Goal: Task Accomplishment & Management: Manage account settings

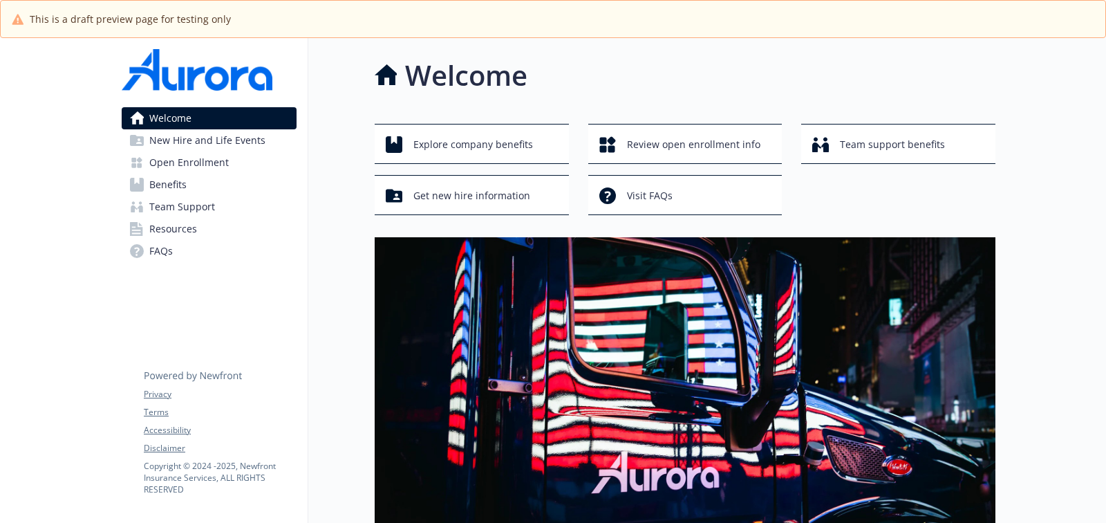
click at [169, 191] on span "Benefits" at bounding box center [167, 184] width 37 height 22
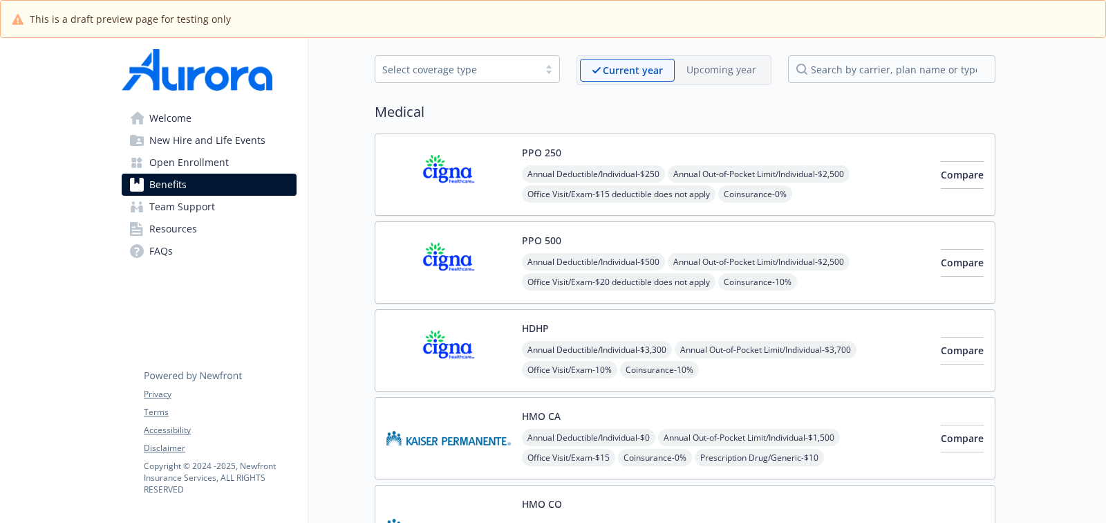
scroll to position [72, 0]
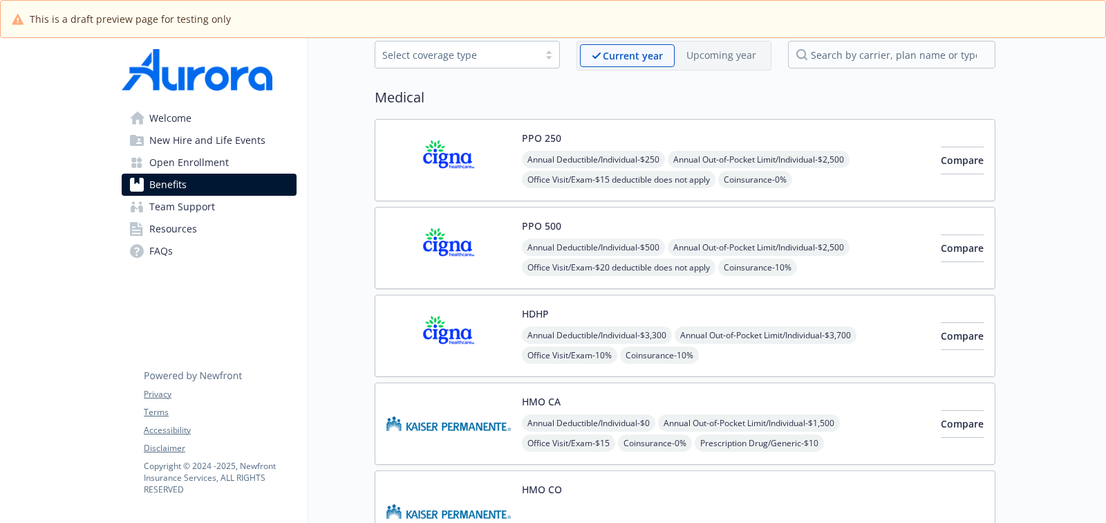
click at [691, 309] on div "HDHP Annual Deductible/Individual - $3,300 Annual Out-of-Pocket Limit/Individua…" at bounding box center [726, 335] width 408 height 59
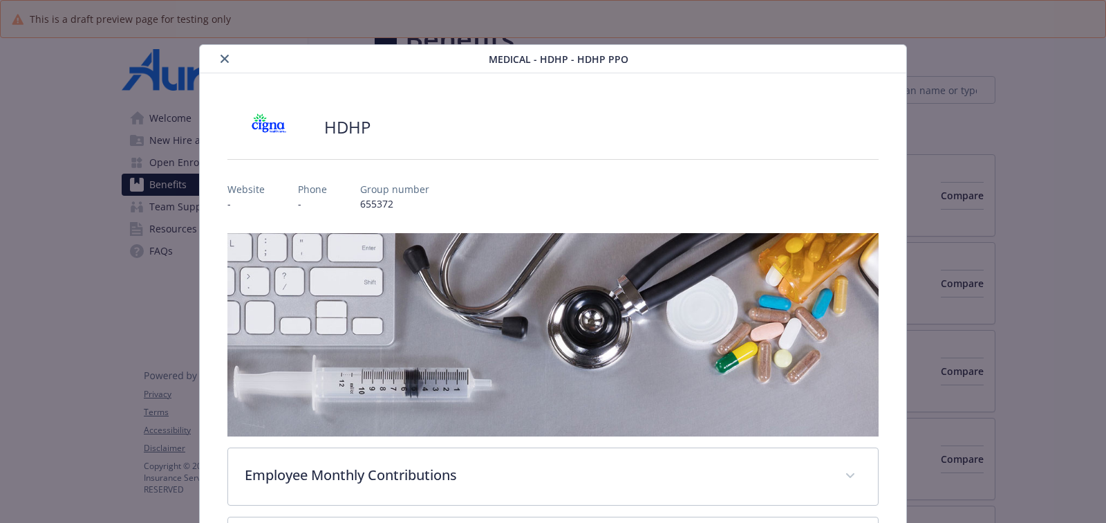
scroll to position [72, 0]
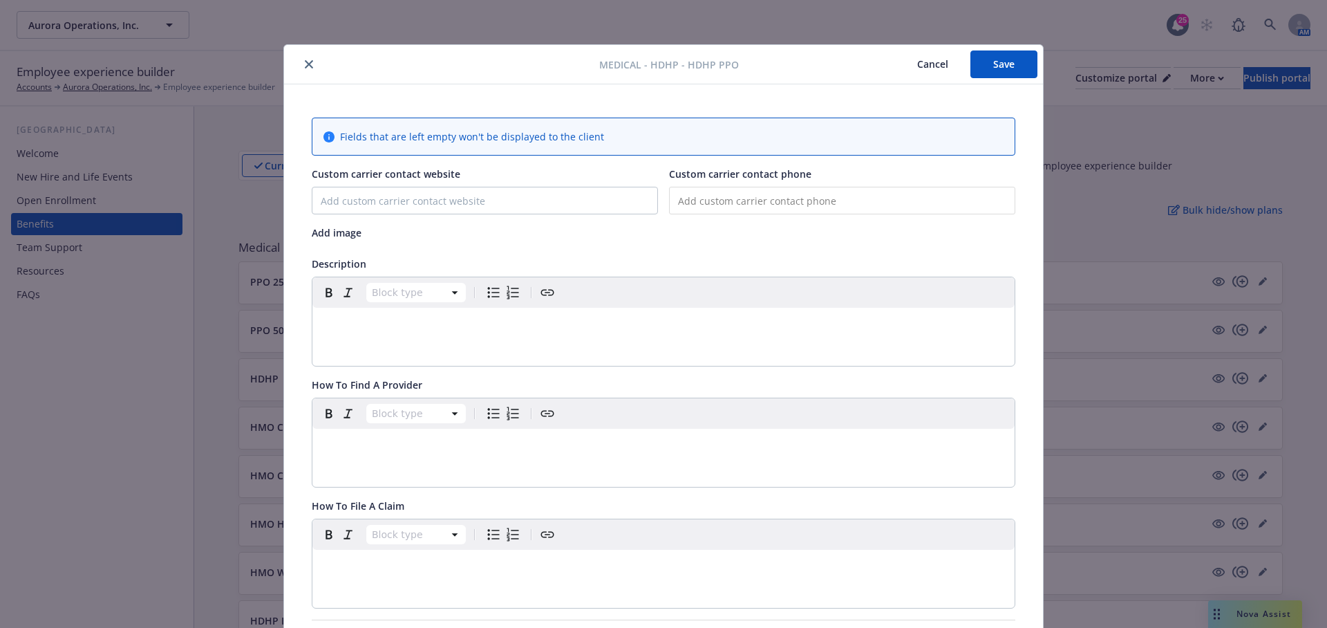
scroll to position [41, 0]
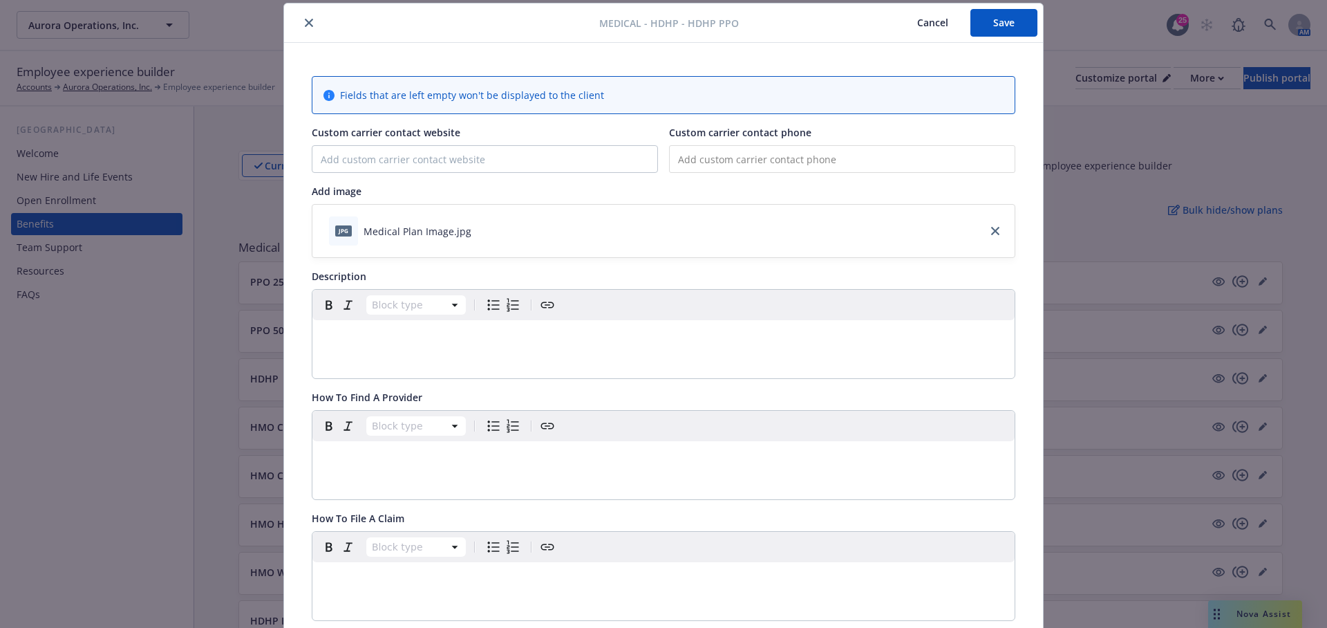
click at [477, 337] on p "editable markdown" at bounding box center [664, 336] width 686 height 17
click at [395, 349] on div "To enrich screen reader interactions, please activate Accessibility in Grammarl…" at bounding box center [663, 336] width 702 height 33
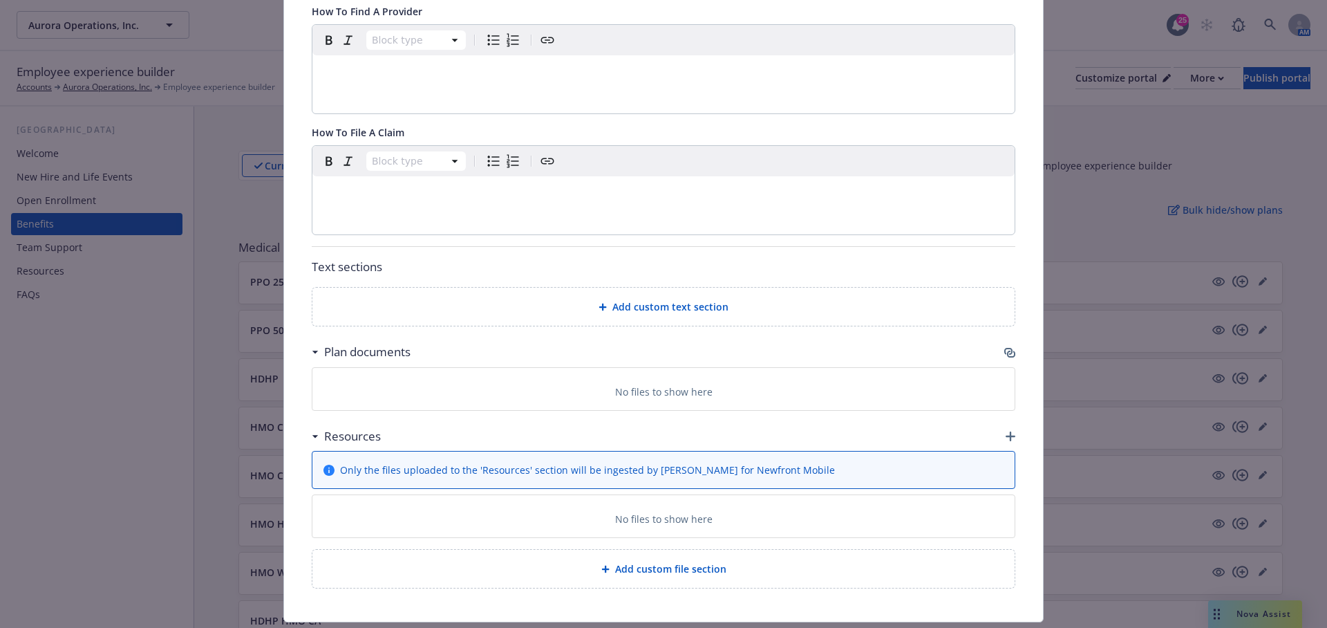
scroll to position [0, 0]
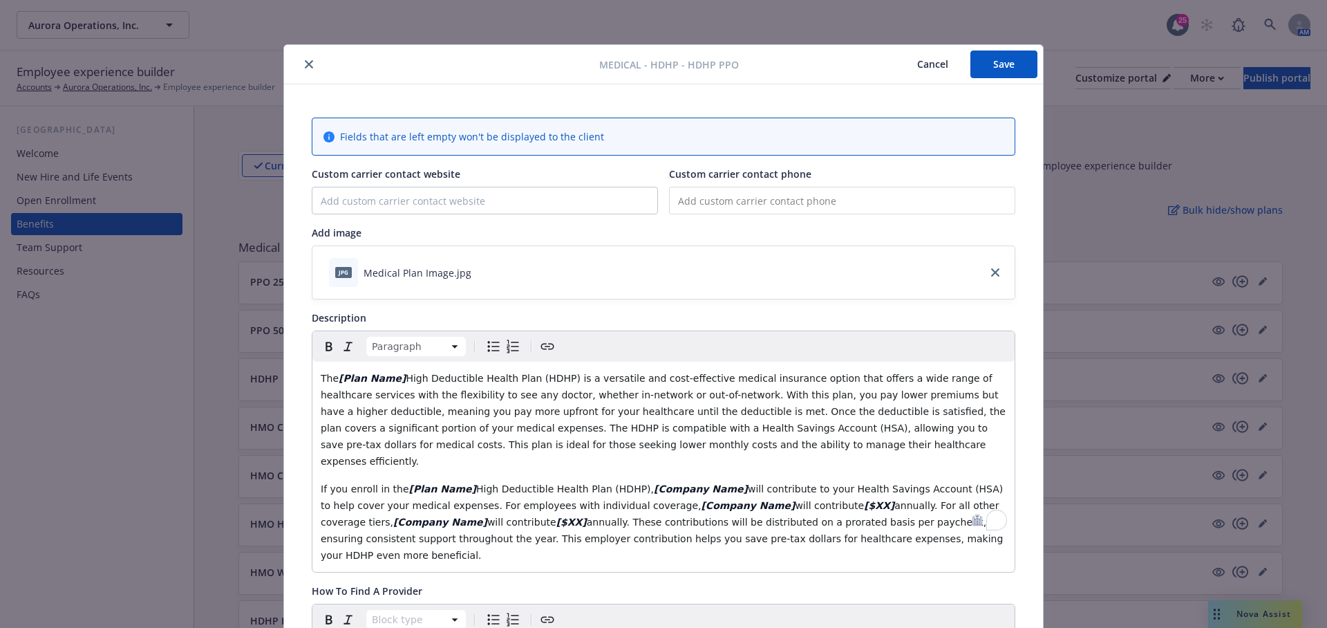
click at [1001, 59] on button "Save" at bounding box center [1003, 64] width 67 height 28
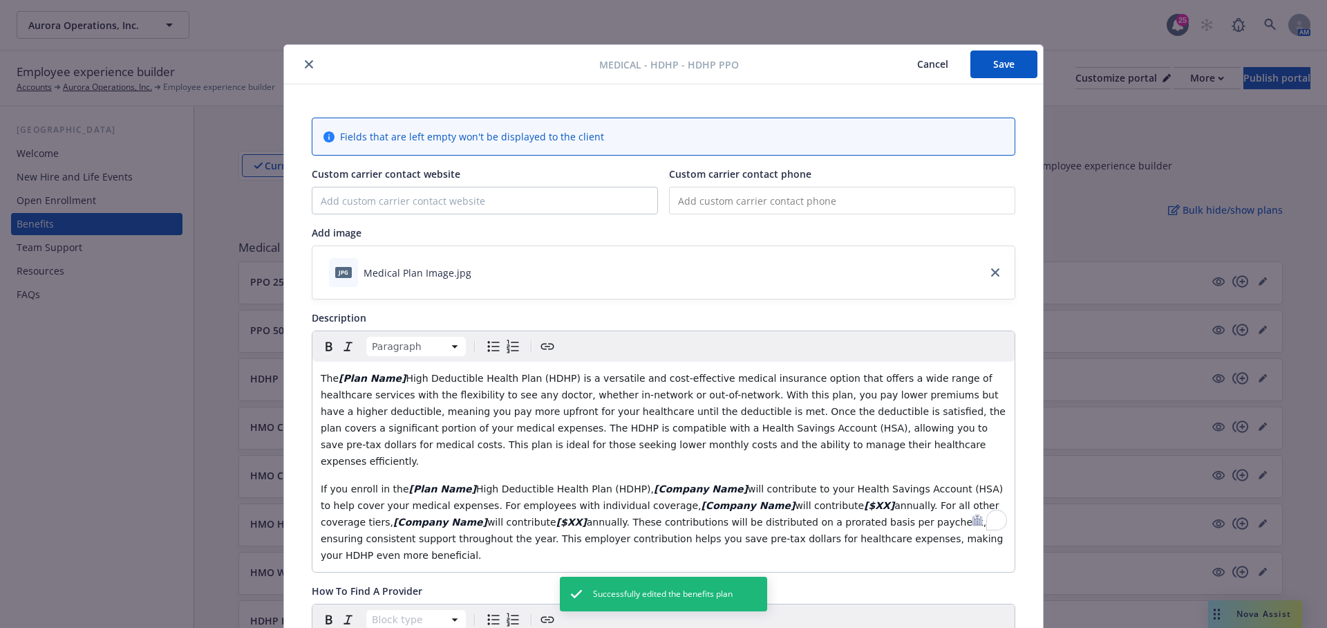
click at [943, 62] on button "Cancel" at bounding box center [932, 64] width 75 height 28
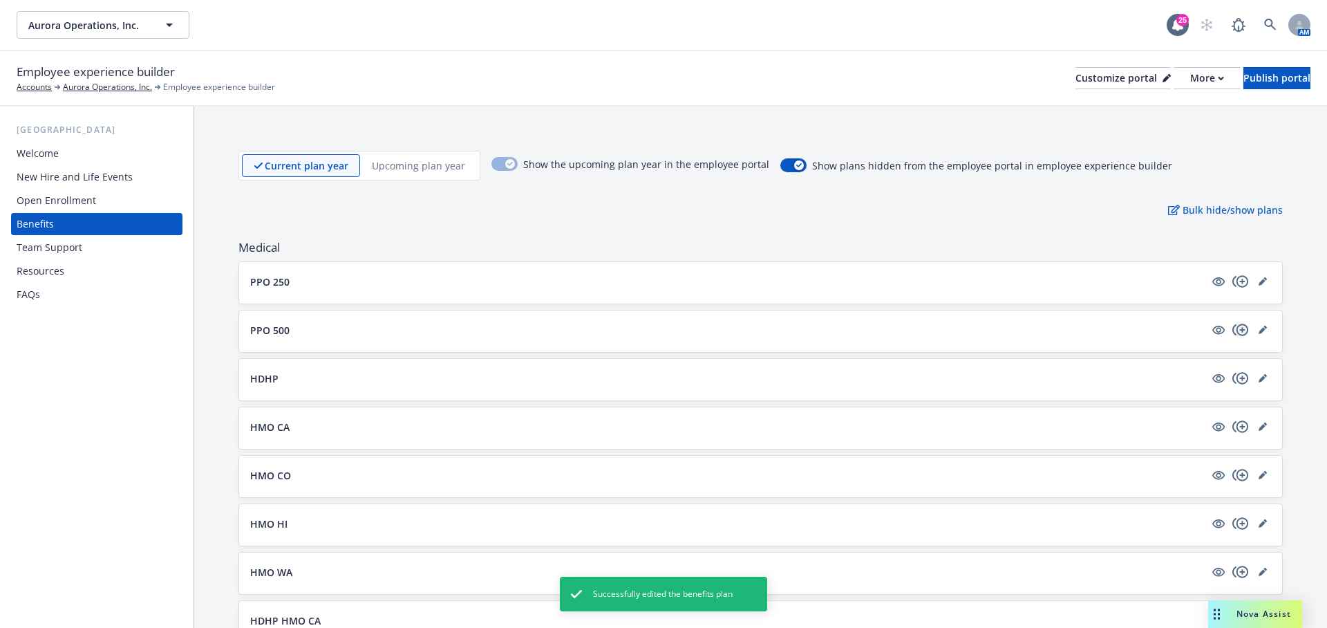
click at [1234, 322] on icon "copyPlus" at bounding box center [1240, 329] width 17 height 17
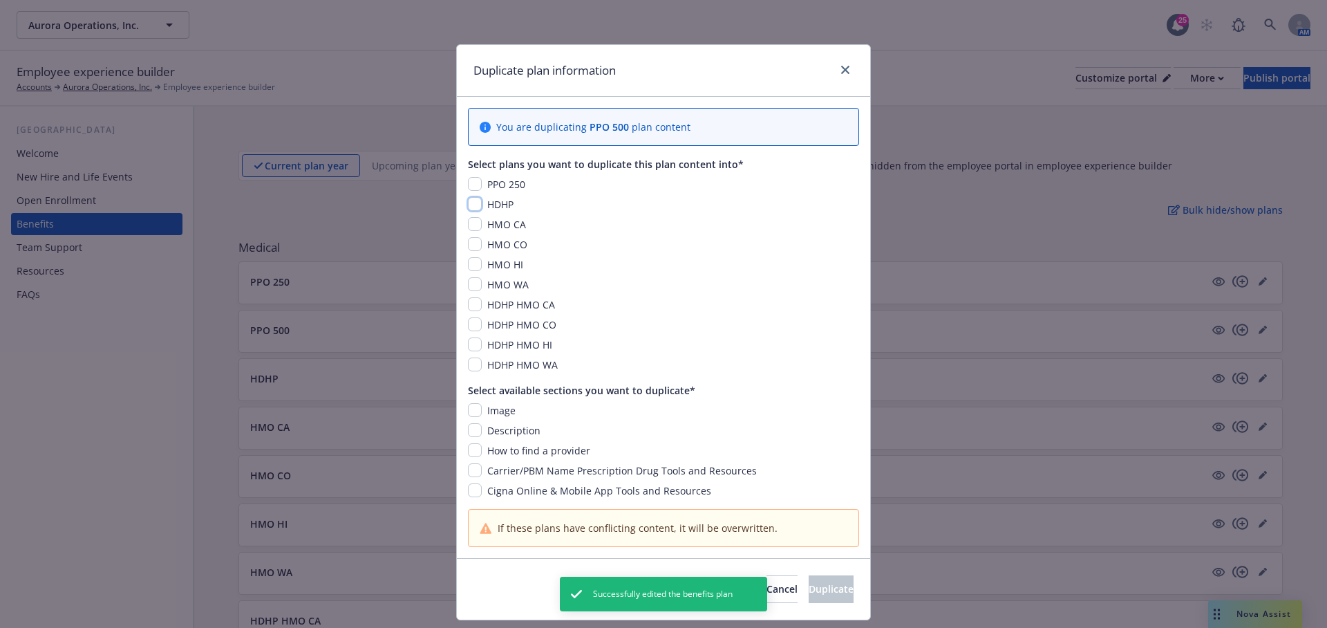
click at [476, 203] on input "checkbox" at bounding box center [475, 204] width 14 height 14
checkbox input "true"
click at [476, 449] on input "checkbox" at bounding box center [475, 450] width 14 height 14
checkbox input "true"
click at [474, 471] on input "checkbox" at bounding box center [475, 470] width 14 height 14
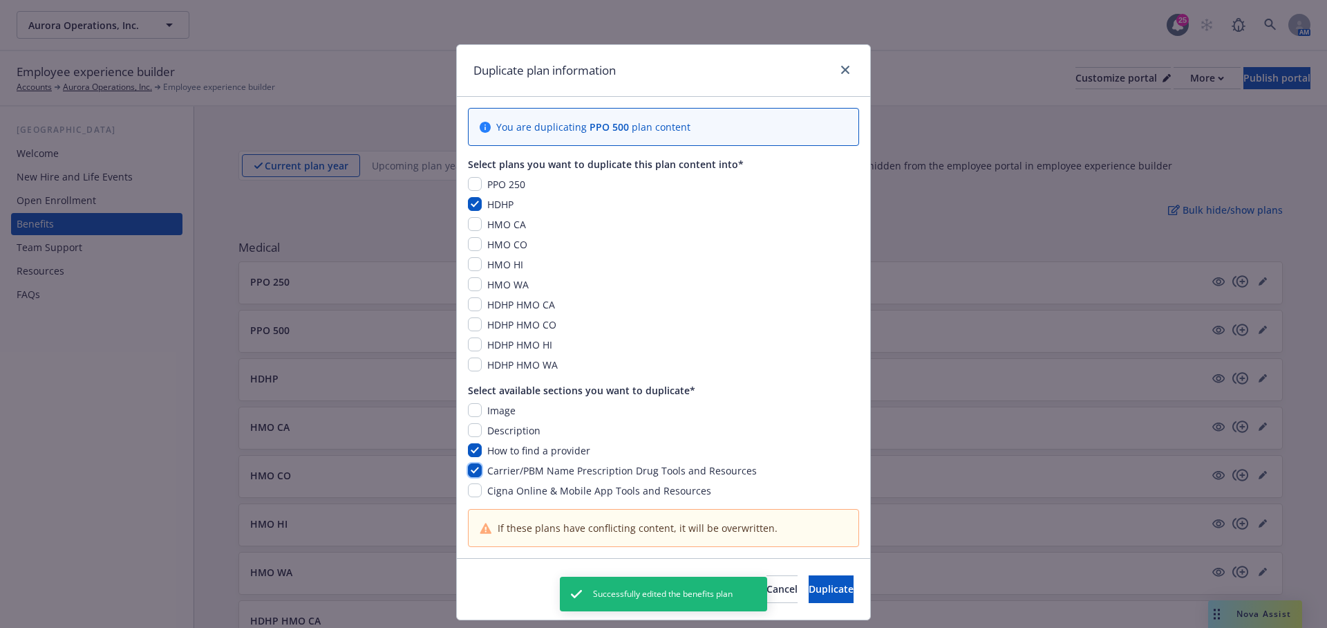
checkbox input "true"
click at [474, 484] on input "checkbox" at bounding box center [475, 490] width 14 height 14
checkbox input "true"
click at [813, 592] on span "Duplicate" at bounding box center [831, 588] width 45 height 13
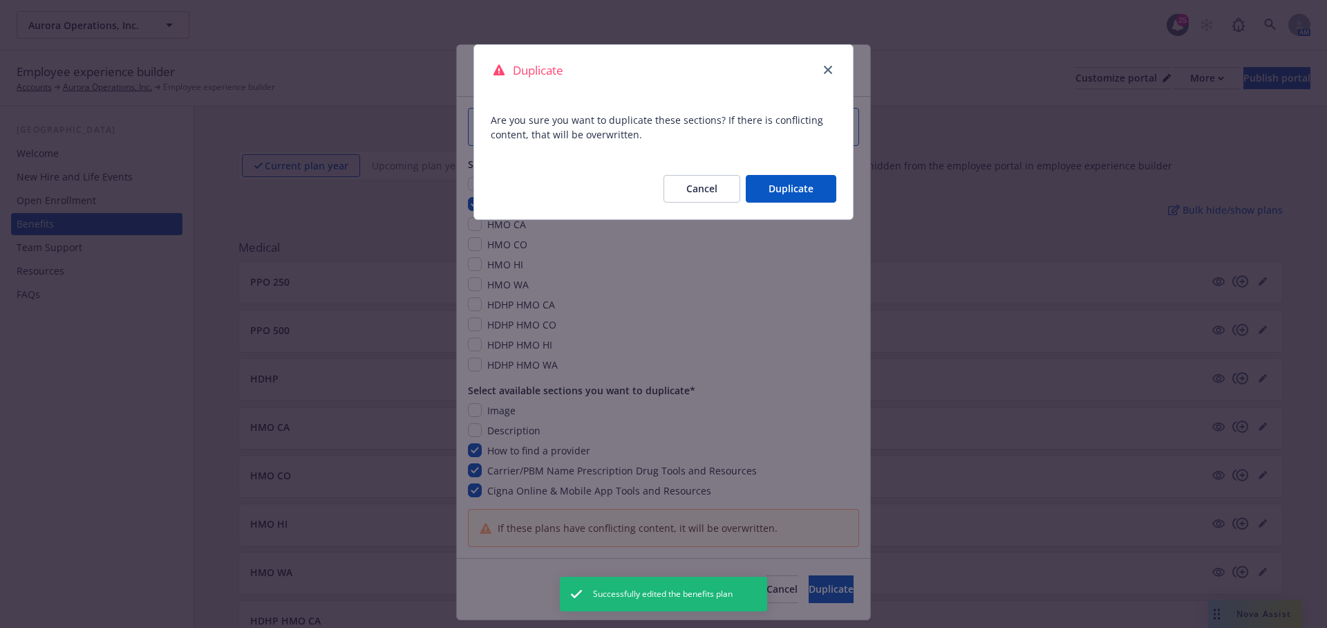
click at [788, 188] on button "Duplicate" at bounding box center [791, 189] width 91 height 28
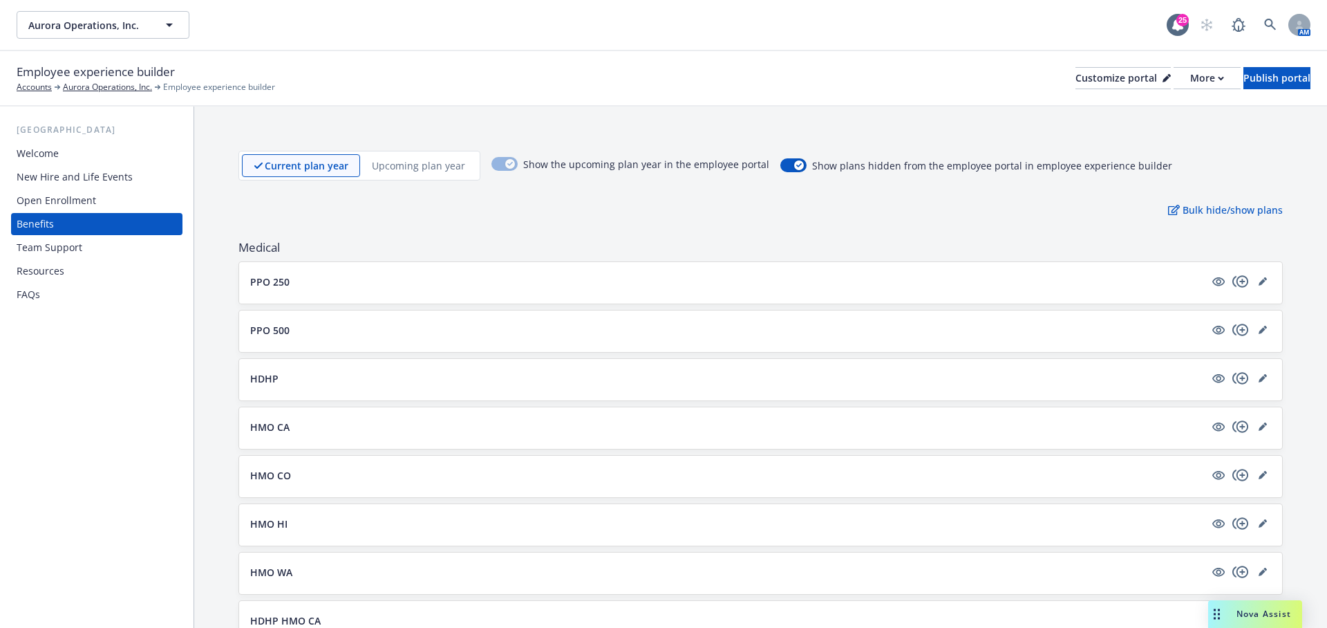
scroll to position [62, 0]
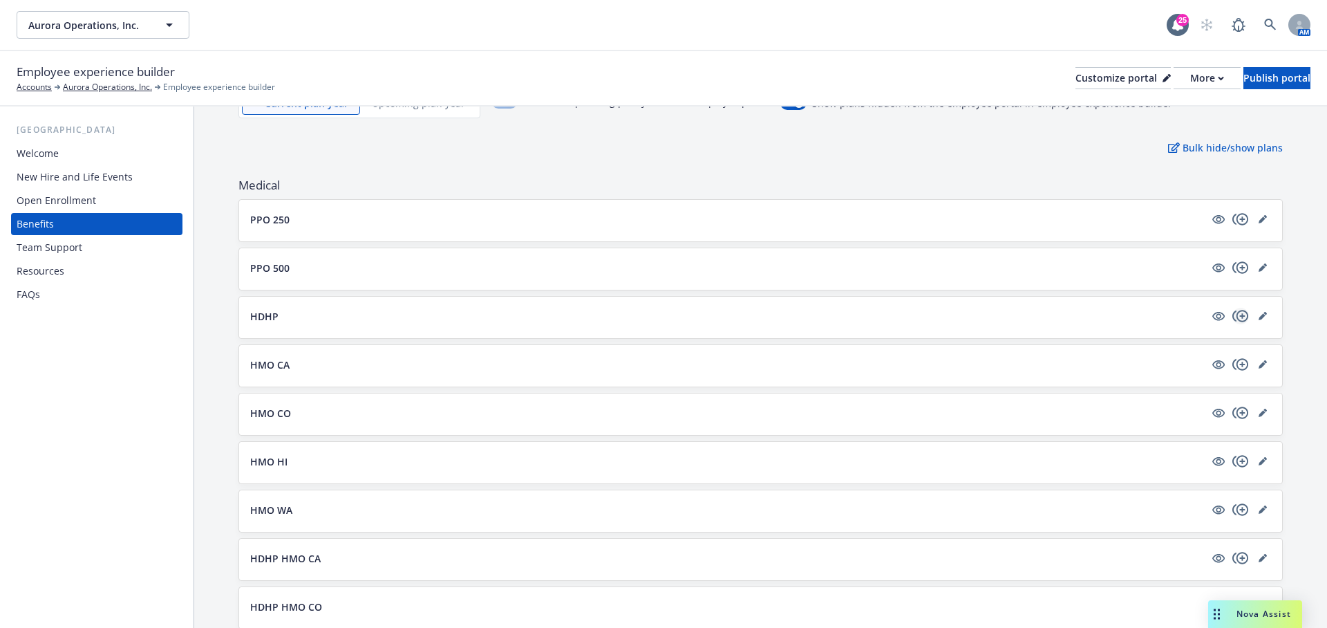
click at [1243, 318] on icon "copyPlus" at bounding box center [1240, 316] width 16 height 12
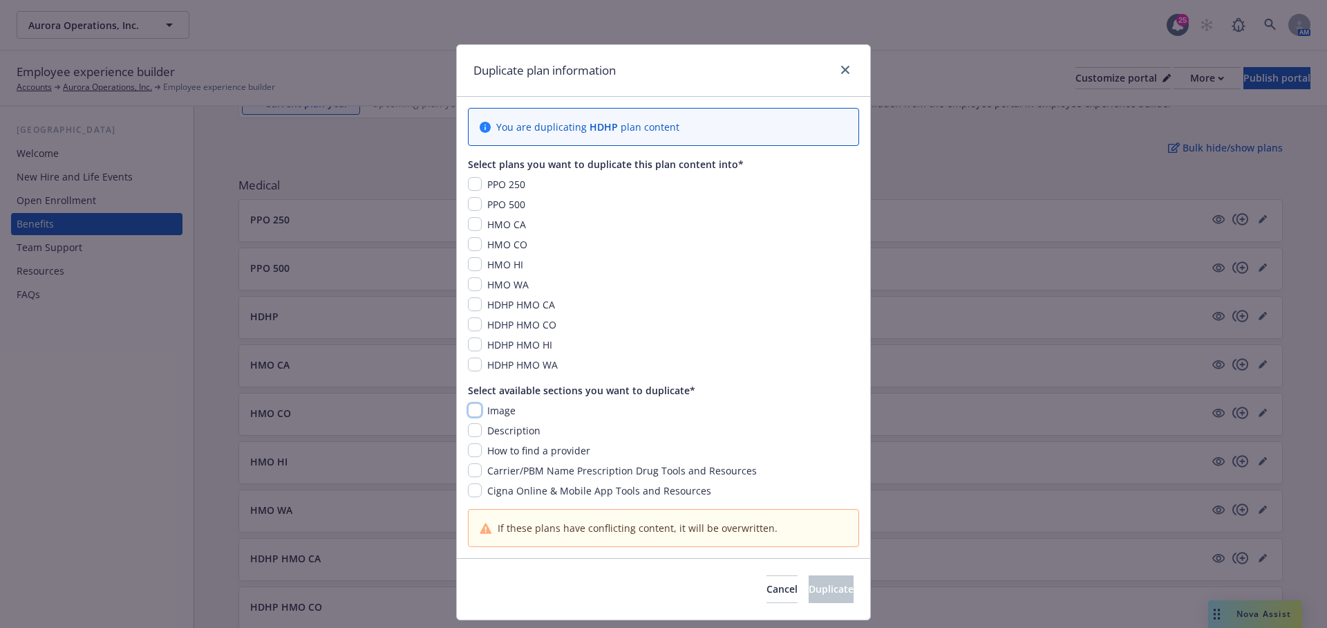
click at [478, 405] on input "checkbox" at bounding box center [475, 410] width 14 height 14
checkbox input "true"
click at [480, 222] on input "checkbox" at bounding box center [475, 224] width 14 height 14
checkbox input "true"
click at [479, 238] on input "checkbox" at bounding box center [475, 244] width 14 height 14
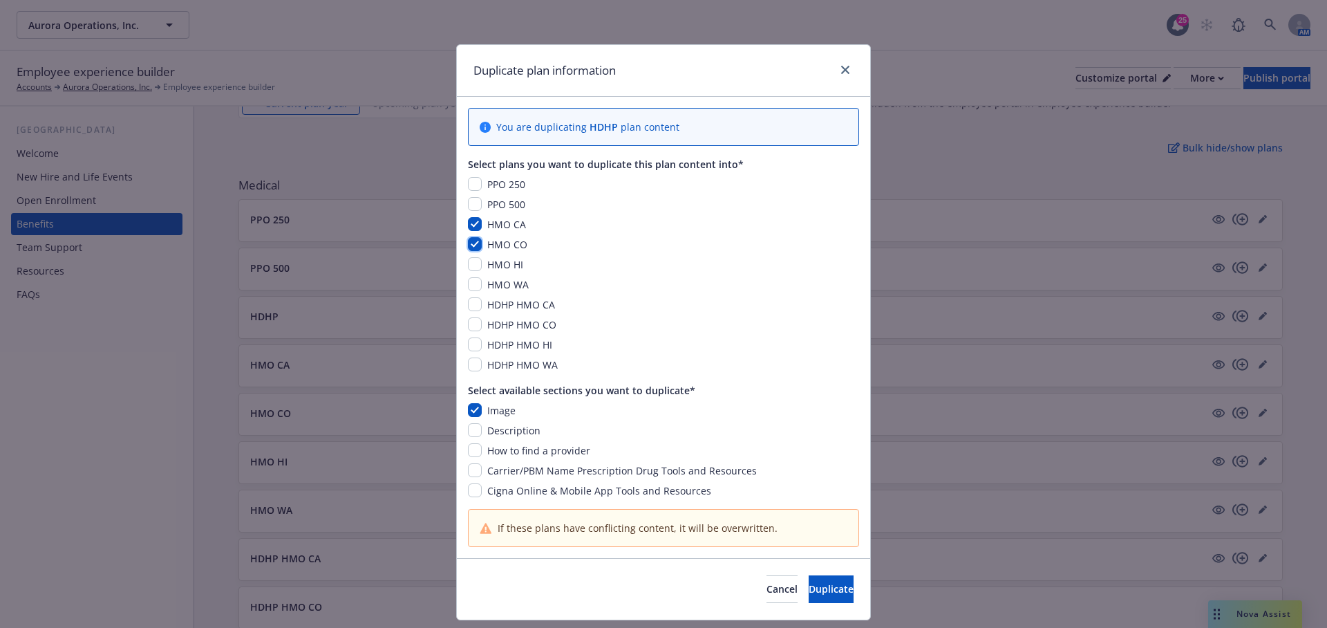
checkbox input "true"
click at [479, 257] on div "HMO HI" at bounding box center [663, 264] width 391 height 15
click at [479, 269] on input "checkbox" at bounding box center [475, 264] width 14 height 14
checkbox input "true"
click at [479, 288] on input "checkbox" at bounding box center [475, 284] width 14 height 14
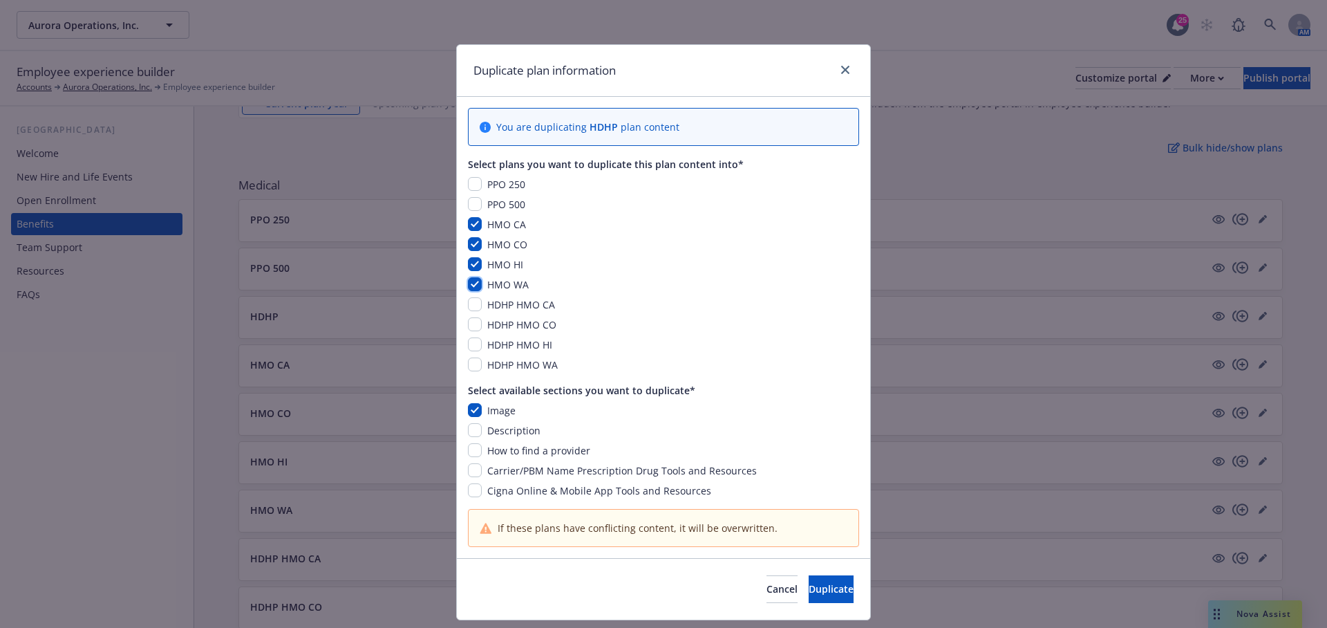
checkbox input "true"
click at [471, 313] on div "PPO 250 PPO 500 HMO CA HMO CO HMO HI HMO WA HDHP HMO CA HDHP HMO CO HDHP HMO HI…" at bounding box center [663, 274] width 391 height 195
click at [471, 297] on input "checkbox" at bounding box center [475, 304] width 14 height 14
click at [471, 314] on div "PPO 250 PPO 500 HMO CA HMO CO HMO HI HMO WA HDHP HMO CA HDHP HMO CO HDHP HMO HI…" at bounding box center [663, 274] width 391 height 195
click at [471, 335] on div "PPO 250 PPO 500 HMO CA HMO CO HMO HI HMO WA HDHP HMO CA HDHP HMO CO HDHP HMO HI…" at bounding box center [663, 274] width 391 height 195
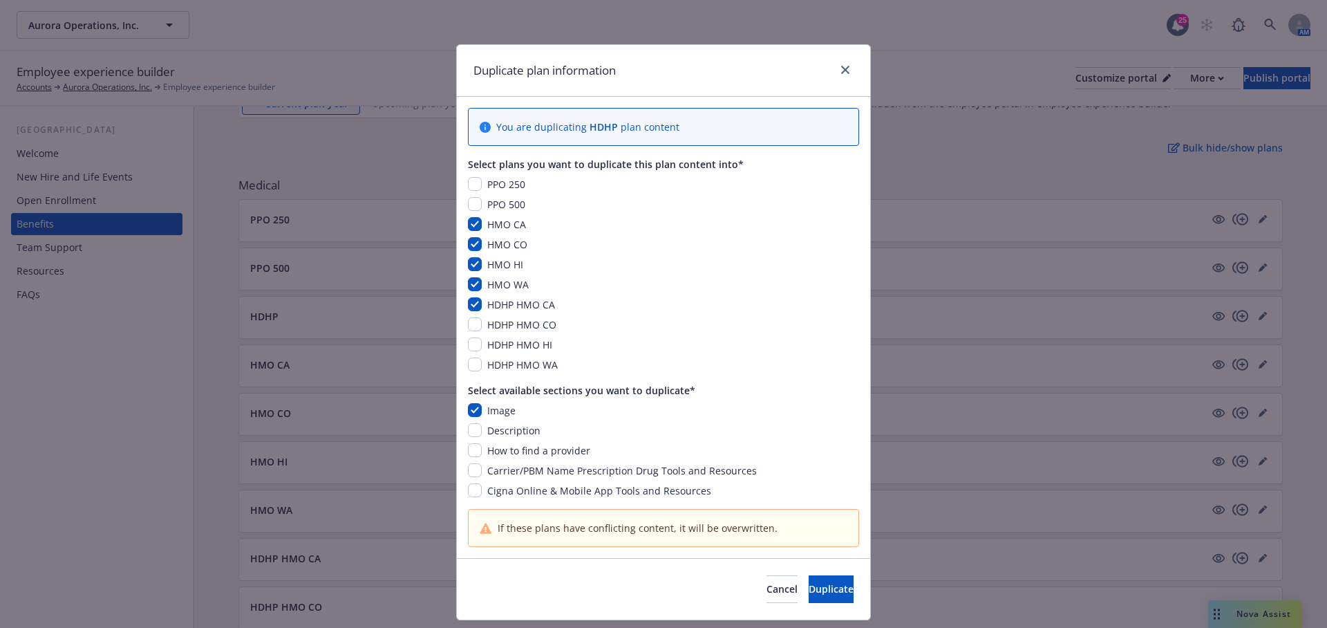
click at [471, 354] on div "PPO 250 PPO 500 HMO CA HMO CO HMO HI HMO WA HDHP HMO CA HDHP HMO CO HDHP HMO HI…" at bounding box center [663, 274] width 391 height 195
click at [476, 332] on div "PPO 250 PPO 500 HMO CA HMO CO HMO HI HMO WA HDHP HMO CA HDHP HMO CO HDHP HMO HI…" at bounding box center [663, 274] width 391 height 195
click at [476, 308] on input "checkbox" at bounding box center [475, 304] width 14 height 14
checkbox input "false"
click at [476, 323] on input "checkbox" at bounding box center [475, 324] width 14 height 14
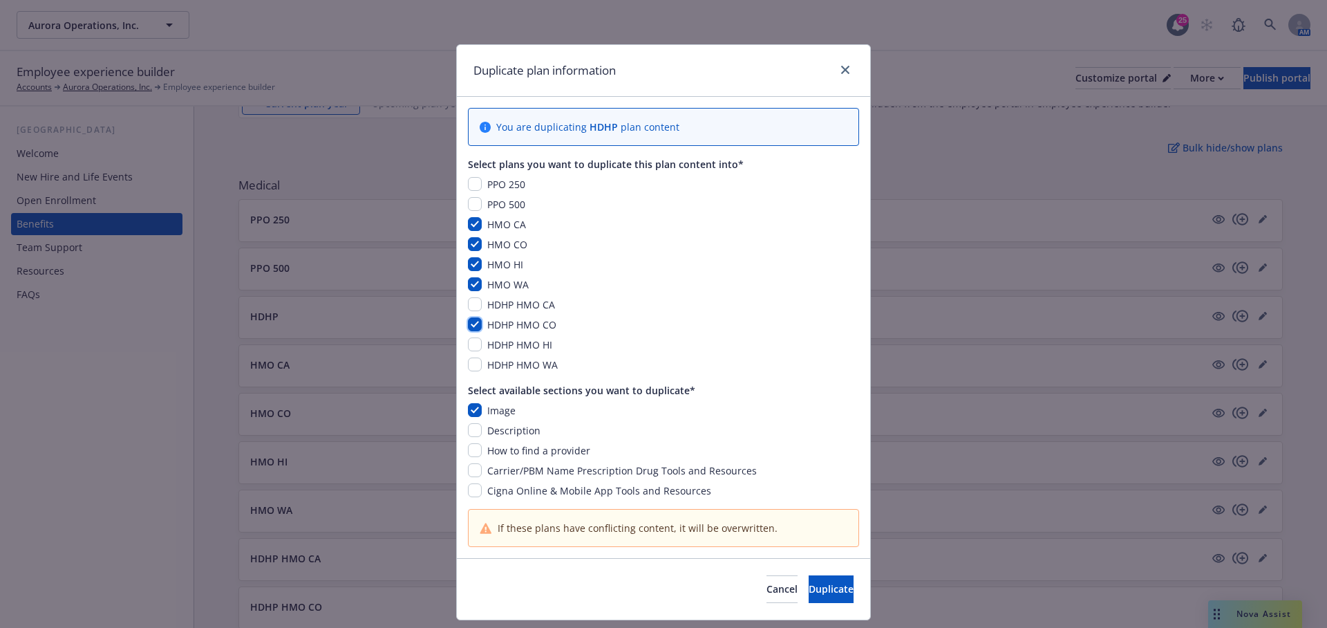
checkbox input "true"
click at [476, 297] on input "checkbox" at bounding box center [475, 304] width 14 height 14
checkbox input "true"
click at [476, 350] on div "HDHP HMO HI" at bounding box center [663, 344] width 391 height 15
click at [476, 364] on input "checkbox" at bounding box center [475, 364] width 14 height 14
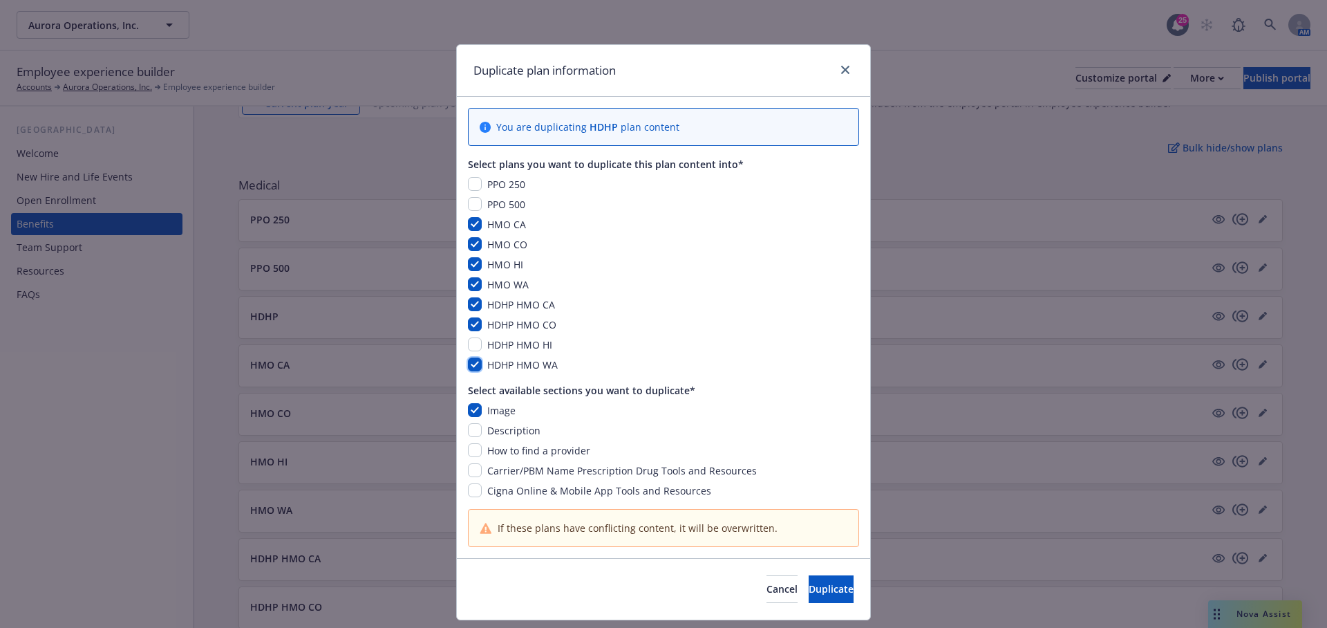
checkbox input "true"
click at [476, 341] on input "checkbox" at bounding box center [475, 344] width 14 height 14
checkbox input "true"
click at [833, 588] on button "Duplicate" at bounding box center [831, 589] width 45 height 28
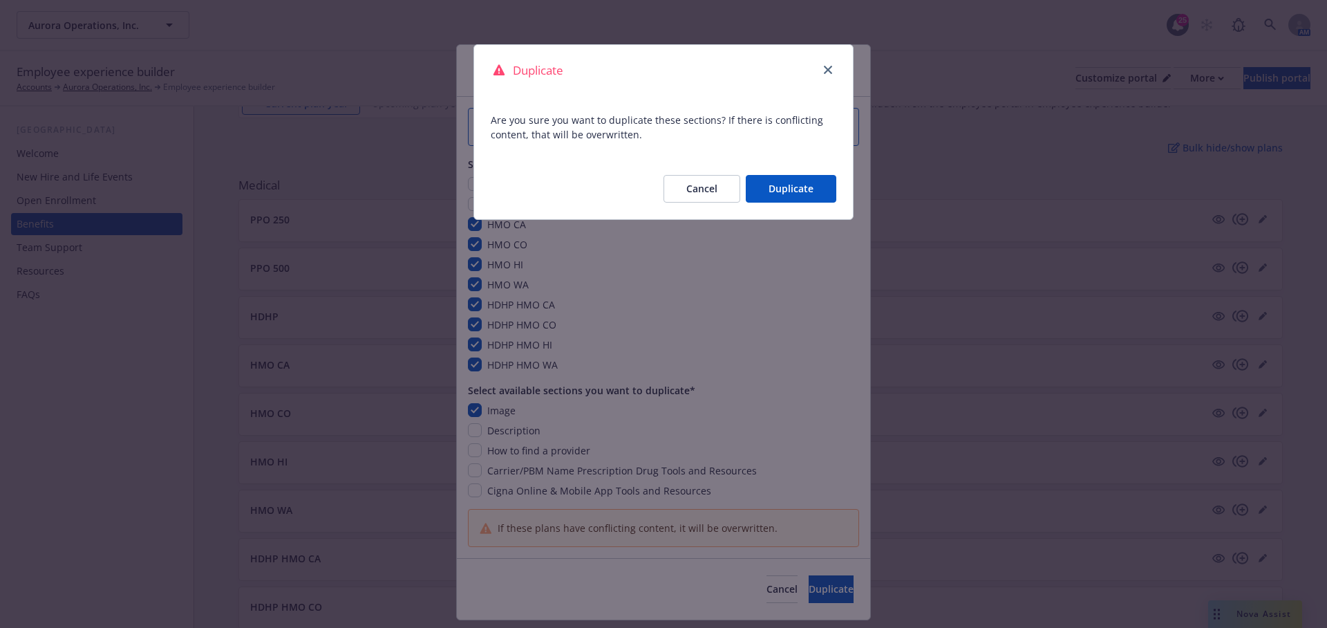
click at [822, 185] on button "Duplicate" at bounding box center [791, 189] width 91 height 28
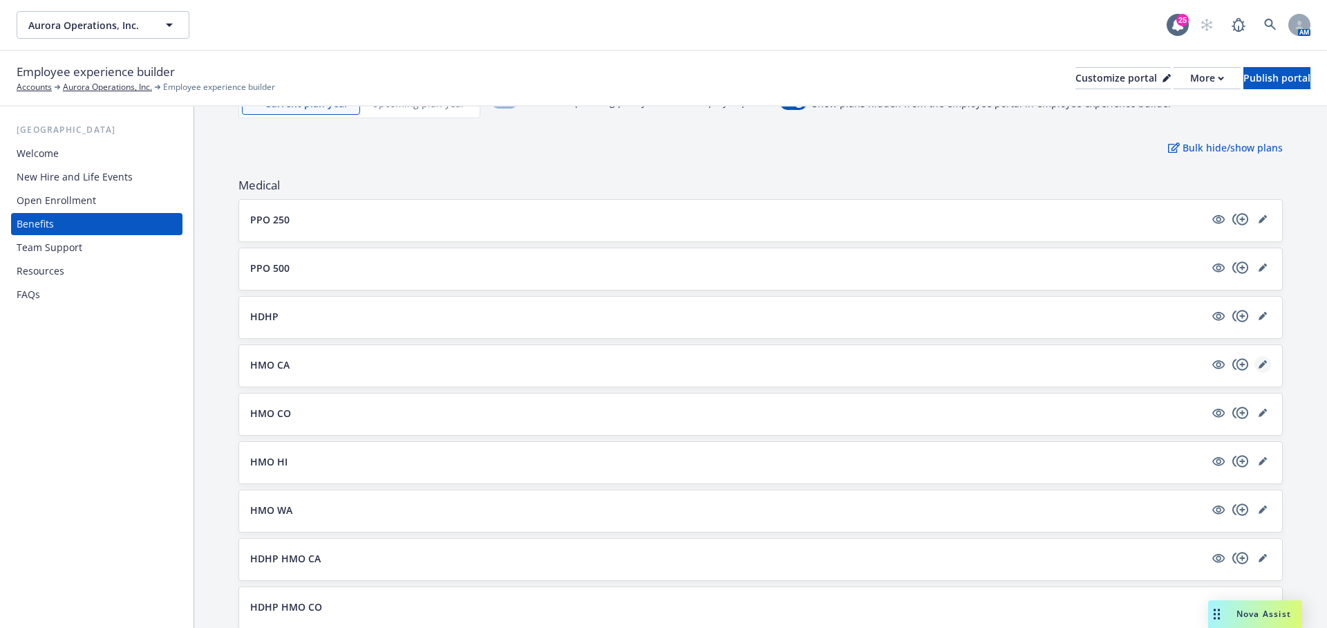
click at [1263, 361] on icon "editPencil" at bounding box center [1262, 364] width 7 height 7
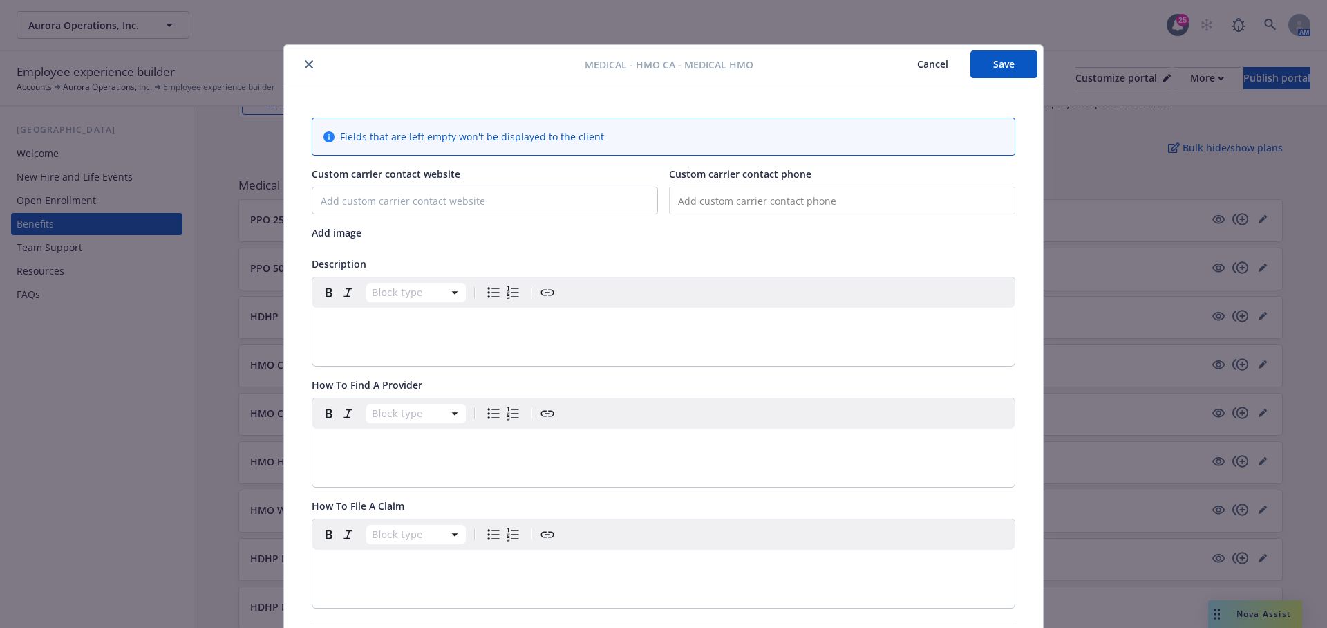
scroll to position [41, 0]
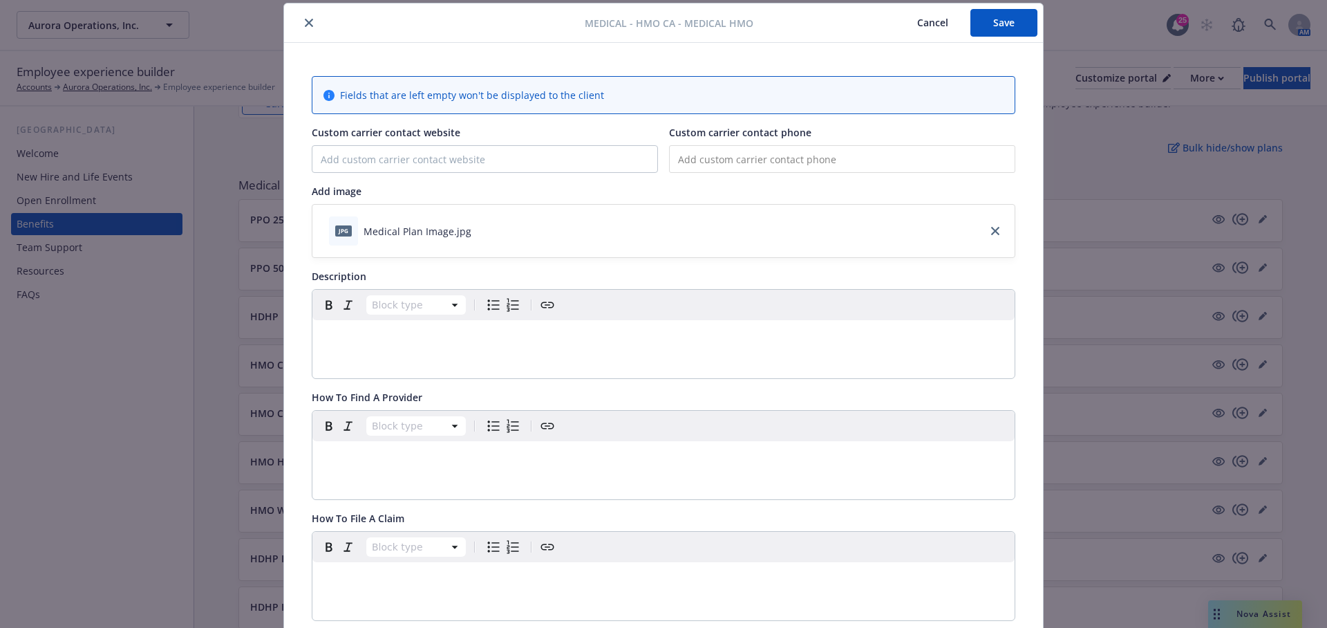
click at [535, 337] on p "editable markdown" at bounding box center [664, 336] width 686 height 17
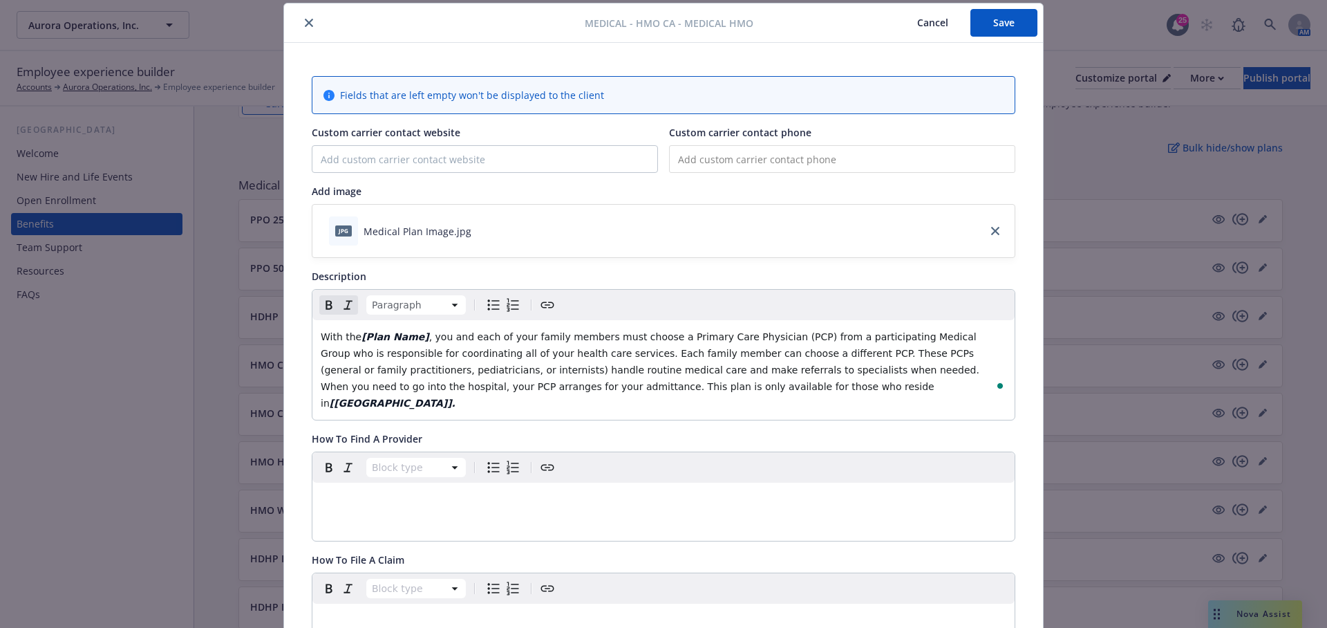
click at [383, 498] on div "Block type" at bounding box center [663, 496] width 702 height 88
click at [380, 491] on p "To enrich screen reader interactions, please activate Accessibility in Grammarl…" at bounding box center [664, 499] width 686 height 17
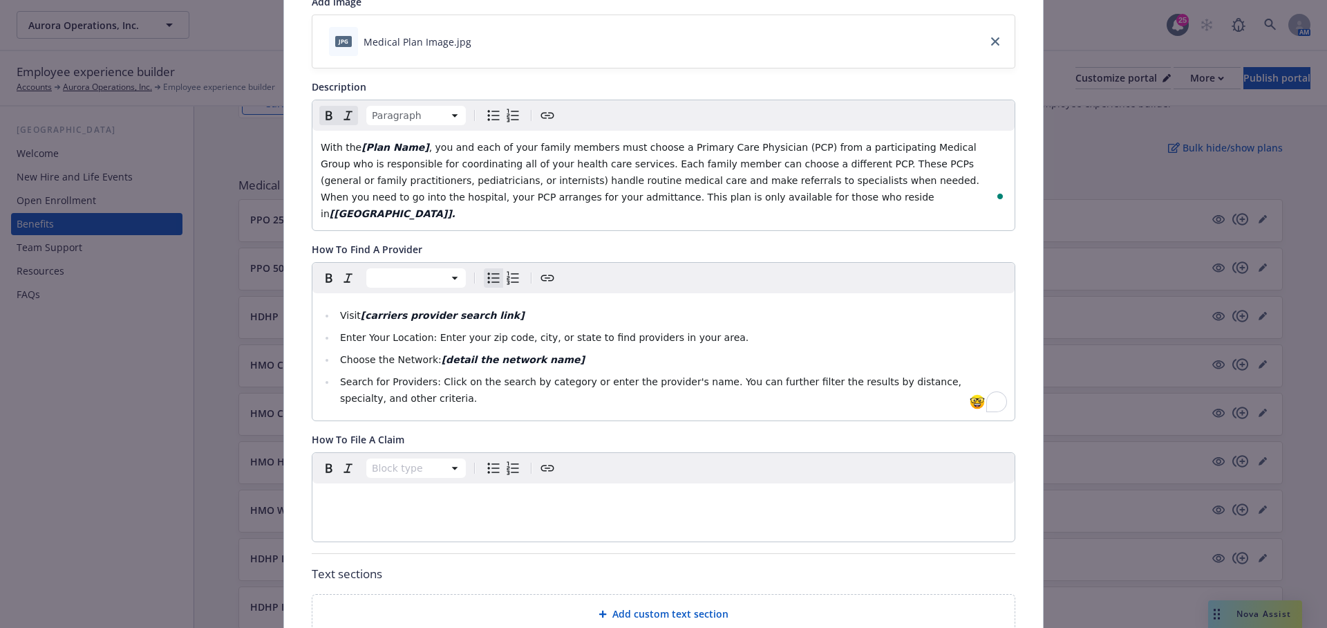
scroll to position [462, 0]
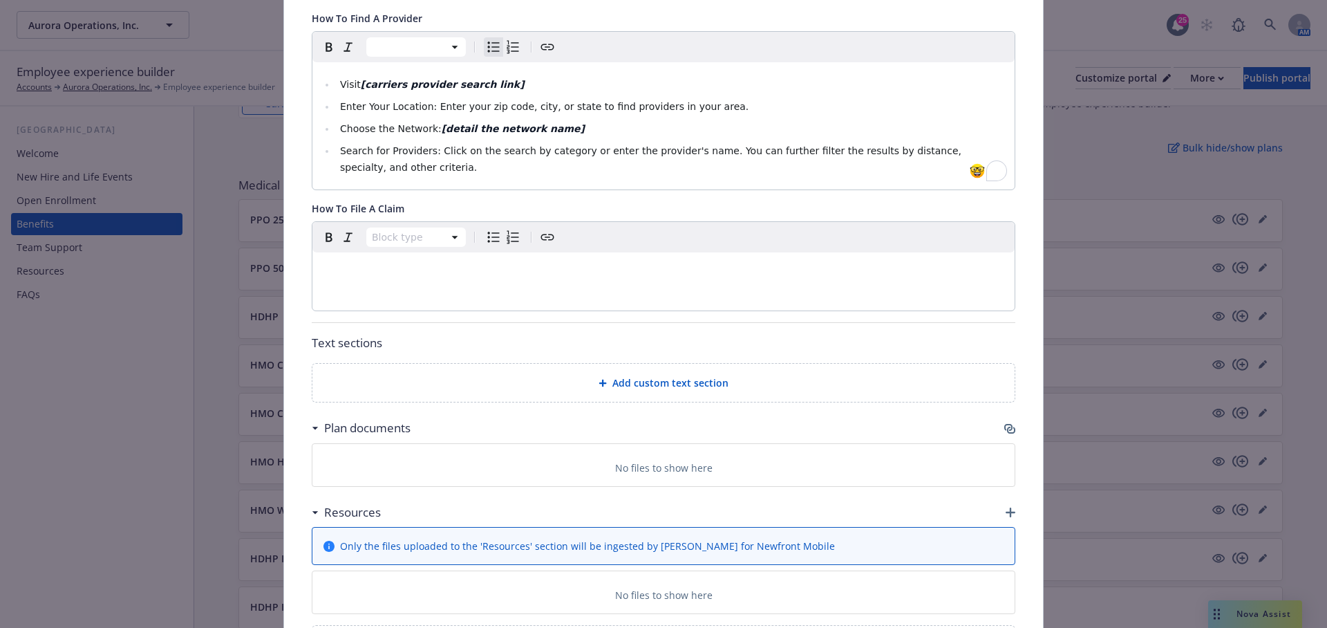
click at [635, 364] on div "Add custom text section" at bounding box center [663, 383] width 702 height 38
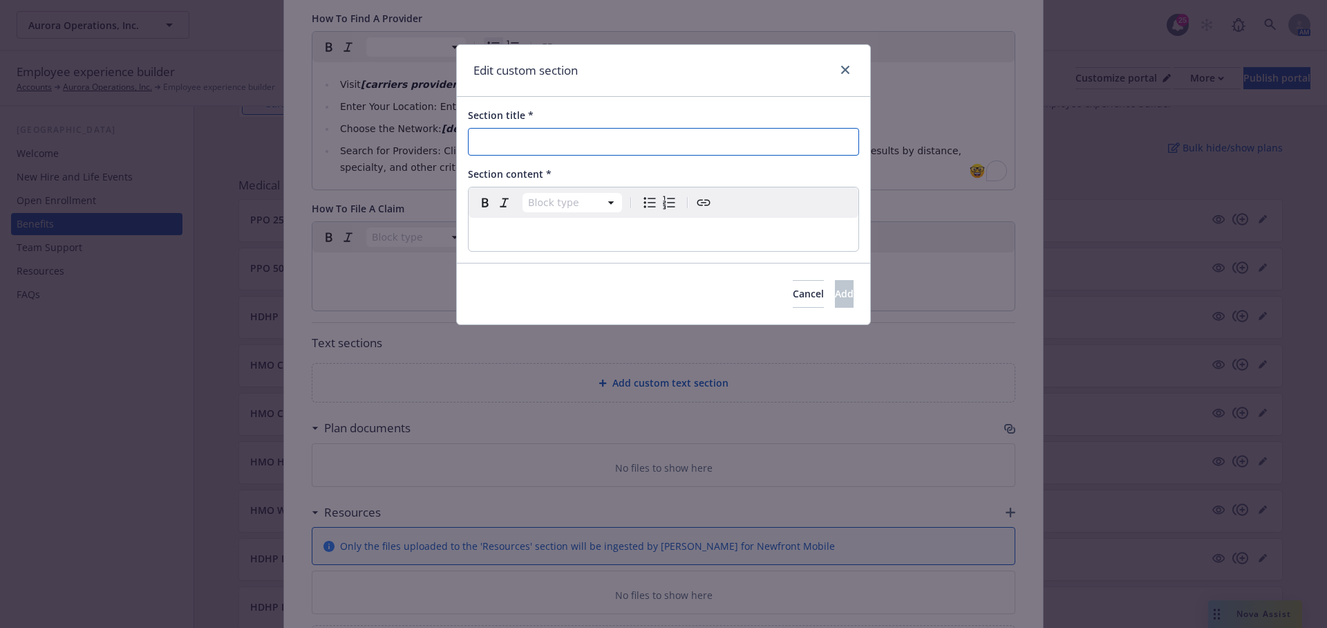
click at [516, 135] on input "Section title *" at bounding box center [663, 142] width 391 height 28
paste input "Carrier/PBM Name Prescription Drug Tools and Resources"
type input "Carrier/PBM Name Prescription Drug Tools and Resources"
click at [494, 234] on p "editable markdown" at bounding box center [663, 234] width 373 height 17
click at [506, 234] on p "To enrich screen reader interactions, please activate Accessibility in Grammarl…" at bounding box center [663, 234] width 373 height 17
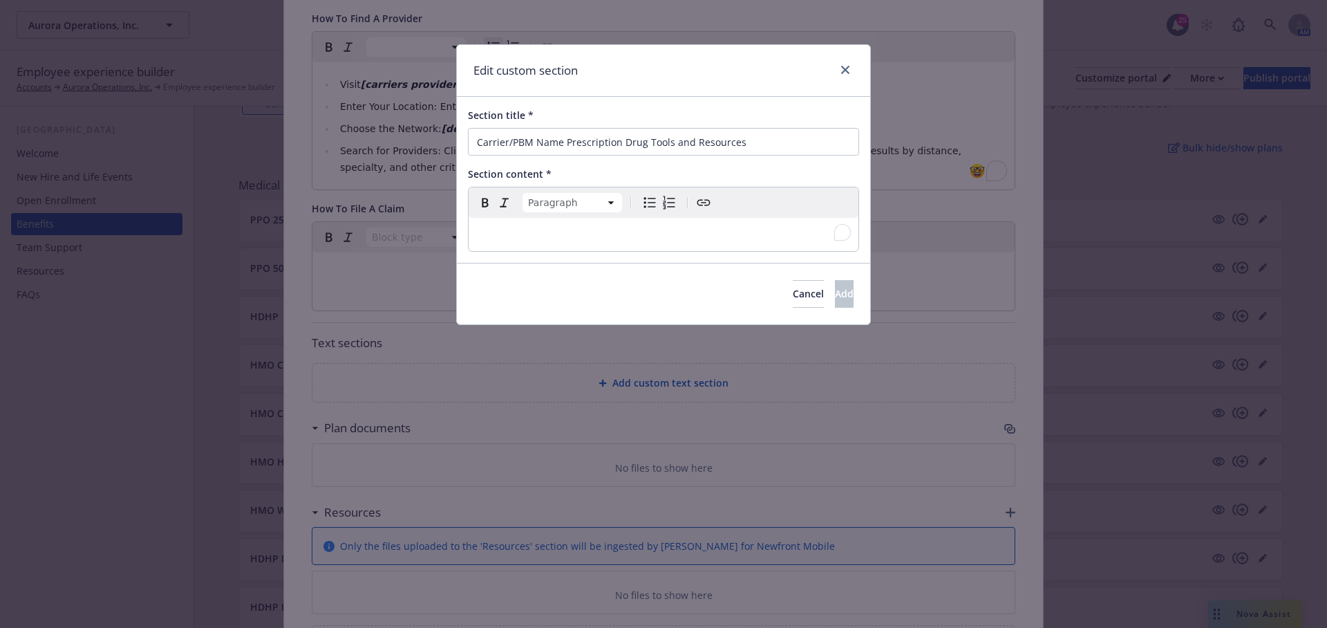
select select
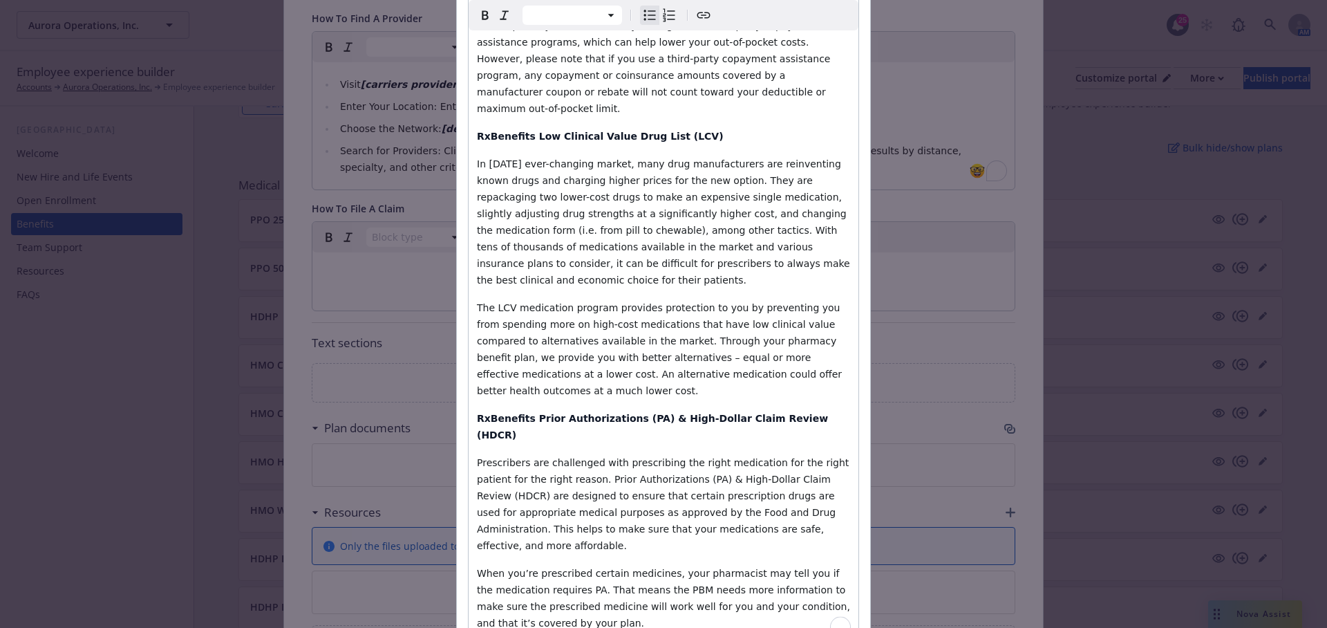
scroll to position [1322, 0]
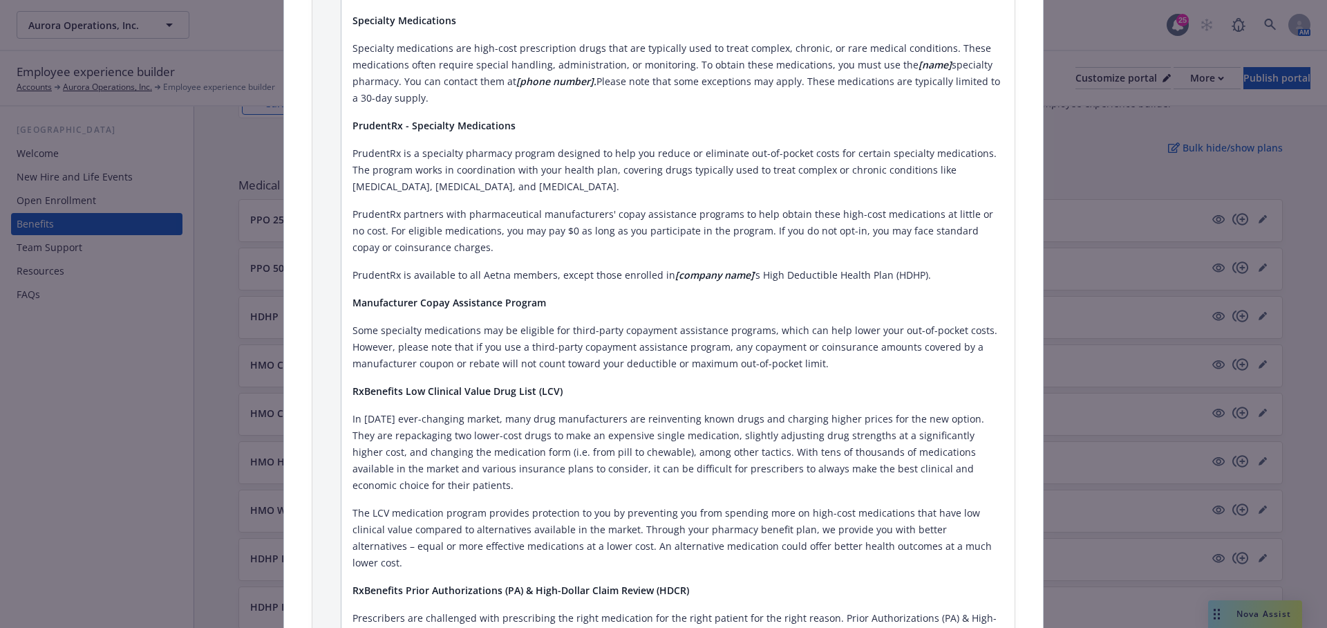
scroll to position [1741, 0]
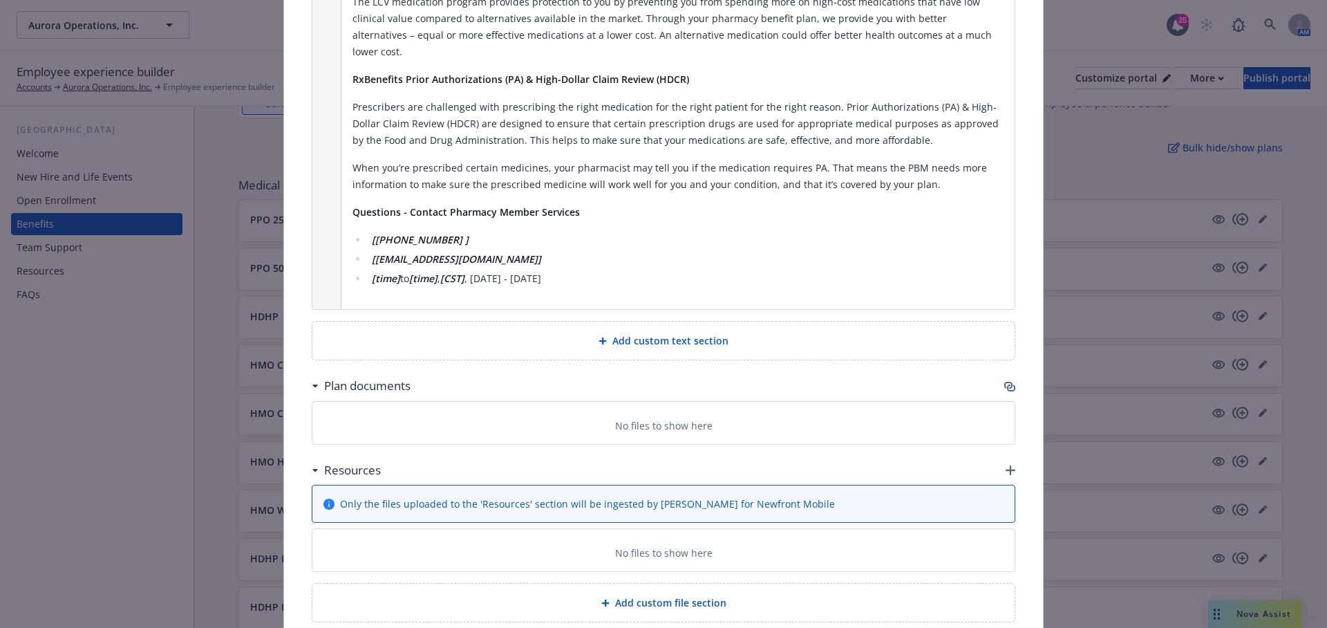
click at [625, 321] on div "Add custom text section" at bounding box center [663, 340] width 702 height 38
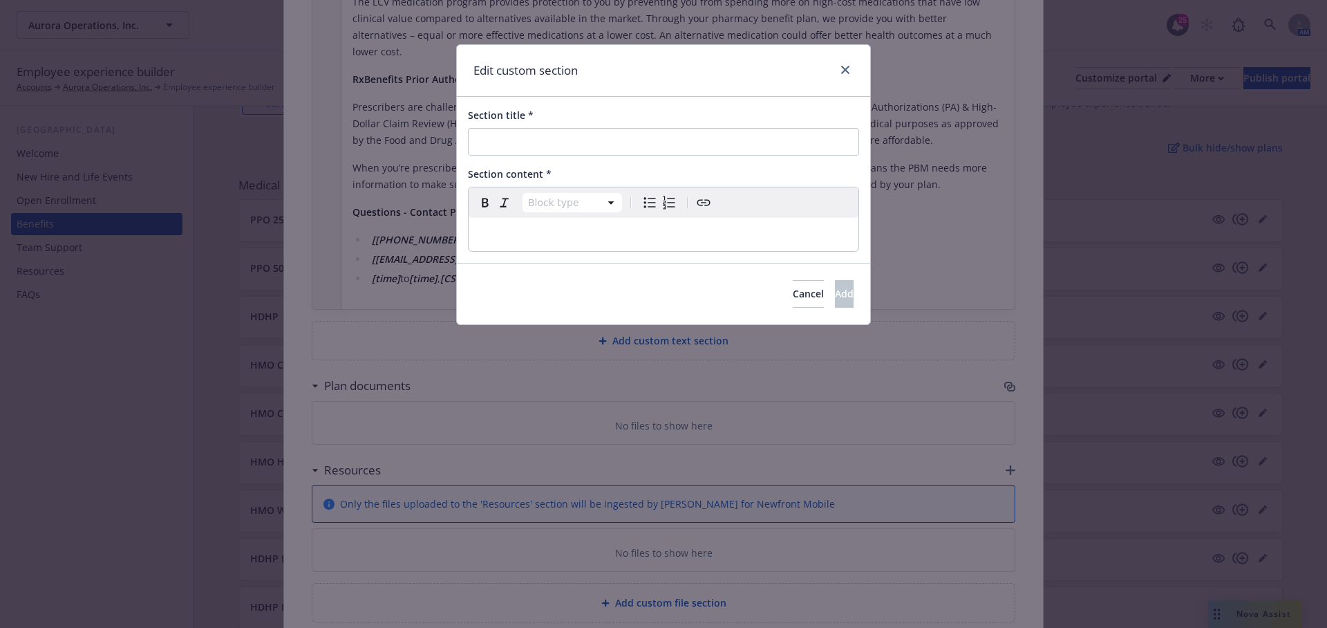
click at [525, 121] on div "Section title *" at bounding box center [501, 115] width 66 height 15
click at [525, 128] on input "Section title *" at bounding box center [663, 142] width 391 height 28
click at [515, 133] on input "Section title *" at bounding box center [663, 142] width 391 height 28
paste input "Kaiser Online & Mobile App Tools and Resources"
type input "Kaiser Online & Mobile App Tools and Resources"
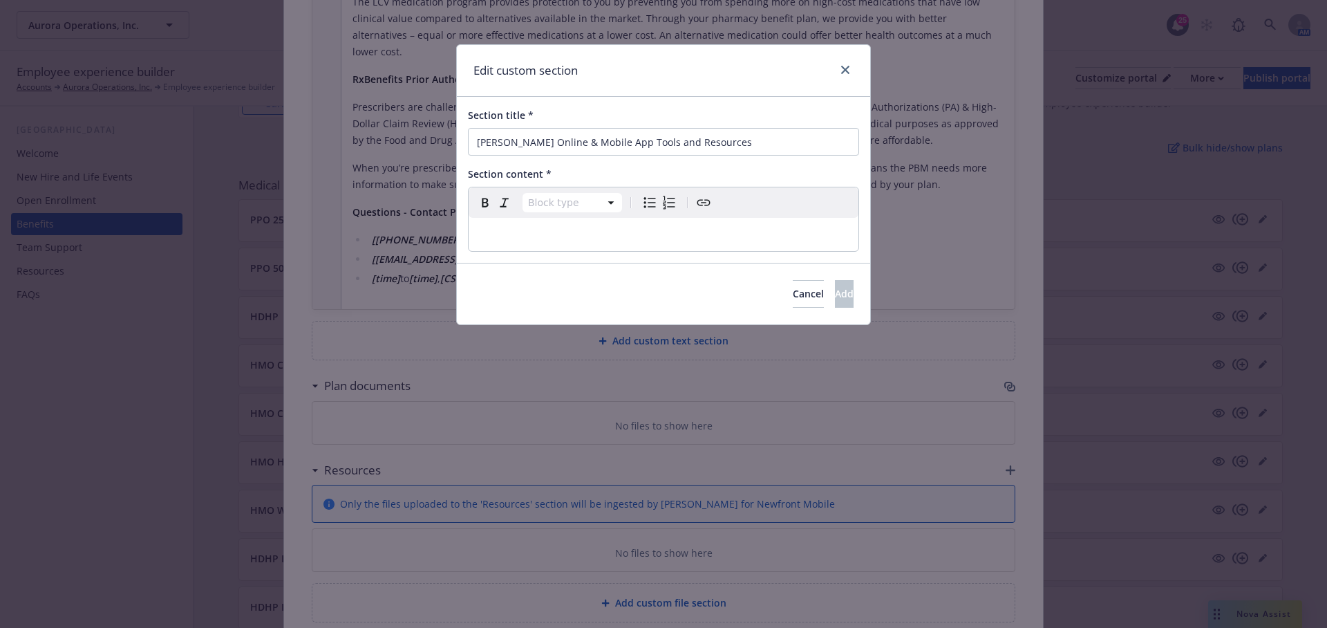
click at [496, 223] on div "editable markdown" at bounding box center [664, 234] width 390 height 33
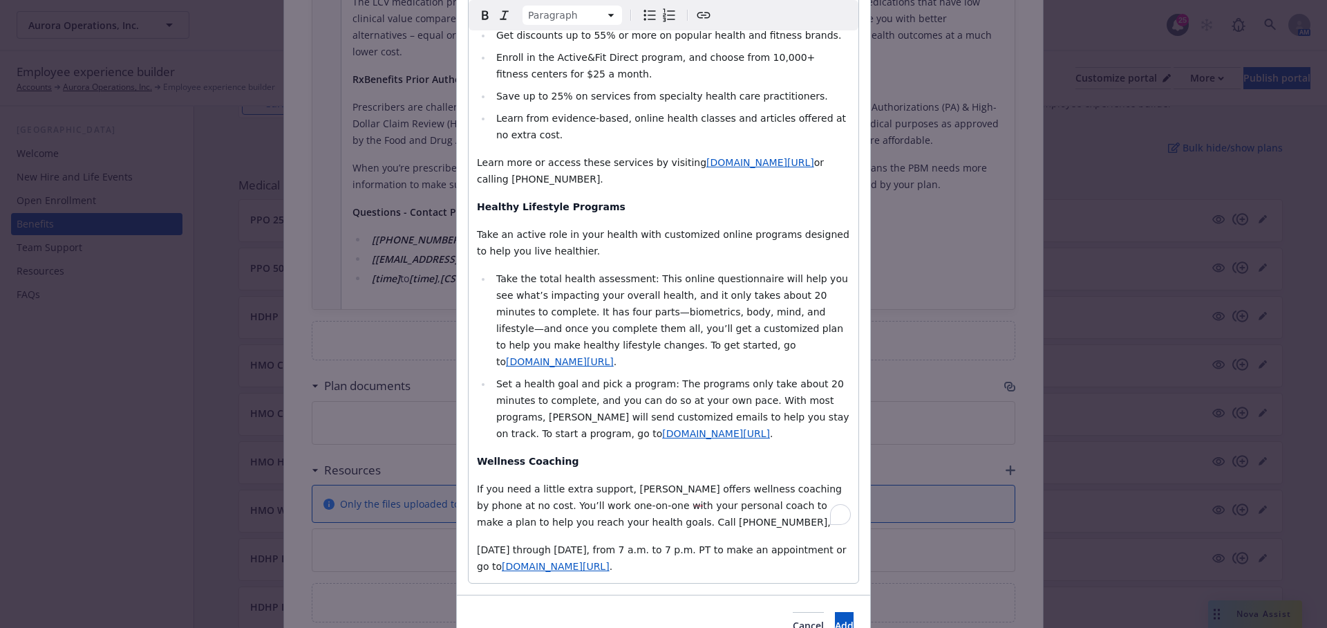
scroll to position [769, 0]
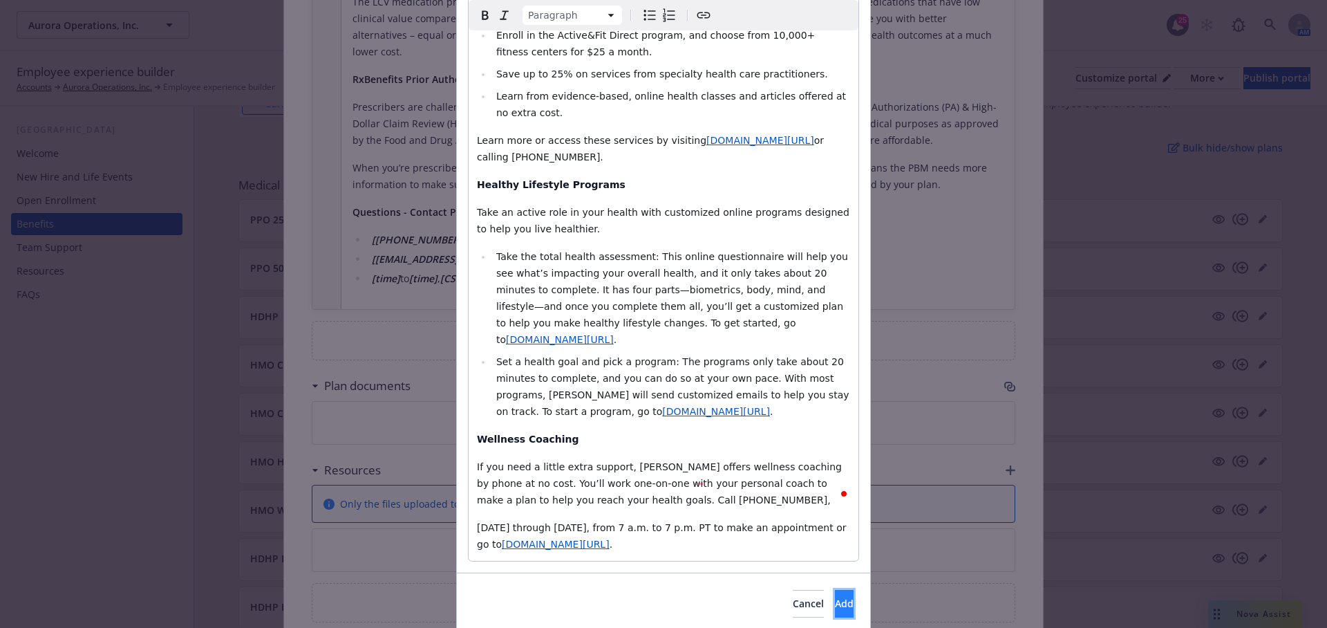
click at [835, 596] on span "Add" at bounding box center [844, 602] width 19 height 13
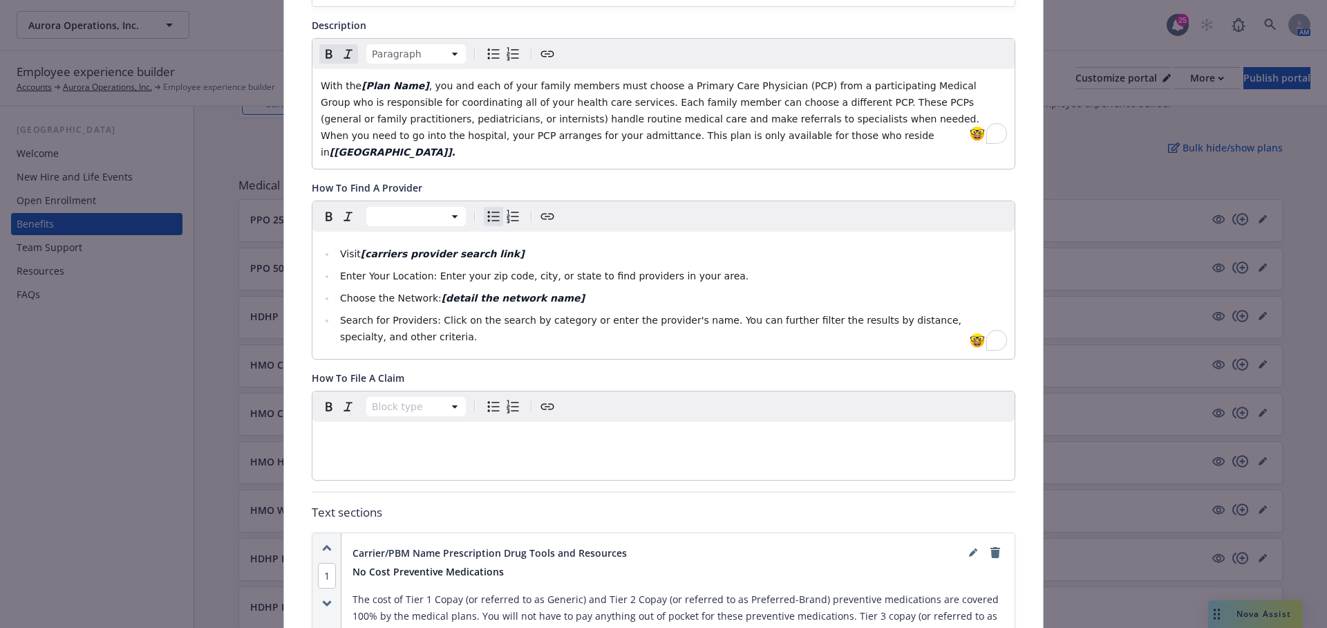
scroll to position [0, 0]
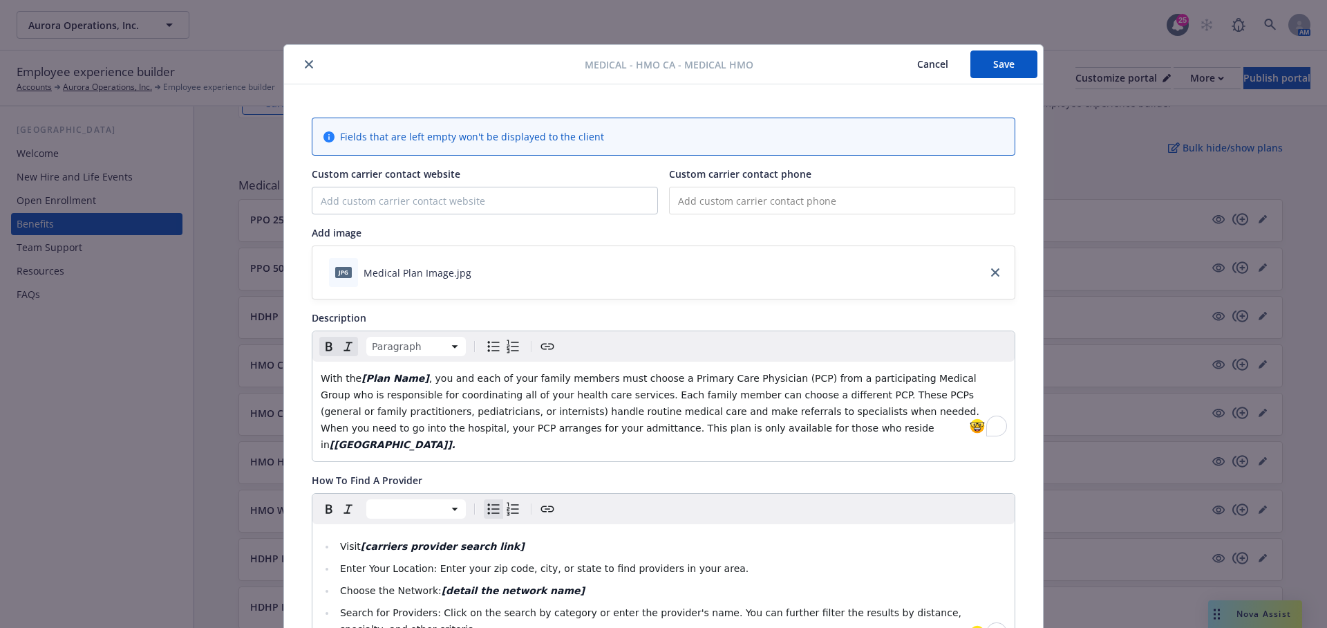
click at [1022, 65] on button "Save" at bounding box center [1003, 64] width 67 height 28
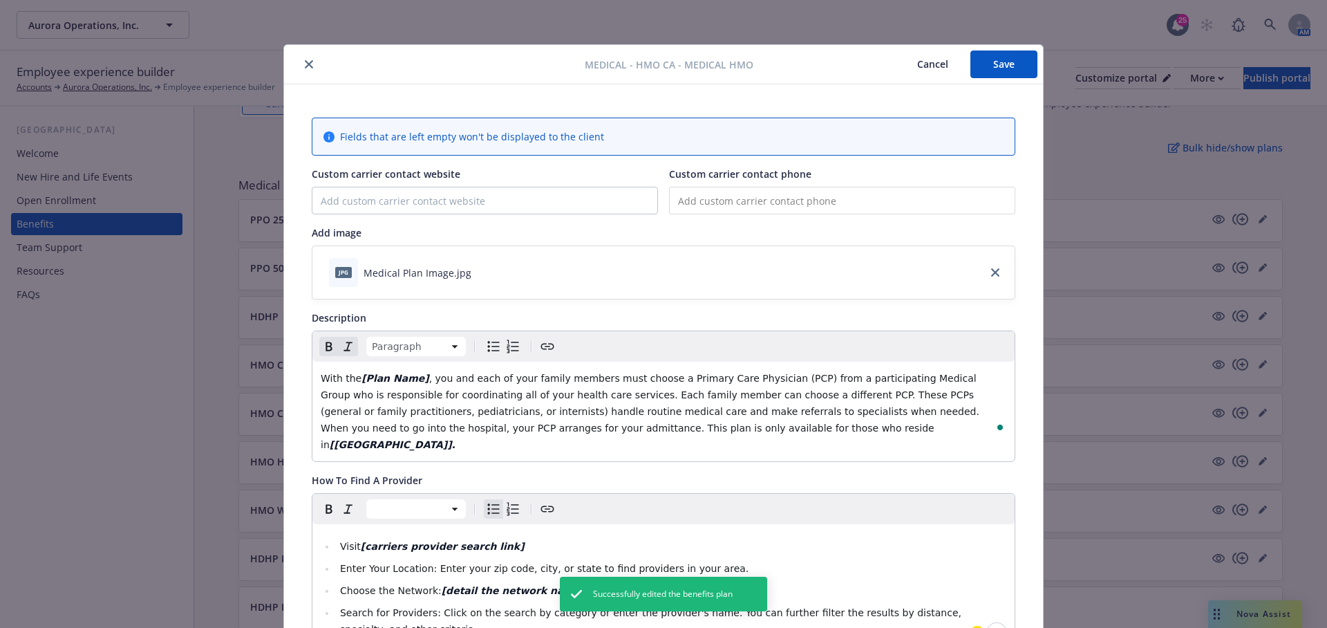
click at [921, 57] on button "Cancel" at bounding box center [932, 64] width 75 height 28
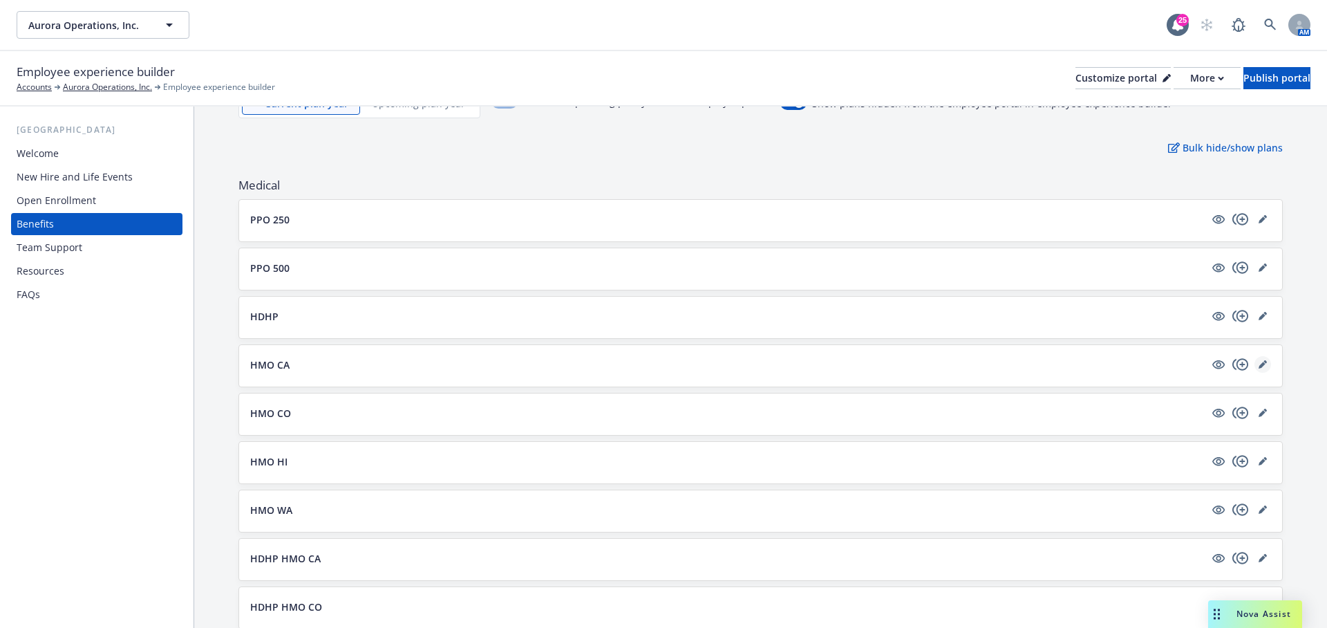
click at [1262, 360] on icon "editPencil" at bounding box center [1263, 364] width 8 height 8
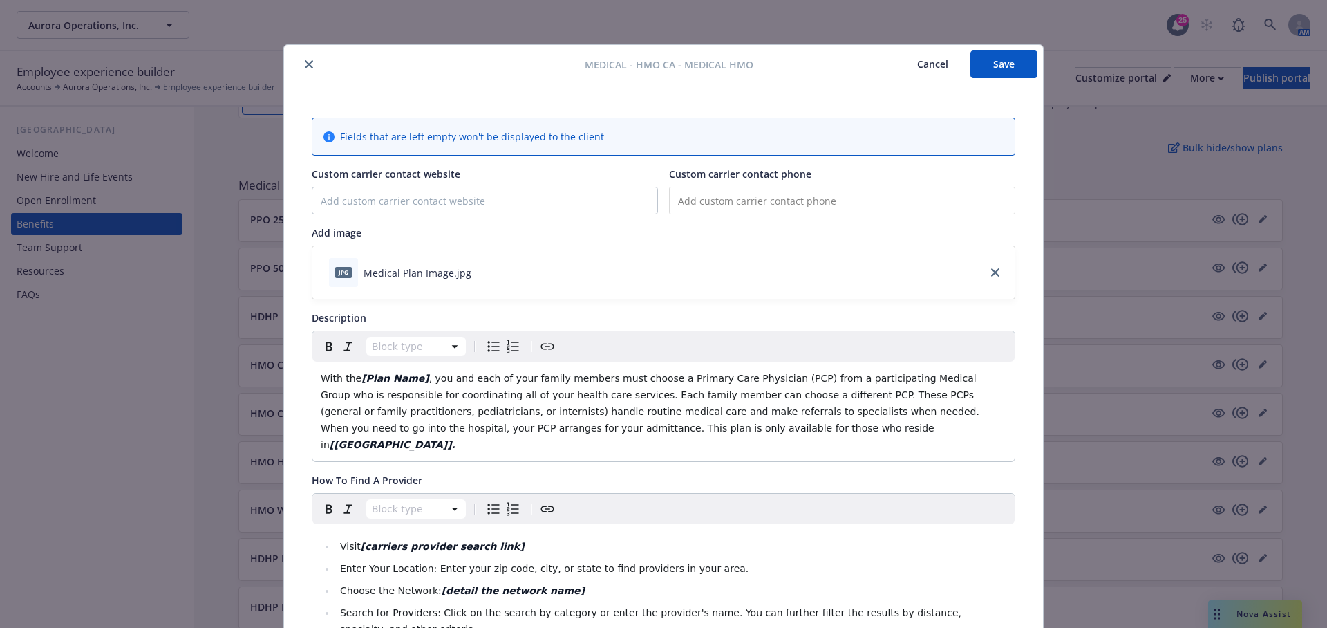
scroll to position [41, 0]
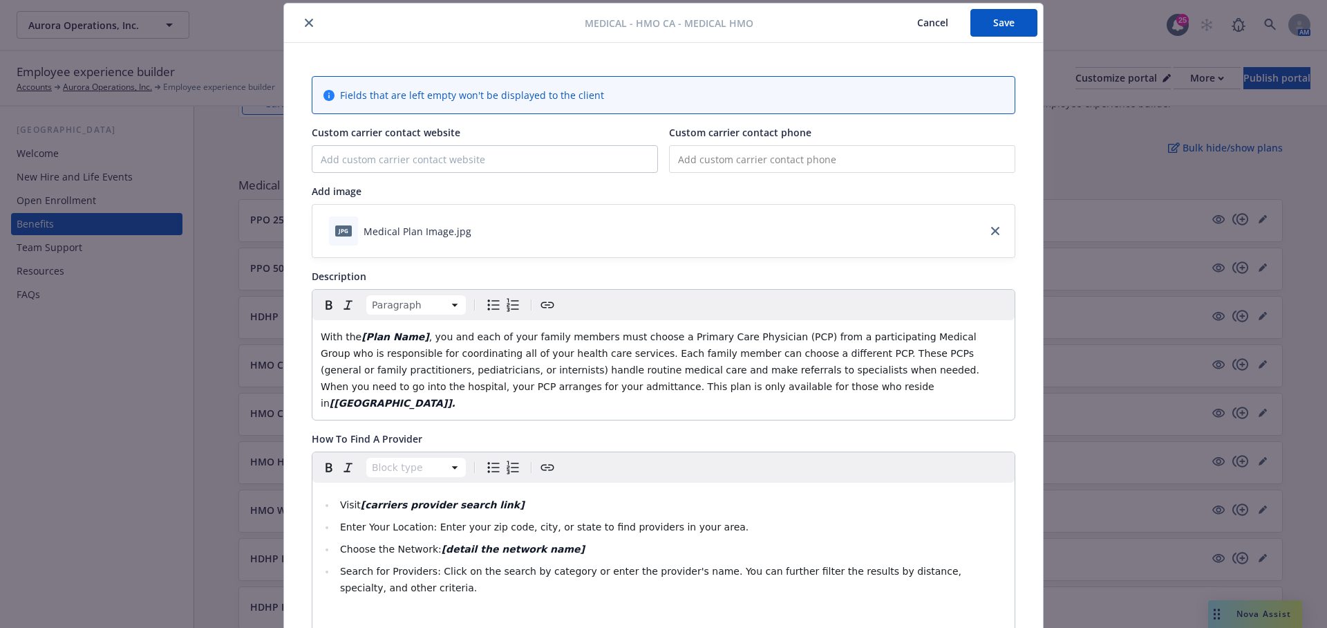
click at [553, 357] on span ", you and each of your family members must choose a Primary Care Physician (PCP…" at bounding box center [651, 369] width 661 height 77
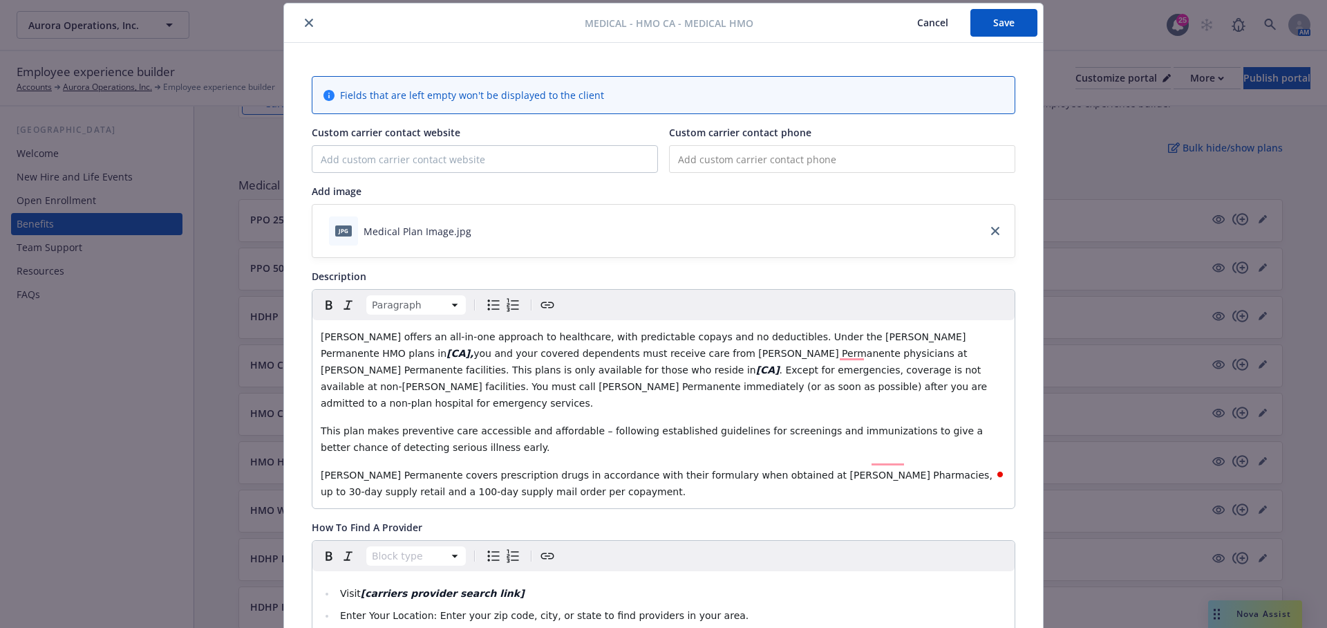
scroll to position [173, 0]
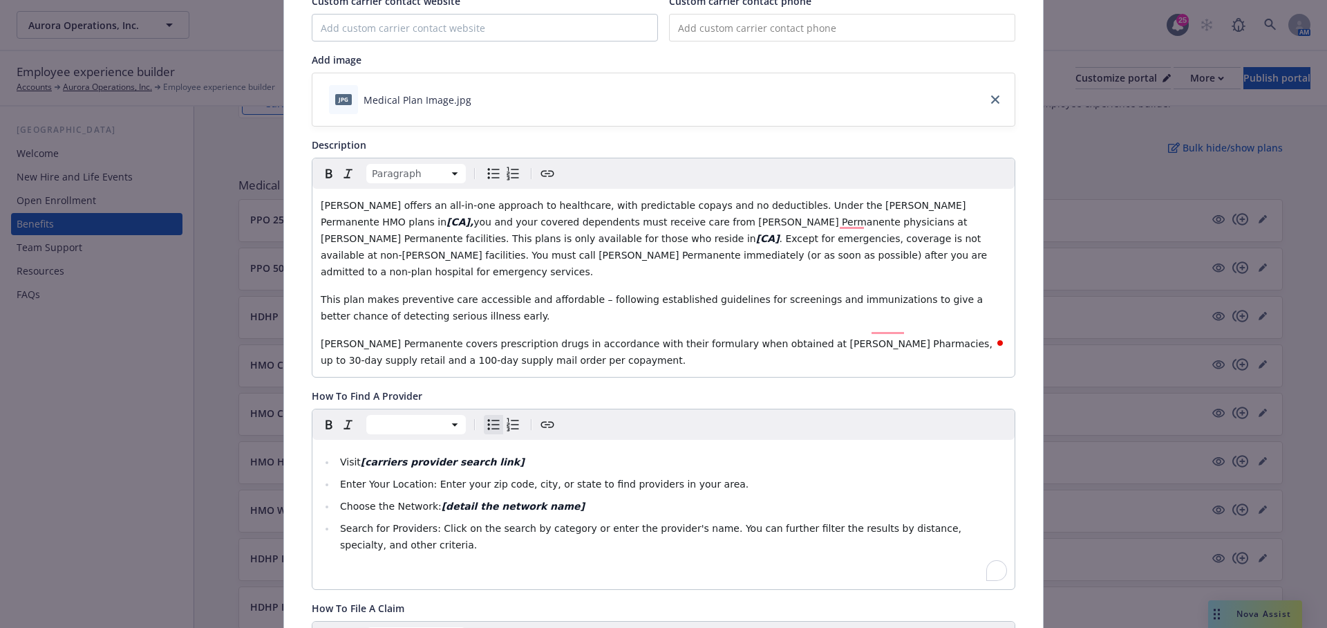
click at [572, 474] on ul "Visit [carriers provider search link] Enter Your Location: Enter your zip code,…" at bounding box center [664, 503] width 686 height 100
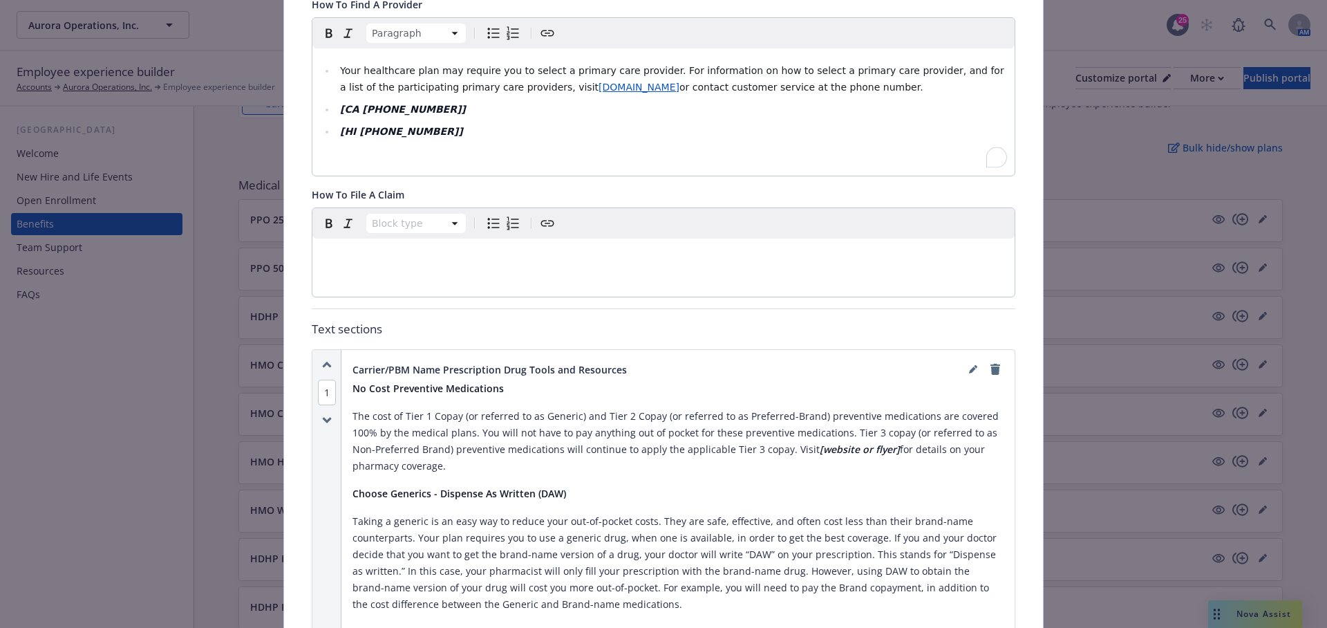
scroll to position [579, 0]
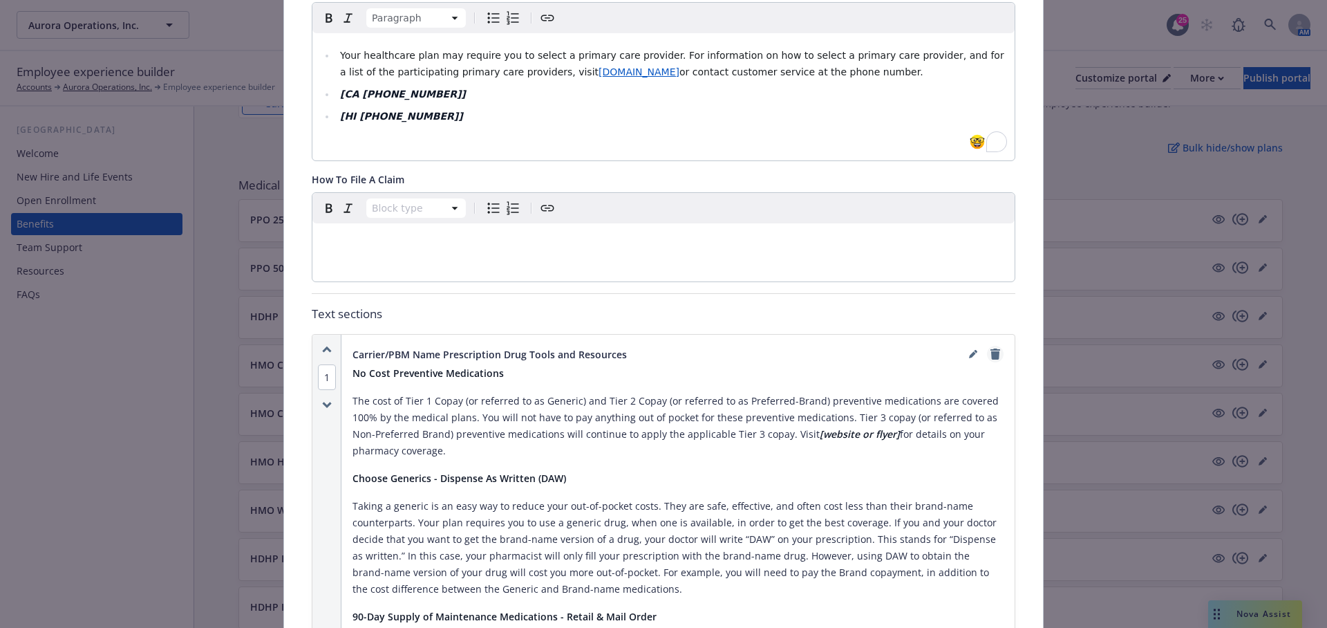
click at [1002, 346] on link "remove" at bounding box center [995, 354] width 17 height 17
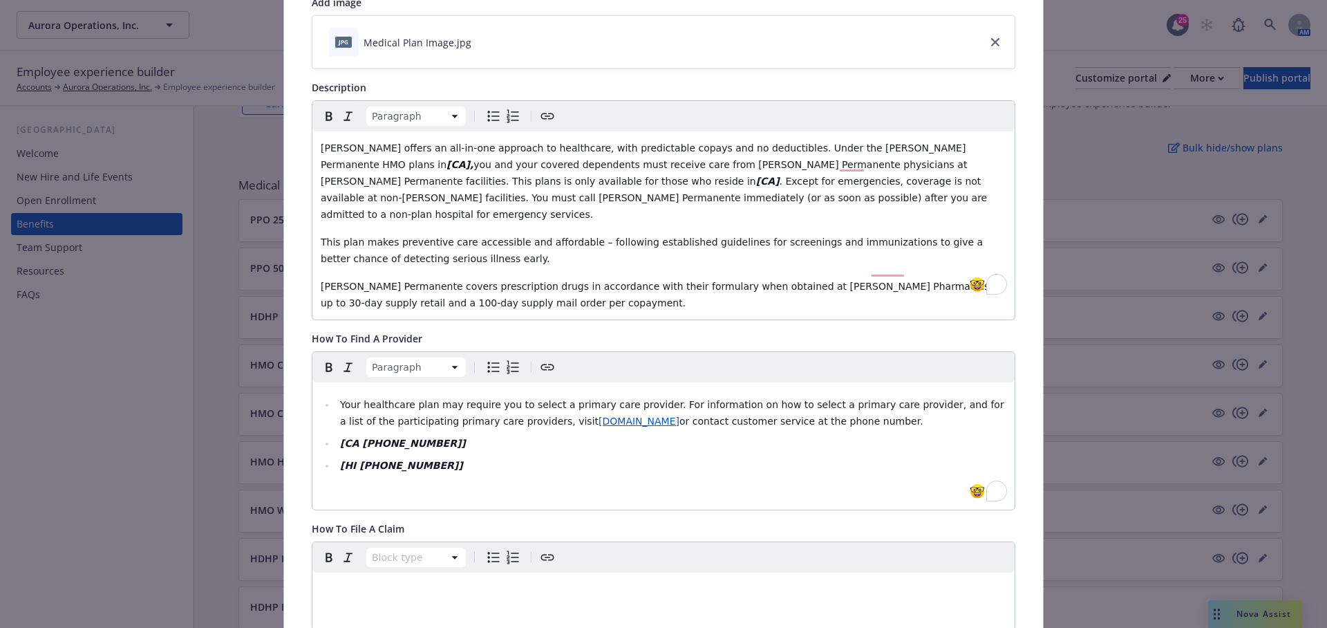
scroll to position [0, 0]
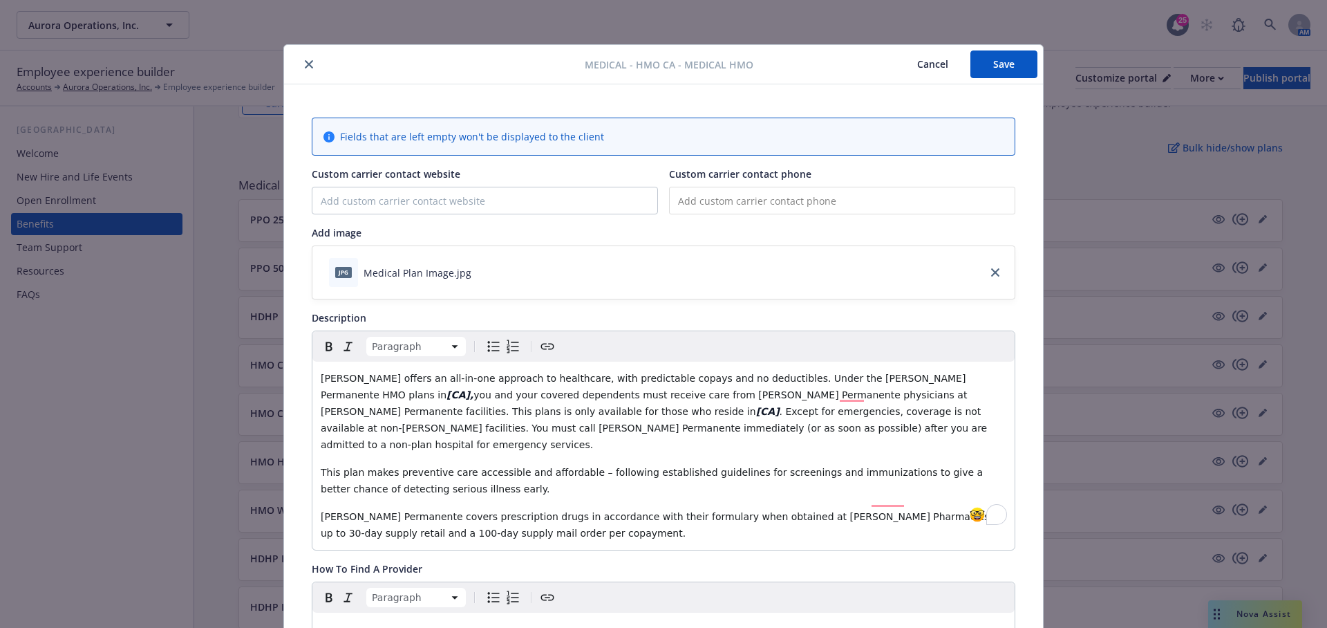
click at [997, 64] on button "Save" at bounding box center [1003, 64] width 67 height 28
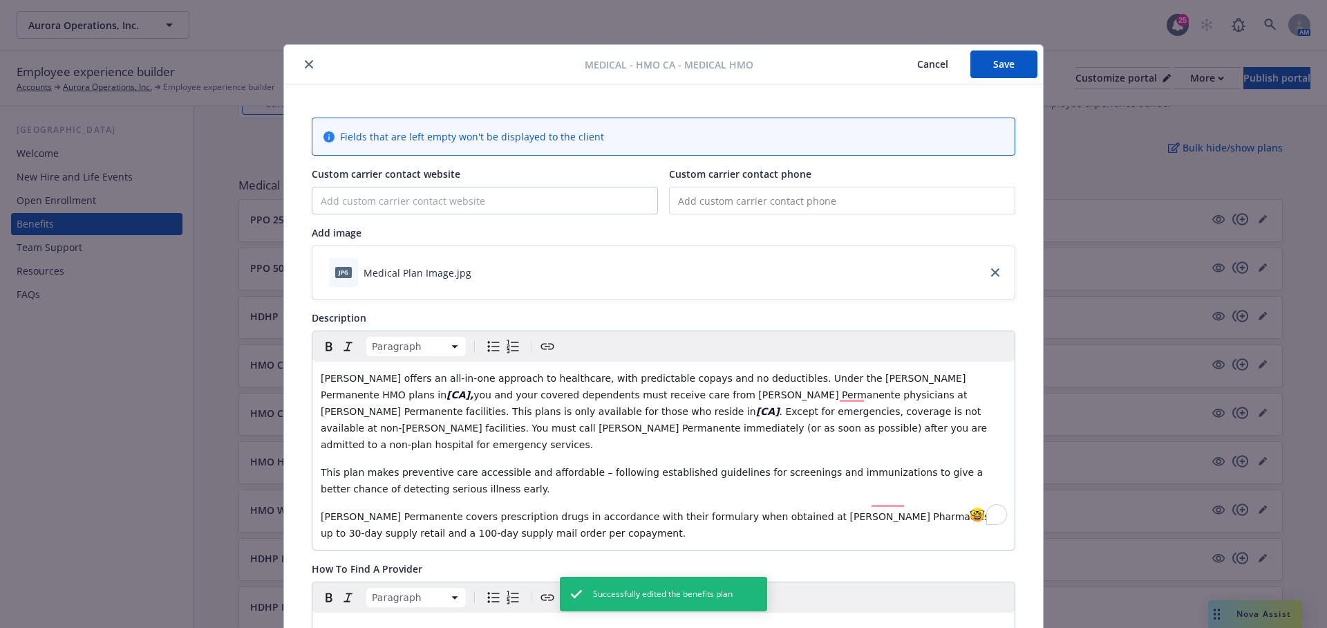
click at [941, 66] on button "Cancel" at bounding box center [932, 64] width 75 height 28
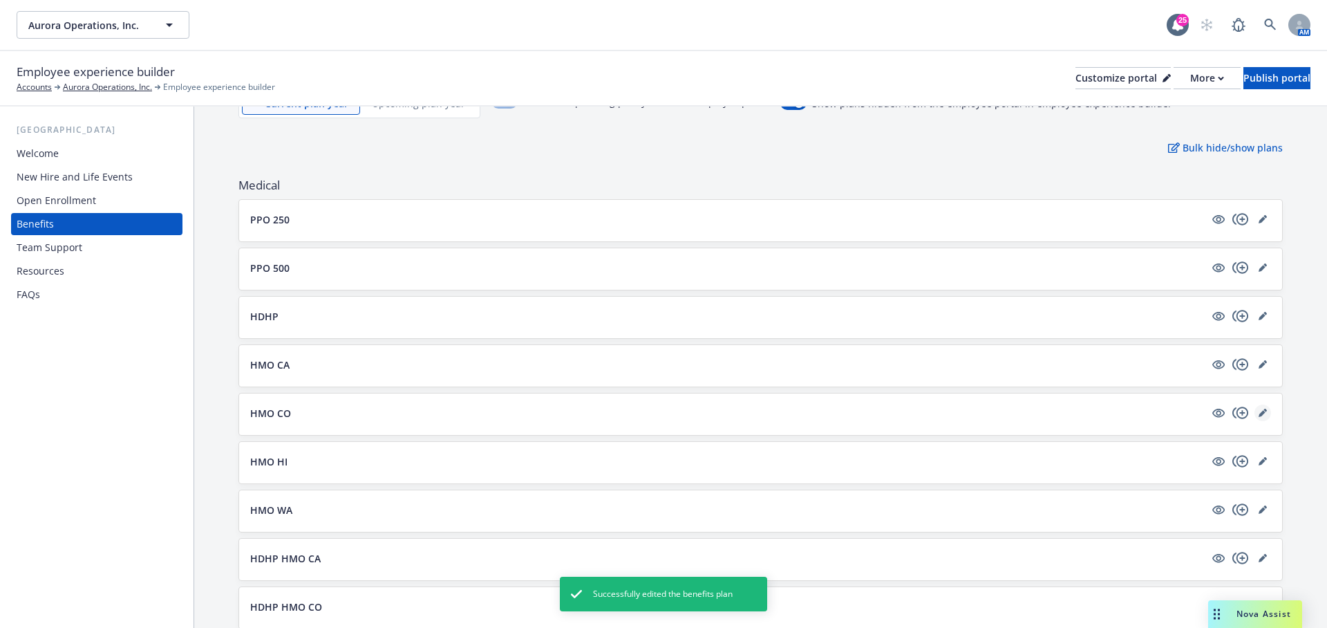
click at [1268, 406] on link "editPencil" at bounding box center [1262, 412] width 17 height 17
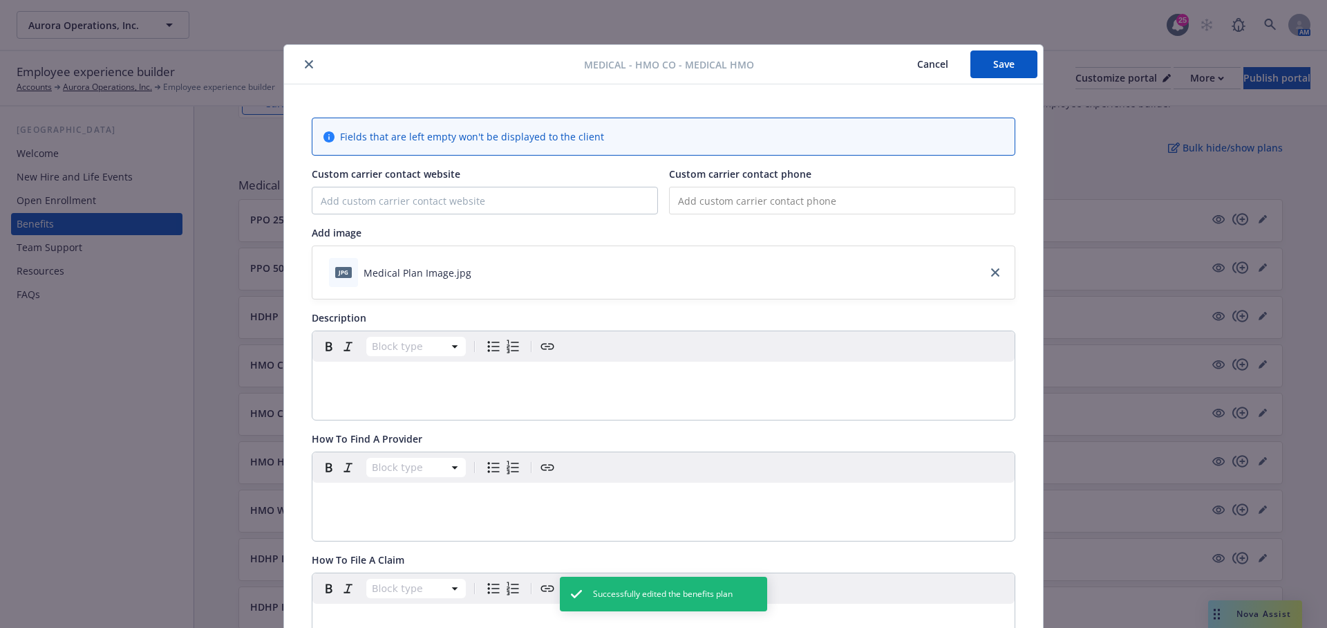
scroll to position [41, 0]
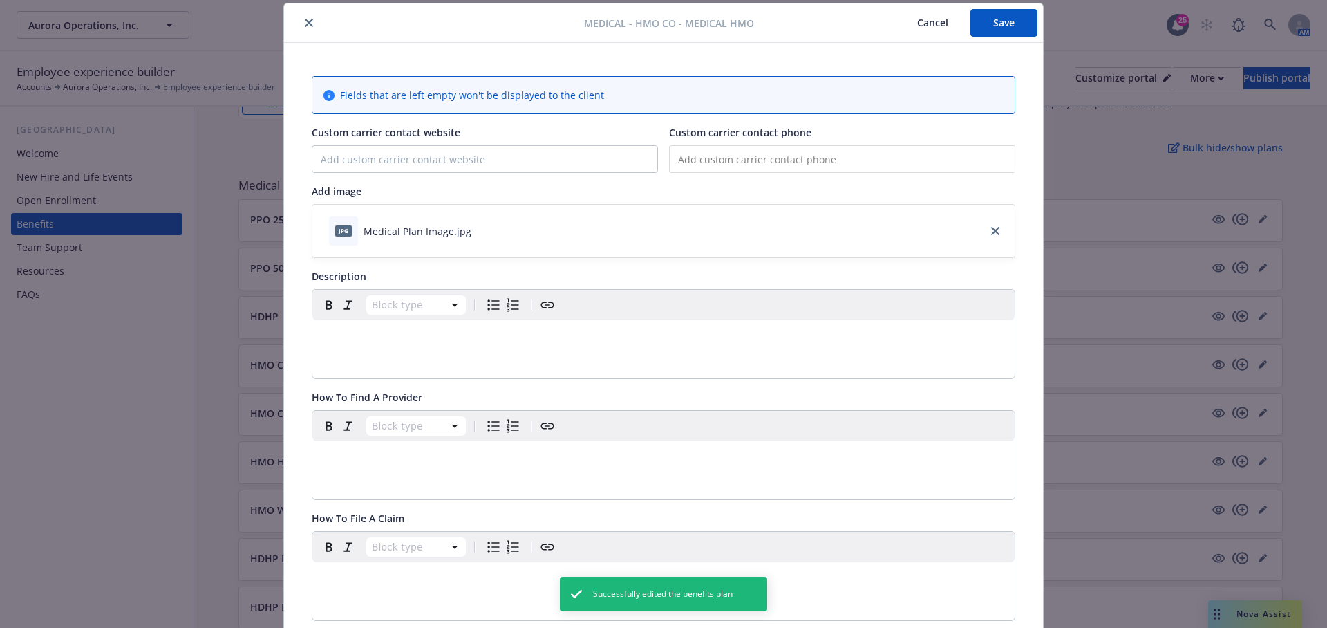
click at [428, 354] on div "Block type" at bounding box center [663, 334] width 702 height 88
click at [936, 24] on button "Cancel" at bounding box center [932, 23] width 75 height 28
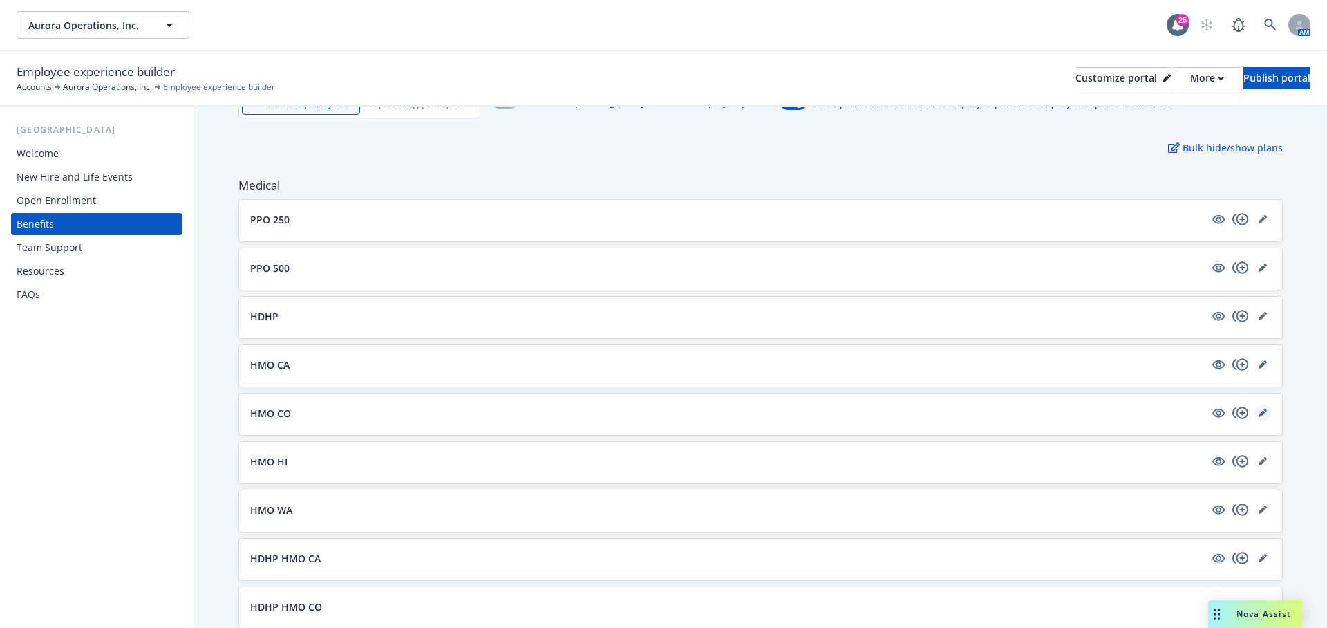
click at [1264, 410] on icon "editPencil" at bounding box center [1263, 412] width 8 height 8
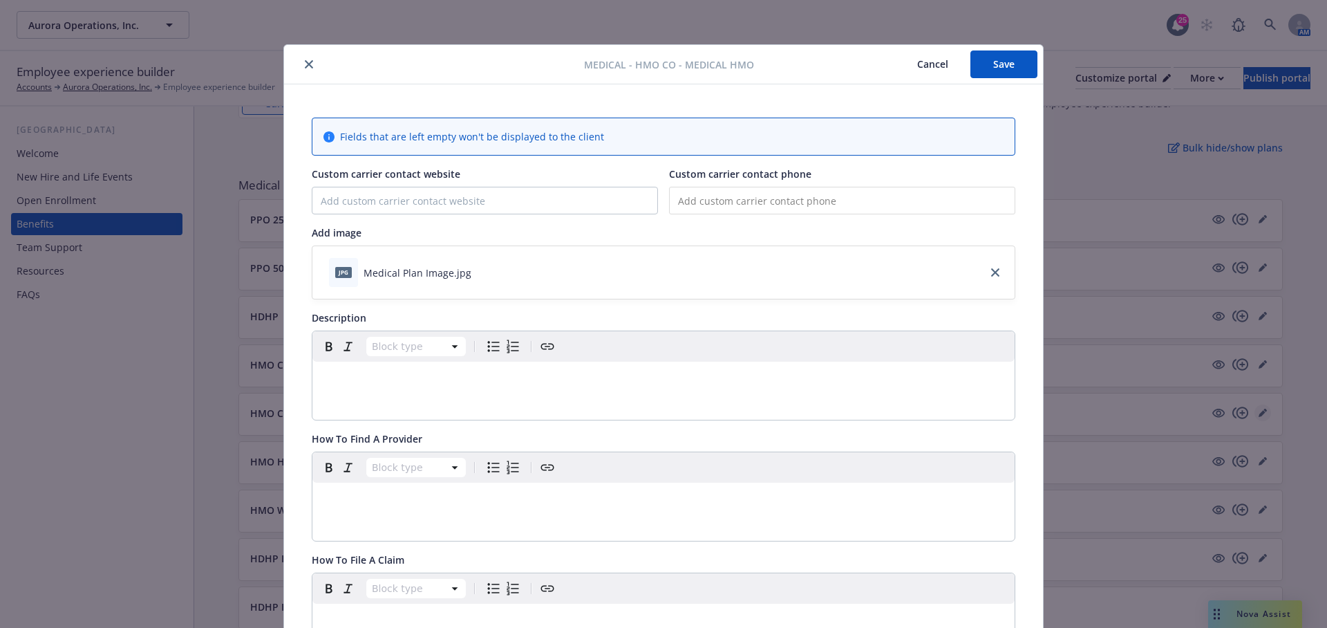
scroll to position [41, 0]
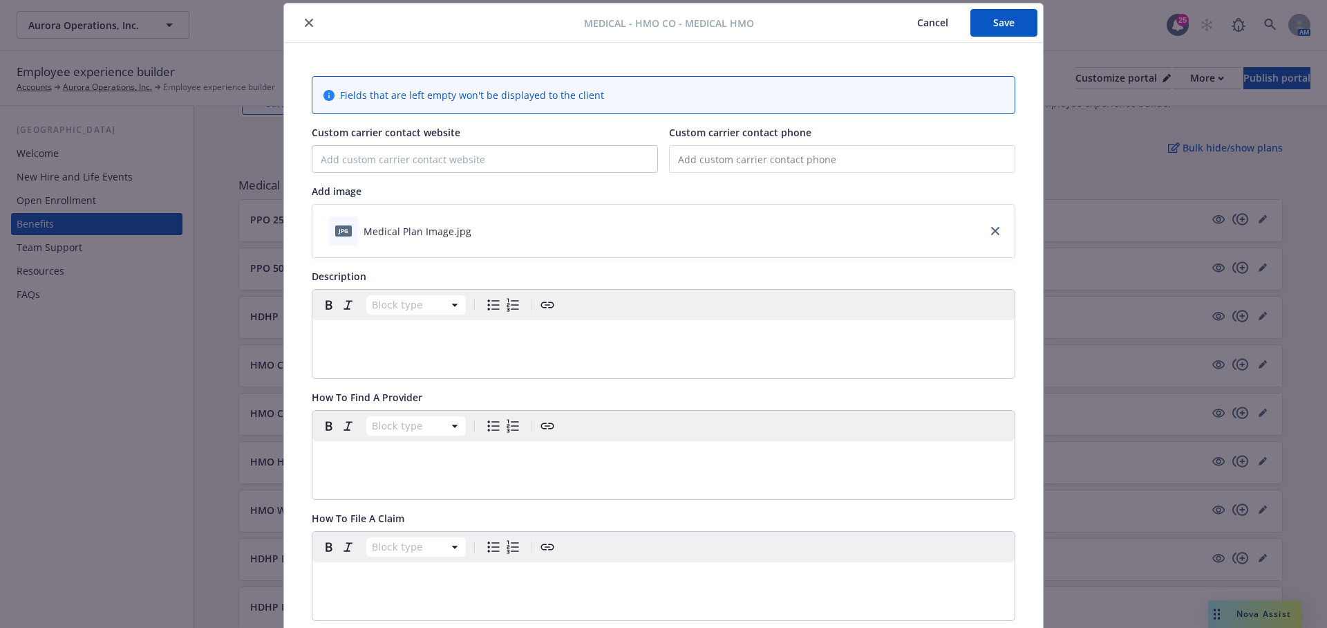
click at [939, 23] on button "Cancel" at bounding box center [932, 23] width 75 height 28
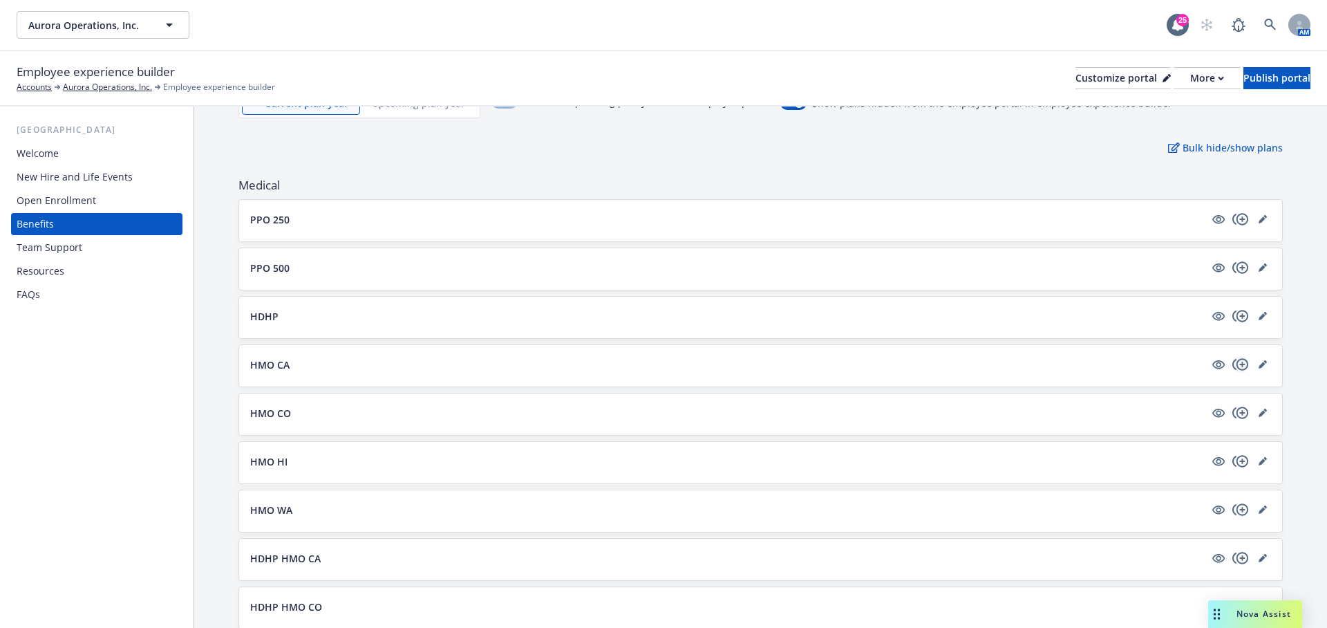
click at [1238, 368] on icon "copyPlus" at bounding box center [1240, 364] width 17 height 17
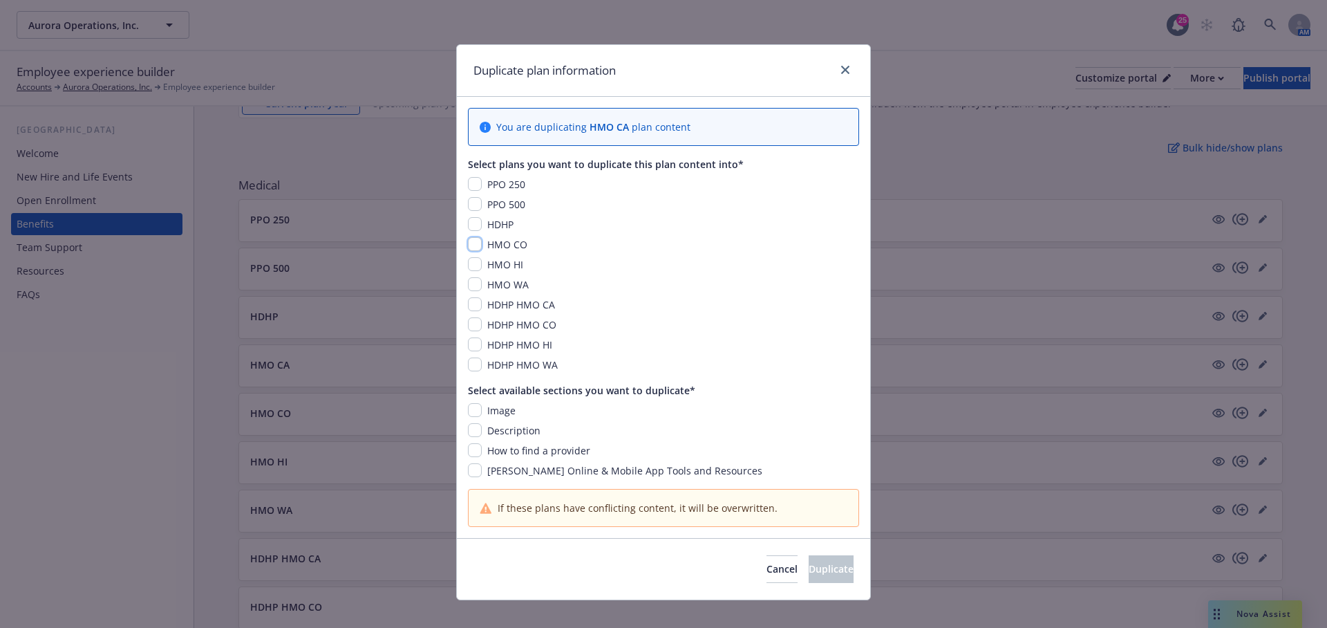
click at [480, 245] on input "checkbox" at bounding box center [475, 244] width 14 height 14
checkbox input "true"
click at [476, 432] on input "checkbox" at bounding box center [475, 430] width 14 height 14
checkbox input "true"
click at [476, 449] on input "checkbox" at bounding box center [475, 450] width 14 height 14
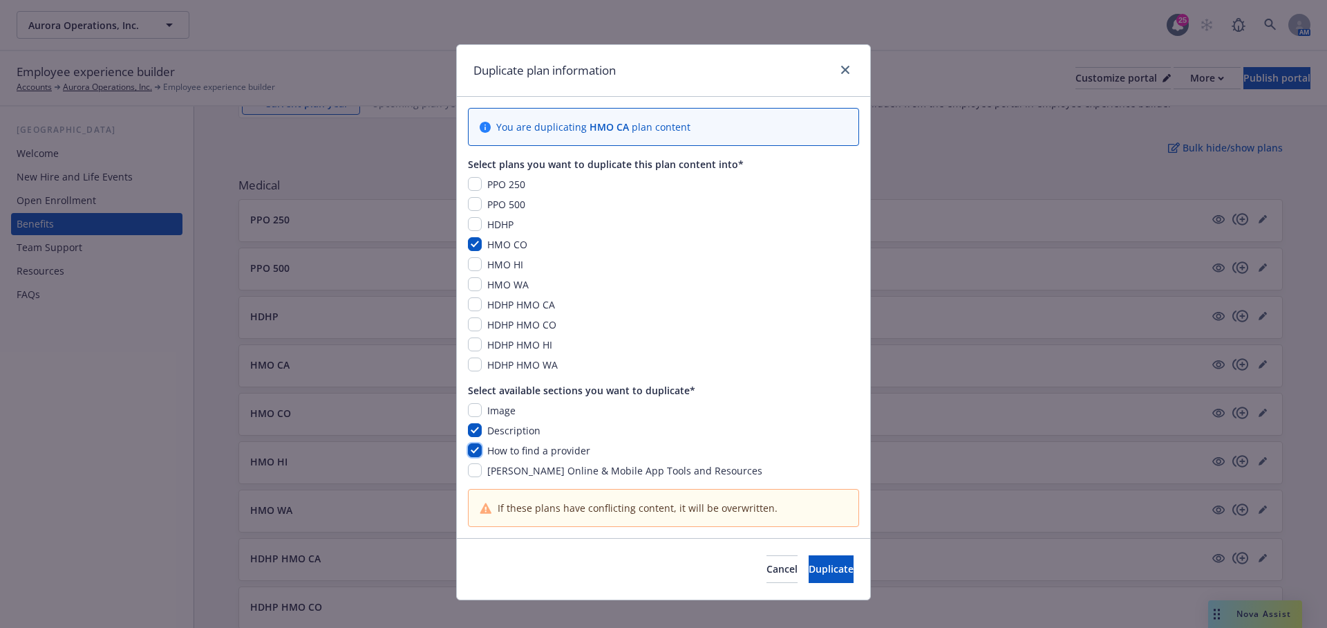
checkbox input "true"
click at [476, 458] on div "Image Description How to find a provider Kaiser Online & Mobile App Tools and R…" at bounding box center [663, 440] width 391 height 75
click at [473, 464] on input "checkbox" at bounding box center [475, 470] width 14 height 14
checkbox input "true"
click at [818, 580] on button "Duplicate" at bounding box center [831, 569] width 45 height 28
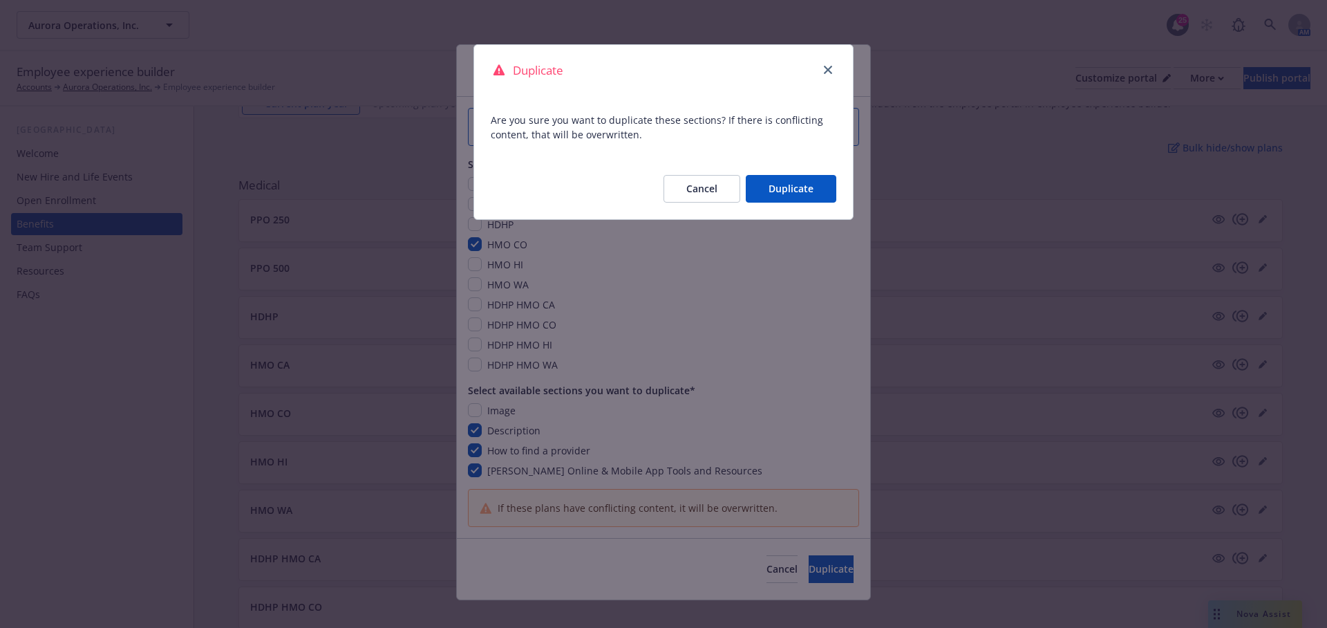
click at [782, 175] on div "Cancel Duplicate" at bounding box center [750, 189] width 173 height 28
click at [782, 187] on button "Duplicate" at bounding box center [791, 189] width 91 height 28
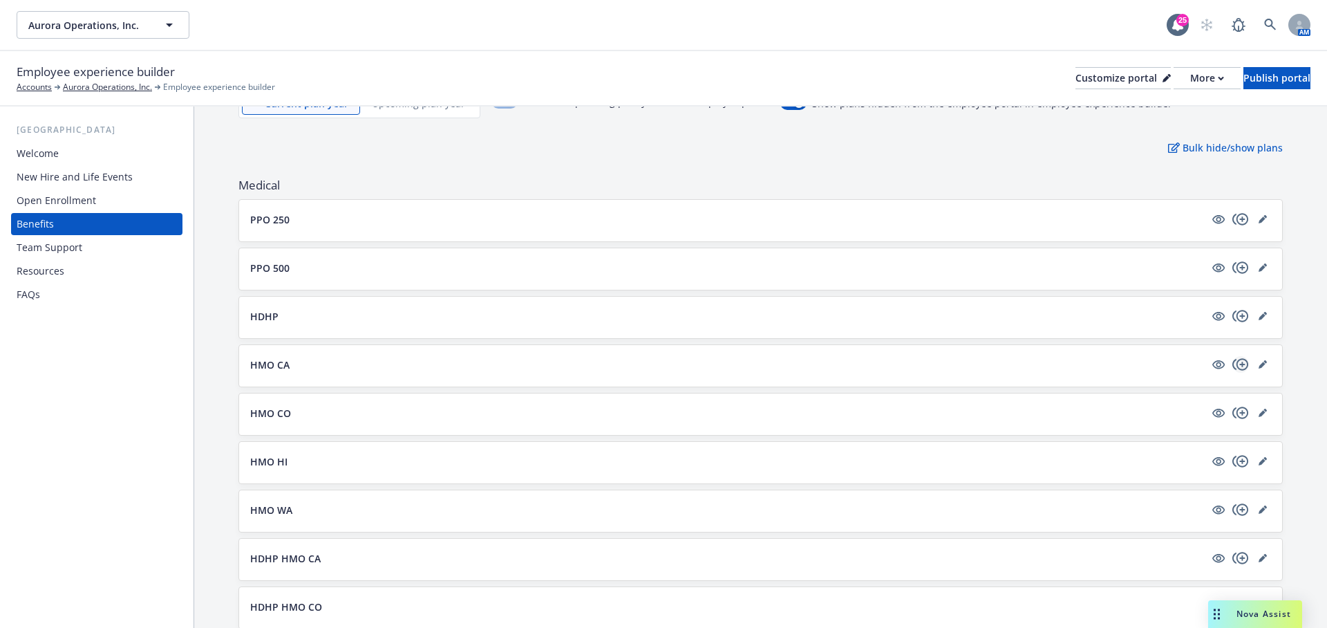
click at [1244, 360] on icon "copyPlus" at bounding box center [1240, 364] width 17 height 17
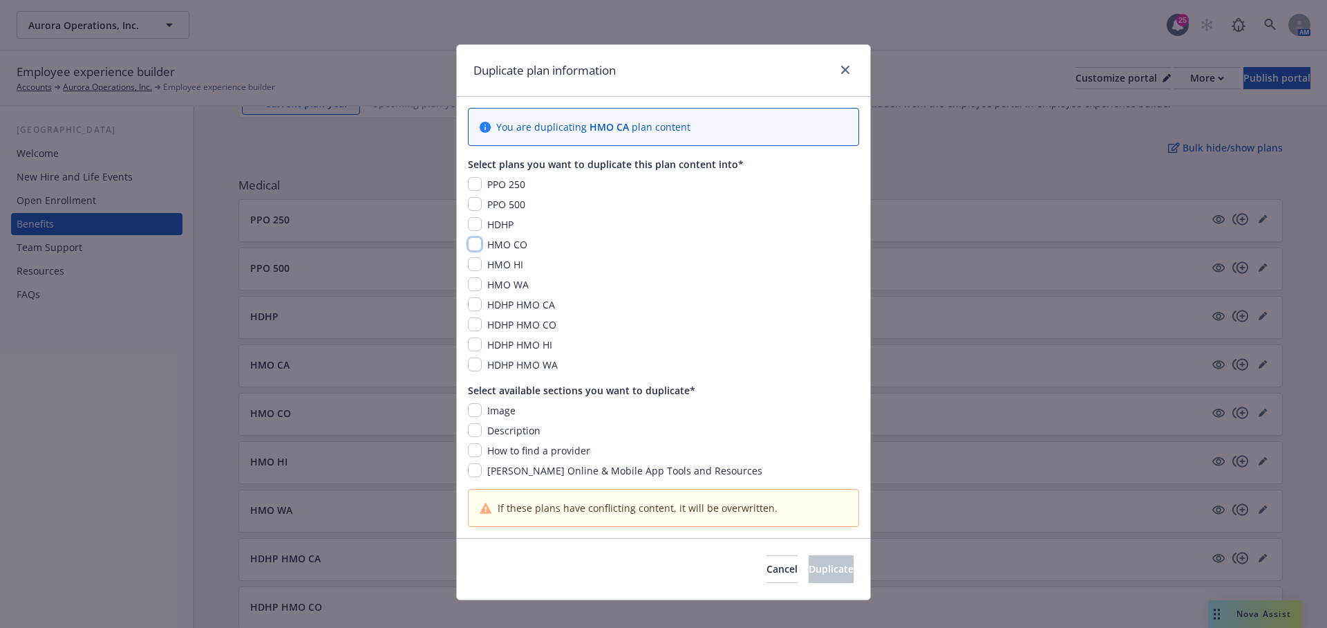
click at [480, 248] on input "checkbox" at bounding box center [475, 244] width 14 height 14
checkbox input "true"
click at [481, 261] on input "checkbox" at bounding box center [475, 264] width 14 height 14
checkbox input "true"
click at [477, 277] on input "checkbox" at bounding box center [475, 284] width 14 height 14
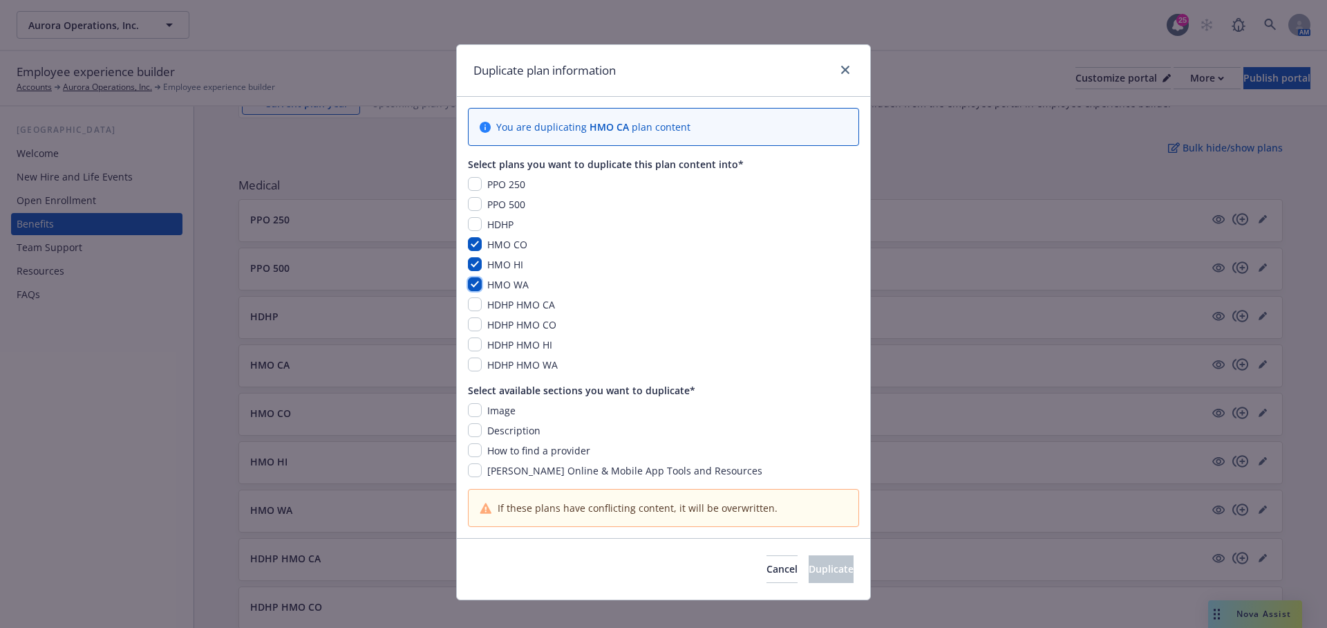
checkbox input "true"
click at [480, 412] on input "checkbox" at bounding box center [475, 410] width 14 height 14
click at [476, 406] on input "checkbox" at bounding box center [475, 410] width 14 height 14
checkbox input "false"
click at [476, 421] on div "Image Description How to find a provider Kaiser Online & Mobile App Tools and R…" at bounding box center [663, 440] width 391 height 75
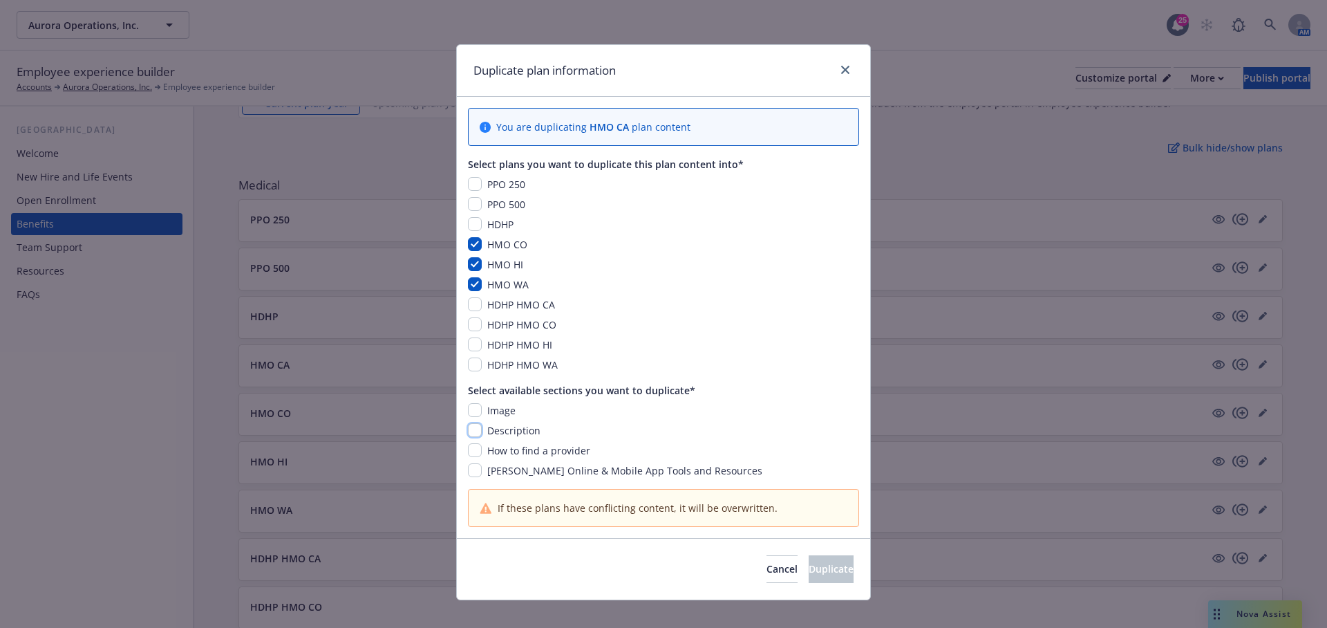
click at [478, 435] on input "checkbox" at bounding box center [475, 430] width 14 height 14
checkbox input "true"
click at [474, 447] on input "checkbox" at bounding box center [475, 450] width 14 height 14
checkbox input "true"
click at [474, 463] on input "checkbox" at bounding box center [475, 470] width 14 height 14
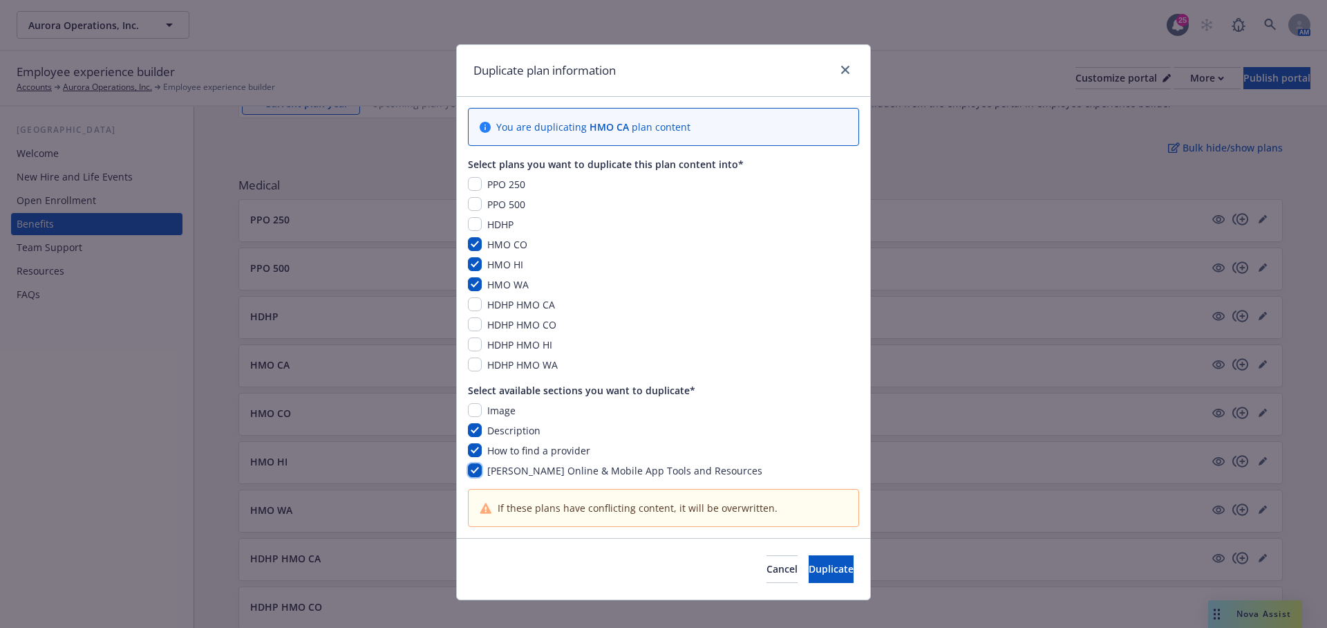
checkbox input "true"
click at [809, 558] on button "Duplicate" at bounding box center [831, 569] width 45 height 28
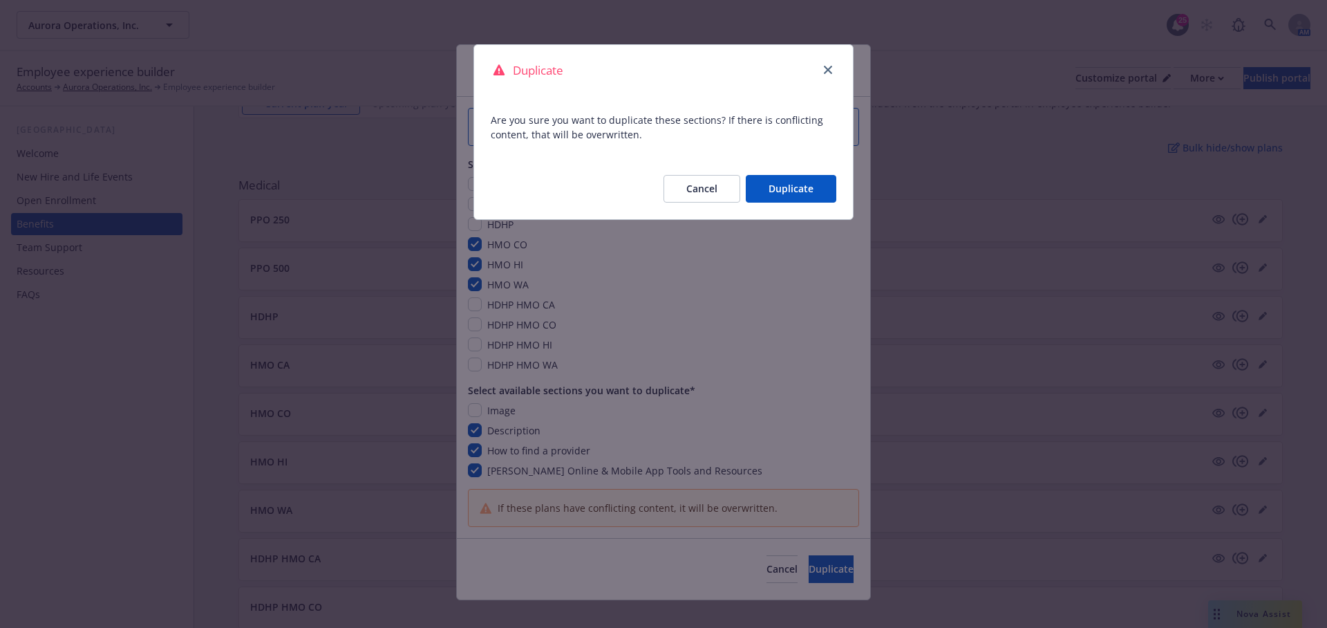
click at [778, 182] on button "Duplicate" at bounding box center [791, 189] width 91 height 28
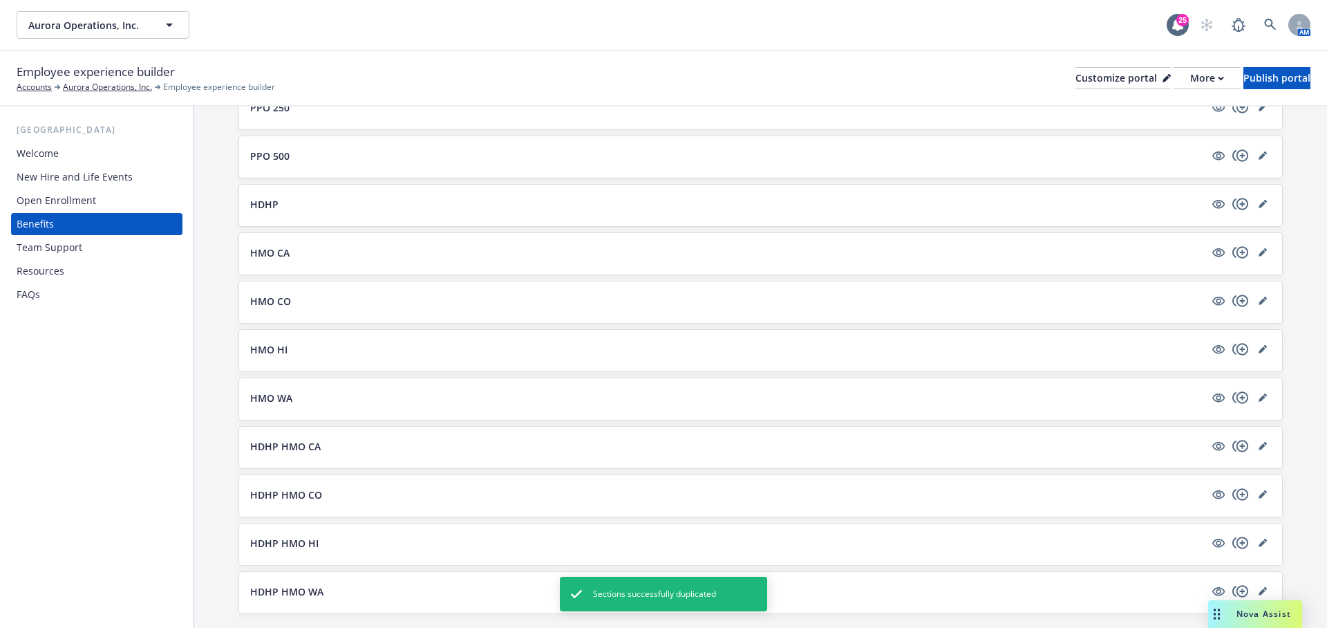
scroll to position [176, 0]
click at [1264, 440] on icon "editPencil" at bounding box center [1263, 444] width 8 height 8
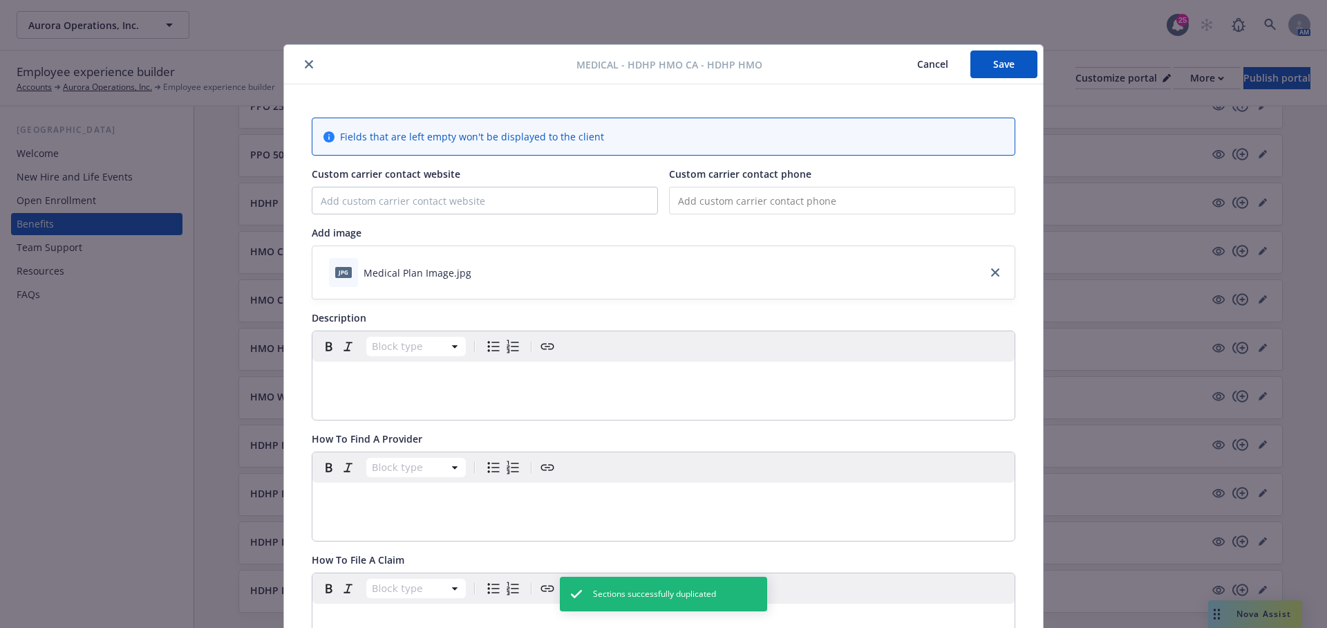
scroll to position [41, 0]
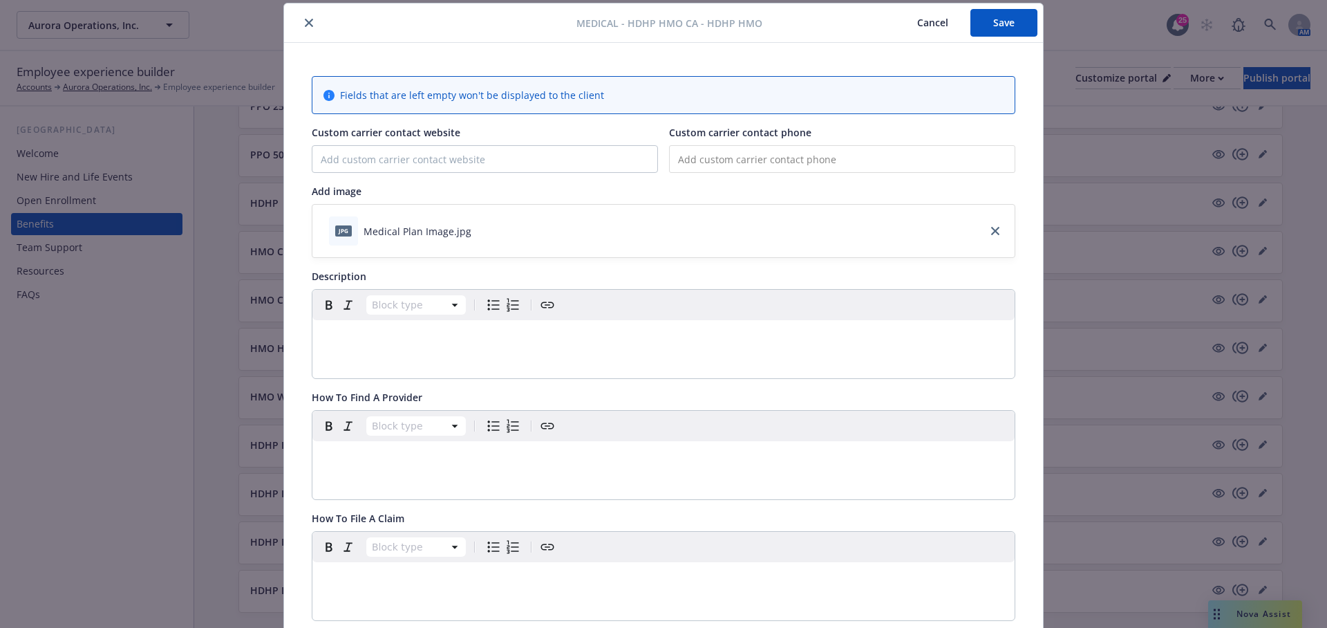
click at [923, 26] on button "Cancel" at bounding box center [932, 23] width 75 height 28
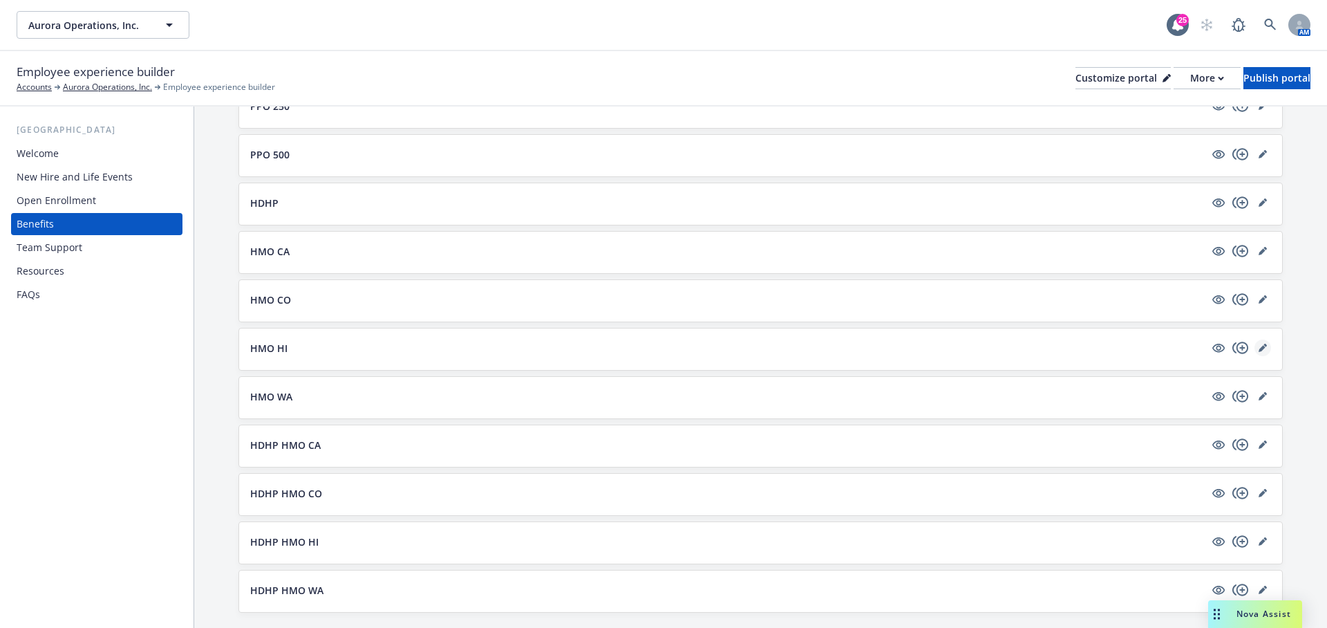
click at [1262, 345] on icon "editPencil" at bounding box center [1262, 348] width 7 height 7
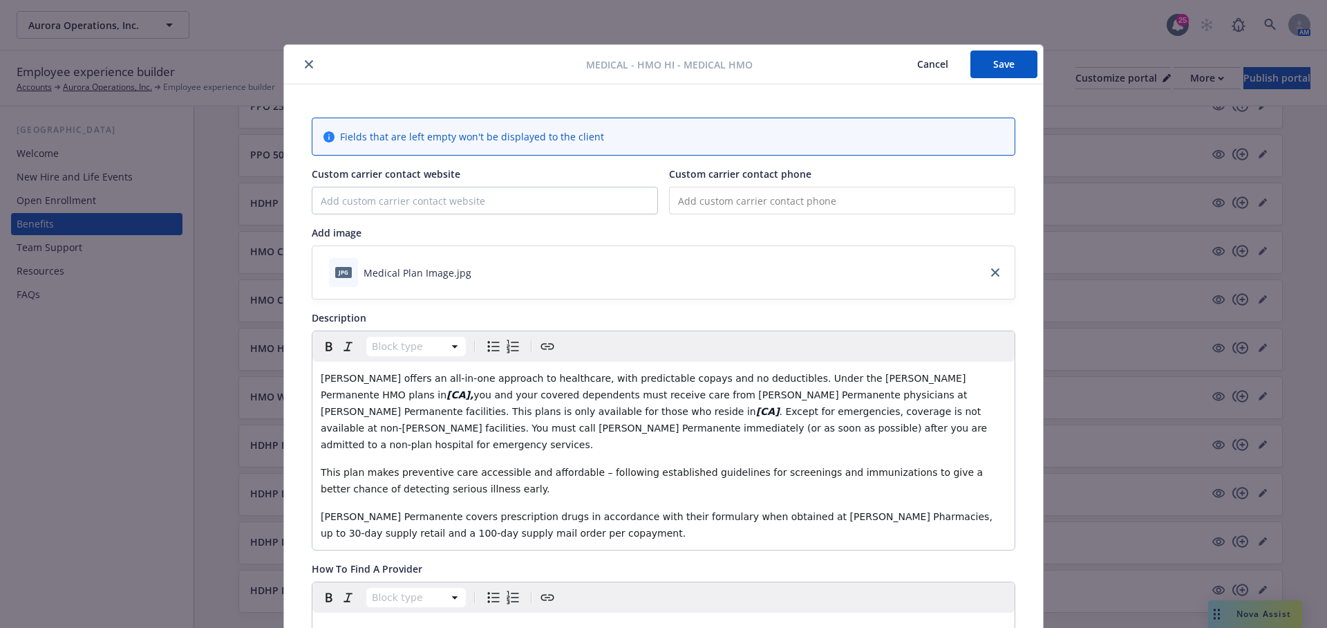
scroll to position [41, 0]
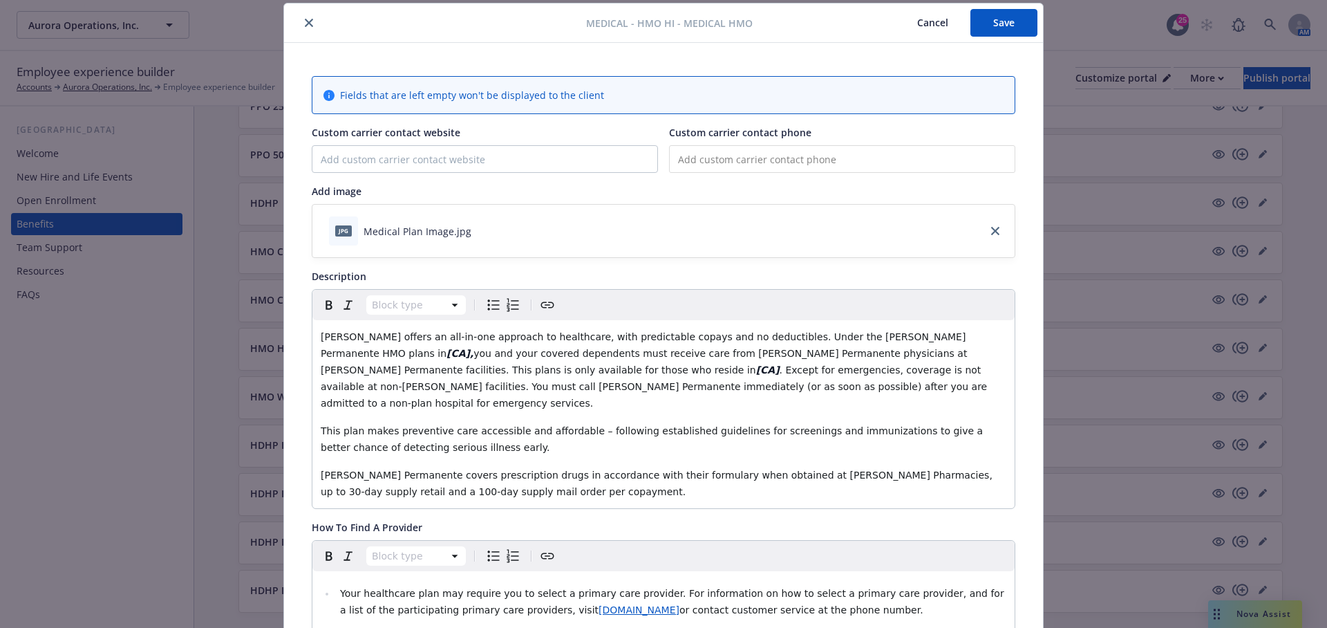
click at [948, 29] on button "Cancel" at bounding box center [932, 23] width 75 height 28
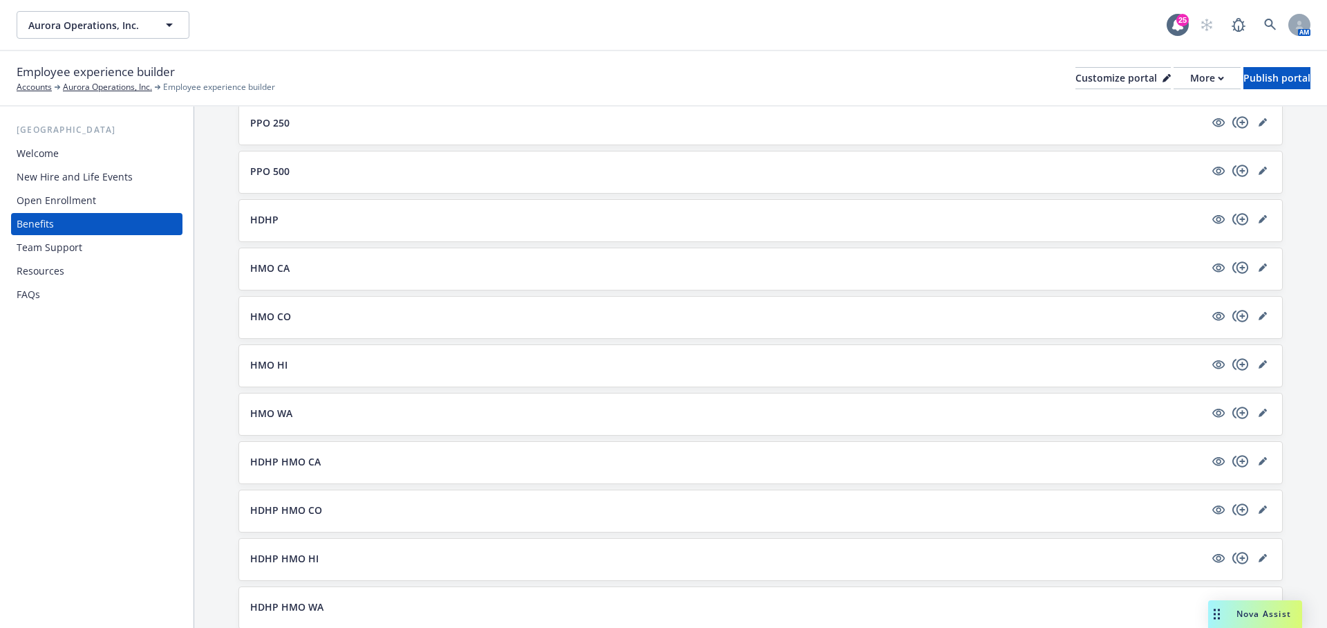
scroll to position [171, 0]
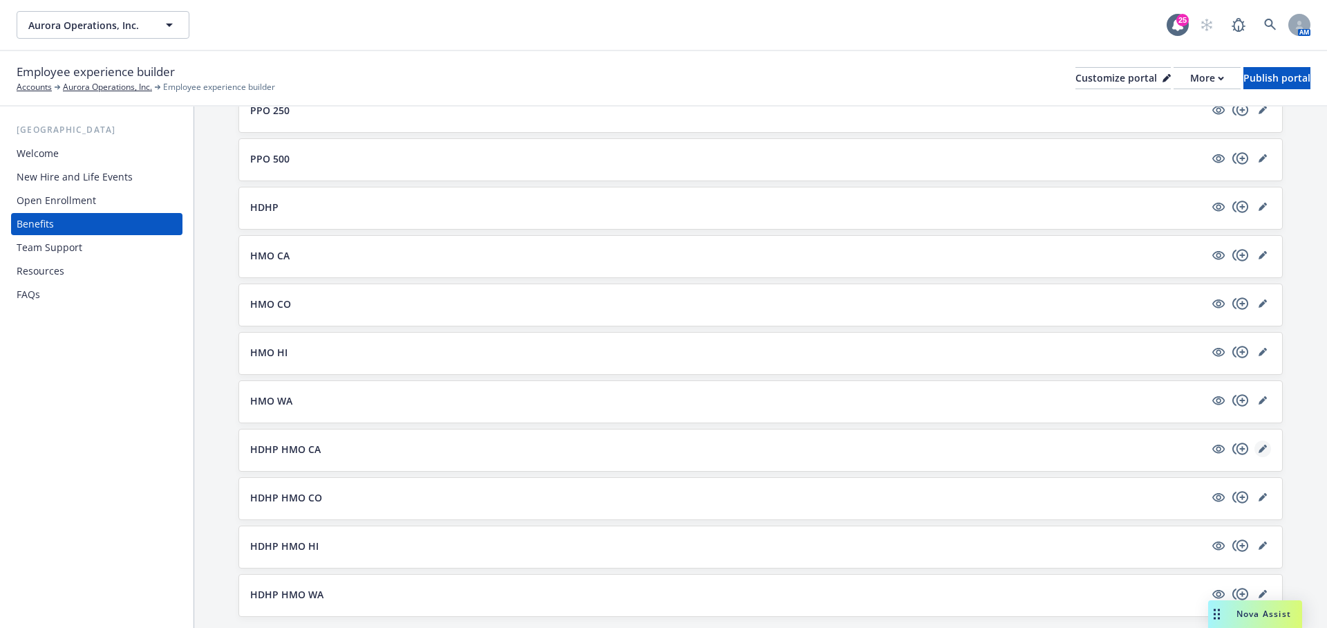
click at [1267, 448] on link "editPencil" at bounding box center [1262, 448] width 17 height 17
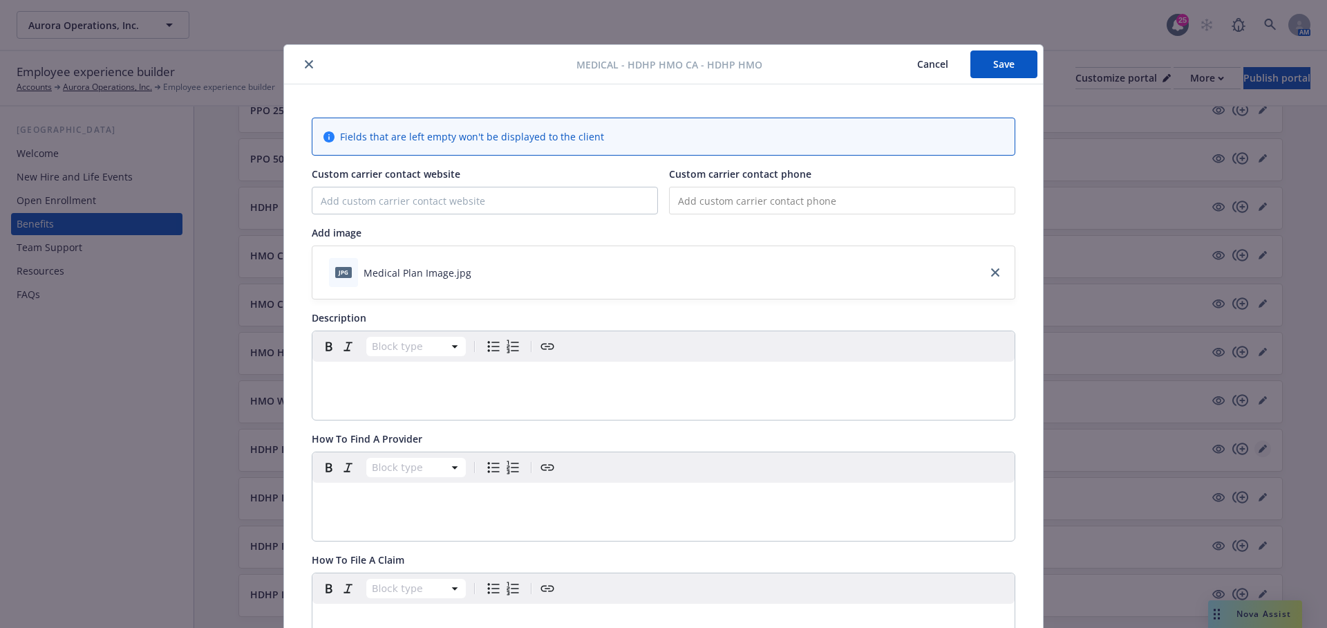
scroll to position [41, 0]
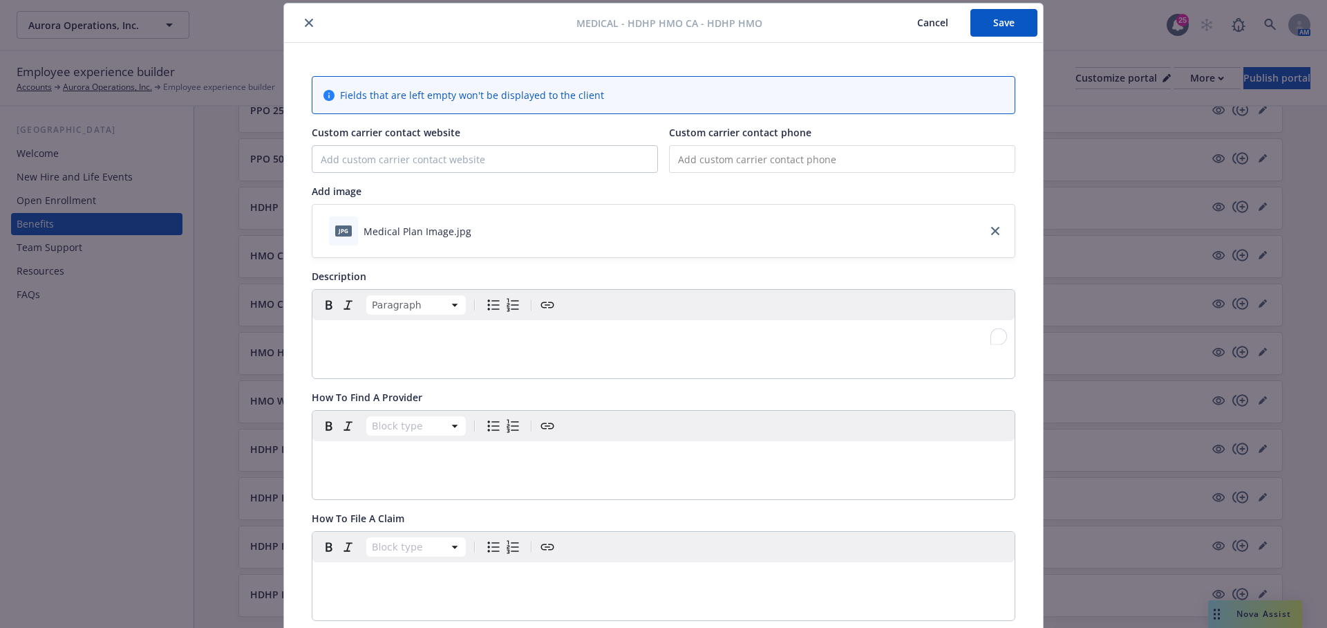
click at [394, 344] on div "To enrich screen reader interactions, please activate Accessibility in Grammarl…" at bounding box center [663, 336] width 702 height 33
click at [930, 22] on button "Cancel" at bounding box center [932, 23] width 75 height 28
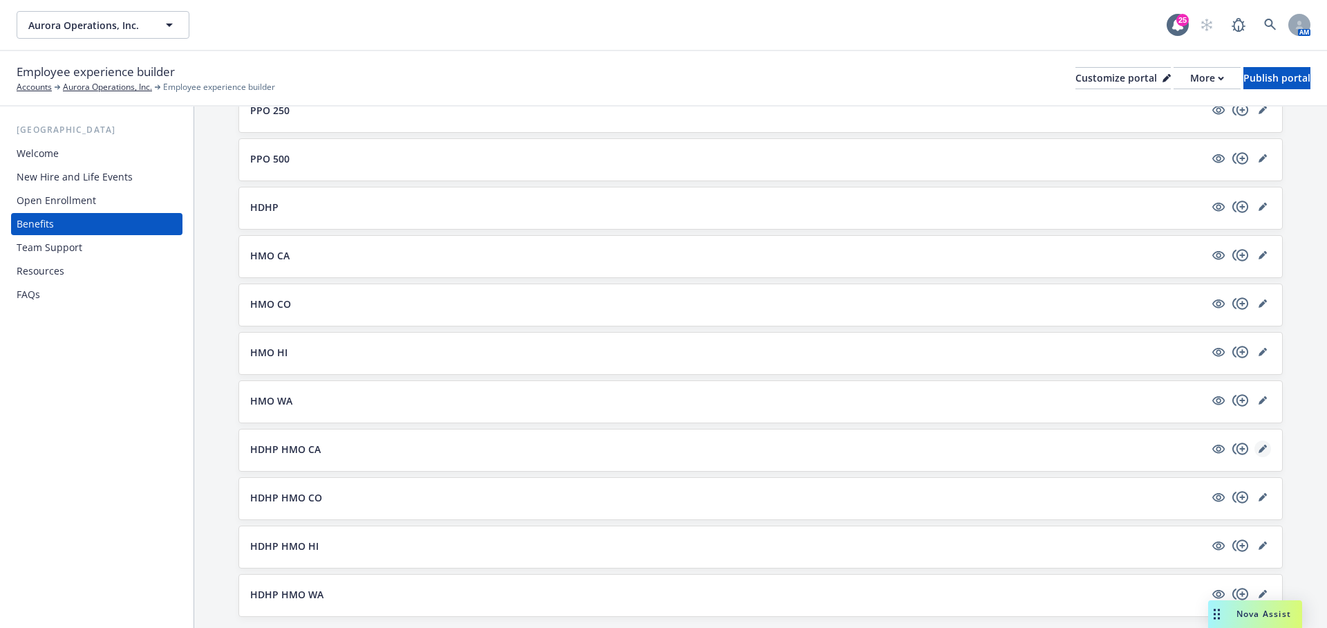
click at [1266, 444] on icon "editPencil" at bounding box center [1264, 445] width 3 height 3
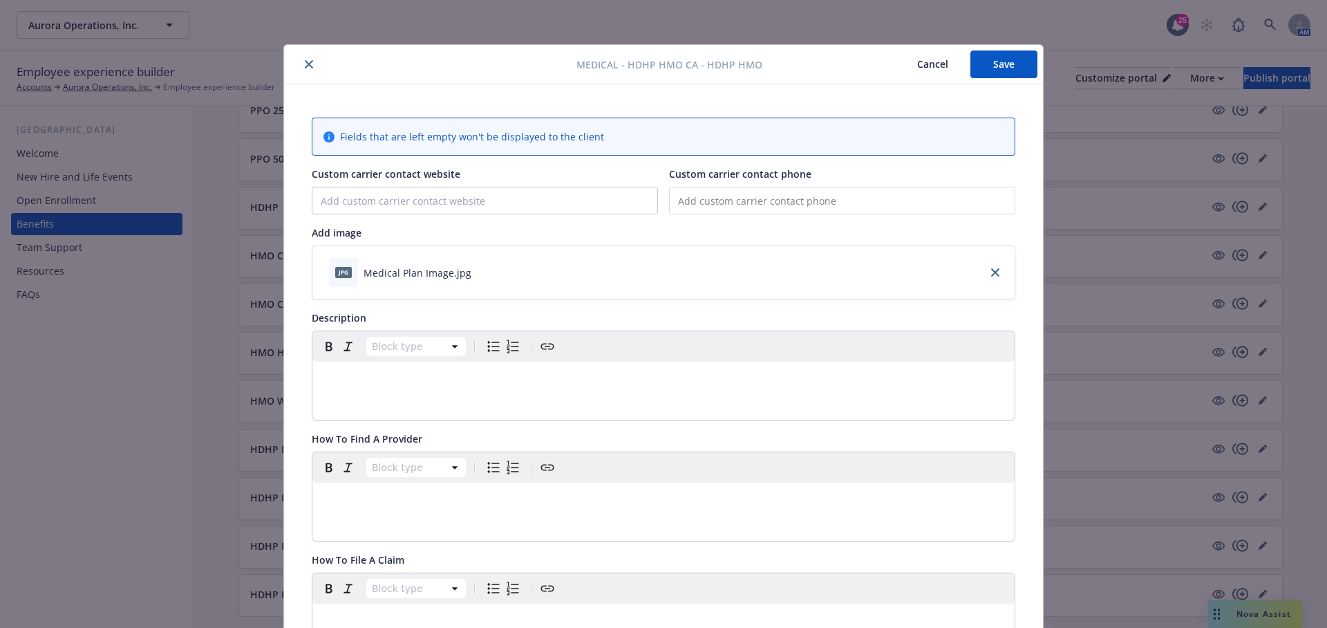
scroll to position [41, 0]
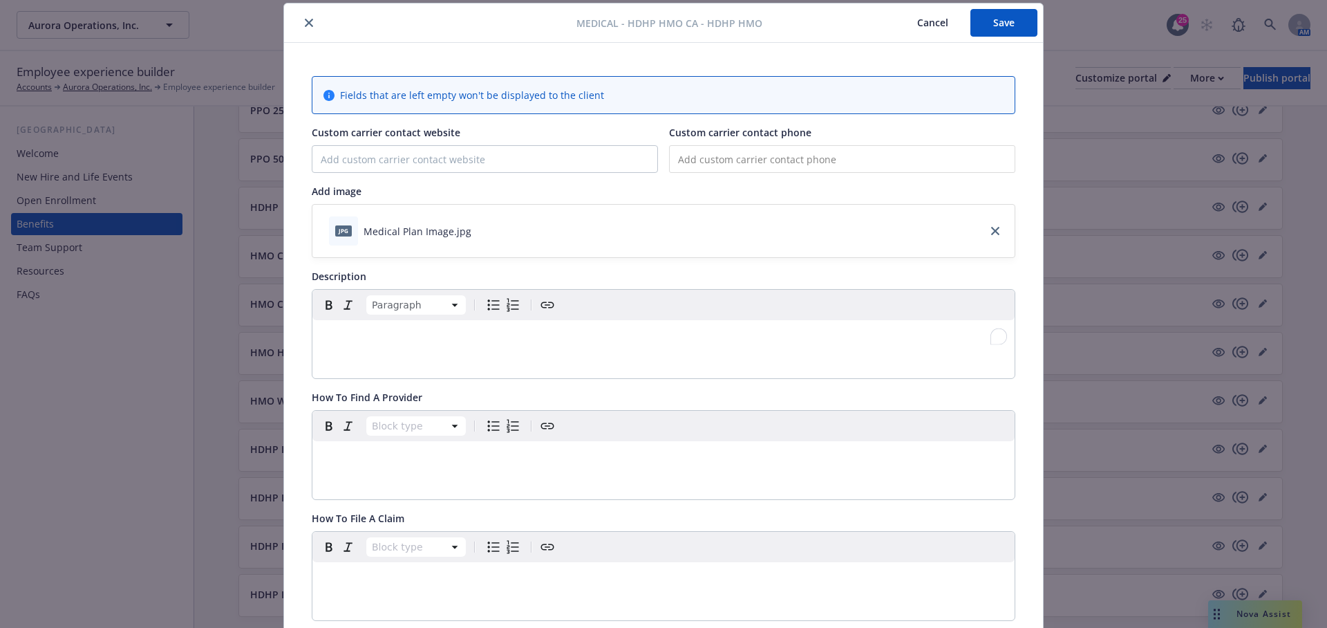
click at [470, 348] on div "To enrich screen reader interactions, please activate Accessibility in Grammarl…" at bounding box center [663, 336] width 702 height 33
click at [442, 350] on div "To enrich screen reader interactions, please activate Accessibility in Grammarl…" at bounding box center [663, 336] width 702 height 33
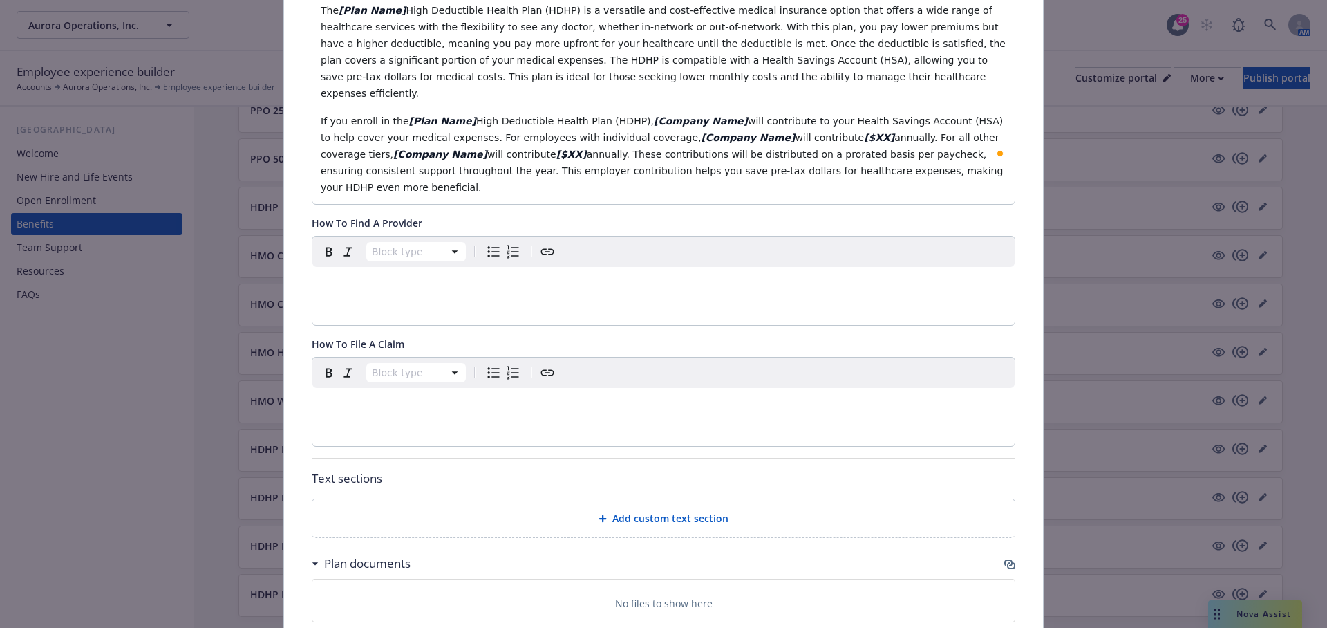
scroll to position [460, 0]
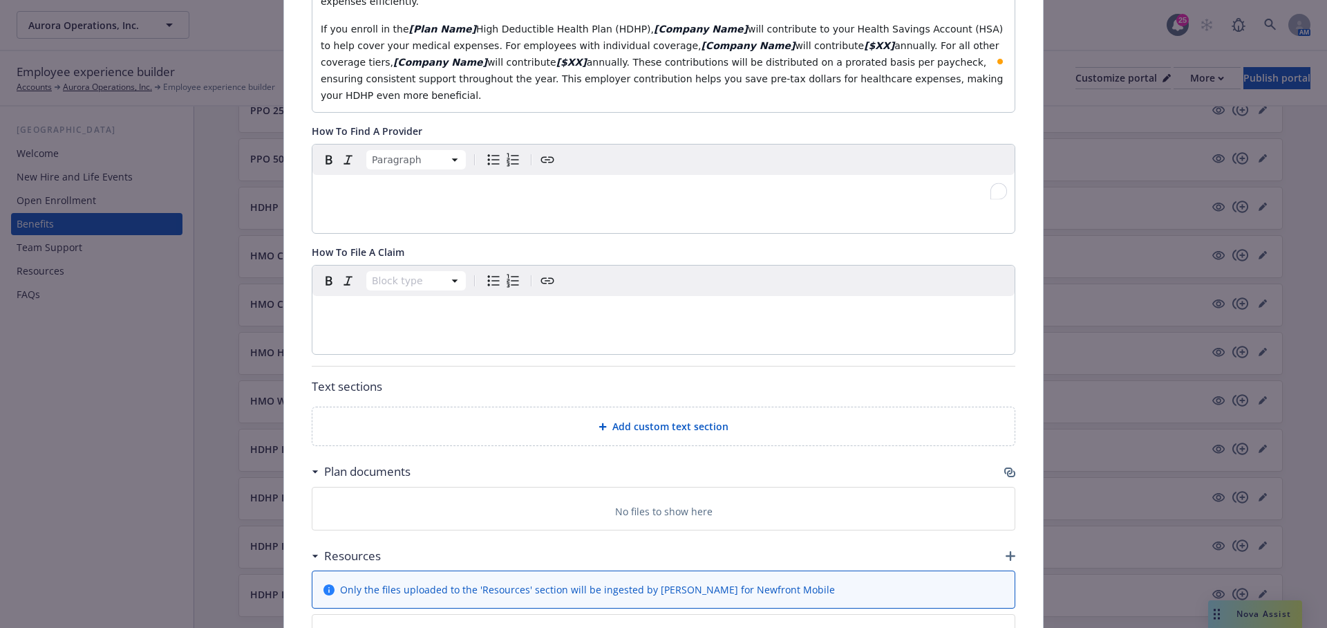
click at [444, 183] on p "To enrich screen reader interactions, please activate Accessibility in Grammarl…" at bounding box center [664, 191] width 686 height 17
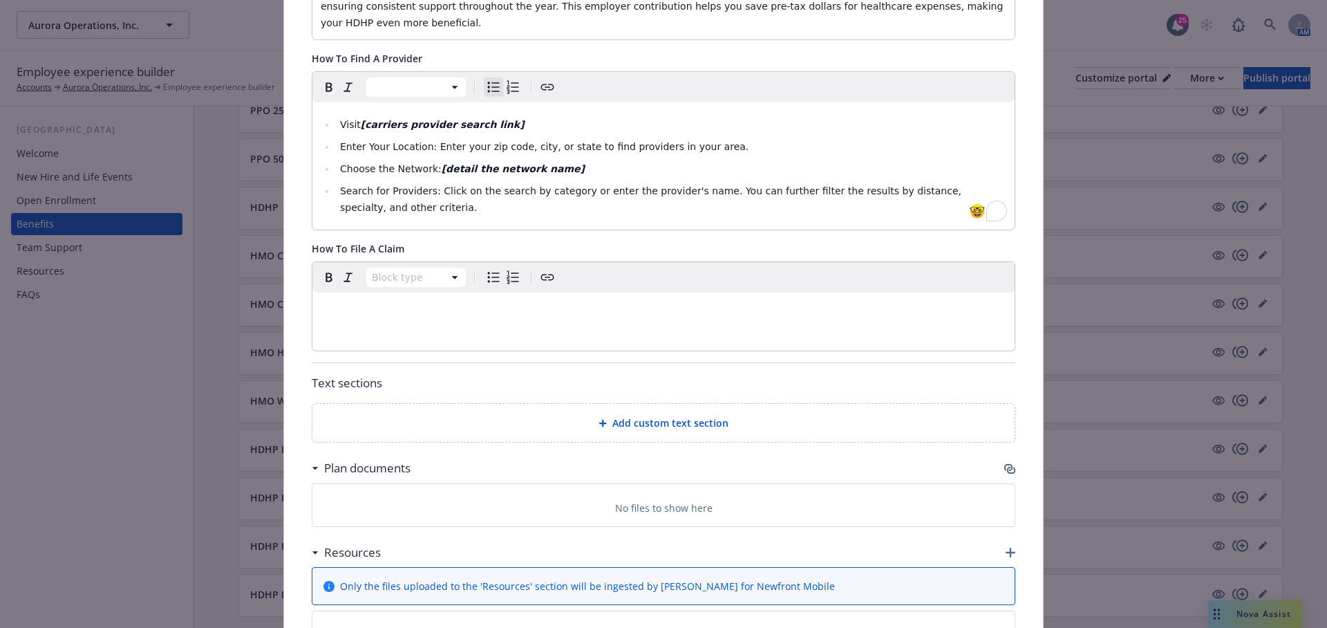
scroll to position [604, 0]
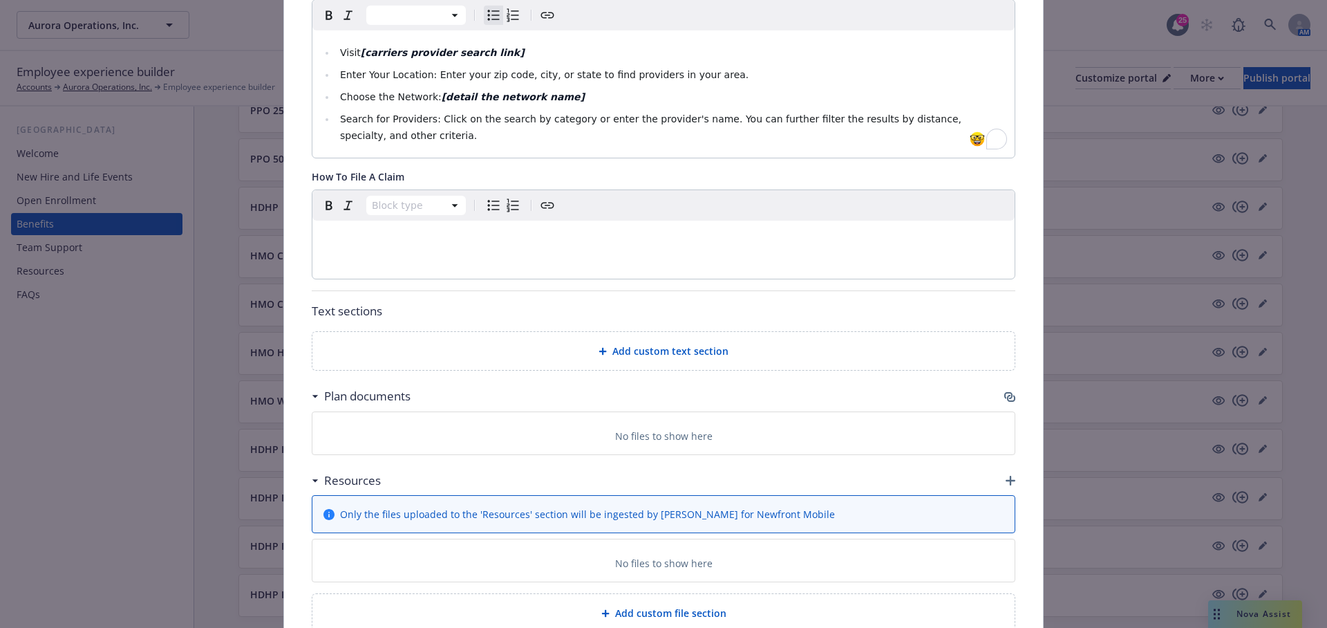
click at [666, 332] on div "Add custom text section" at bounding box center [663, 351] width 702 height 38
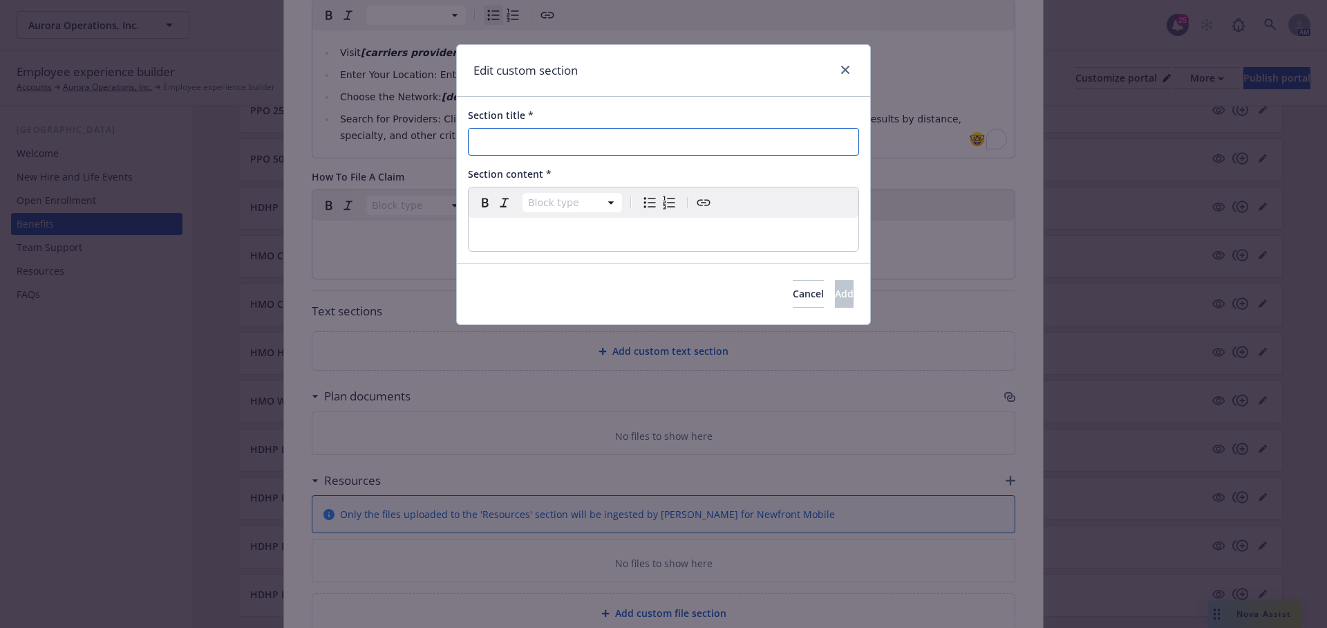
click at [519, 153] on input "Section title *" at bounding box center [663, 142] width 391 height 28
paste input "Carrier/PBM Name Prescription Drug Tools and Resources"
type input "Carrier/PBM Name Prescription Drug Tools and Resources"
click at [497, 226] on p "To enrich screen reader interactions, please activate Accessibility in Grammarl…" at bounding box center [663, 234] width 373 height 17
select select
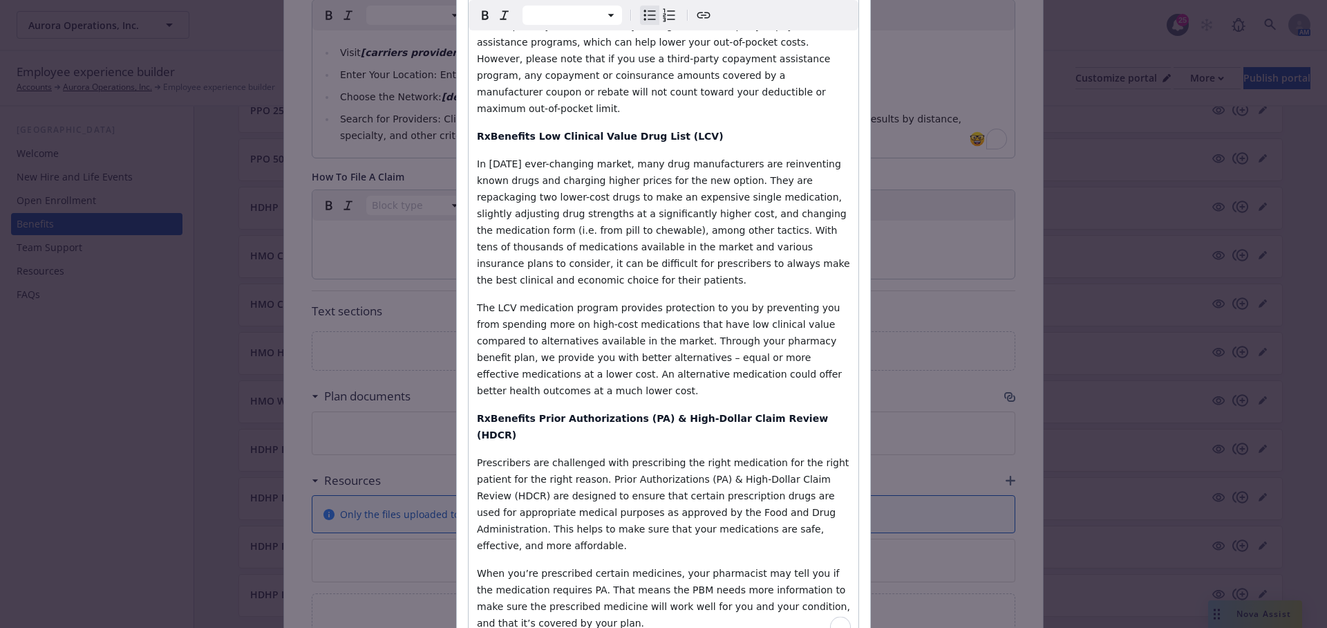
scroll to position [1322, 0]
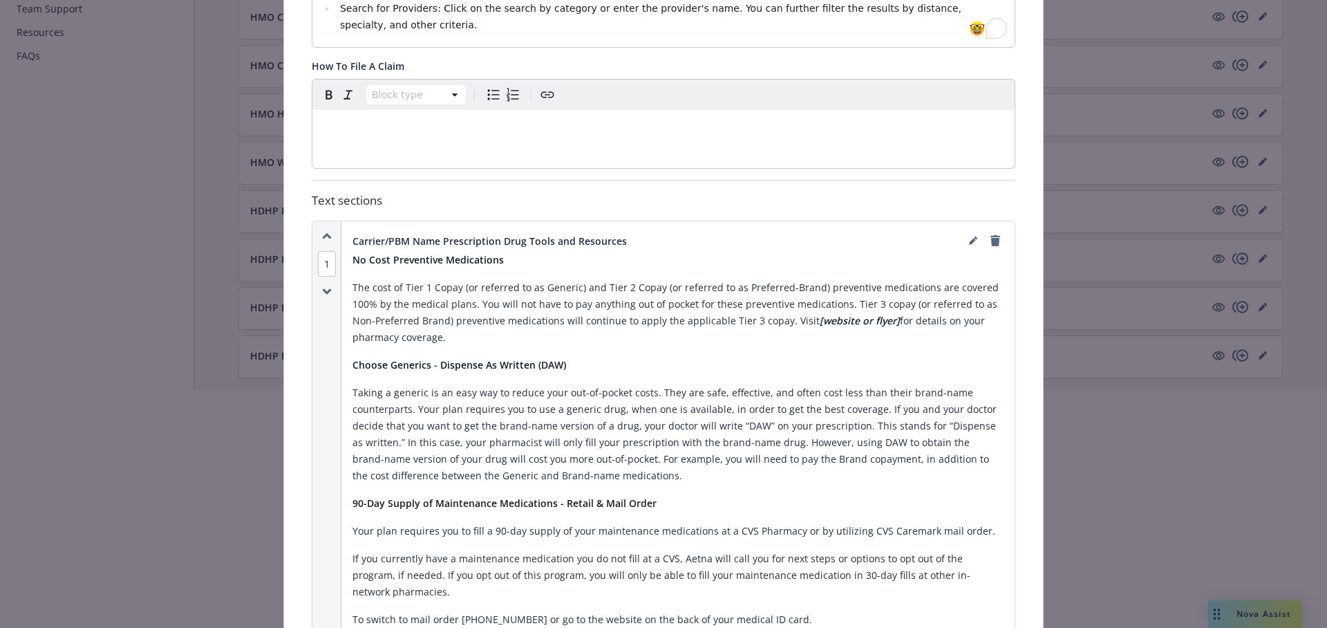
scroll to position [0, 0]
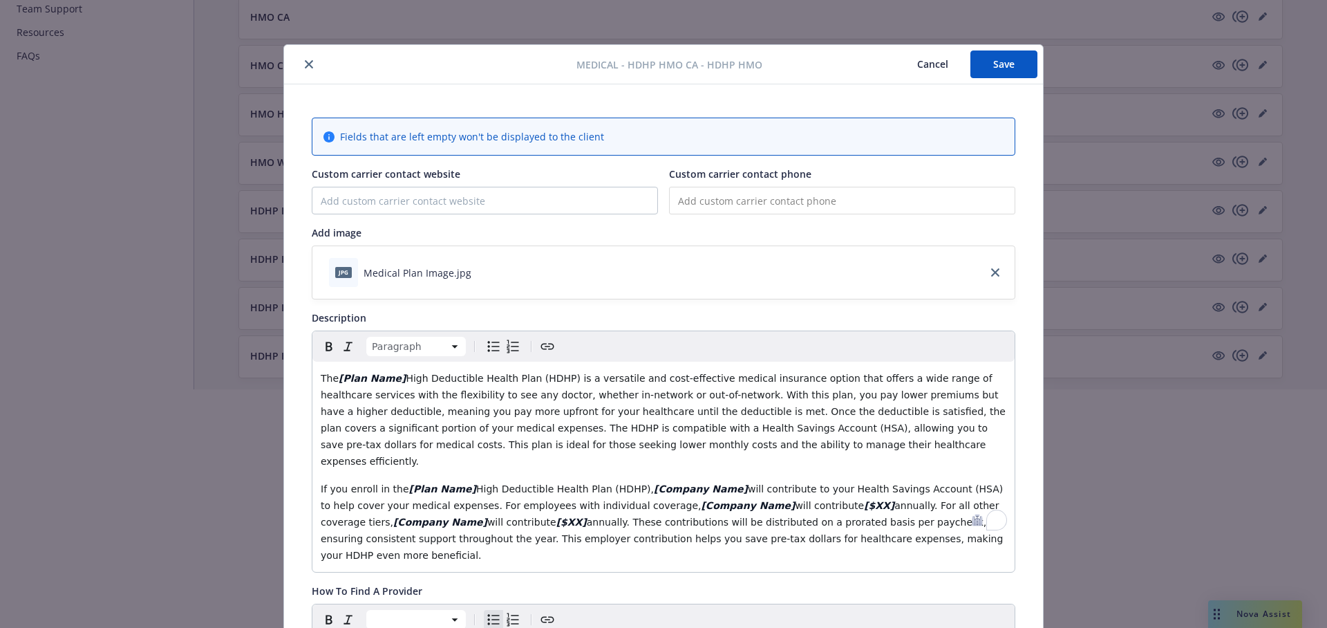
click at [1018, 57] on button "Save" at bounding box center [1003, 64] width 67 height 28
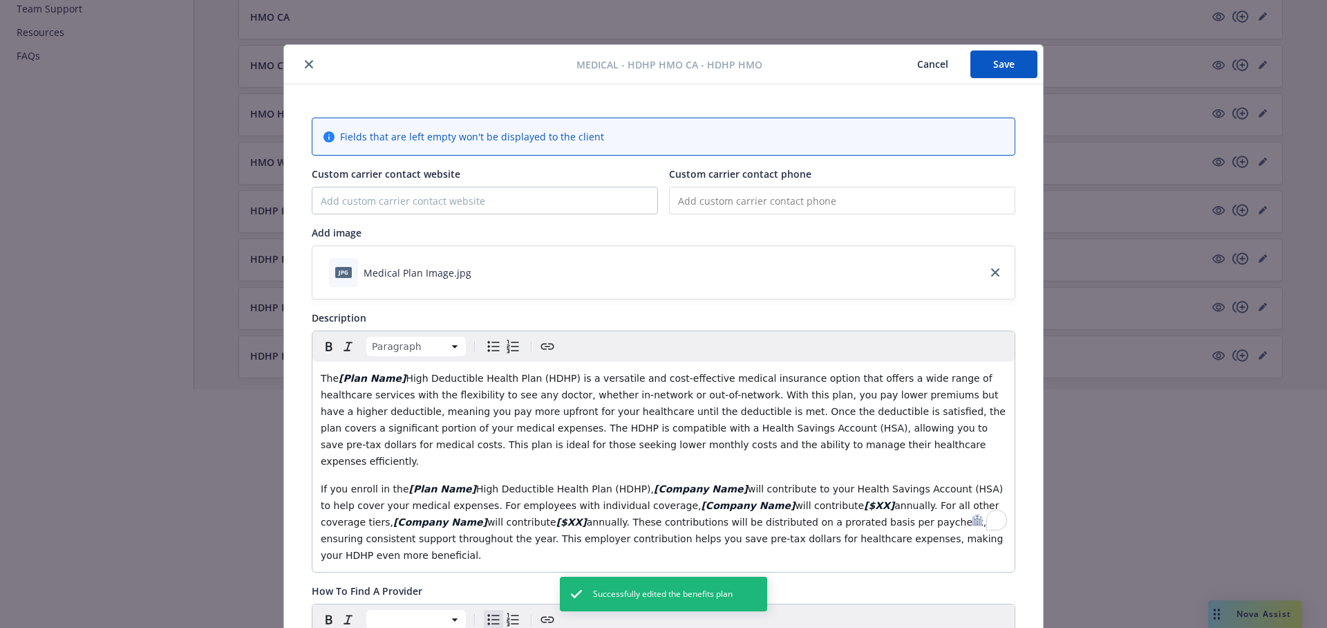
click at [942, 65] on button "Cancel" at bounding box center [932, 64] width 75 height 28
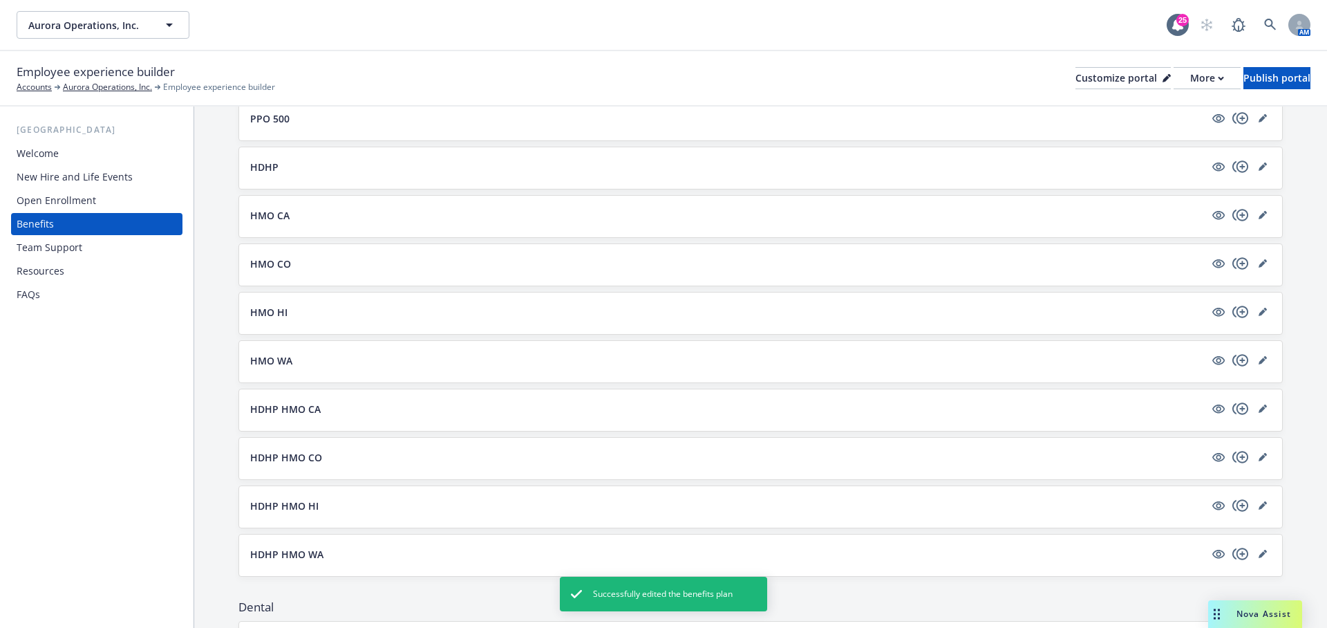
scroll to position [214, 0]
click at [1265, 354] on icon "editPencil" at bounding box center [1264, 355] width 3 height 3
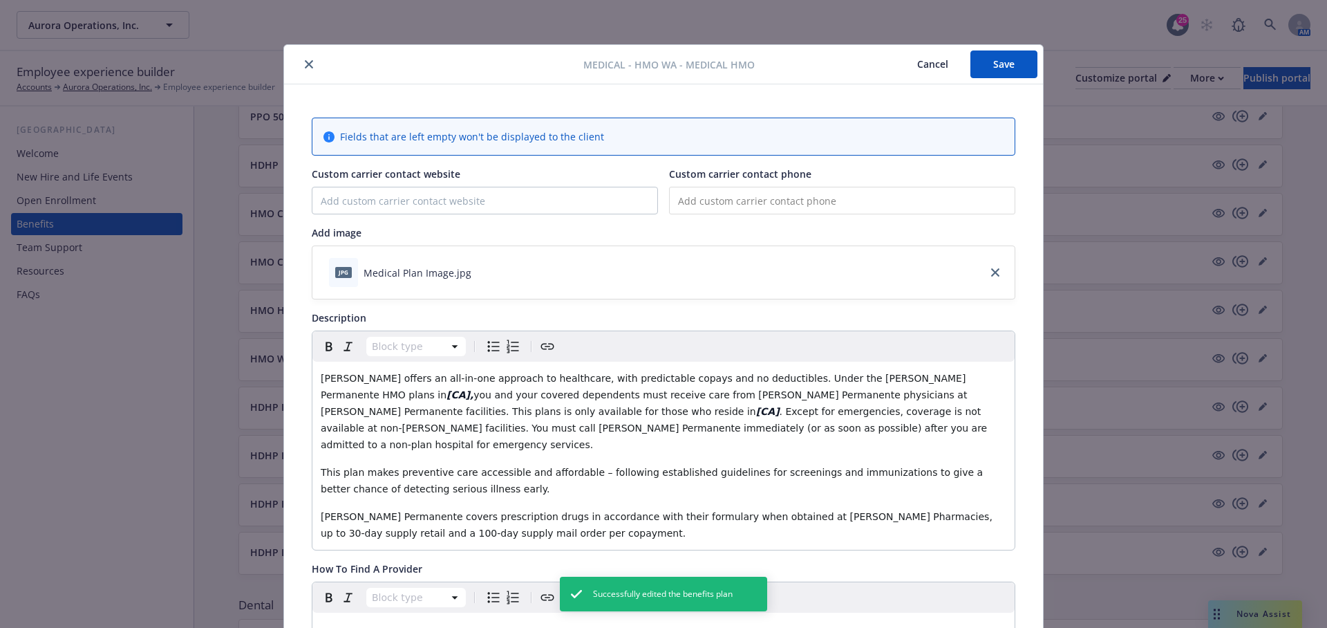
click at [936, 65] on button "Cancel" at bounding box center [932, 64] width 75 height 28
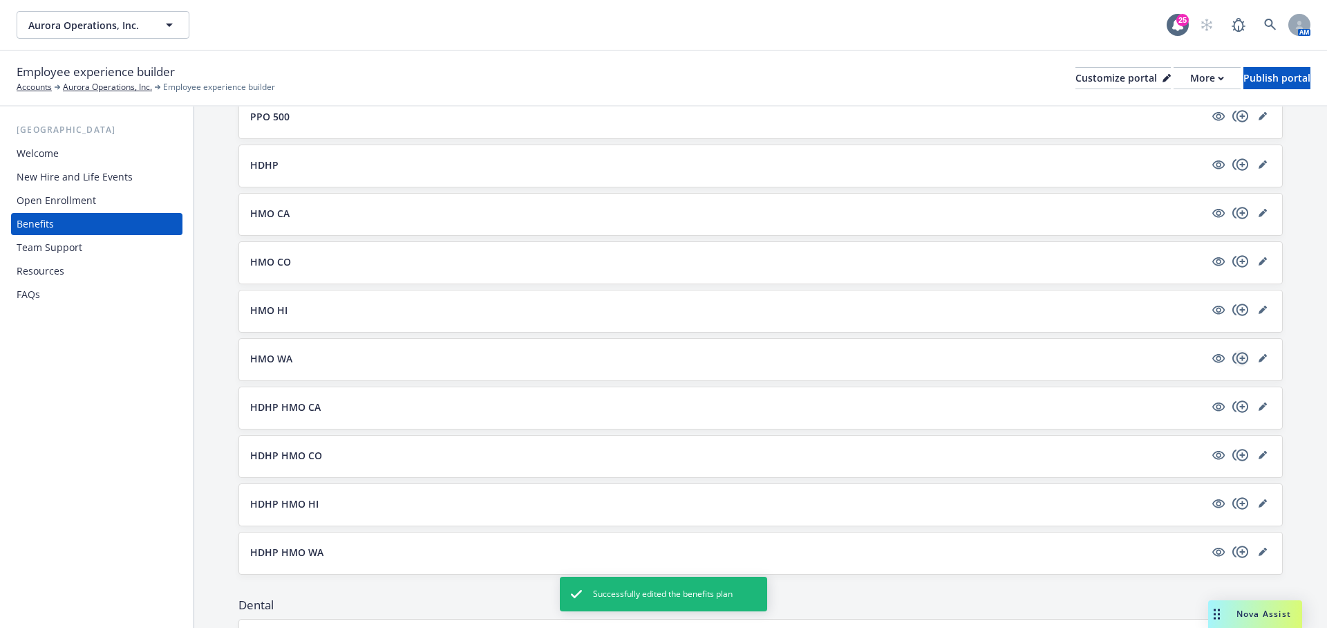
click at [1241, 352] on icon "copyPlus" at bounding box center [1240, 358] width 16 height 12
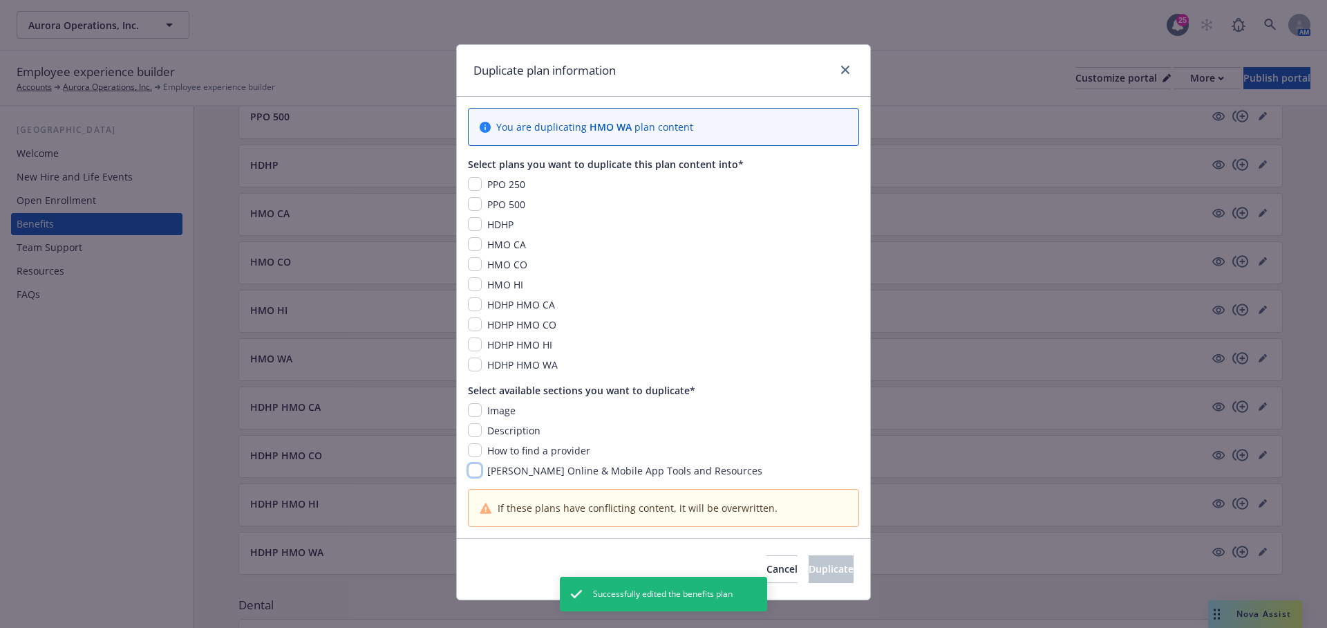
click at [478, 470] on input "checkbox" at bounding box center [475, 470] width 14 height 14
checkbox input "true"
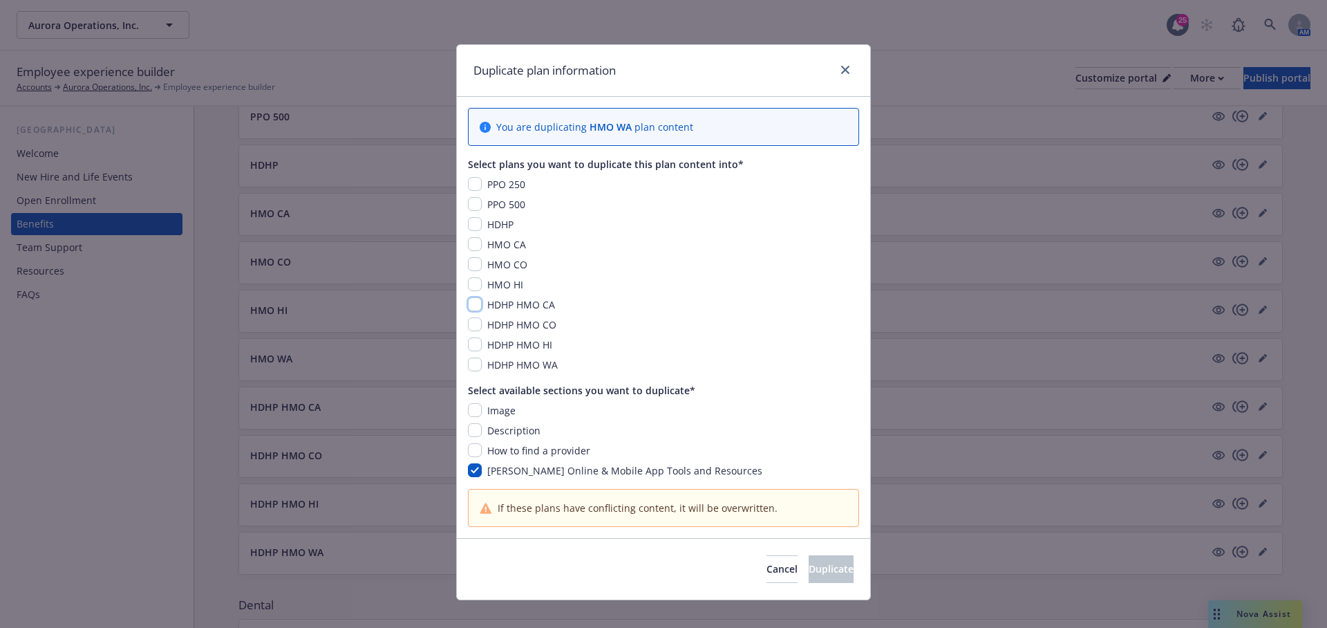
click at [473, 306] on input "checkbox" at bounding box center [475, 304] width 14 height 14
checkbox input "true"
click at [473, 317] on input "checkbox" at bounding box center [475, 324] width 14 height 14
checkbox input "true"
click at [473, 344] on input "checkbox" at bounding box center [475, 344] width 14 height 14
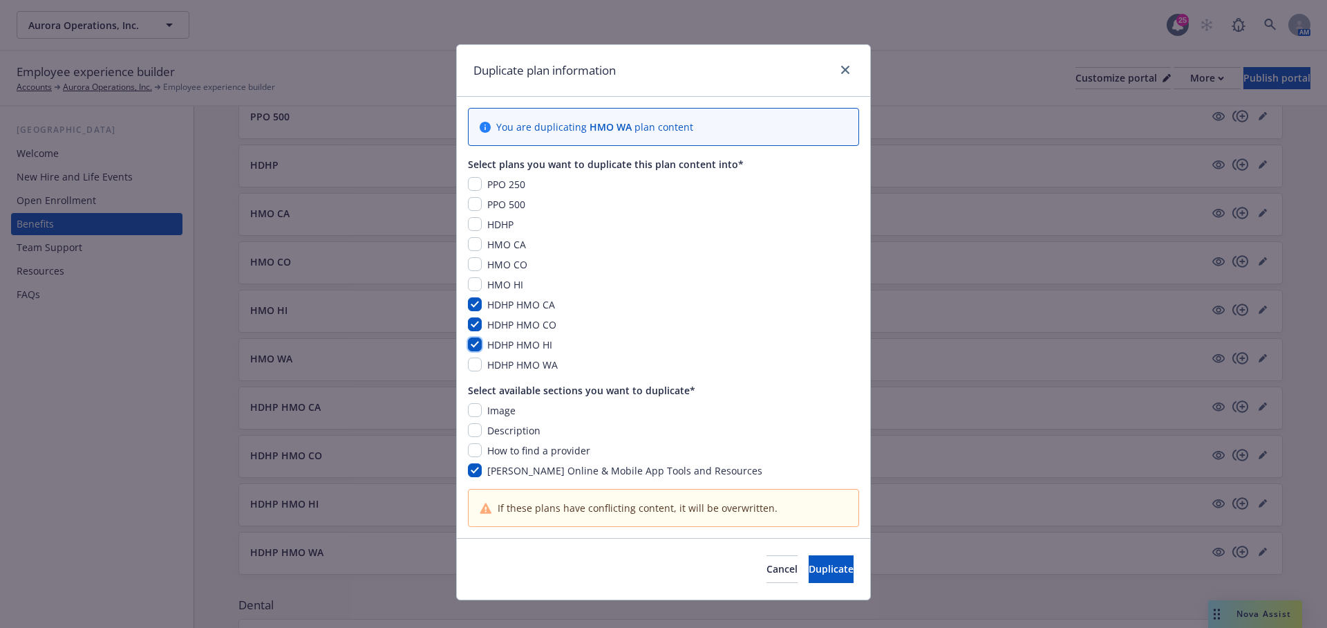
checkbox input "true"
click at [473, 359] on input "checkbox" at bounding box center [475, 364] width 14 height 14
checkbox input "true"
click at [822, 568] on span "Duplicate" at bounding box center [831, 568] width 45 height 13
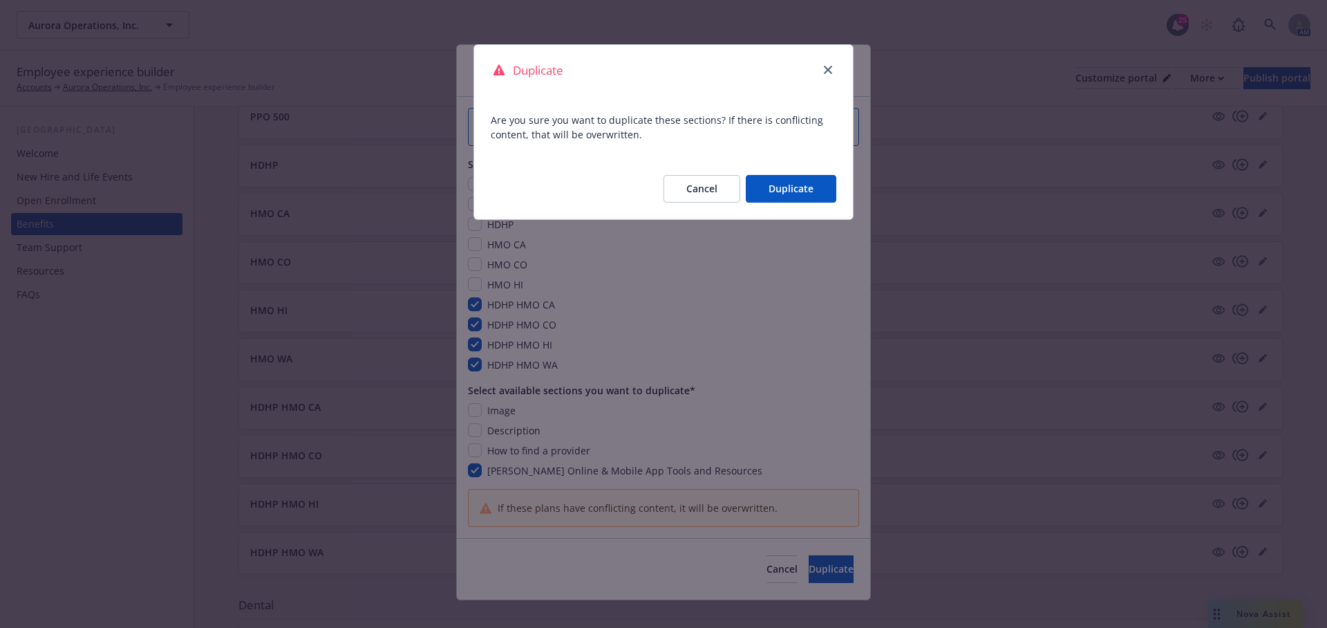
click at [793, 172] on div "Cancel Duplicate" at bounding box center [663, 188] width 379 height 61
click at [784, 194] on button "Duplicate" at bounding box center [791, 189] width 91 height 28
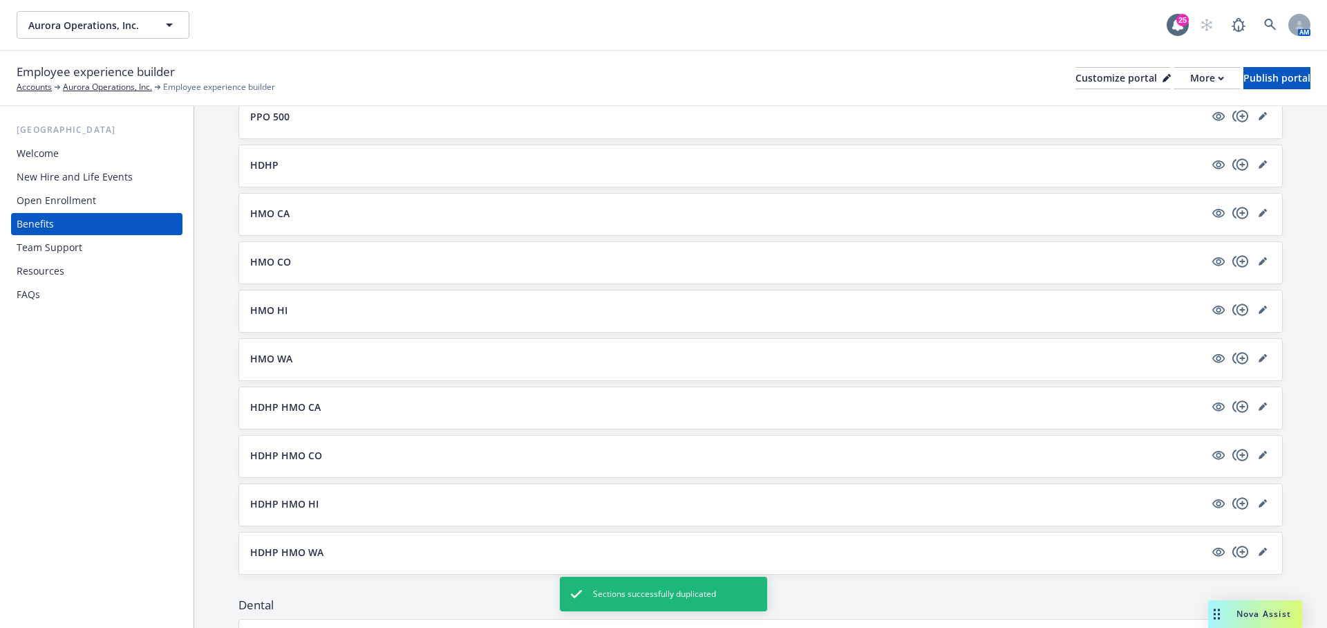
scroll to position [235, 0]
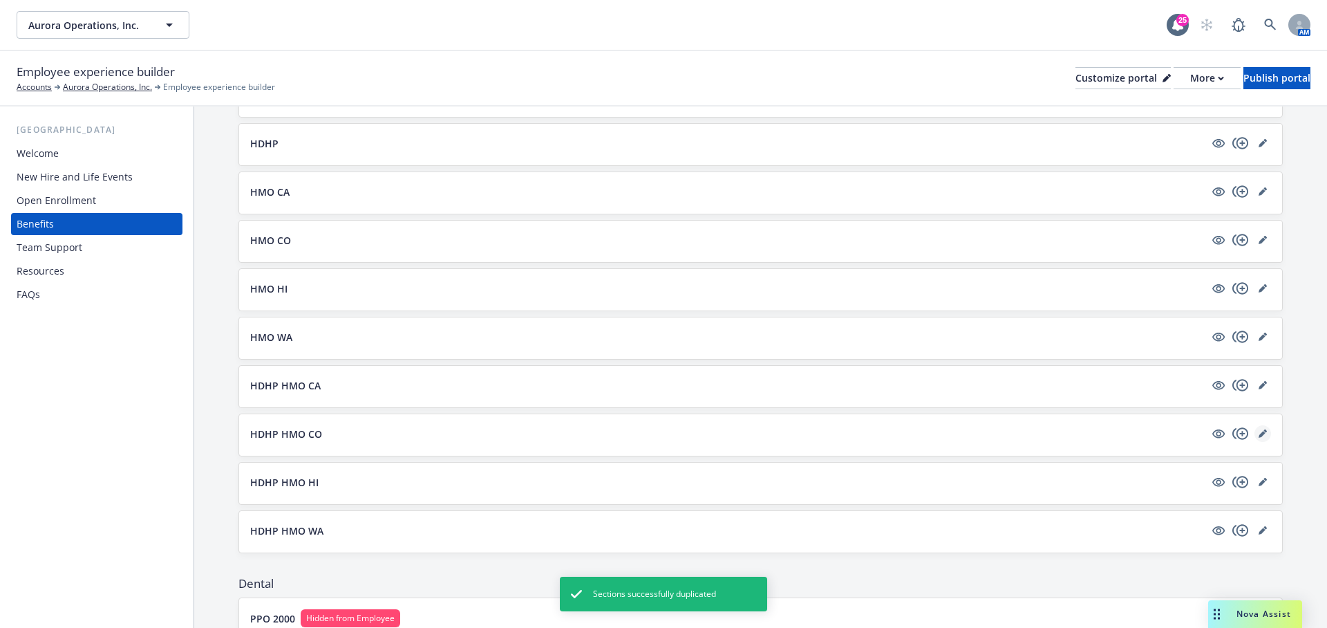
click at [1261, 429] on icon "editPencil" at bounding box center [1263, 433] width 8 height 8
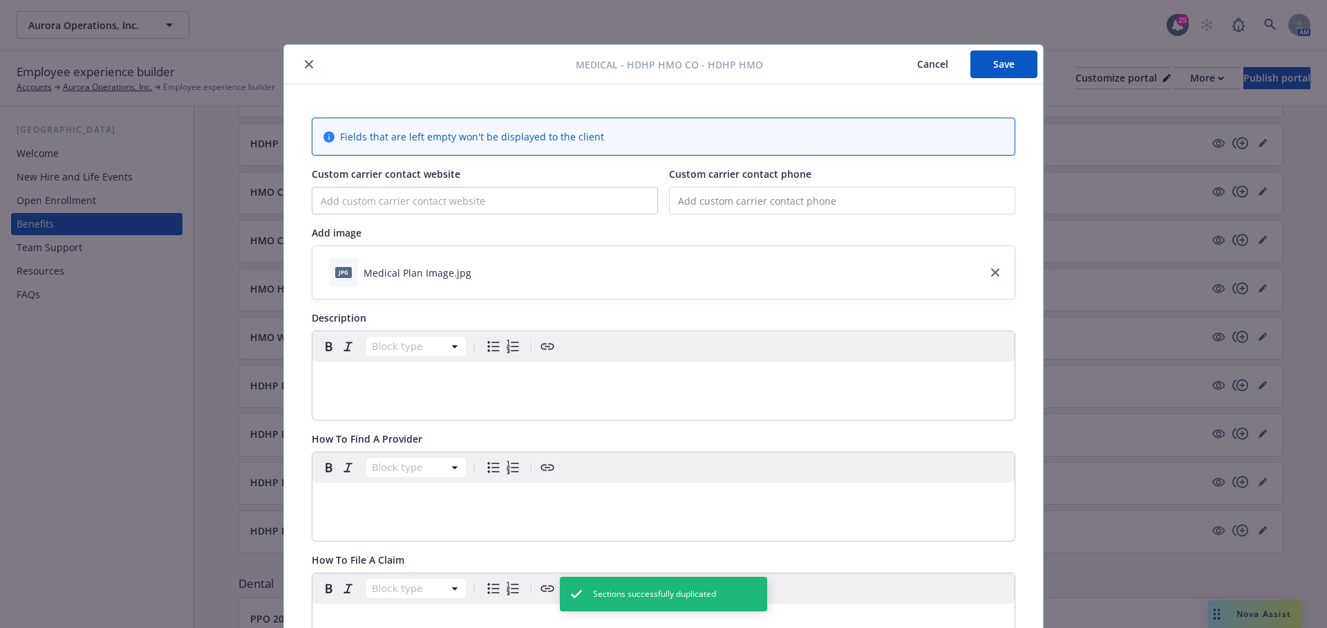
scroll to position [41, 0]
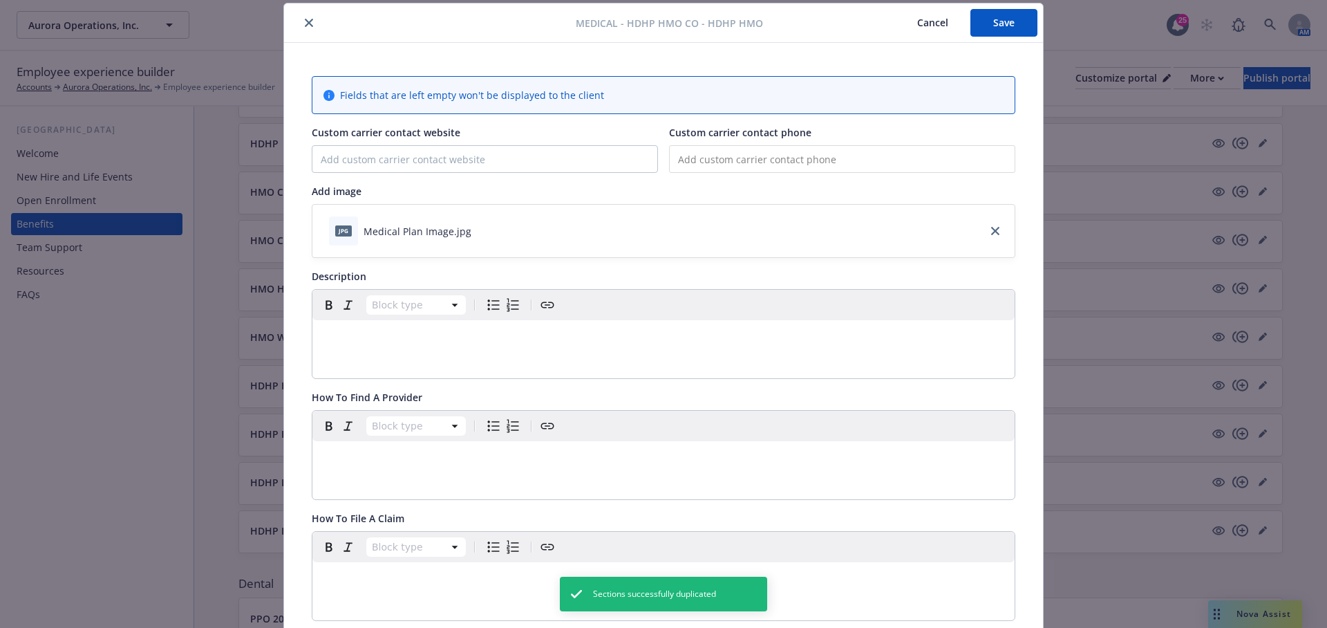
click at [923, 26] on button "Cancel" at bounding box center [932, 23] width 75 height 28
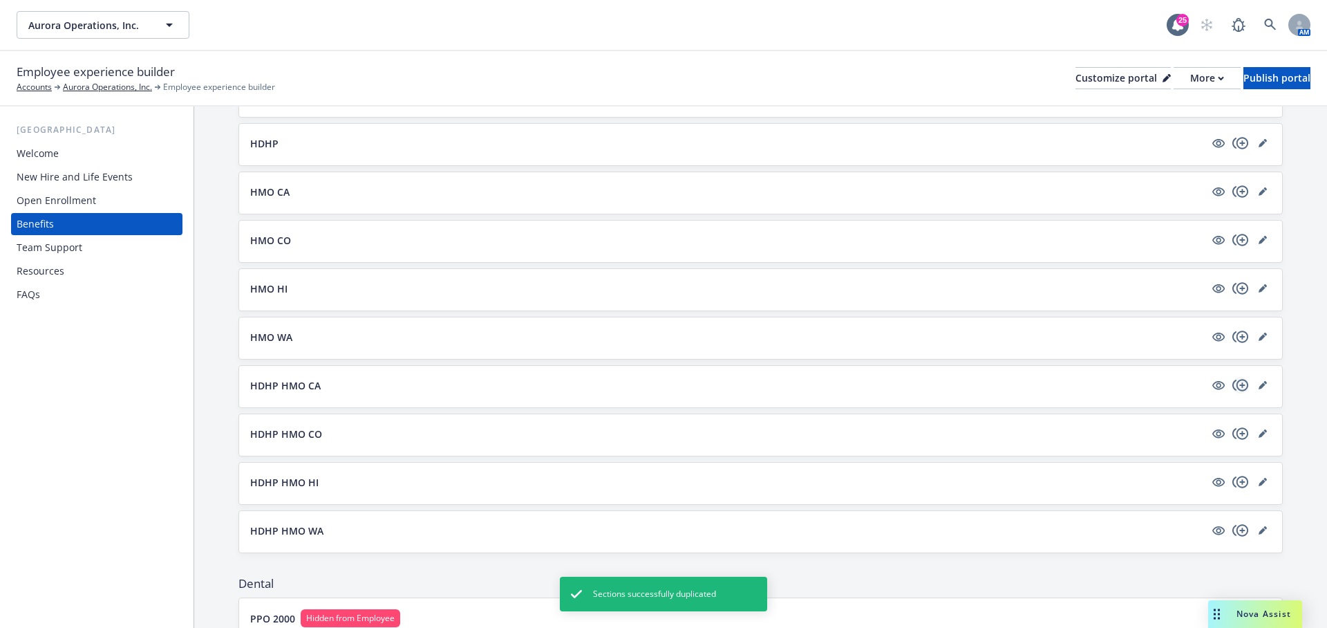
click at [1242, 382] on icon "copyPlus" at bounding box center [1240, 385] width 16 height 12
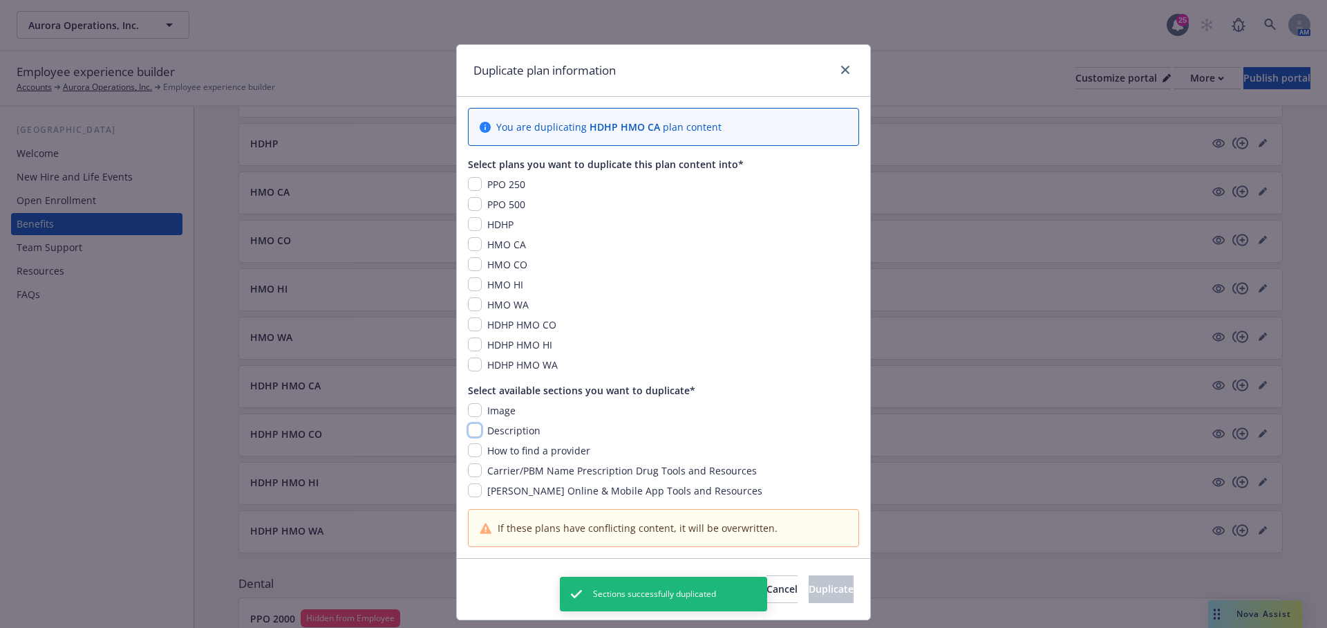
click at [474, 433] on input "checkbox" at bounding box center [475, 430] width 14 height 14
checkbox input "true"
click at [474, 445] on input "checkbox" at bounding box center [475, 450] width 14 height 14
checkbox input "true"
click at [477, 463] on input "checkbox" at bounding box center [475, 470] width 14 height 14
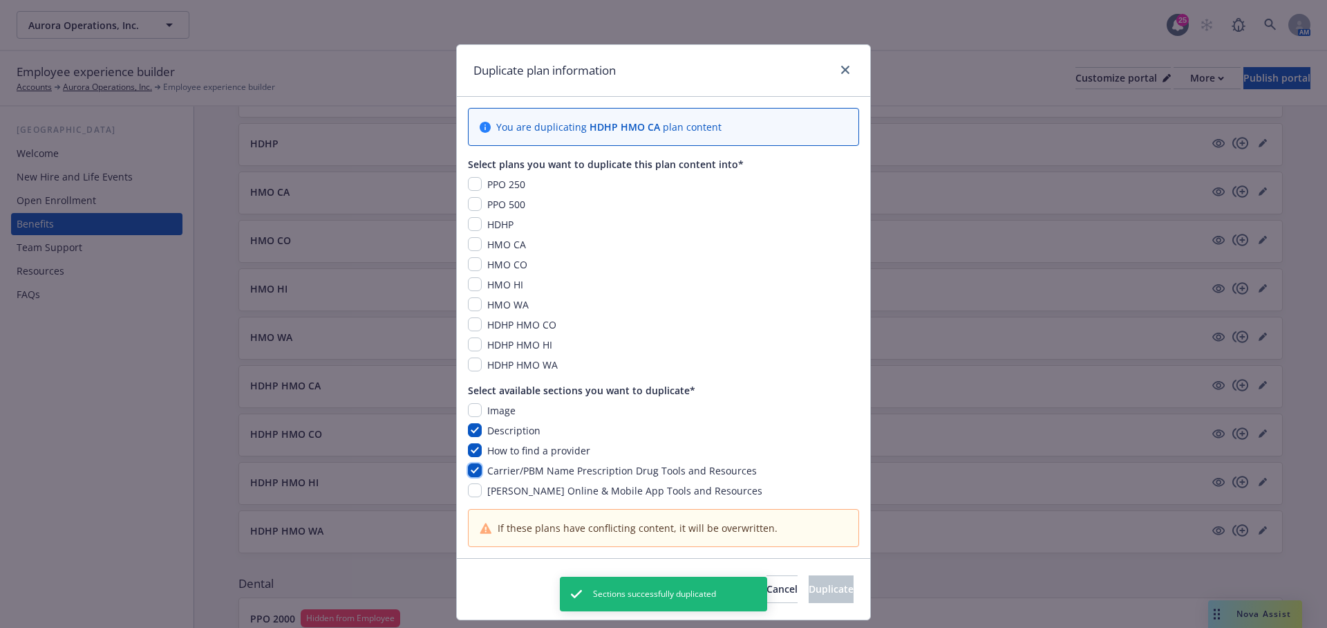
checkbox input "true"
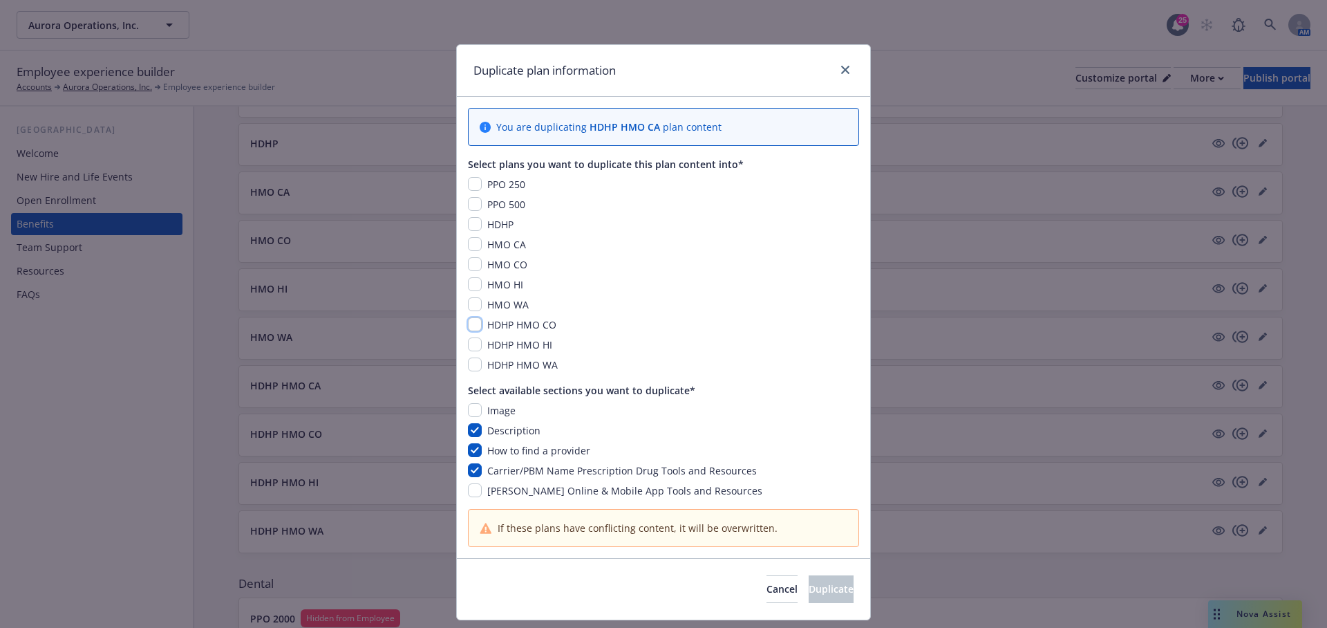
drag, startPoint x: 473, startPoint y: 325, endPoint x: 473, endPoint y: 332, distance: 7.6
click at [473, 325] on input "checkbox" at bounding box center [475, 324] width 14 height 14
checkbox input "true"
click at [473, 344] on input "checkbox" at bounding box center [475, 344] width 14 height 14
checkbox input "true"
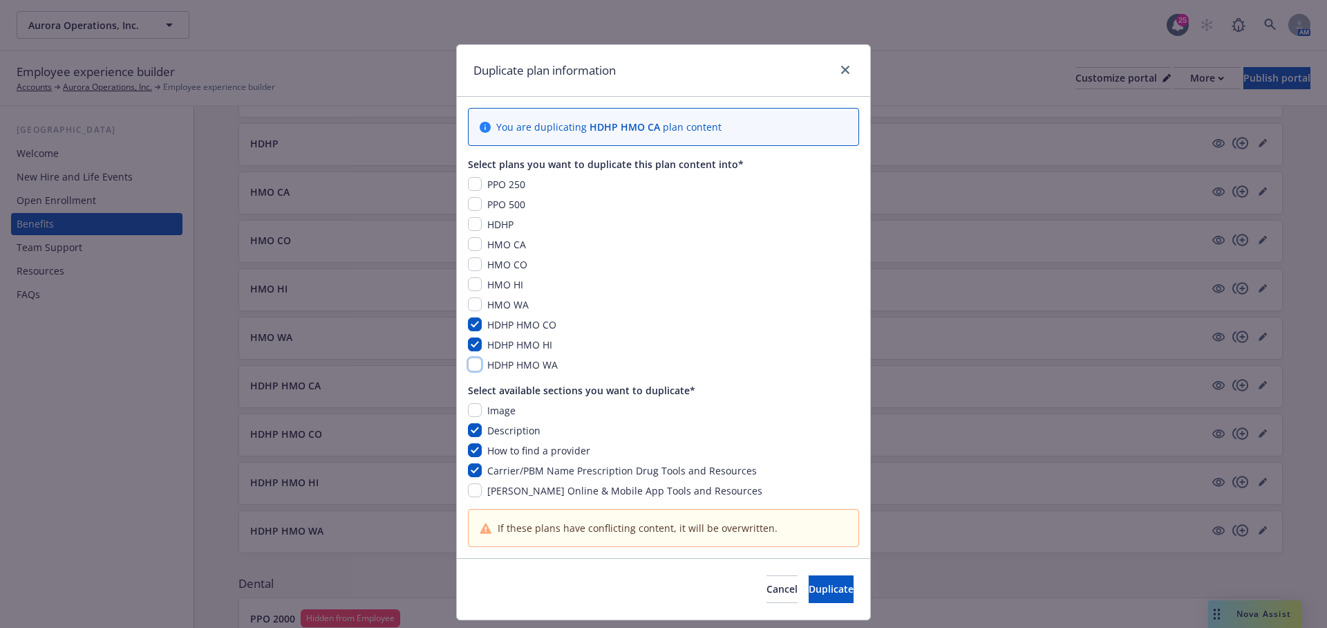
click at [473, 363] on input "checkbox" at bounding box center [475, 364] width 14 height 14
checkbox input "true"
click at [809, 575] on button "Duplicate" at bounding box center [831, 589] width 45 height 28
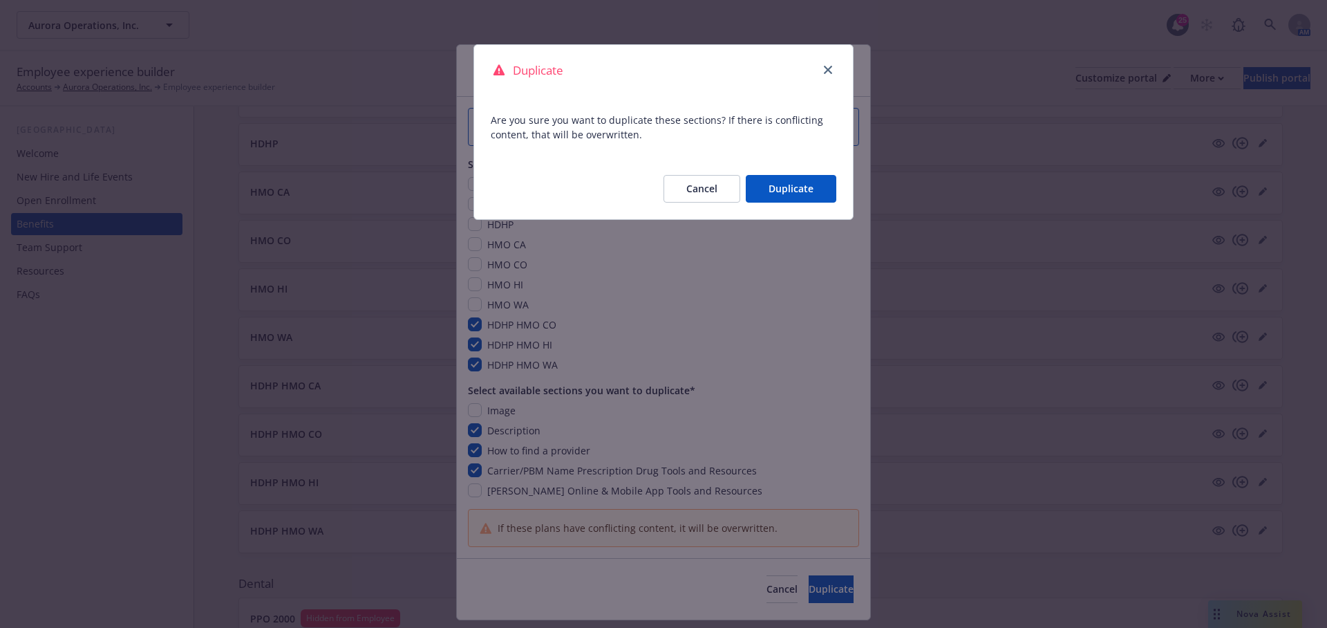
click at [807, 198] on button "Duplicate" at bounding box center [791, 189] width 91 height 28
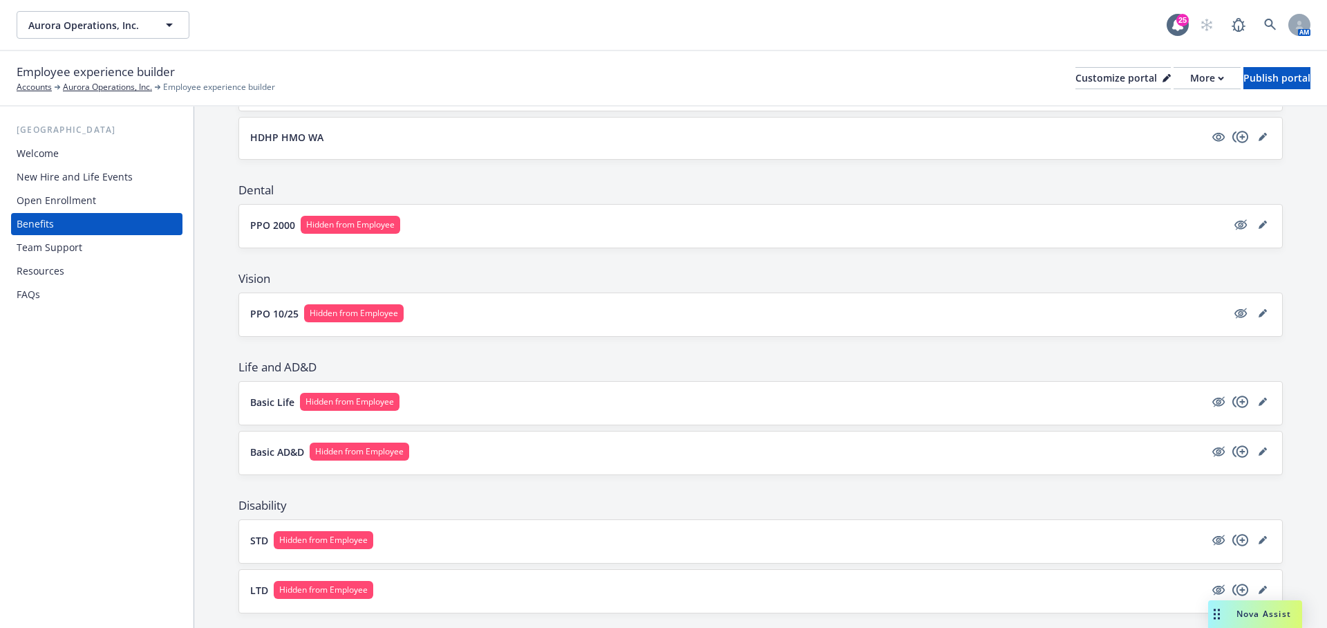
scroll to position [626, 0]
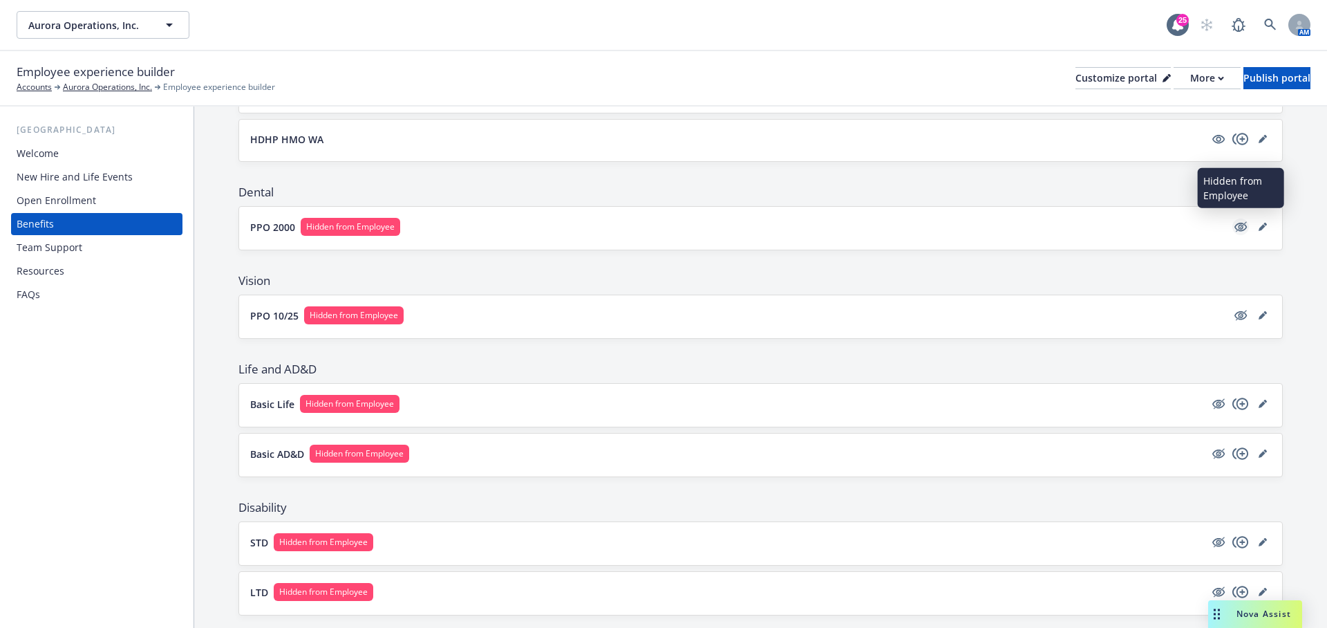
click at [1239, 223] on icon "hidden" at bounding box center [1240, 227] width 12 height 9
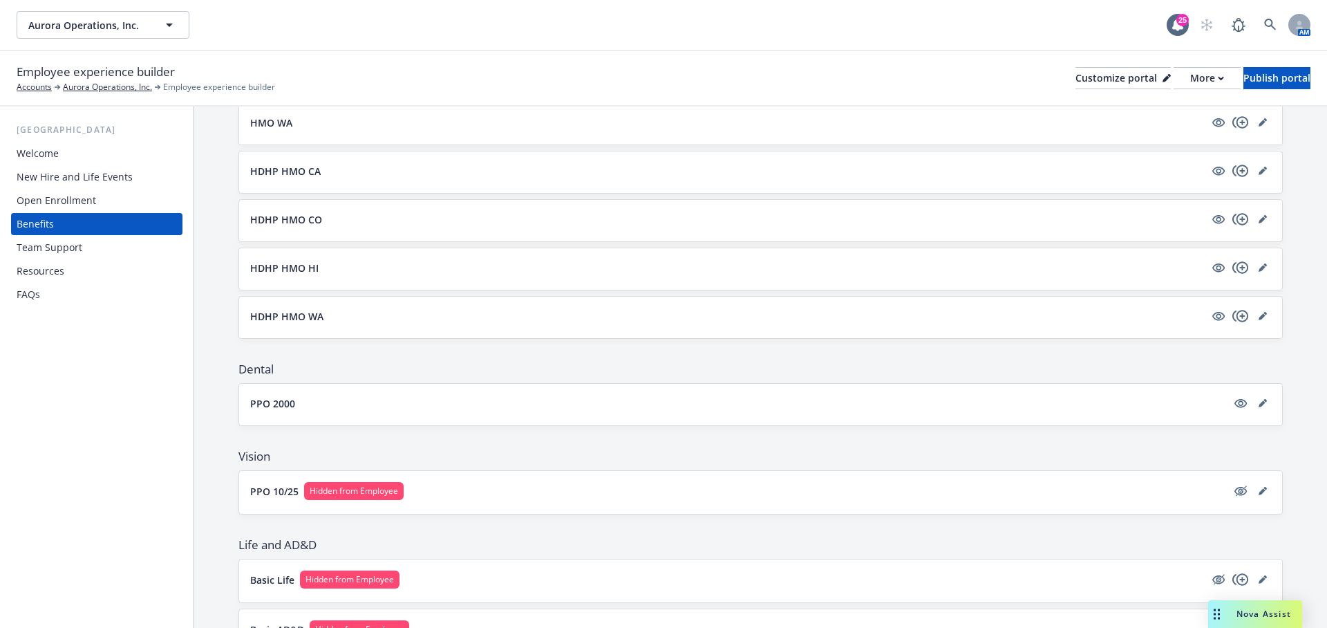
scroll to position [391, 0]
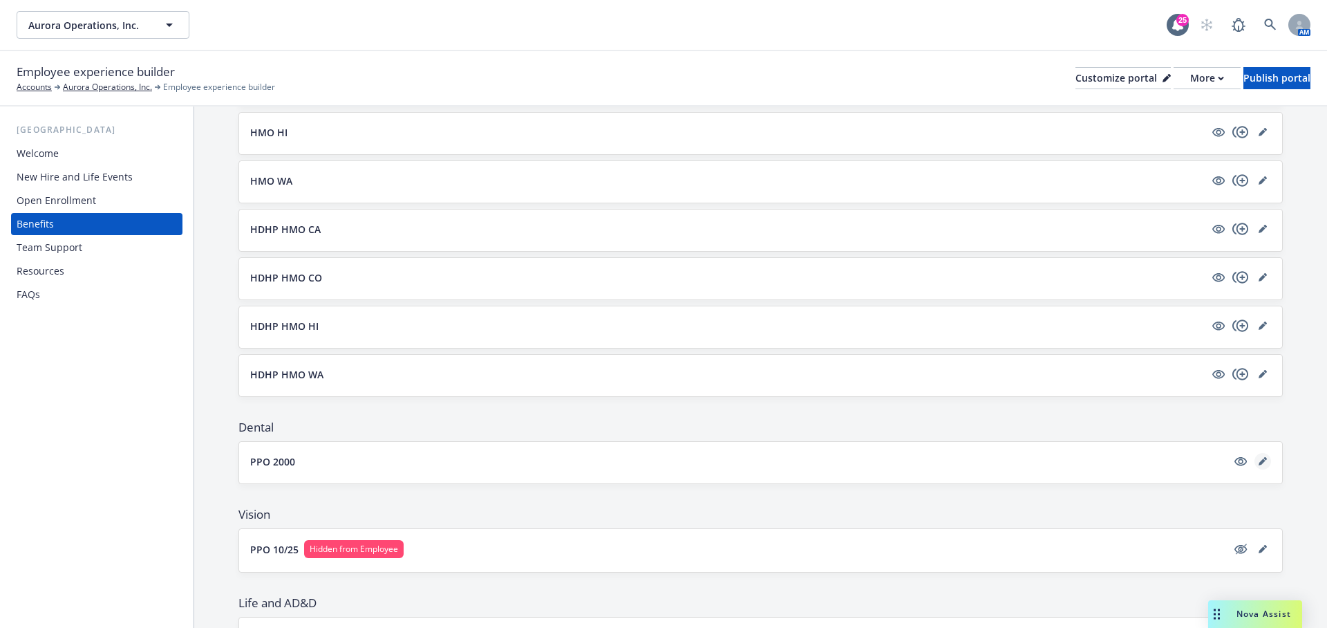
click at [1259, 457] on icon "editPencil" at bounding box center [1263, 461] width 8 height 8
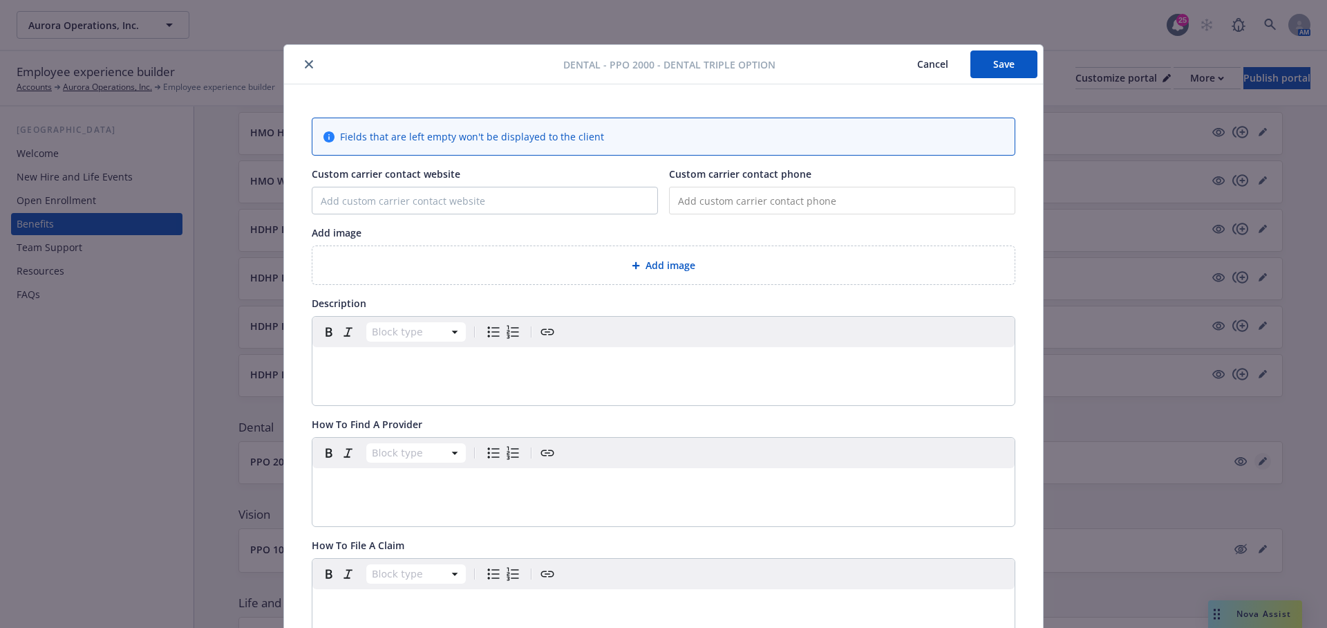
scroll to position [41, 0]
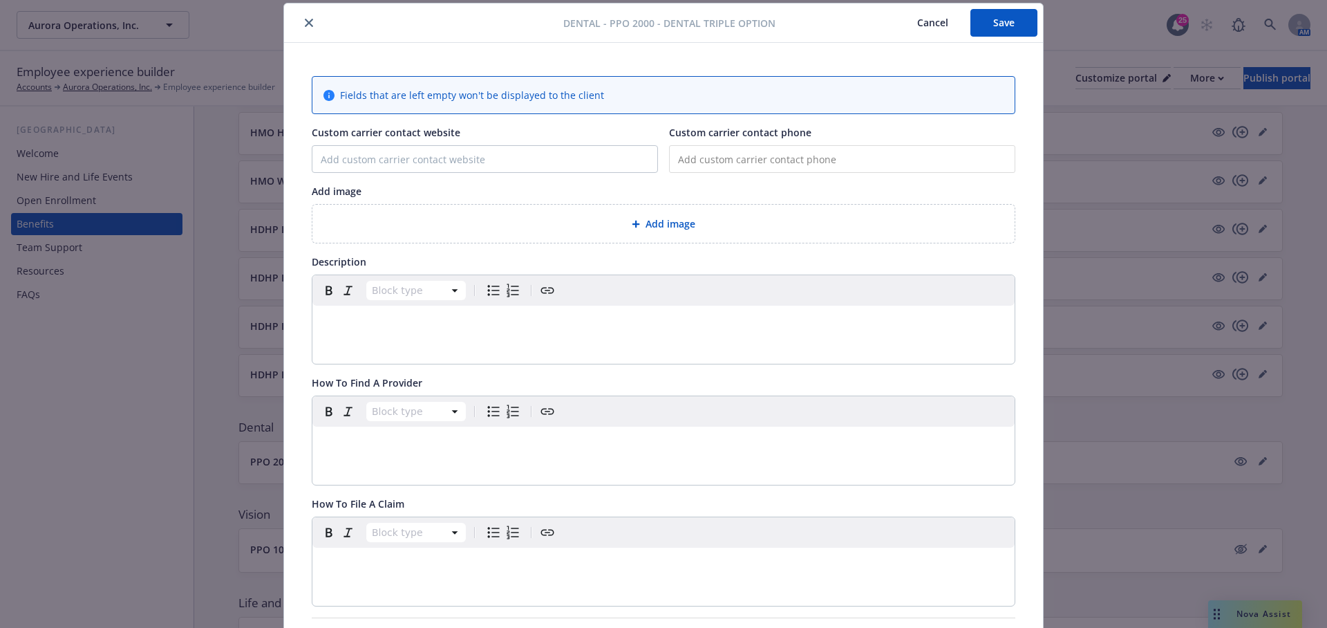
click at [660, 254] on div "Description" at bounding box center [664, 261] width 704 height 15
click at [660, 234] on div "Add image" at bounding box center [663, 224] width 702 height 38
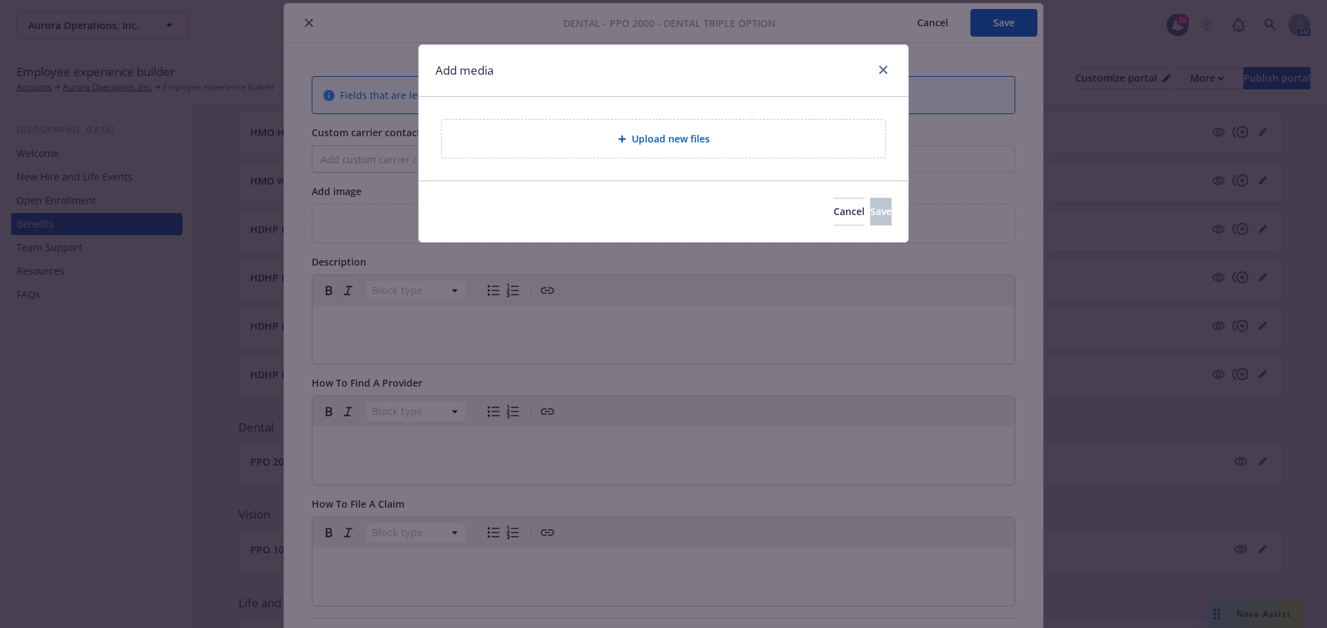
click at [582, 148] on div "Upload new files" at bounding box center [664, 139] width 444 height 38
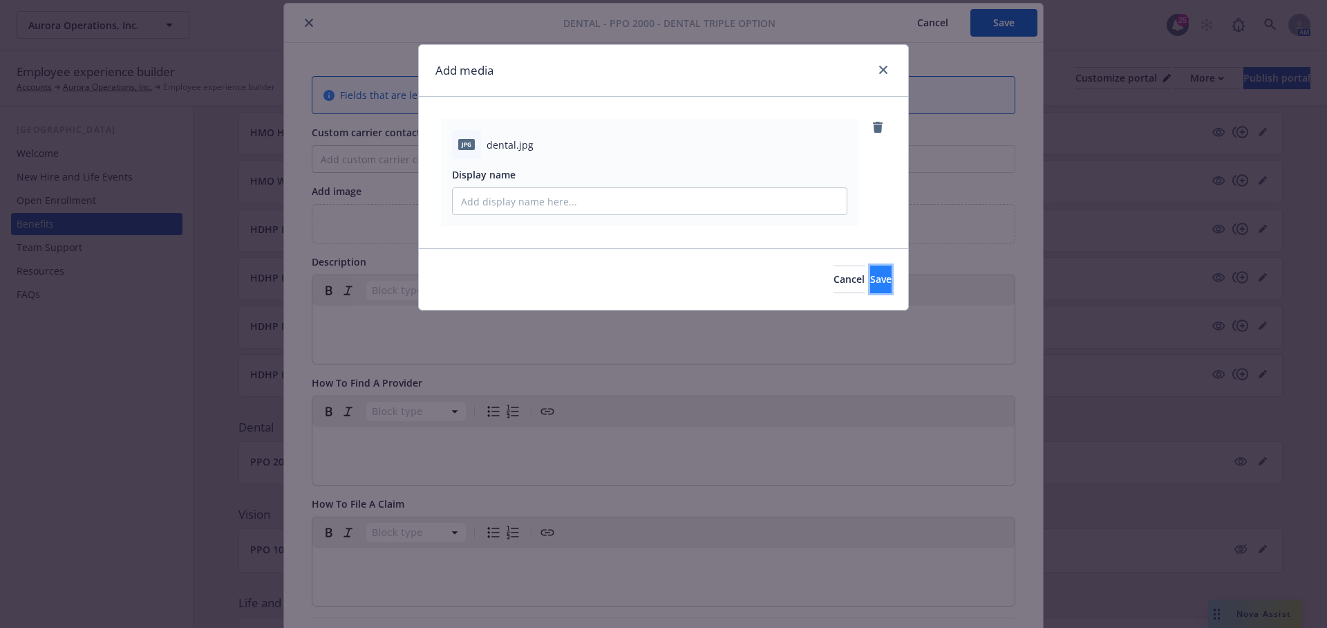
click at [884, 270] on button "Save" at bounding box center [880, 279] width 21 height 28
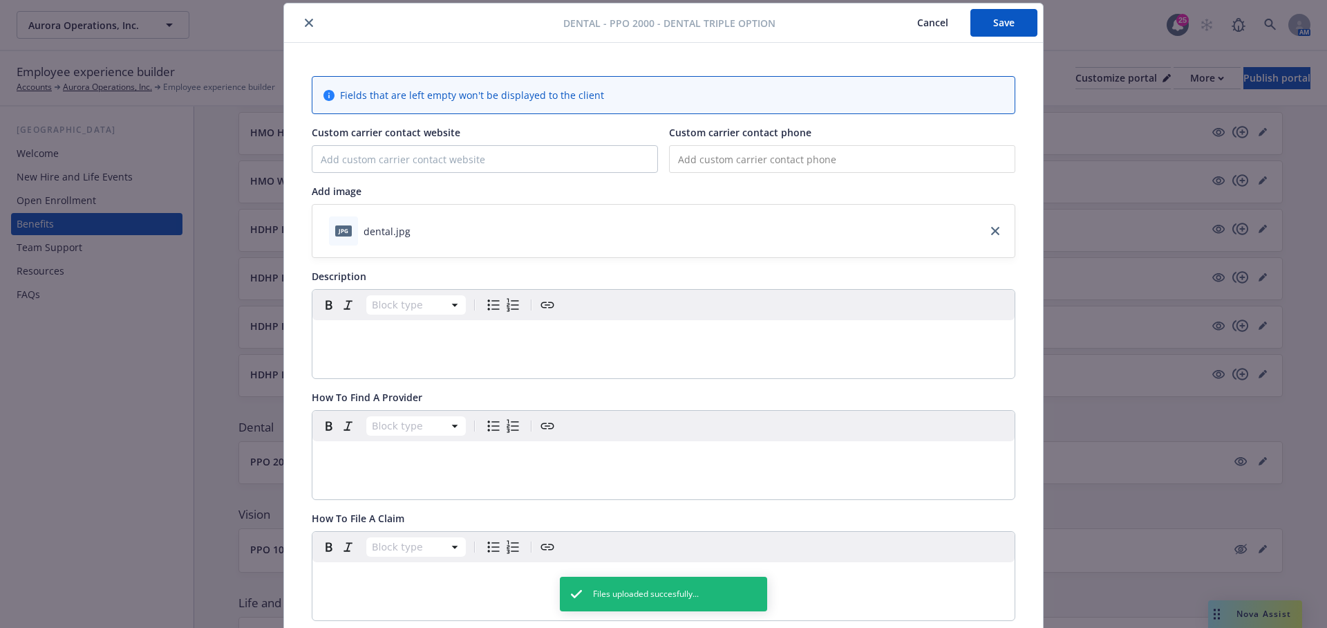
click at [565, 339] on p "editable markdown" at bounding box center [664, 336] width 686 height 17
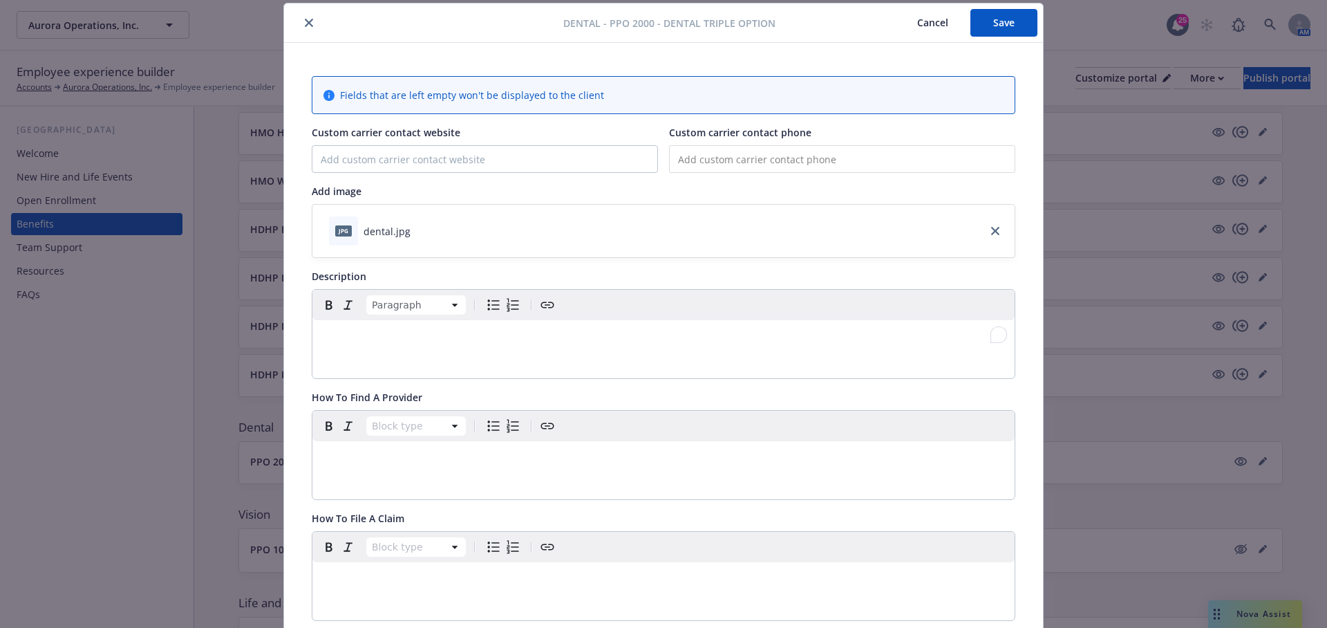
click at [486, 339] on p "To enrich screen reader interactions, please activate Accessibility in Grammarl…" at bounding box center [664, 336] width 686 height 17
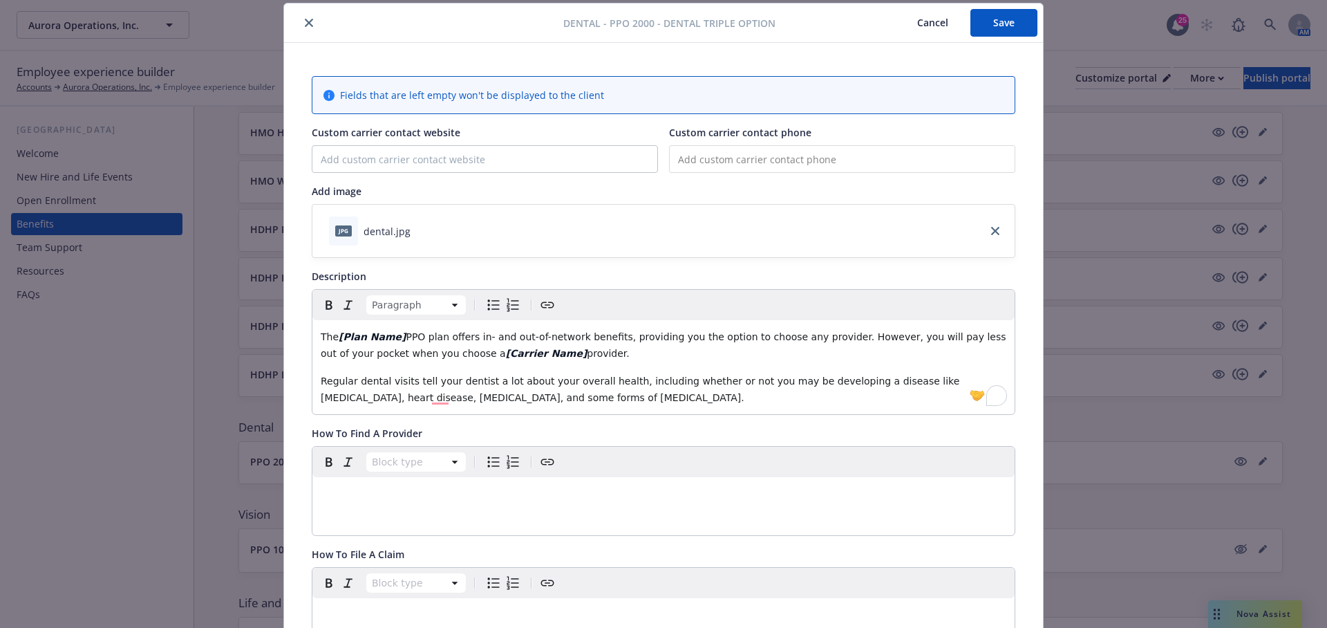
click at [461, 512] on div "Block type" at bounding box center [663, 491] width 702 height 88
click at [455, 492] on p "editable markdown" at bounding box center [664, 493] width 686 height 17
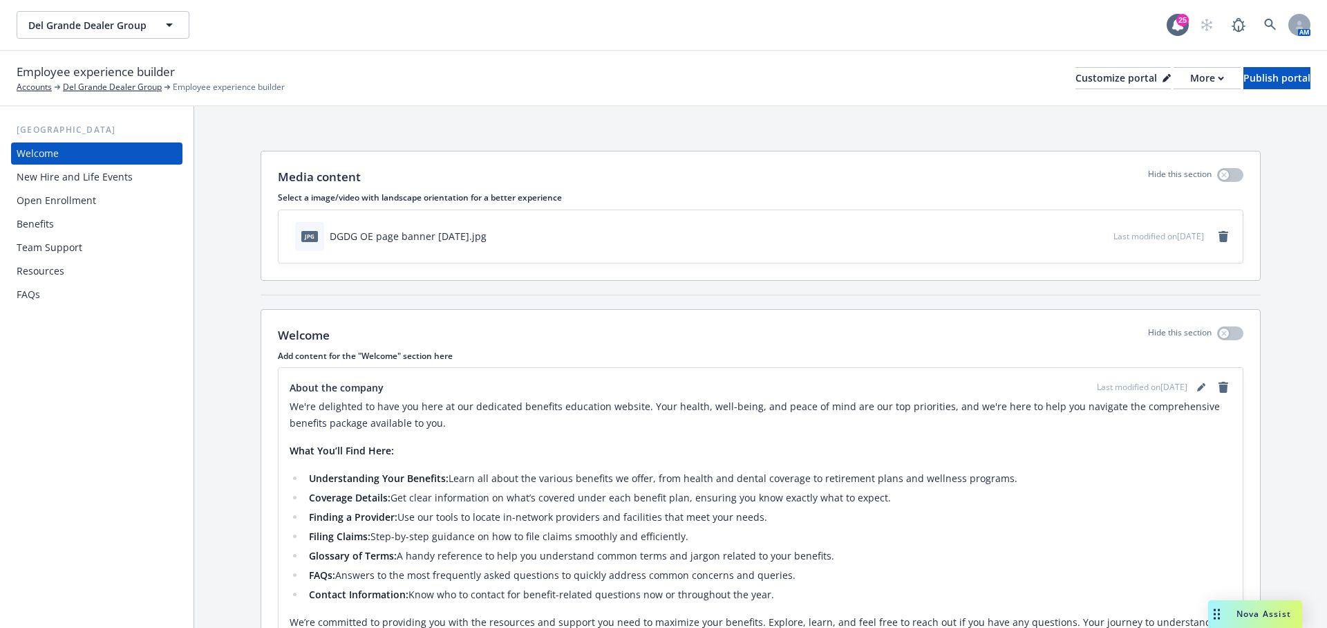
click at [82, 201] on div "Open Enrollment" at bounding box center [56, 200] width 79 height 22
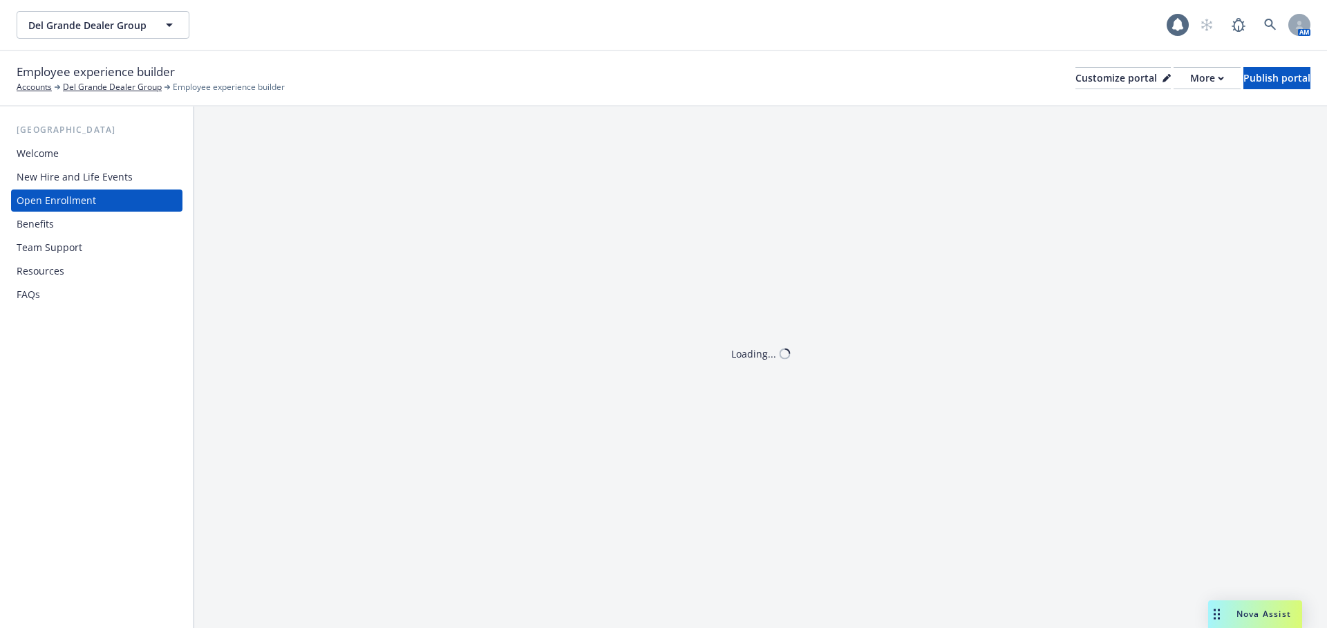
click at [44, 220] on div "Benefits" at bounding box center [35, 224] width 37 height 22
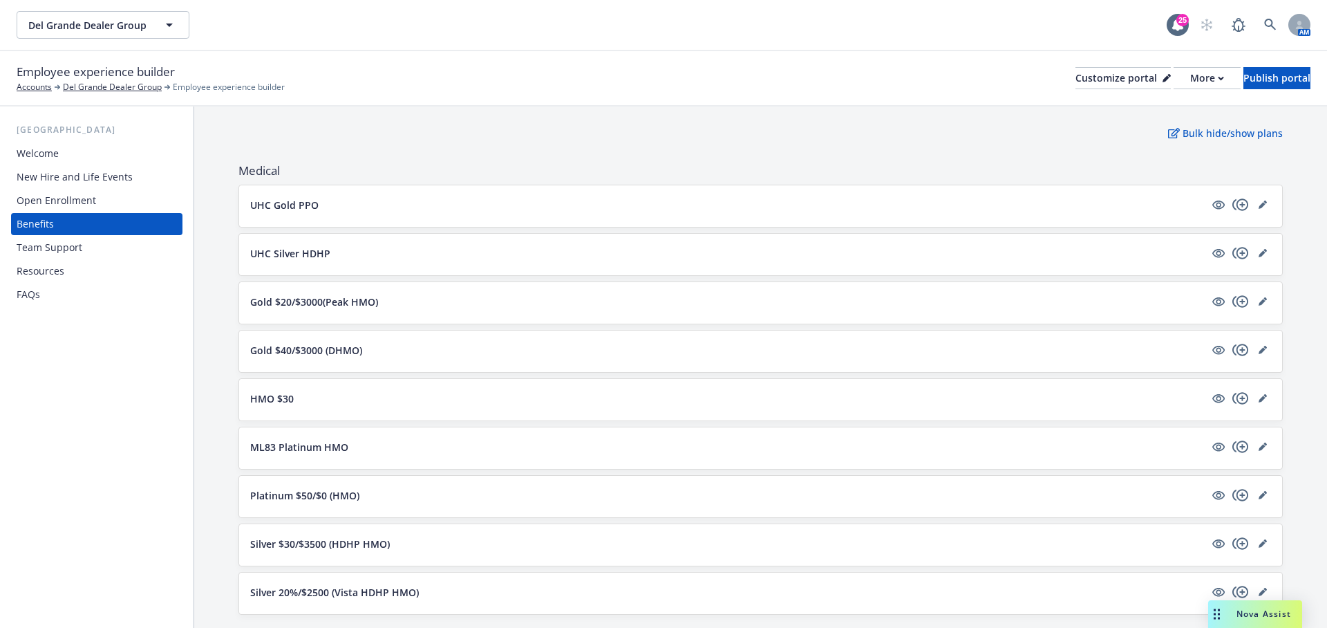
scroll to position [149, 0]
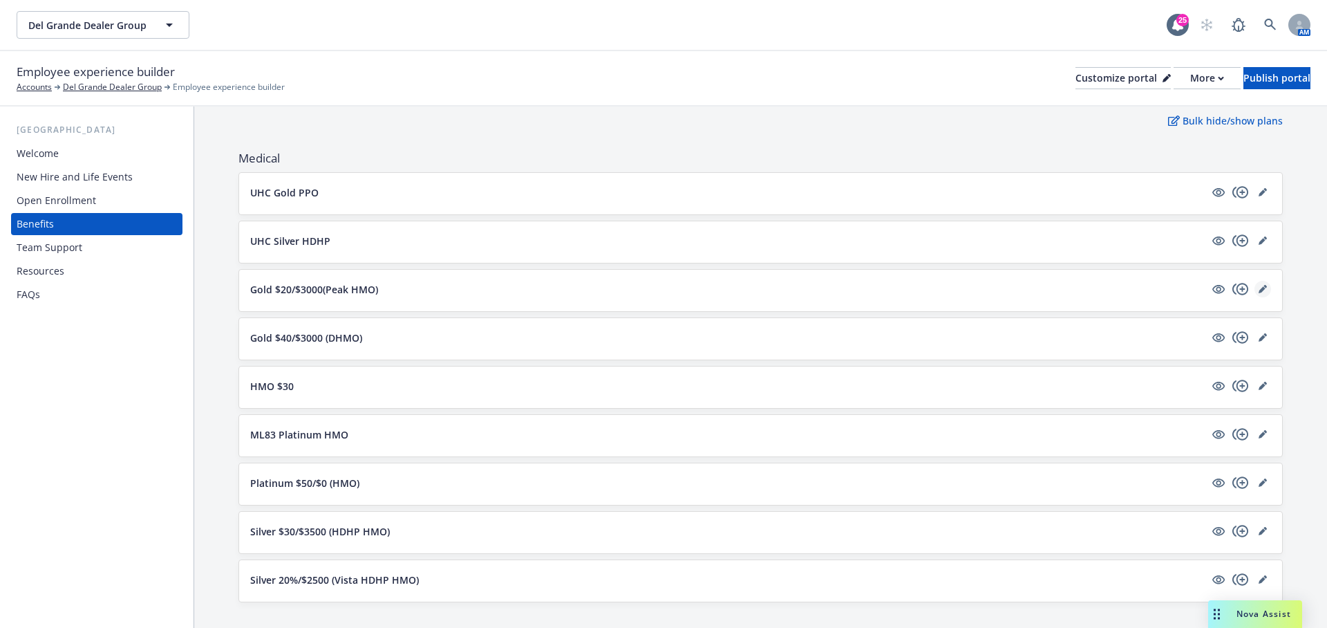
click at [1263, 288] on icon "editPencil" at bounding box center [1263, 289] width 8 height 8
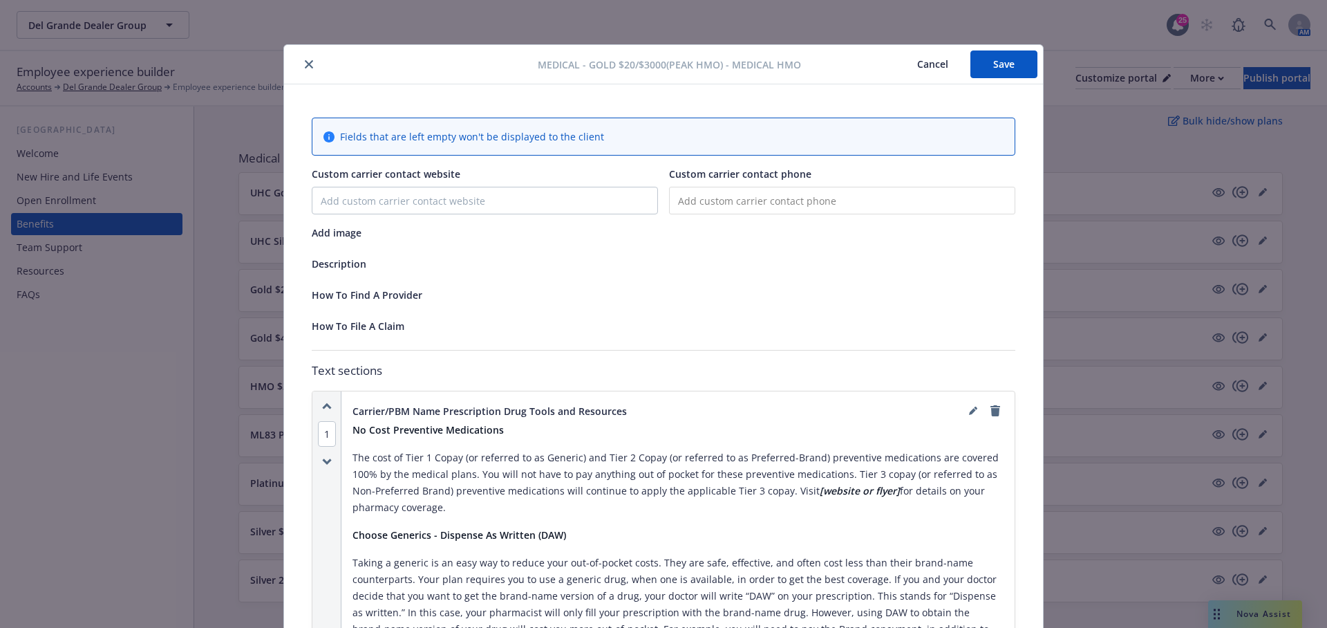
scroll to position [41, 0]
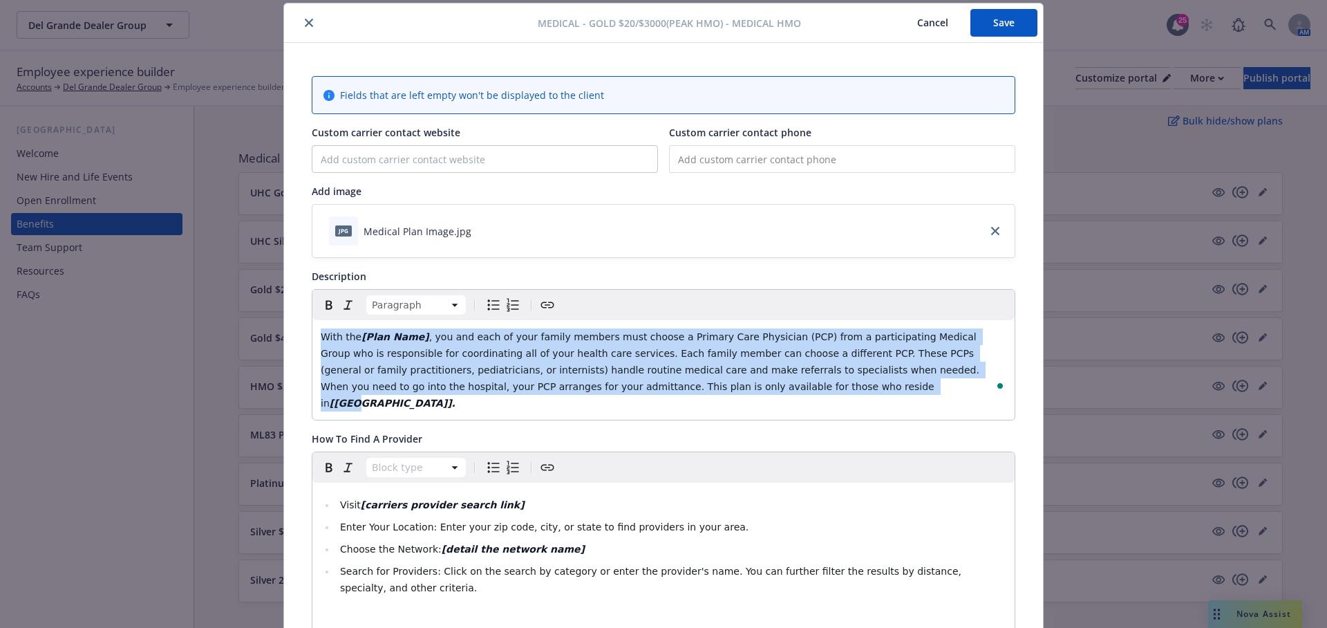
copy p "With the [Plan Name] , you and each of your family members must choose a Primar…"
drag, startPoint x: 769, startPoint y: 395, endPoint x: 306, endPoint y: 336, distance: 466.9
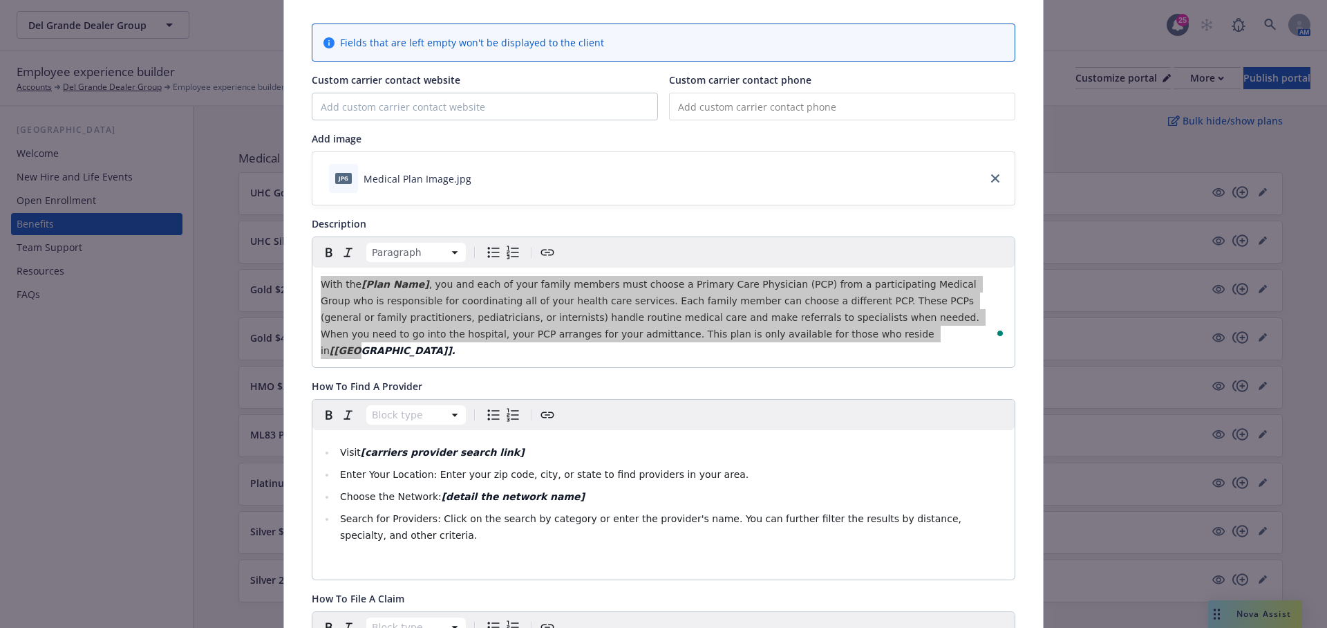
scroll to position [153, 0]
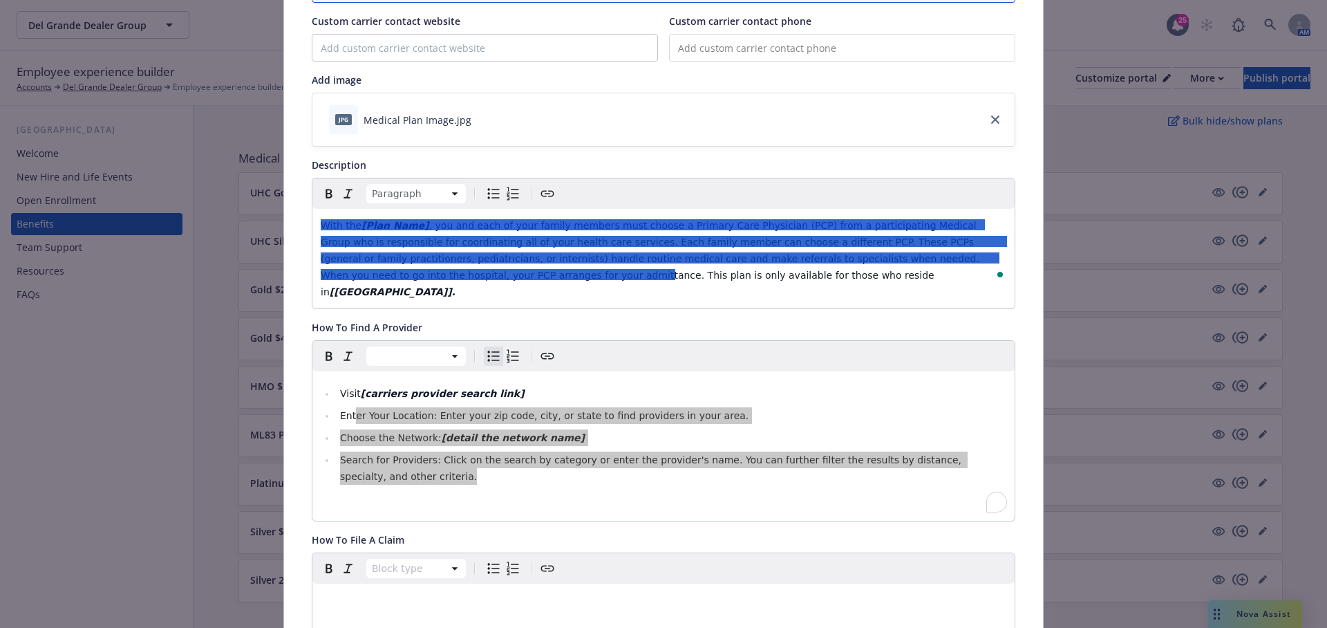
copy ul "er Your Location: Enter your zip code, city, or state to find providers in your…"
copy ul "ter Your Location: Enter your zip code, city, or state to find providers in you…"
copy ul "Enter Your Location: Enter your zip code, city, or state to find providers in y…"
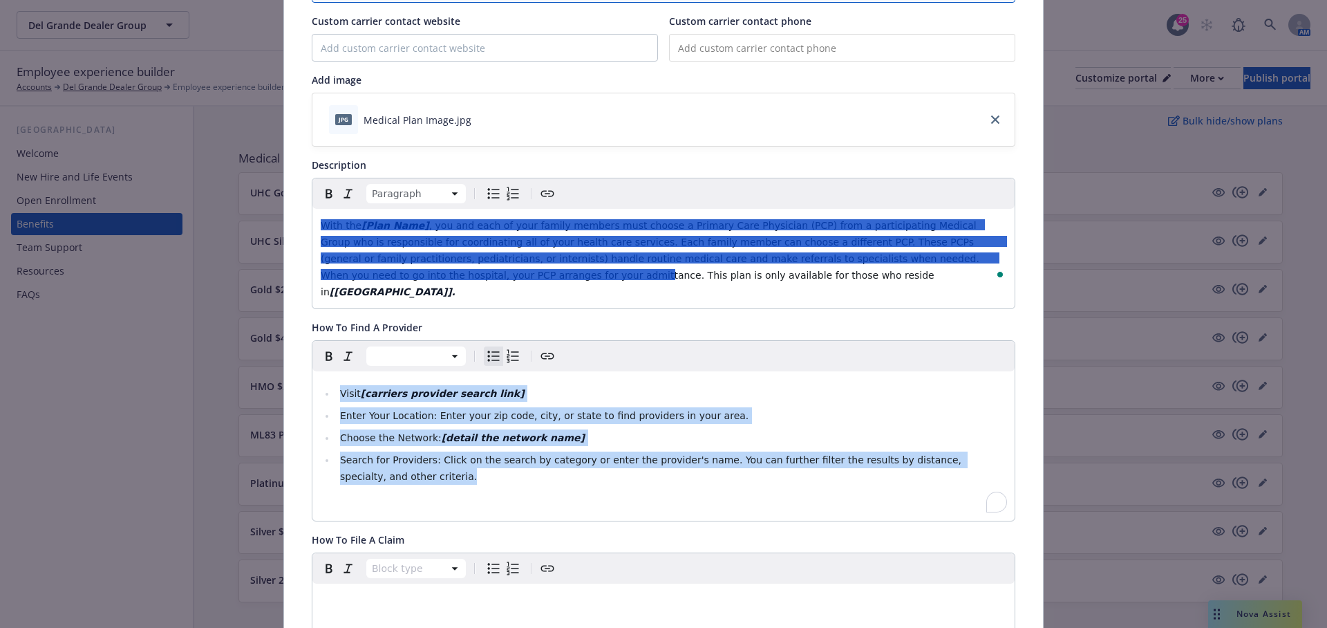
drag, startPoint x: 397, startPoint y: 455, endPoint x: 335, endPoint y: 381, distance: 97.6
click at [335, 385] on ul "Visit [carriers provider search link] Enter Your Location: Enter your zip code,…" at bounding box center [664, 435] width 686 height 100
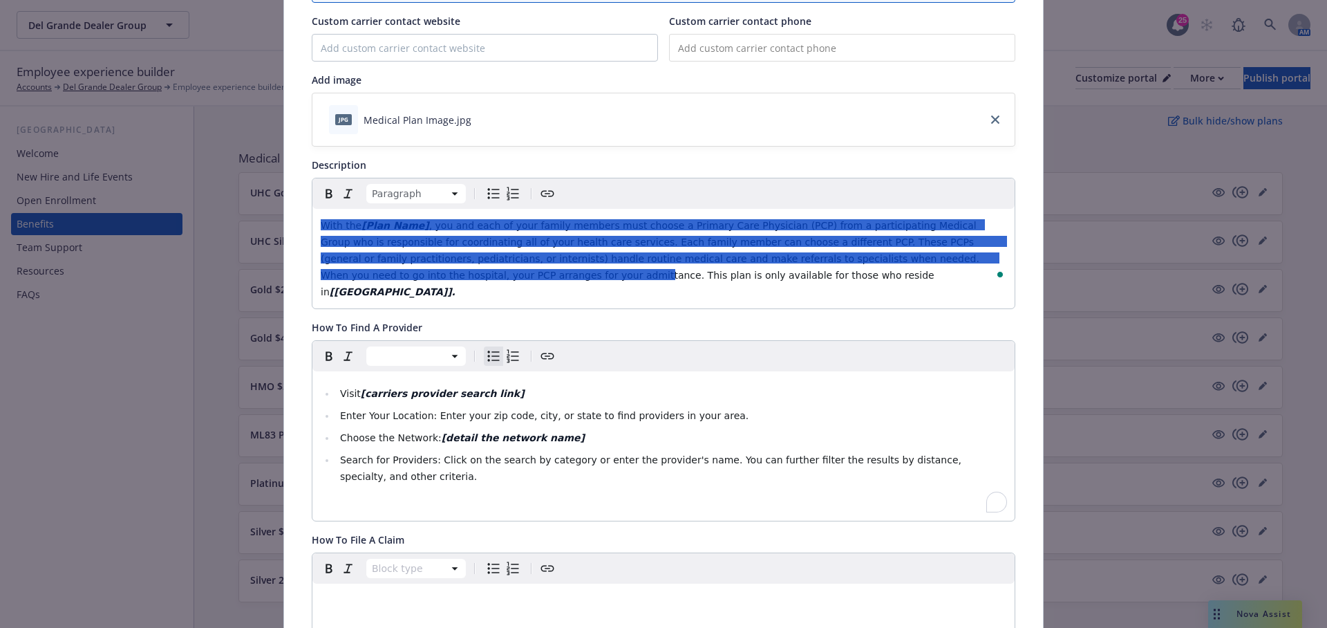
click at [420, 432] on span "Choose the Network:" at bounding box center [391, 437] width 102 height 11
click at [710, 236] on div at bounding box center [663, 241] width 684 height 11
click at [710, 265] on p "With the [Plan Name] , you and each of your family members must choose a Primar…" at bounding box center [664, 258] width 686 height 83
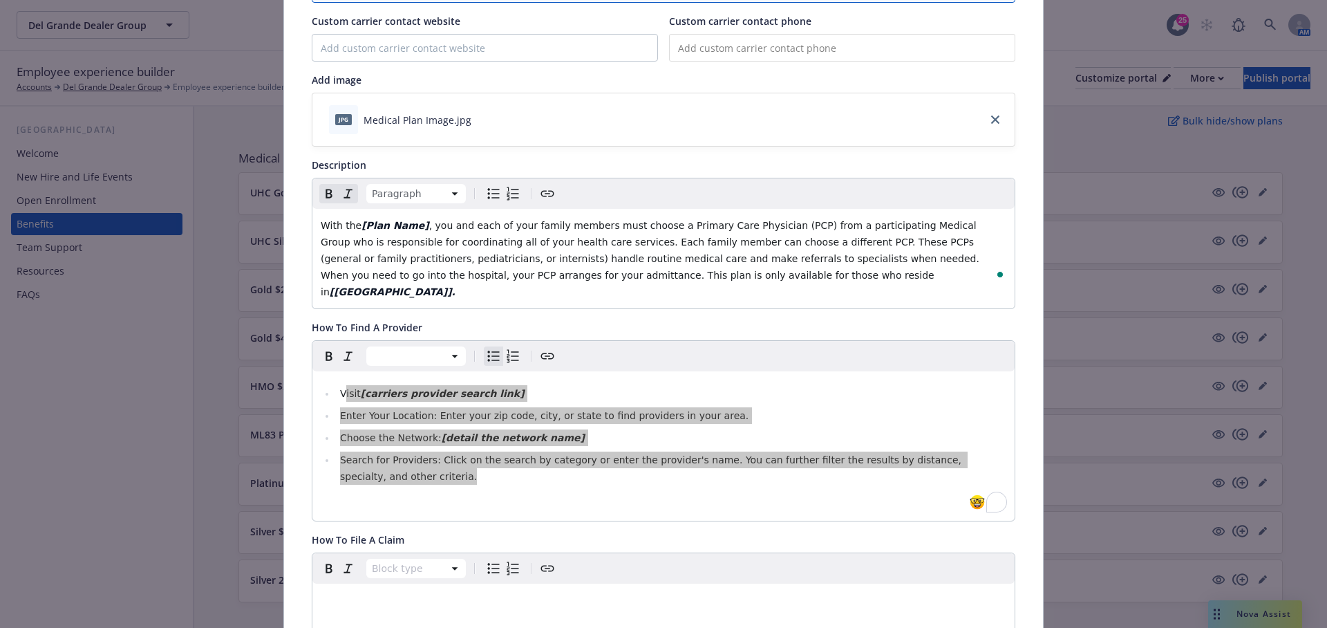
copy ul "isit [carriers provider search link] Enter Your Location: Enter your zip code, …"
copy ul "Visit [carriers provider search link] Enter Your Location: Enter your zip code,…"
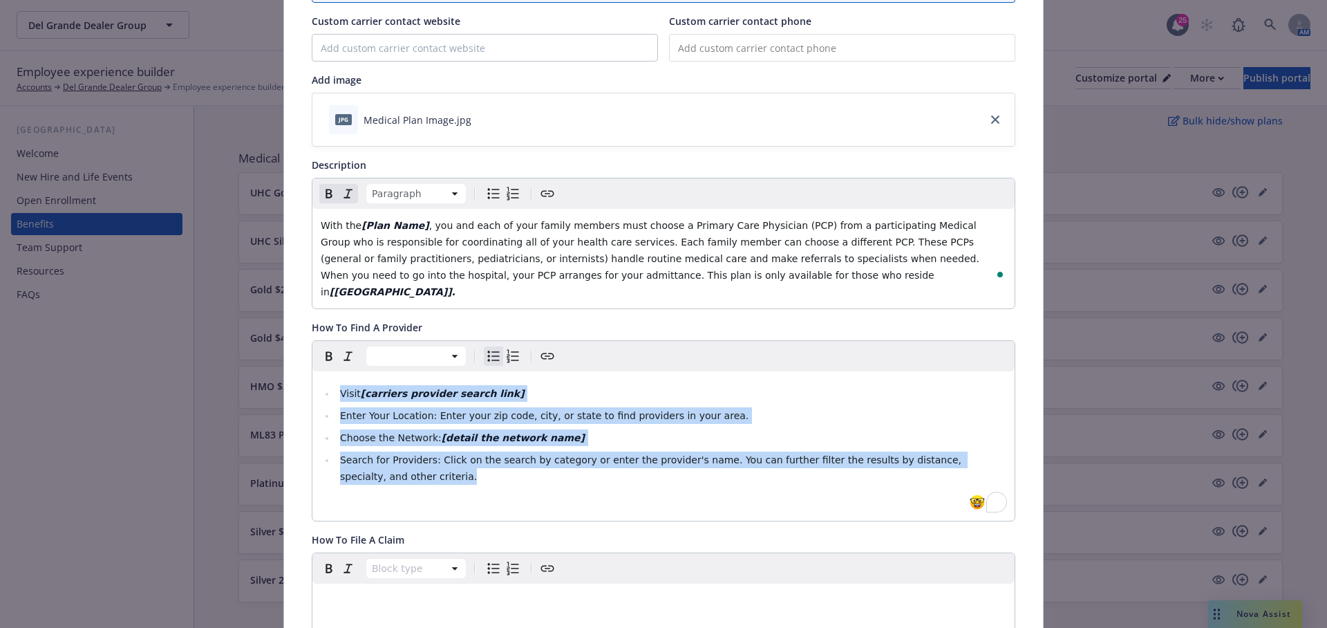
drag, startPoint x: 391, startPoint y: 460, endPoint x: 339, endPoint y: 373, distance: 100.4
click at [339, 385] on ul "Visit [carriers provider search link] Enter Your Location: Enter your zip code,…" at bounding box center [664, 435] width 686 height 100
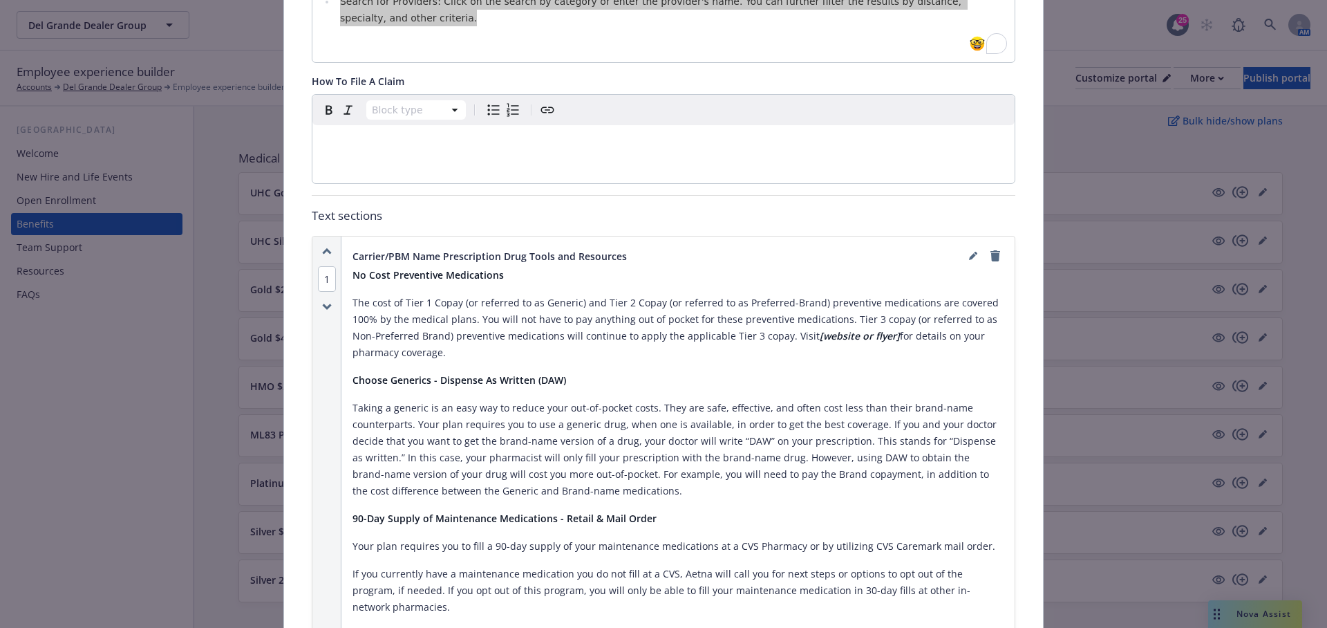
scroll to position [631, 0]
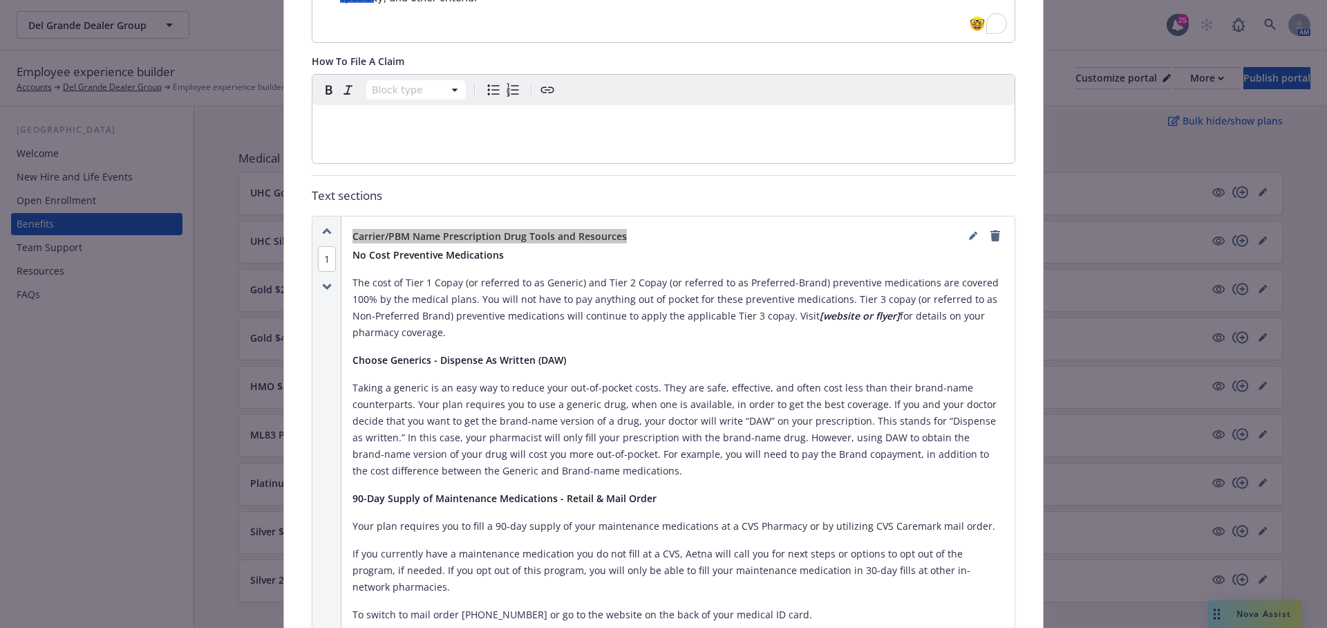
copy span "Carrier/PBM Name Prescription Drug Tools and Resources"
drag, startPoint x: 350, startPoint y: 215, endPoint x: 643, endPoint y: 218, distance: 293.1
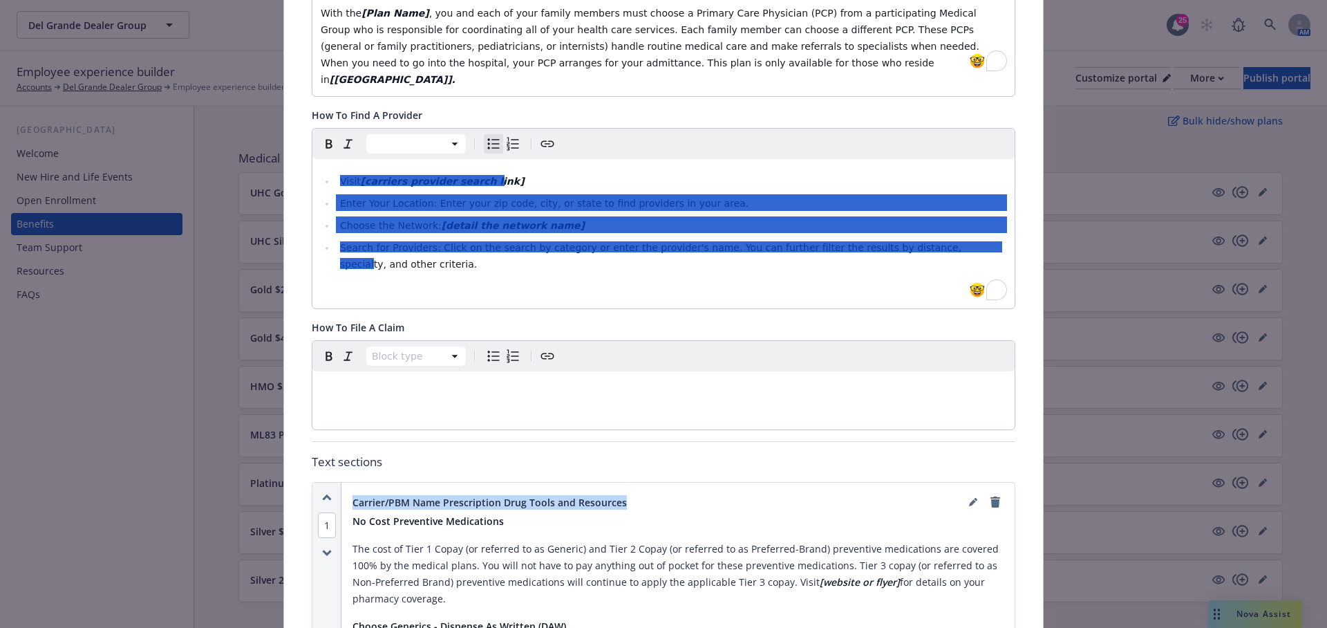
scroll to position [568, 0]
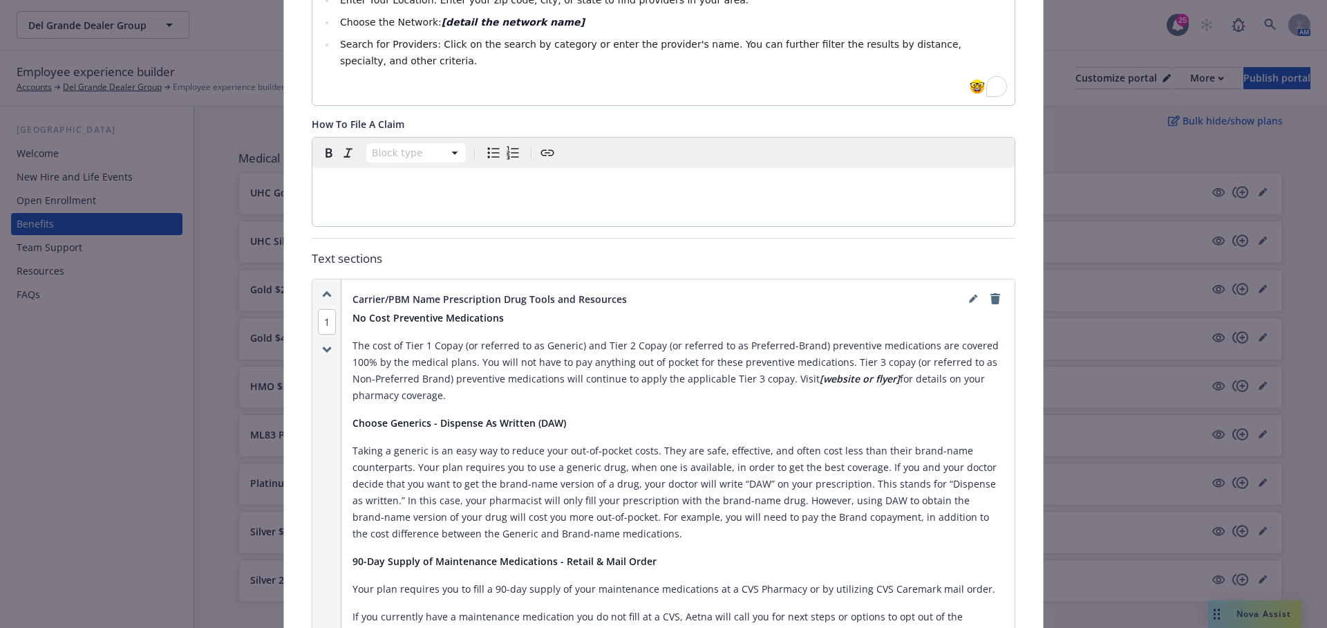
click at [648, 80] on p "To enrich screen reader interactions, please activate Accessibility in Grammarl…" at bounding box center [664, 88] width 686 height 17
copy div "1 Carrier/PBM Name Prescription Drug Tools and Resources"
copy span "Carrier/PBM Name Prescription Drug Tools and Resources"
drag, startPoint x: 623, startPoint y: 279, endPoint x: 350, endPoint y: 276, distance: 272.3
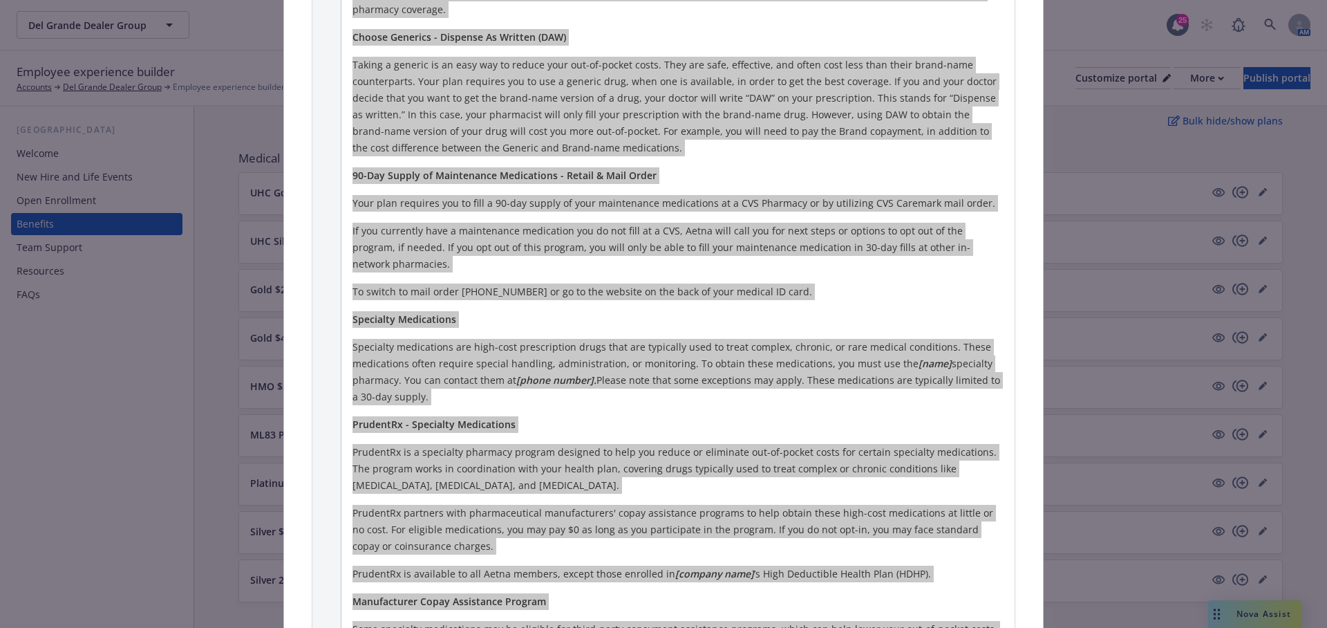
scroll to position [1391, 0]
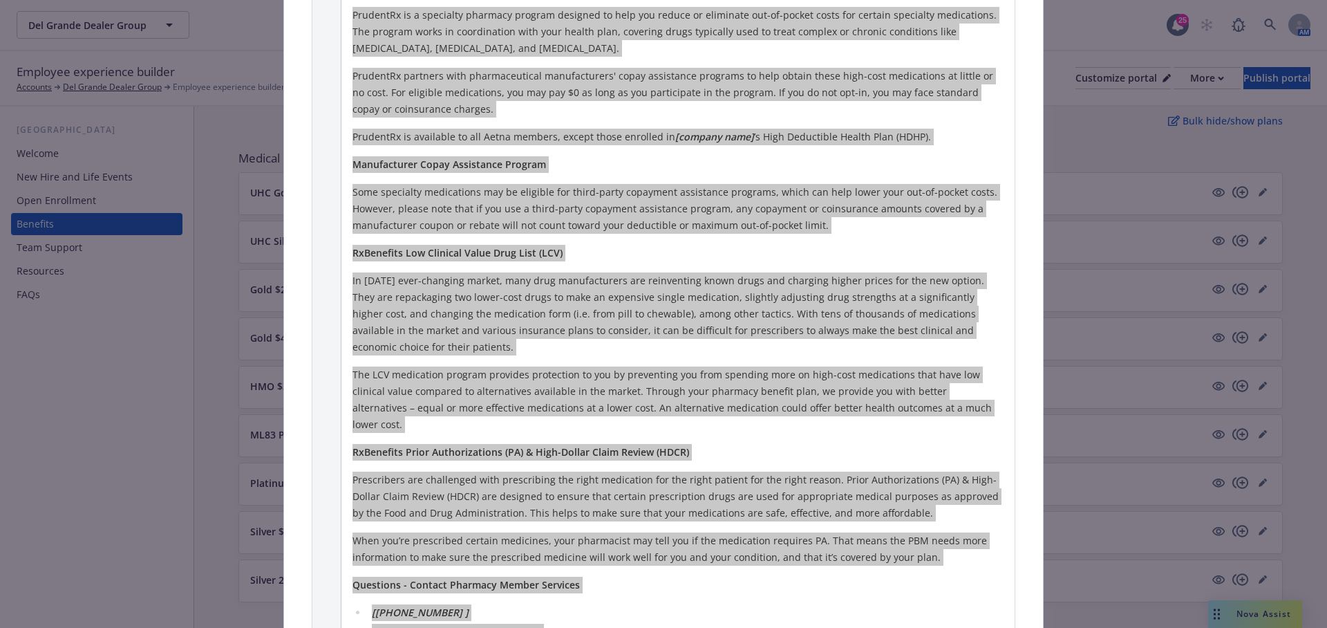
copy div "No Cost Preventive Medications The cost of Tier 1 Copay (or referred to as Gene…"
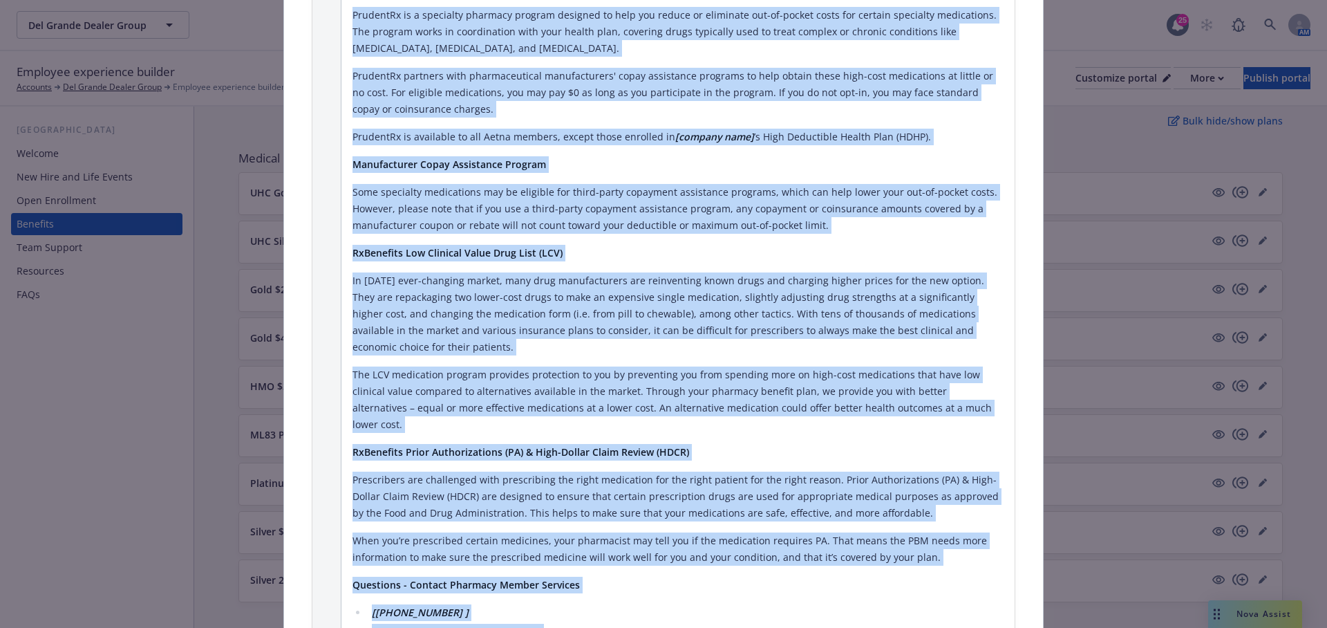
drag, startPoint x: 353, startPoint y: 296, endPoint x: 547, endPoint y: 585, distance: 349.1
click at [547, 585] on div "No Cost Preventive Medications The cost of Tier 1 Copay (or referred to as Gene…" at bounding box center [678, 73] width 651 height 1172
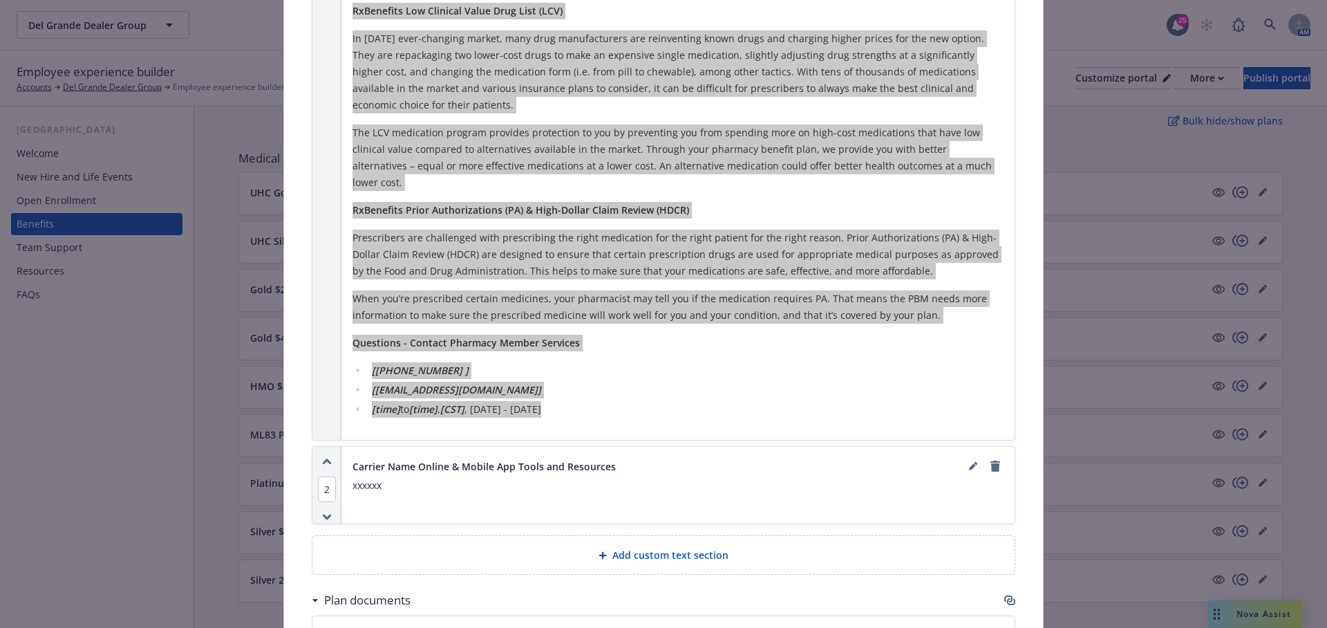
scroll to position [1641, 0]
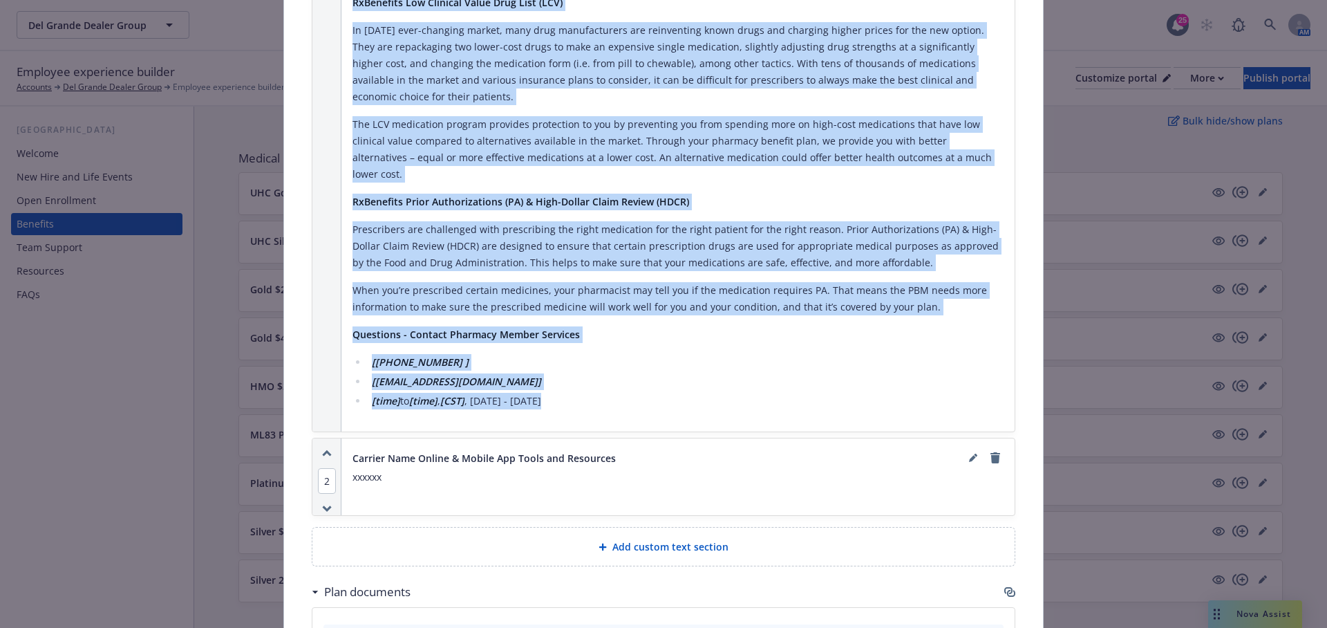
drag, startPoint x: 617, startPoint y: 389, endPoint x: 408, endPoint y: 389, distance: 208.7
click at [408, 449] on div "Carrier Name Online & Mobile App Tools and Resources" at bounding box center [678, 457] width 651 height 17
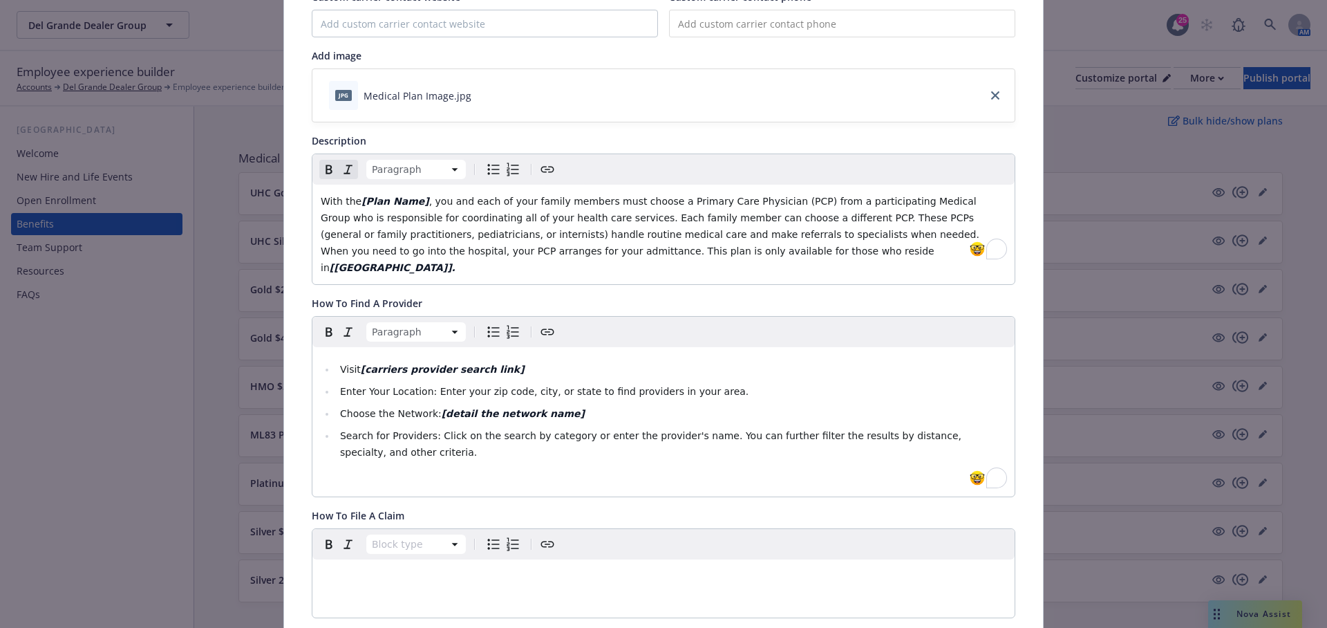
scroll to position [0, 0]
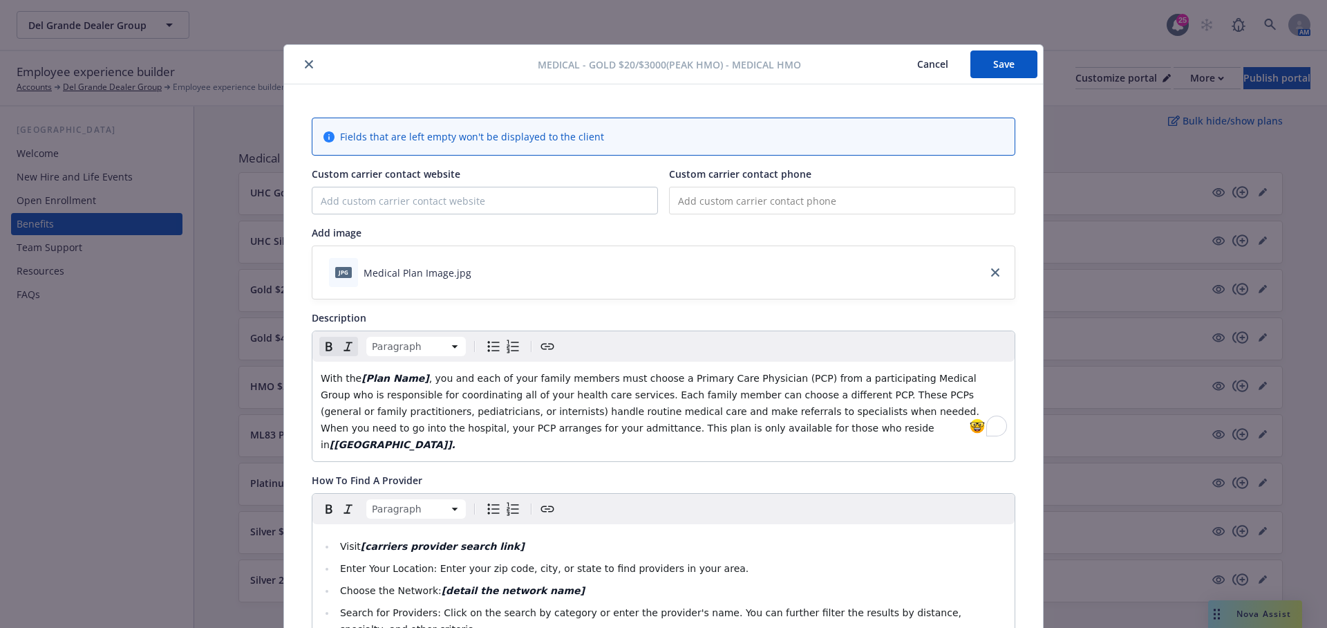
click at [943, 64] on button "Cancel" at bounding box center [932, 64] width 75 height 28
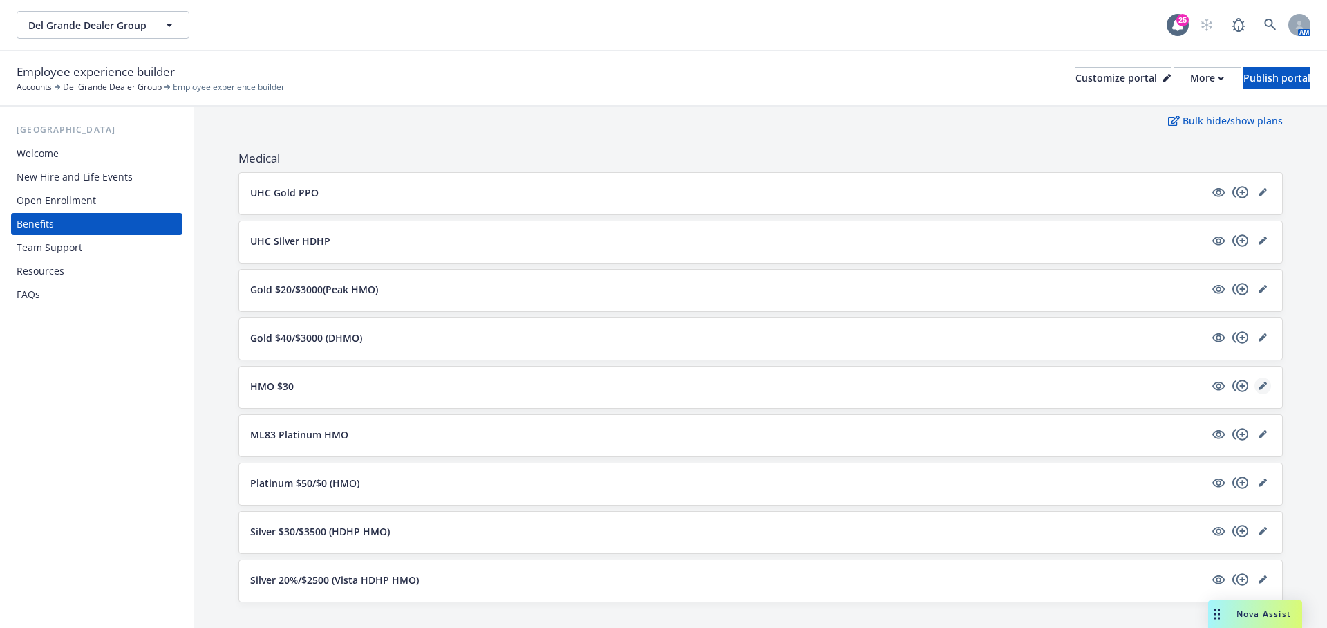
click at [1263, 384] on icon "editPencil" at bounding box center [1263, 386] width 8 height 8
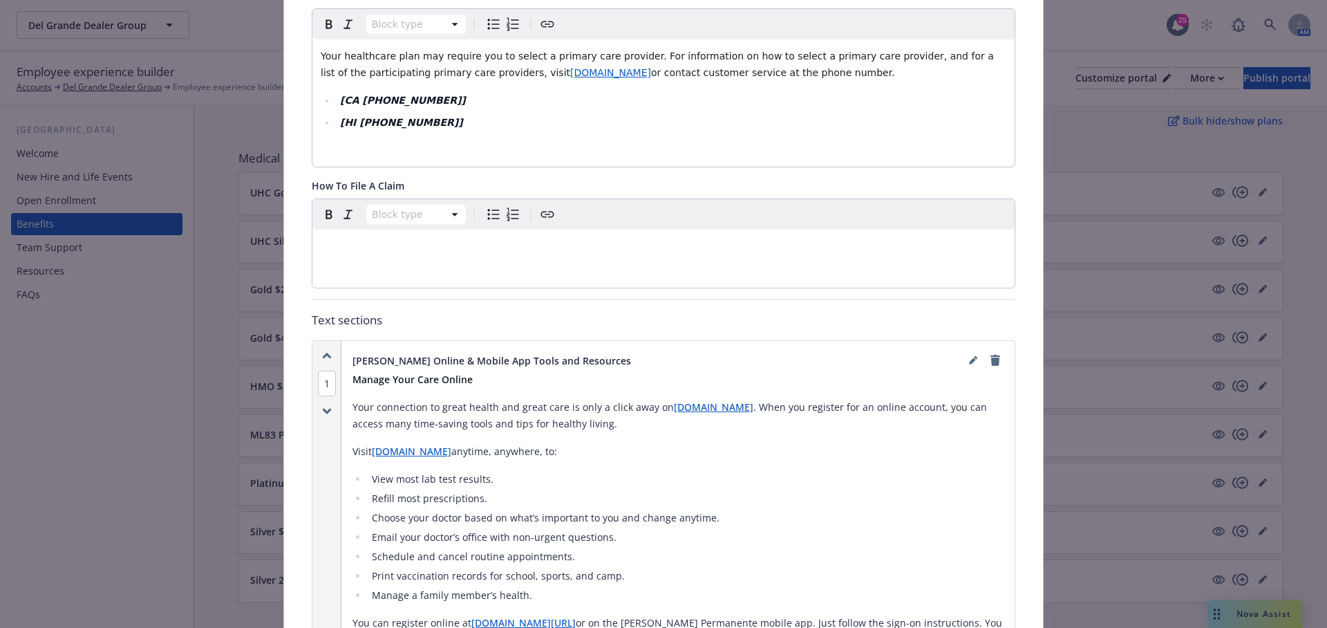
scroll to position [575, 0]
drag, startPoint x: 348, startPoint y: 337, endPoint x: 653, endPoint y: 348, distance: 305.0
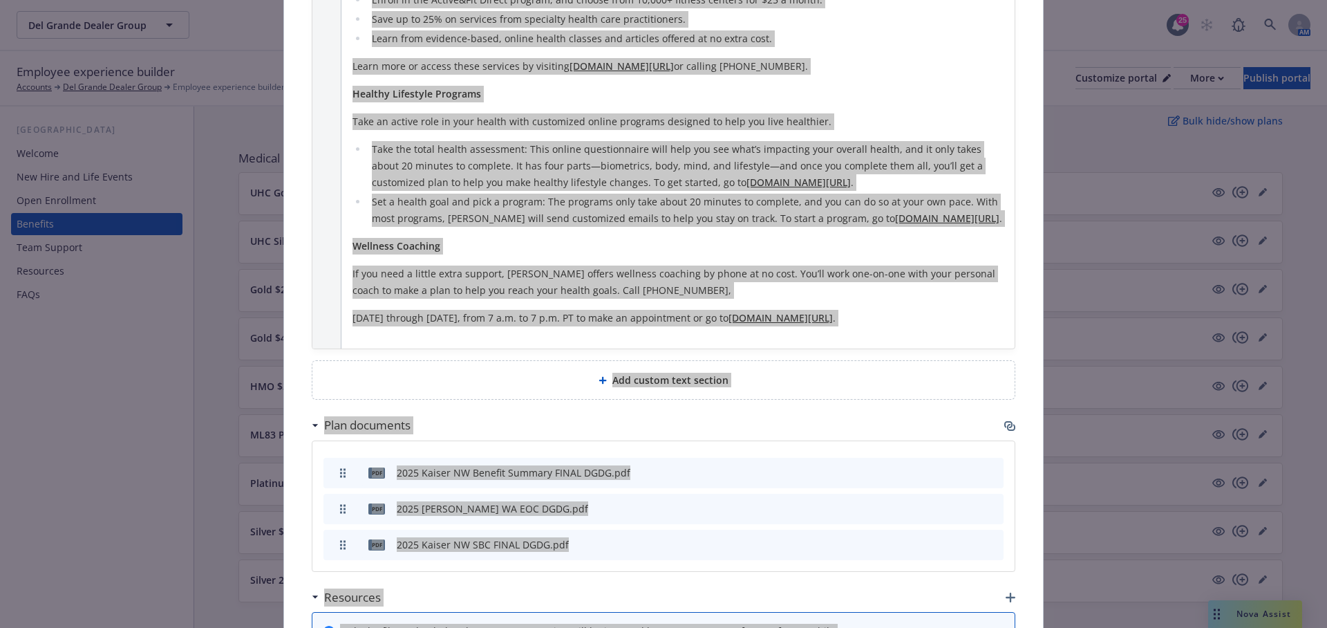
scroll to position [1630, 0]
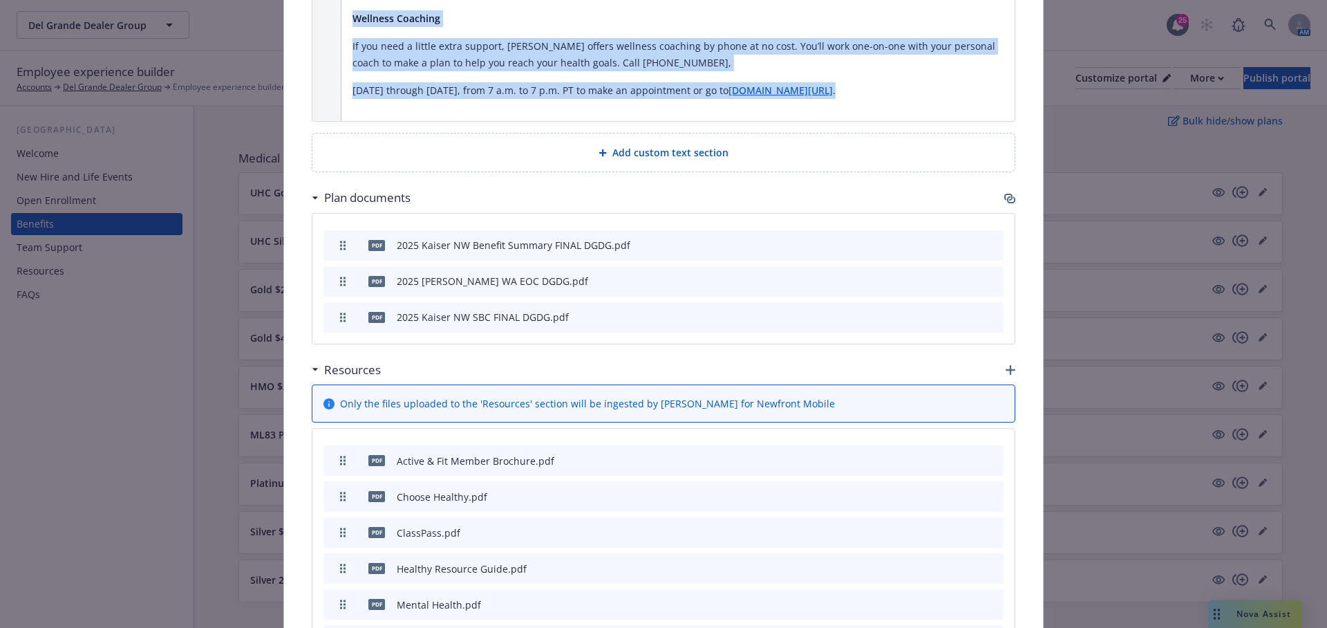
drag, startPoint x: 343, startPoint y: 361, endPoint x: 676, endPoint y: 91, distance: 429.4
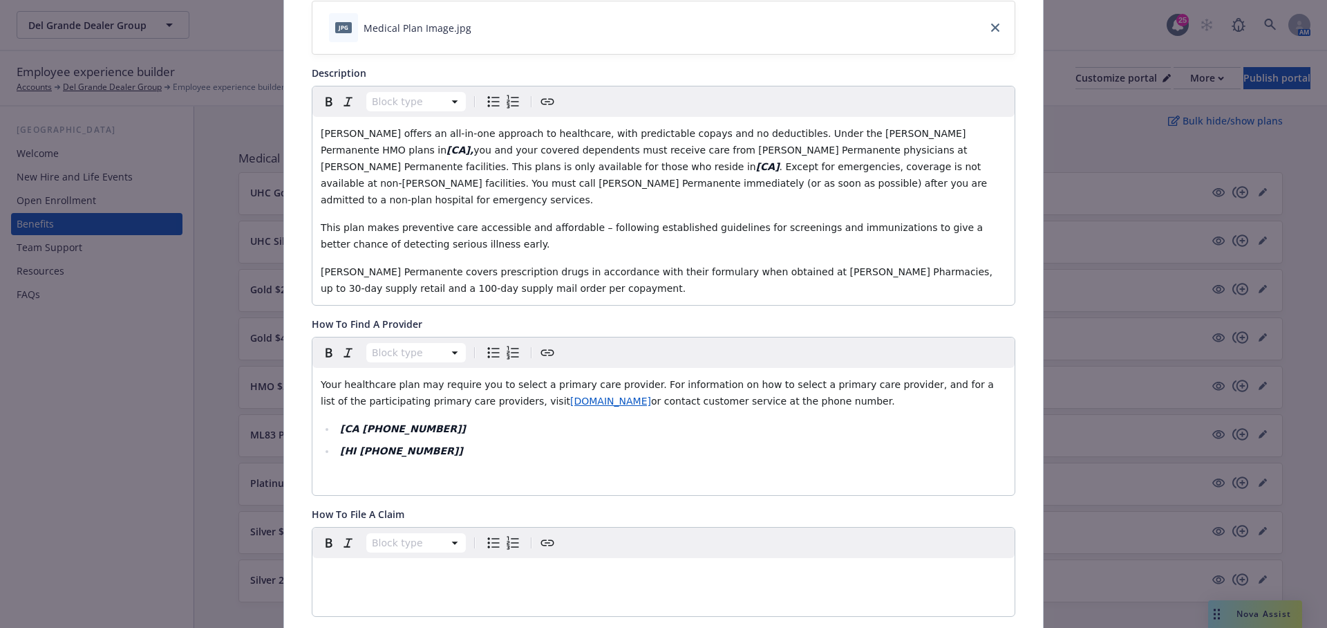
scroll to position [0, 0]
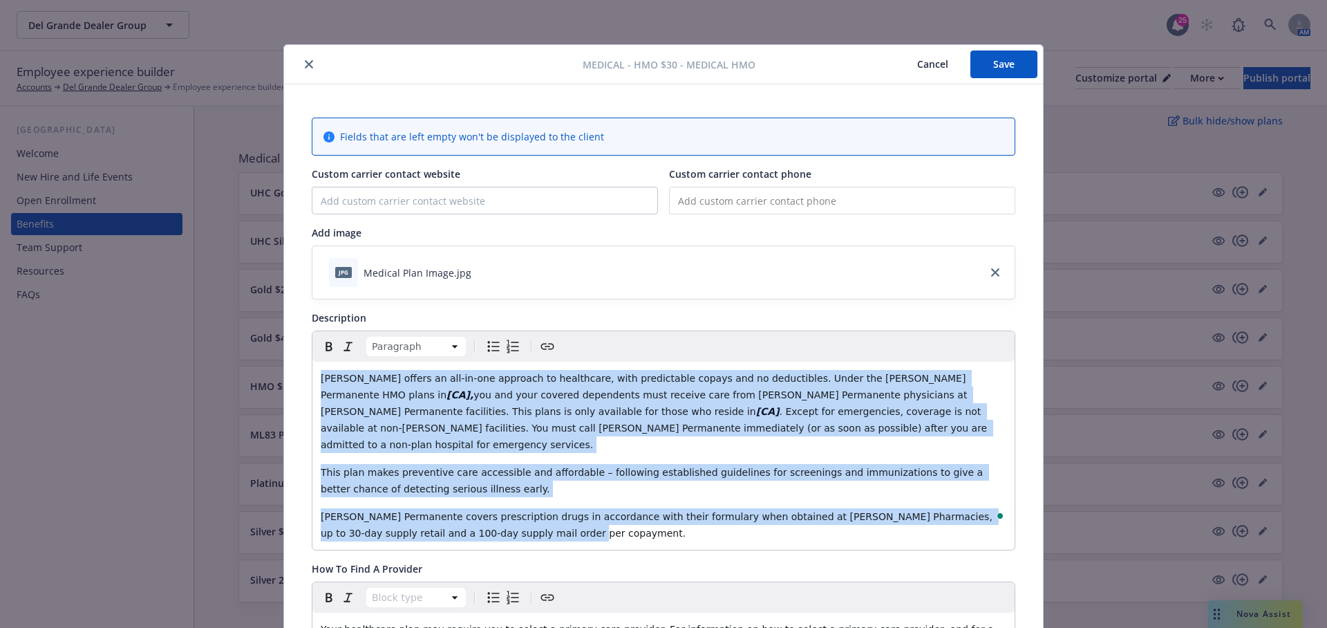
drag, startPoint x: 537, startPoint y: 514, endPoint x: 316, endPoint y: 379, distance: 259.0
click at [316, 379] on div "Kaiser offers an all-in-one approach to healthcare, with predictable copays and…" at bounding box center [663, 455] width 702 height 188
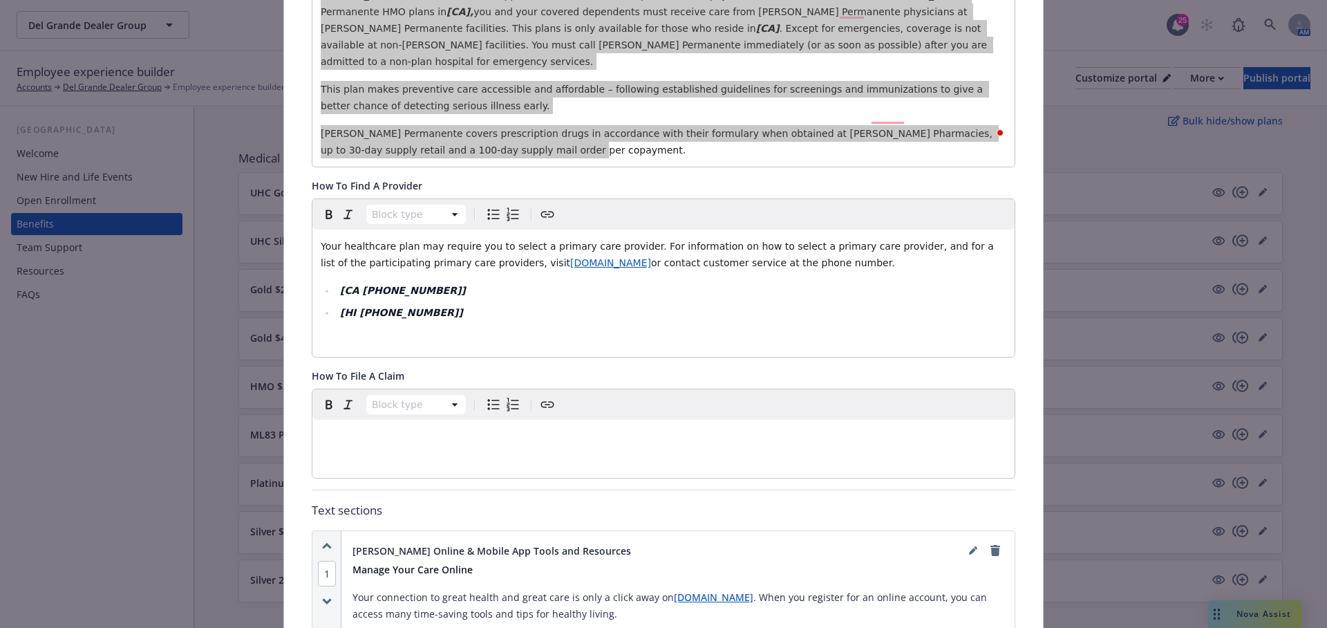
scroll to position [384, 0]
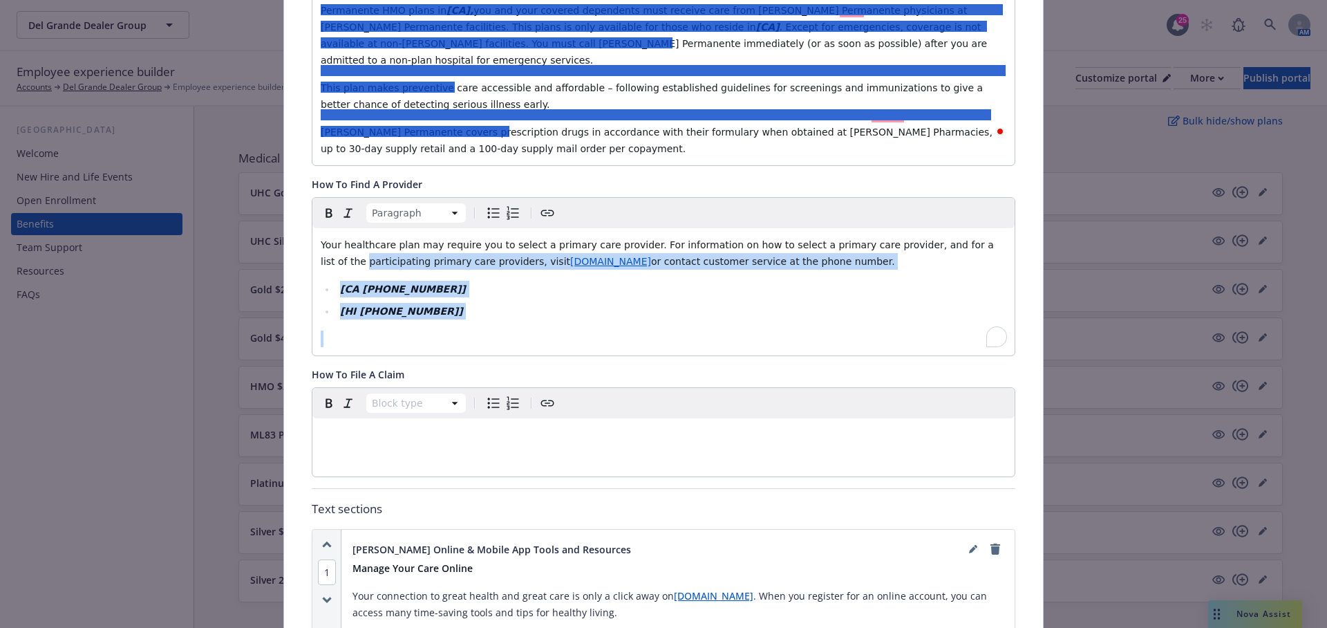
drag, startPoint x: 481, startPoint y: 312, endPoint x: 322, endPoint y: 249, distance: 171.2
click at [322, 249] on div "Your healthcare plan may require you to select a primary care provider. For inf…" at bounding box center [663, 291] width 702 height 127
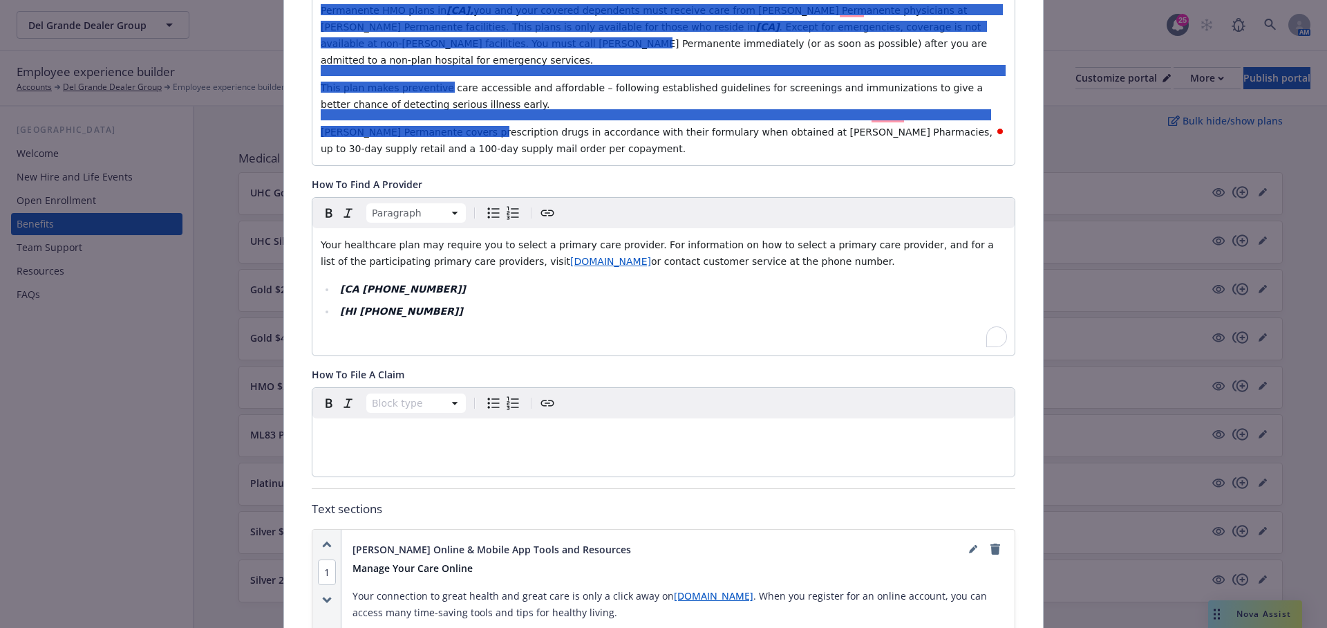
click at [585, 136] on p "Kaiser Permanente covers prescription drugs in accordance with their formulary …" at bounding box center [664, 140] width 686 height 33
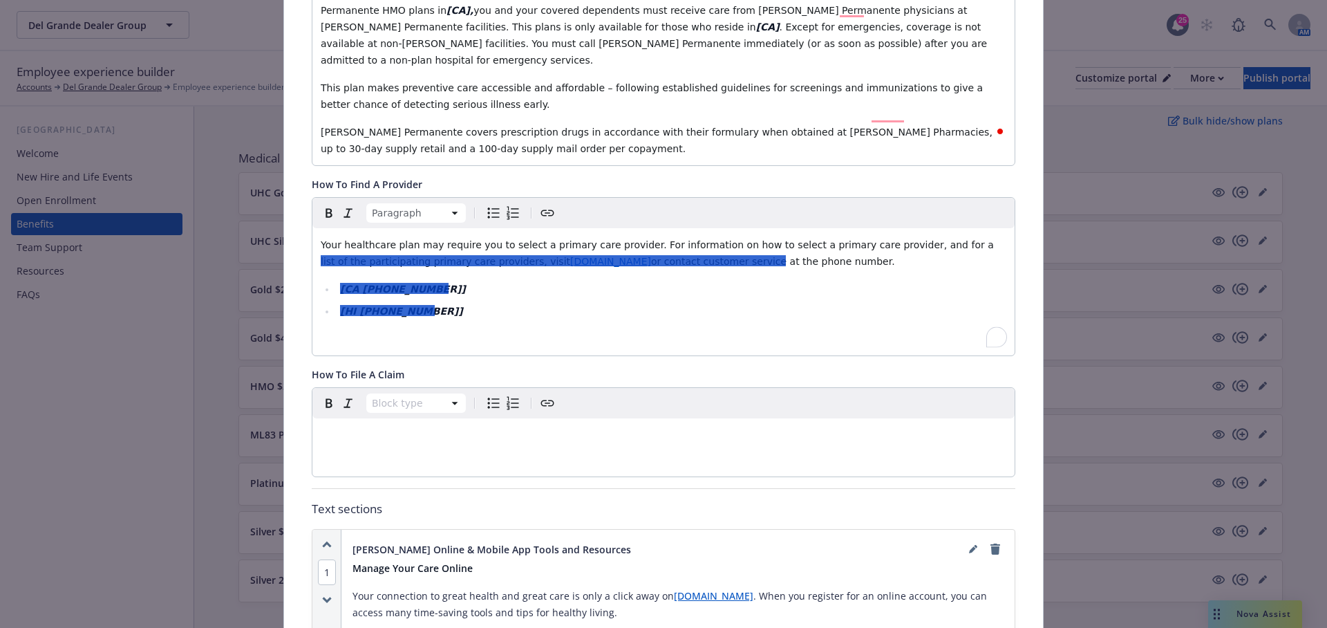
click at [455, 330] on p "To enrich screen reader interactions, please activate Accessibility in Grammarl…" at bounding box center [664, 338] width 686 height 17
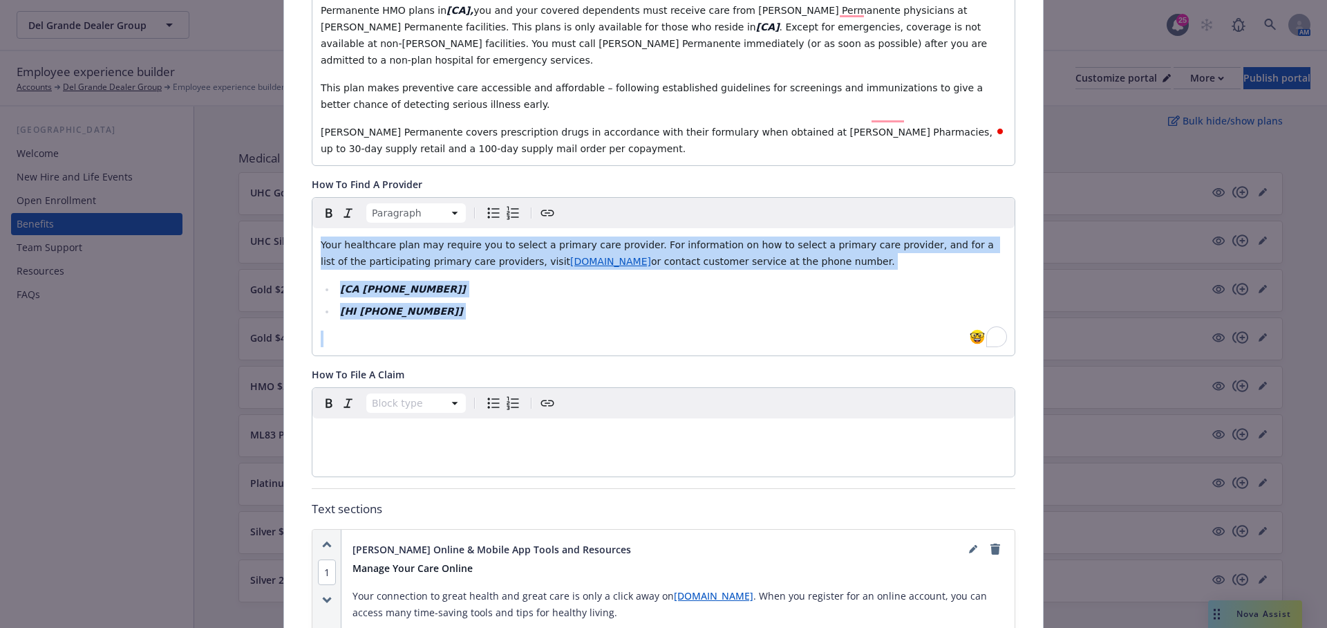
drag, startPoint x: 455, startPoint y: 310, endPoint x: 298, endPoint y: 229, distance: 177.1
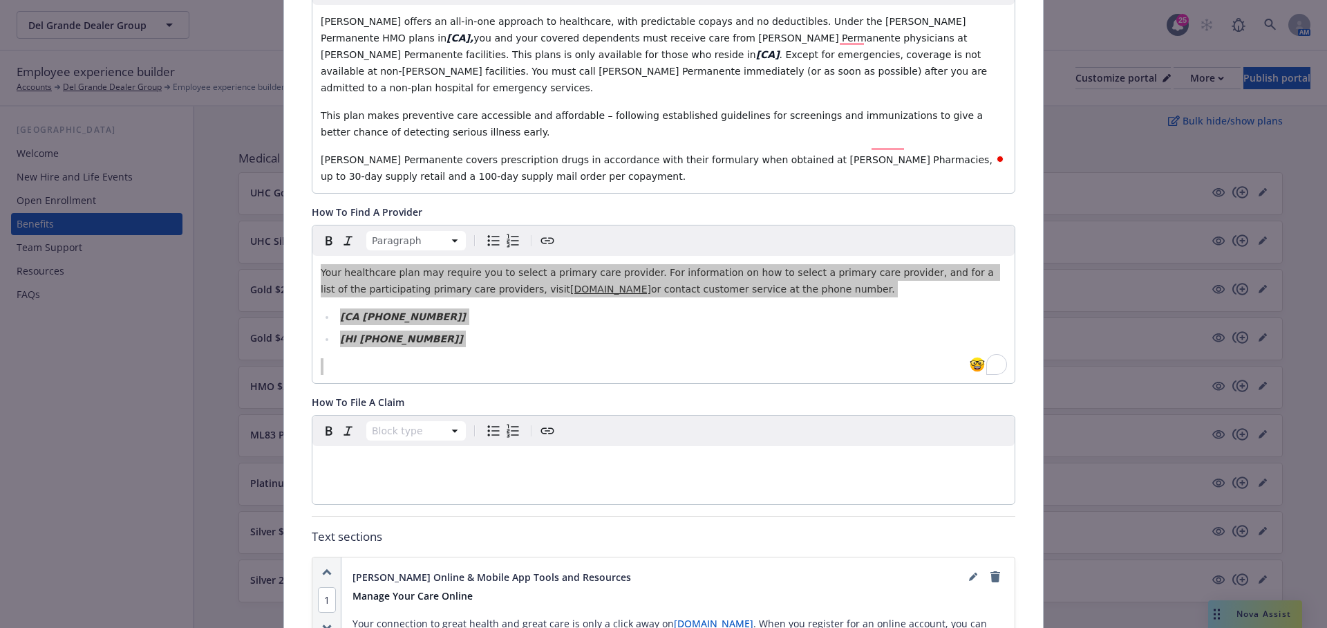
scroll to position [0, 0]
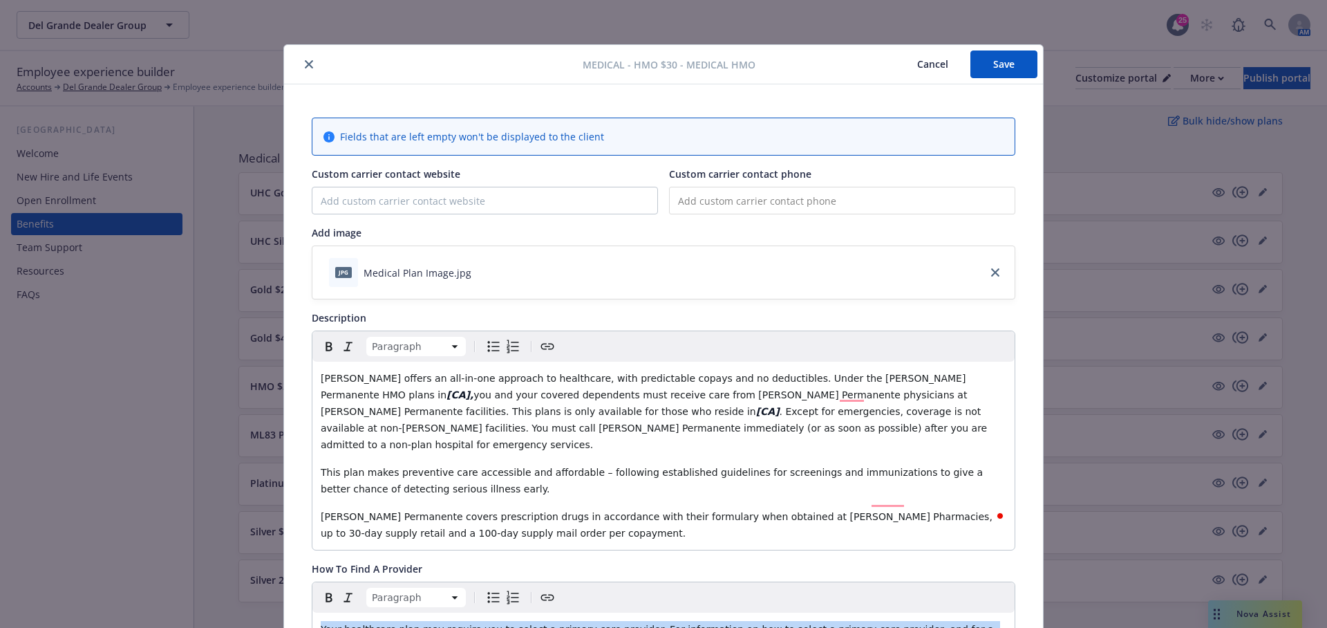
click at [931, 65] on button "Cancel" at bounding box center [932, 64] width 75 height 28
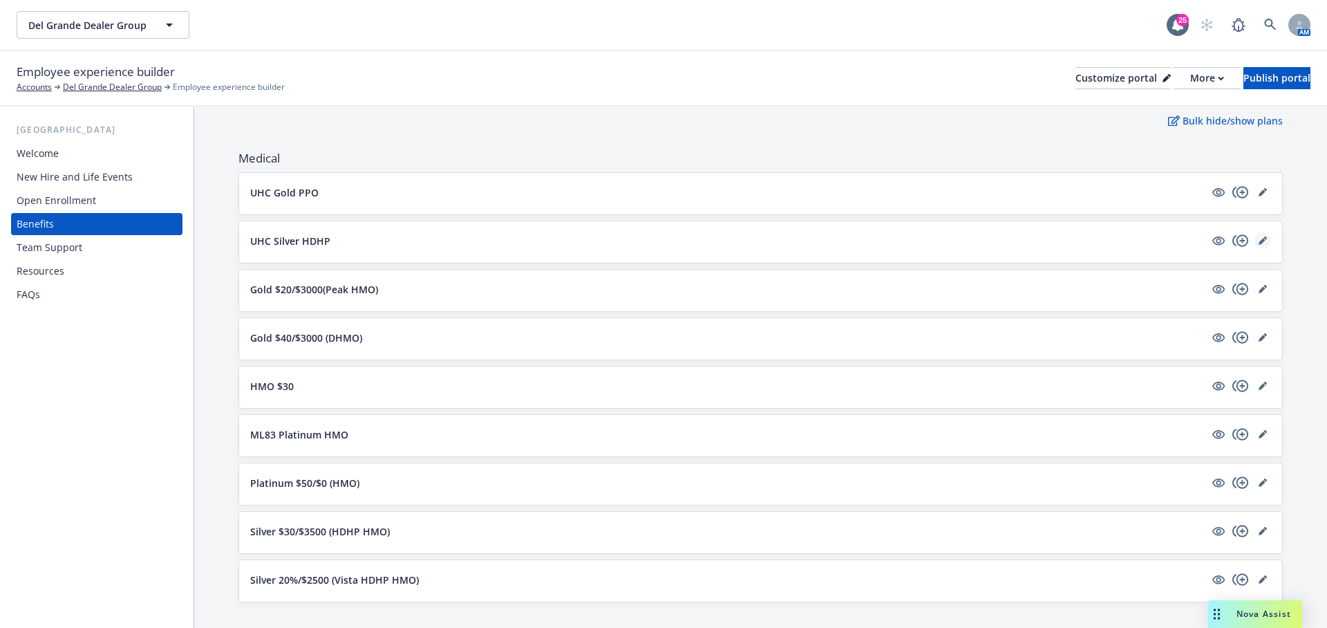
click at [1266, 236] on icon "editPencil" at bounding box center [1264, 237] width 3 height 3
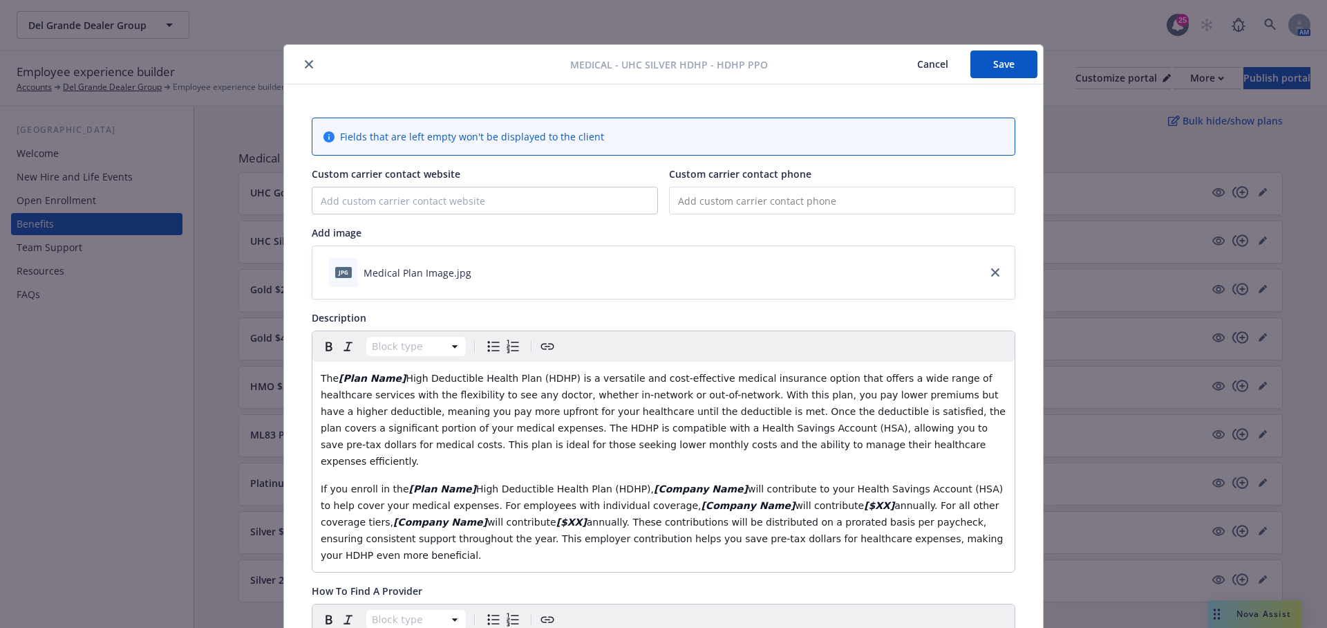
scroll to position [41, 0]
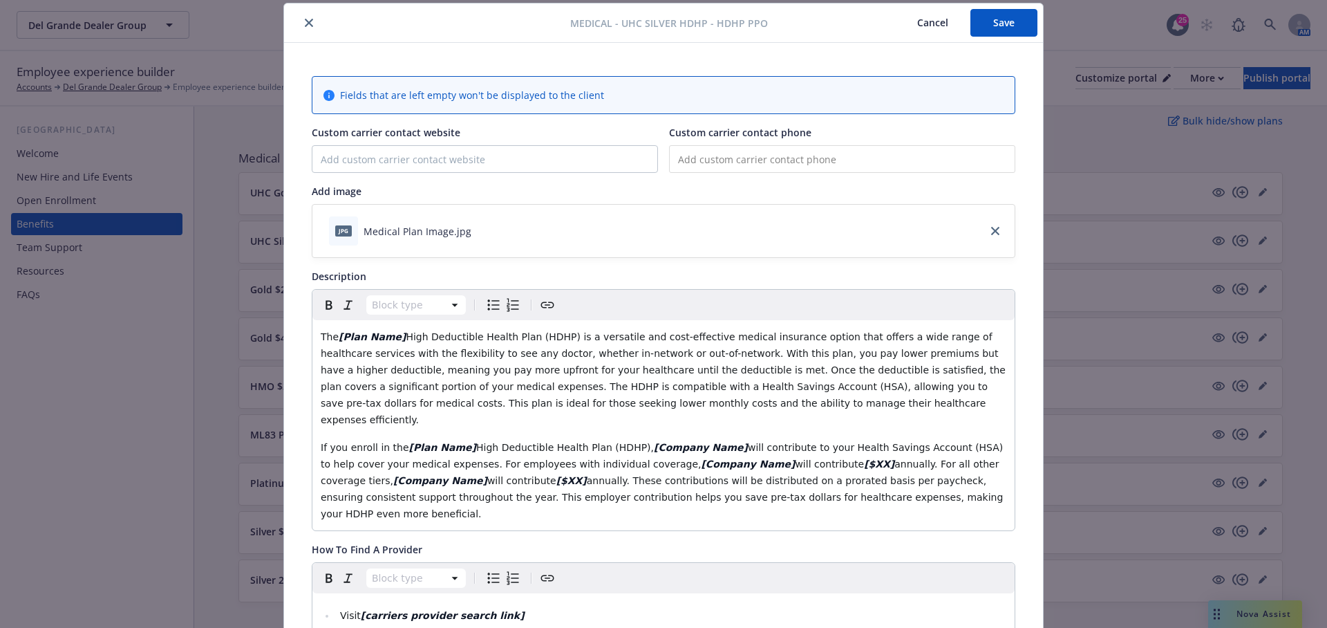
click at [652, 484] on span "annually. These contributions will be distributed on a prorated basis per paych…" at bounding box center [664, 497] width 686 height 44
click at [610, 442] on span "High Deductible Health Plan (HDHP)," at bounding box center [565, 447] width 178 height 11
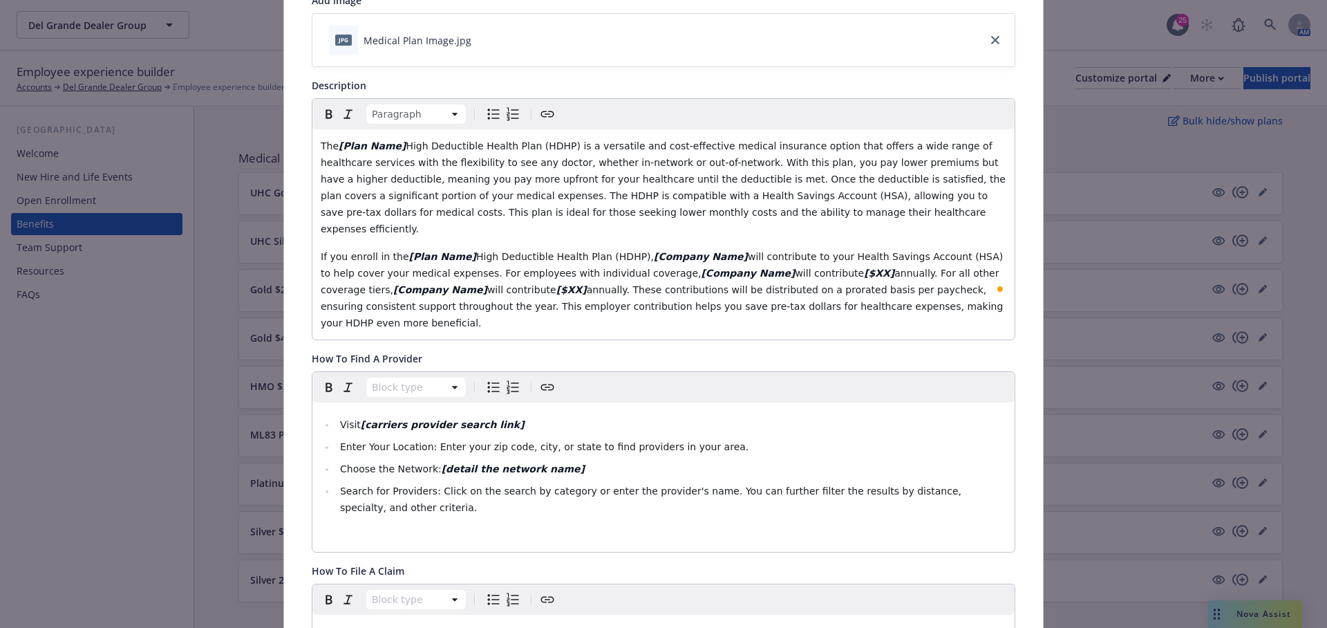
scroll to position [268, 0]
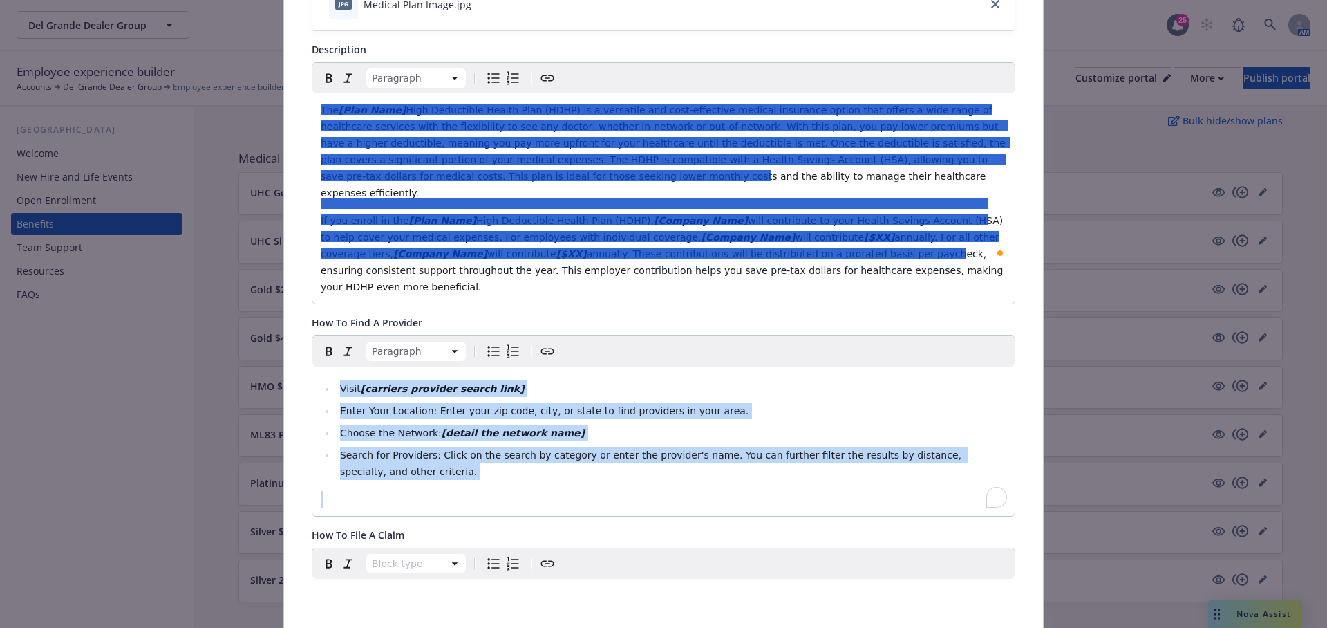
drag, startPoint x: 407, startPoint y: 447, endPoint x: 339, endPoint y: 357, distance: 112.5
click at [339, 366] on div "Visit [carriers provider search link] Enter Your Location: Enter your zip code,…" at bounding box center [663, 440] width 702 height 149
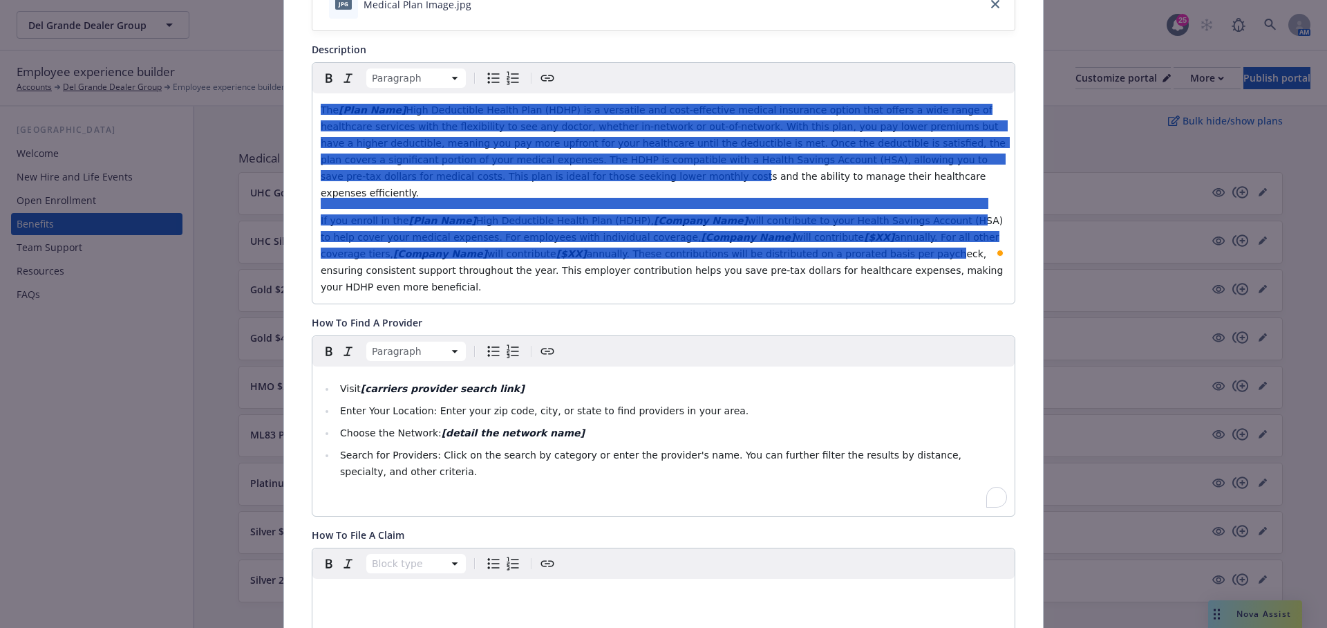
click at [393, 243] on p "If you enroll in the [Plan Name] High Deductible Health Plan (HDHP), [Company N…" at bounding box center [664, 253] width 686 height 83
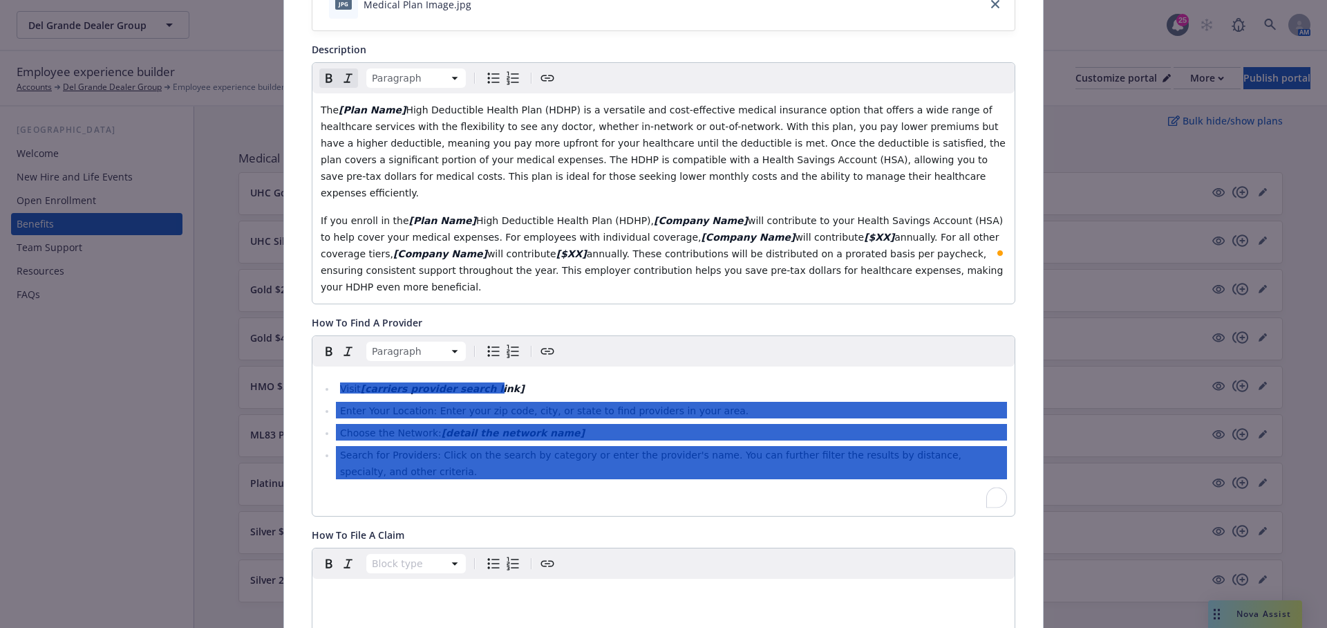
click at [341, 382] on div at bounding box center [351, 387] width 22 height 11
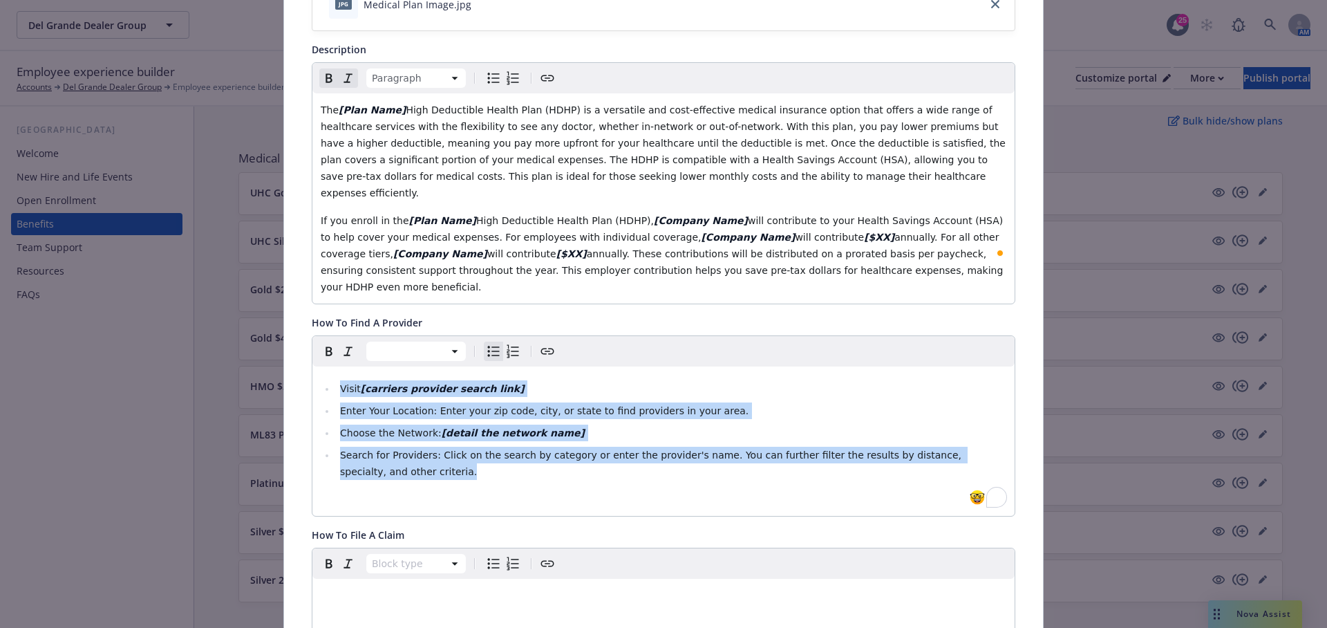
drag, startPoint x: 337, startPoint y: 350, endPoint x: 574, endPoint y: 439, distance: 253.3
click at [574, 439] on ul "Visit [carriers provider search link] Enter Your Location: Enter your zip code,…" at bounding box center [664, 430] width 686 height 100
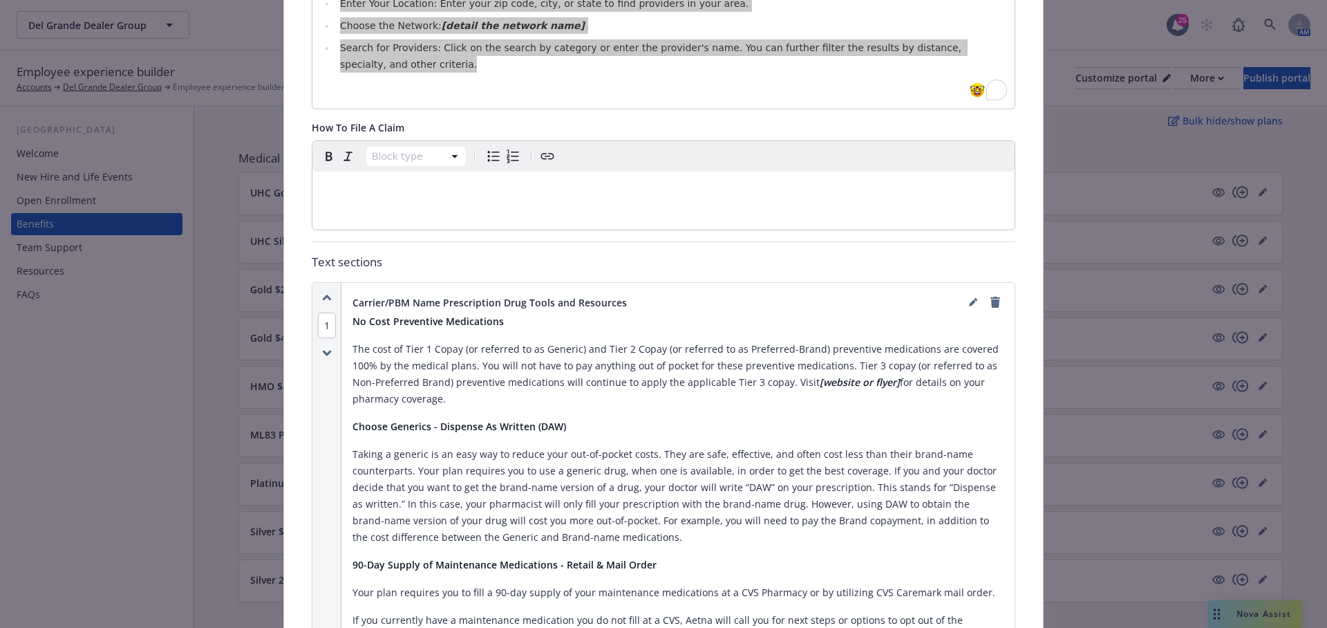
scroll to position [711, 0]
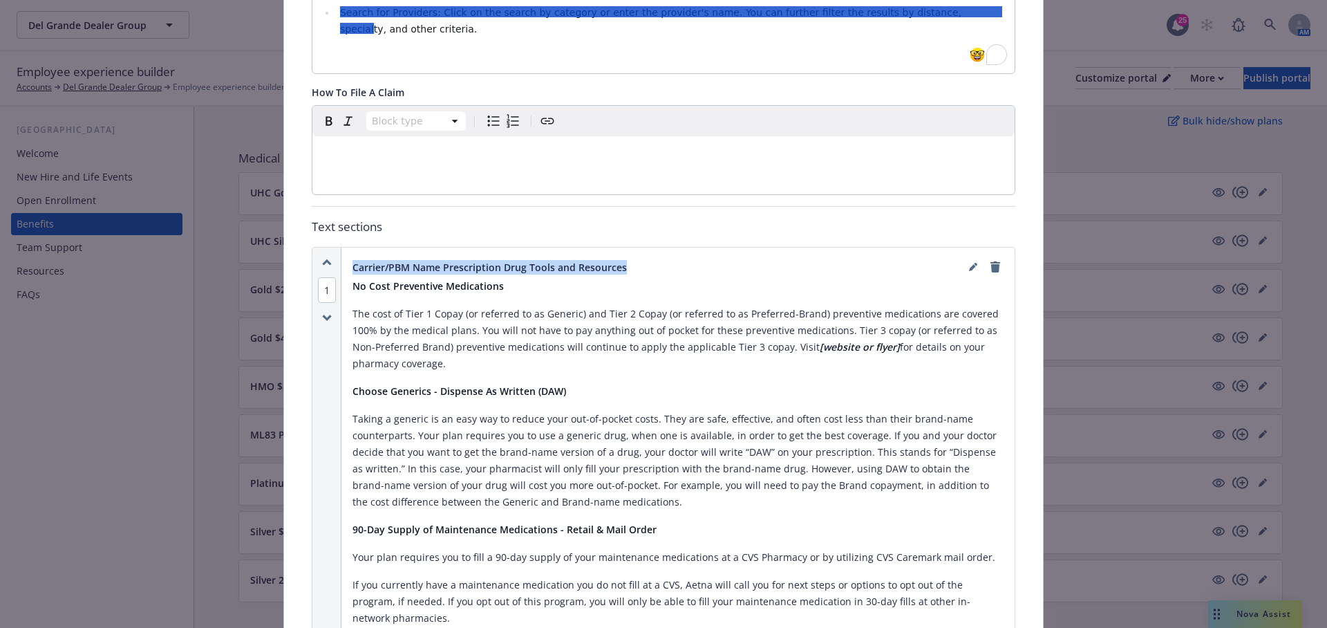
drag, startPoint x: 346, startPoint y: 224, endPoint x: 659, endPoint y: 233, distance: 312.5
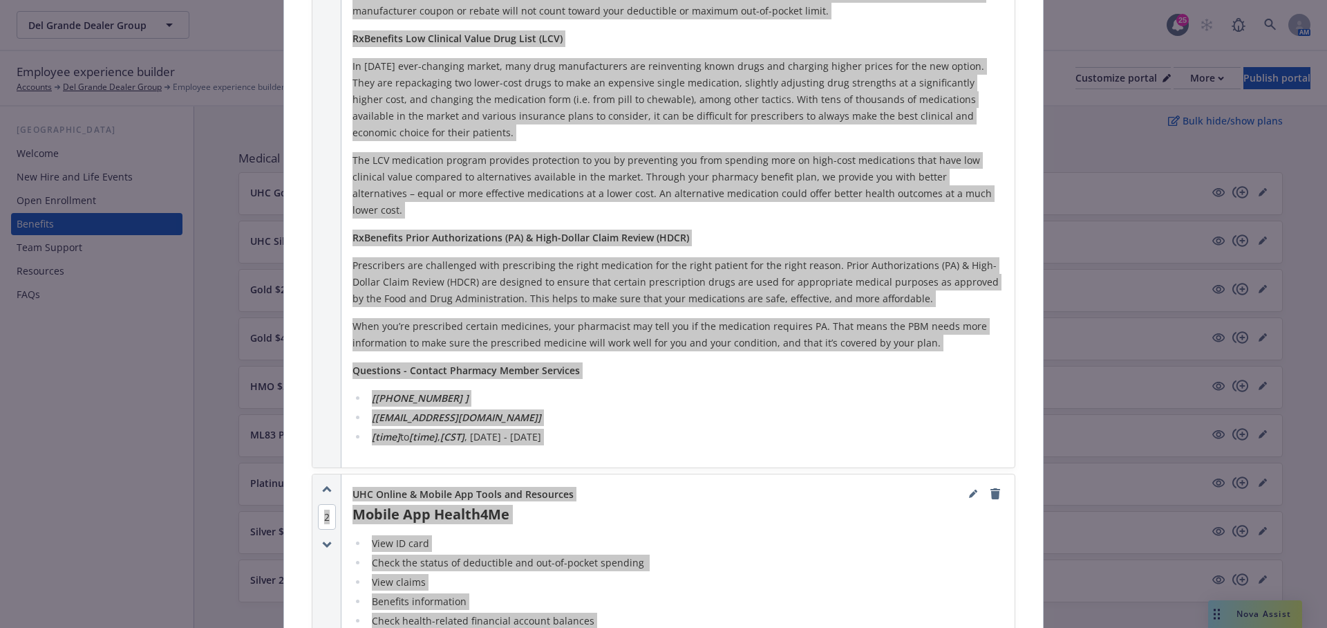
scroll to position [1874, 0]
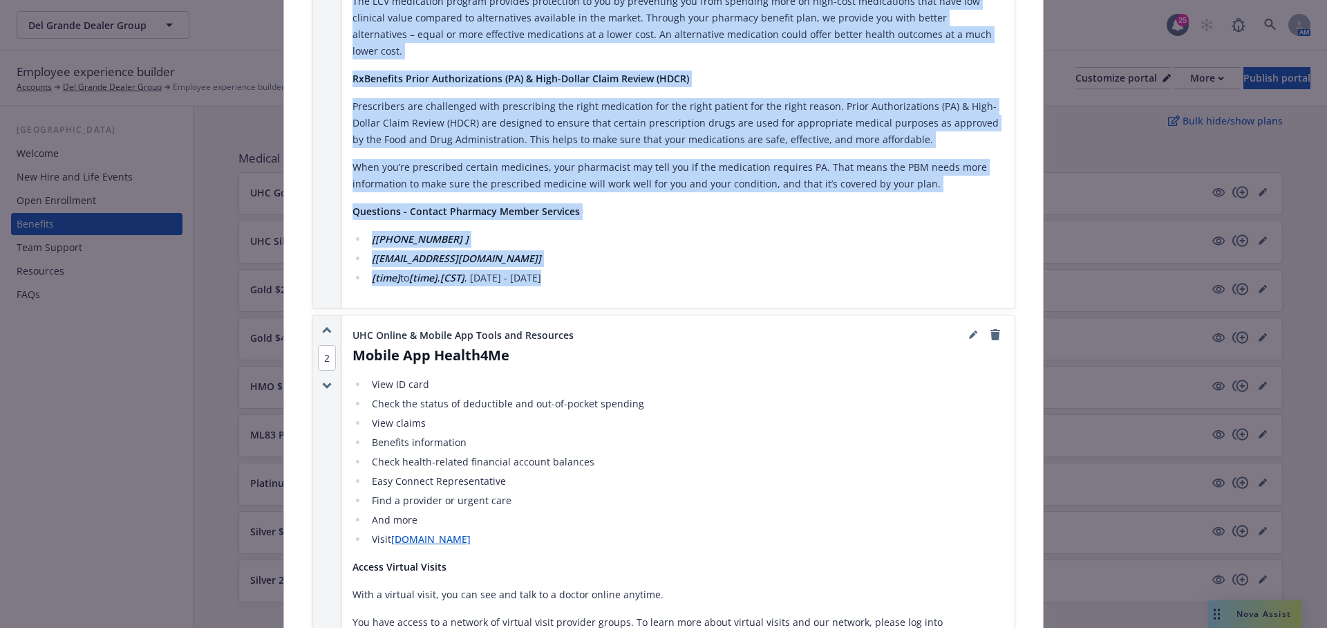
drag, startPoint x: 359, startPoint y: 252, endPoint x: 576, endPoint y: 200, distance: 222.3
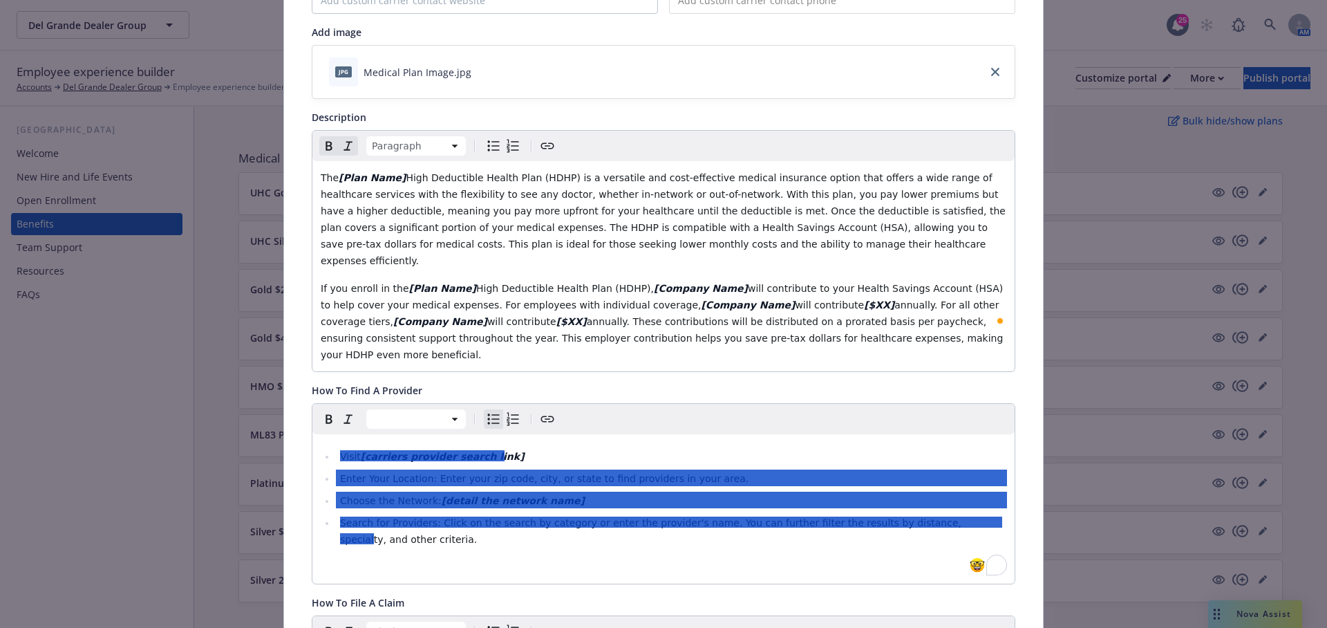
scroll to position [216, 0]
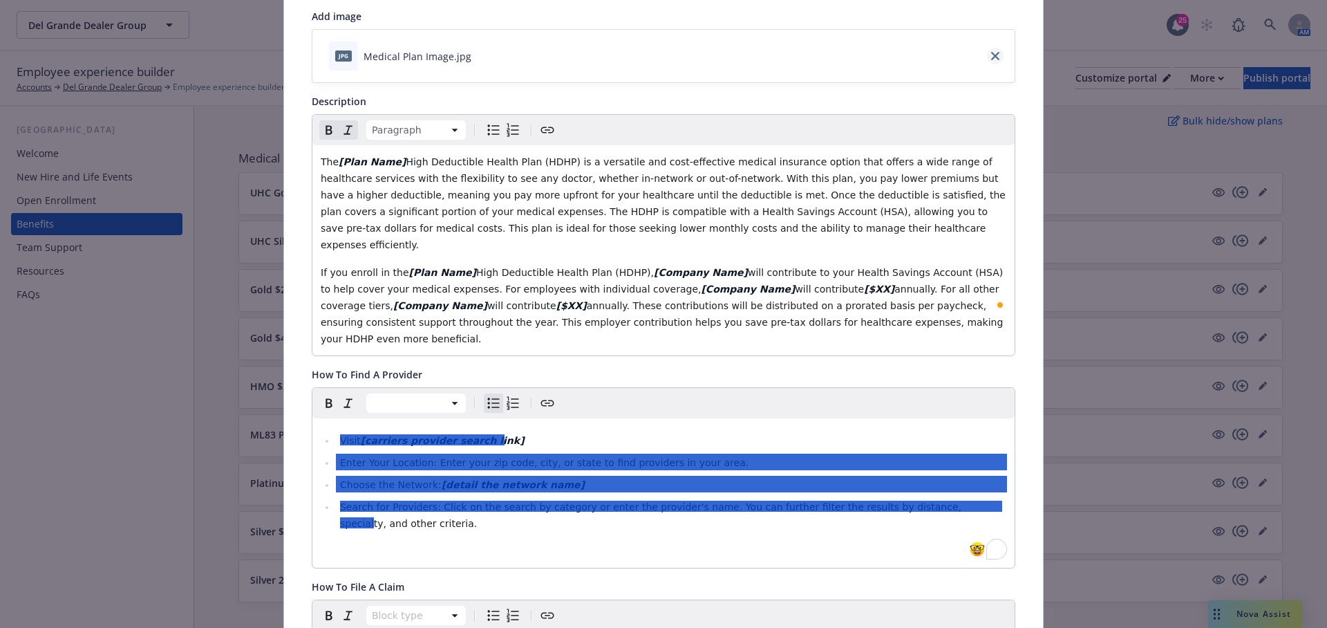
click at [996, 48] on link "close" at bounding box center [995, 56] width 17 height 17
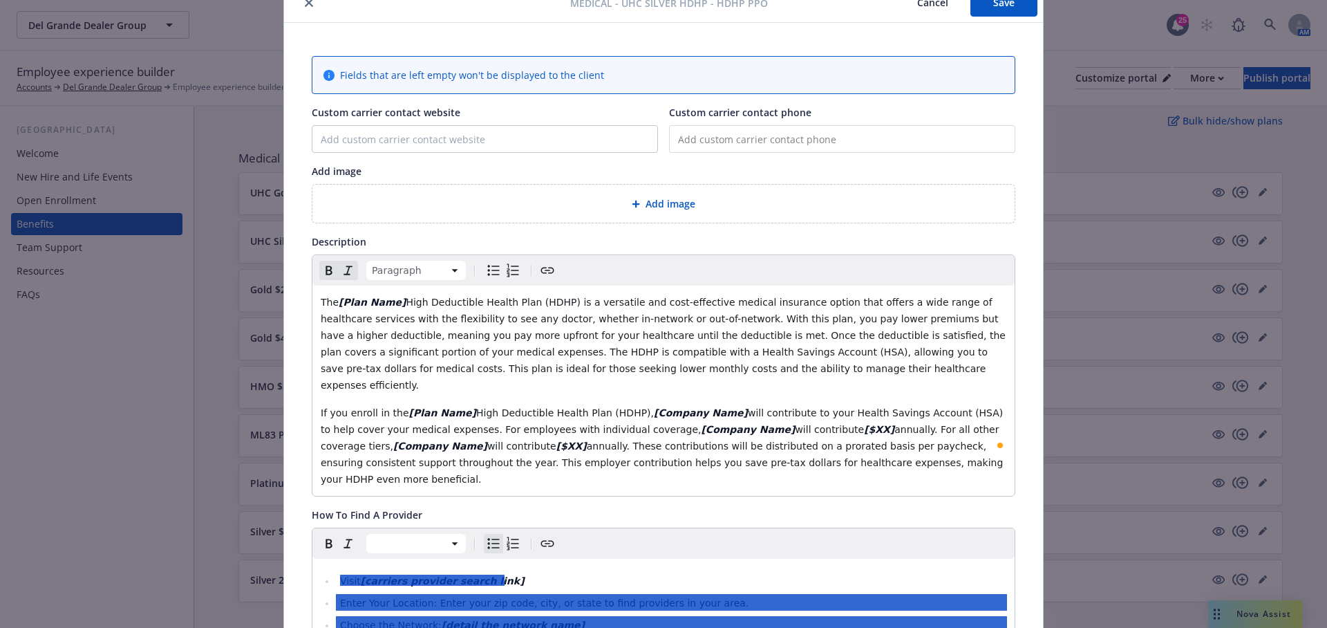
scroll to position [6, 0]
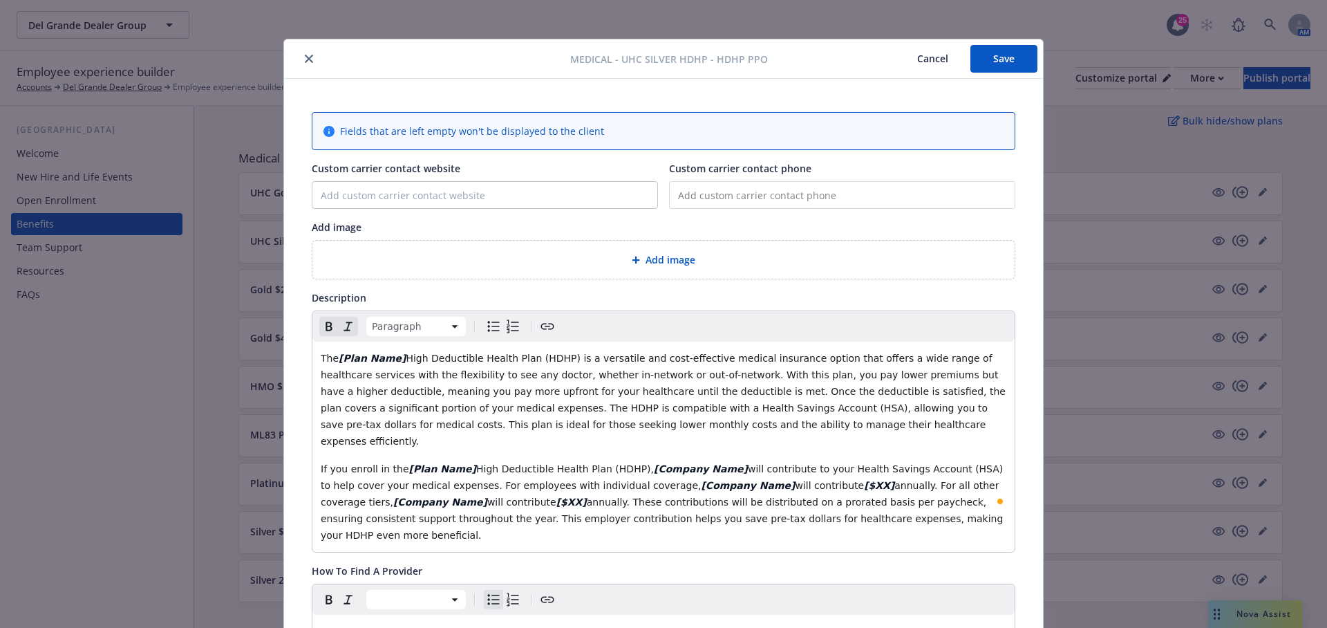
click at [927, 62] on button "Cancel" at bounding box center [932, 59] width 75 height 28
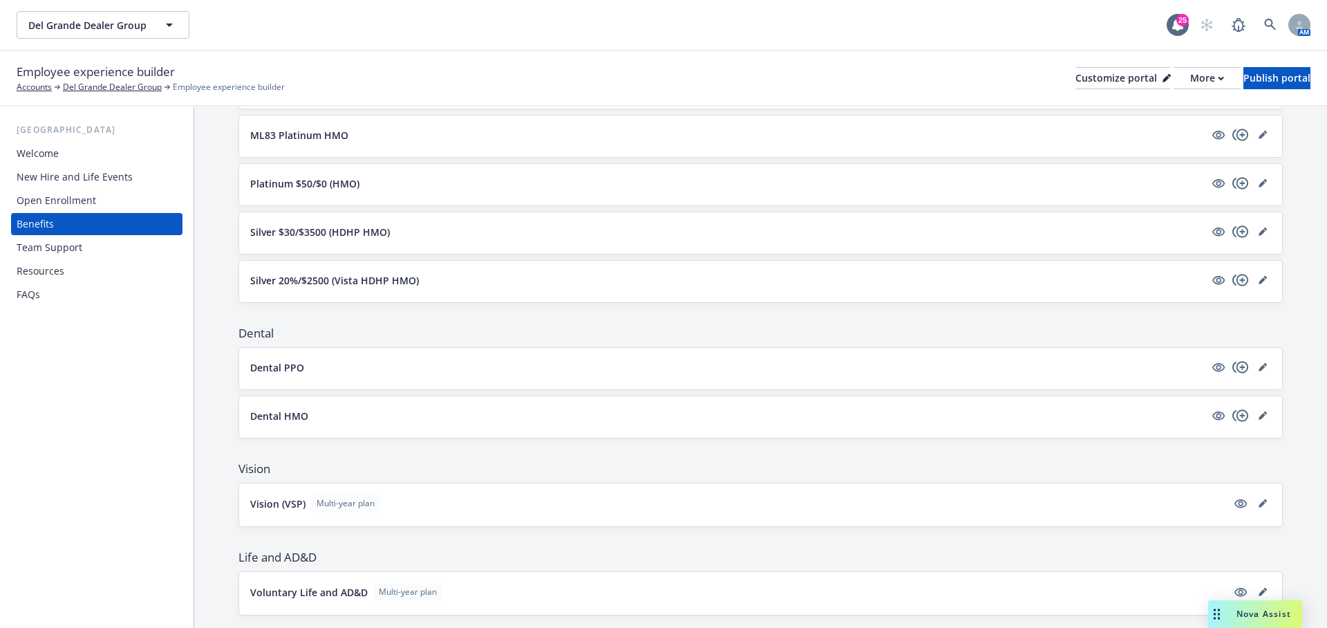
scroll to position [453, 0]
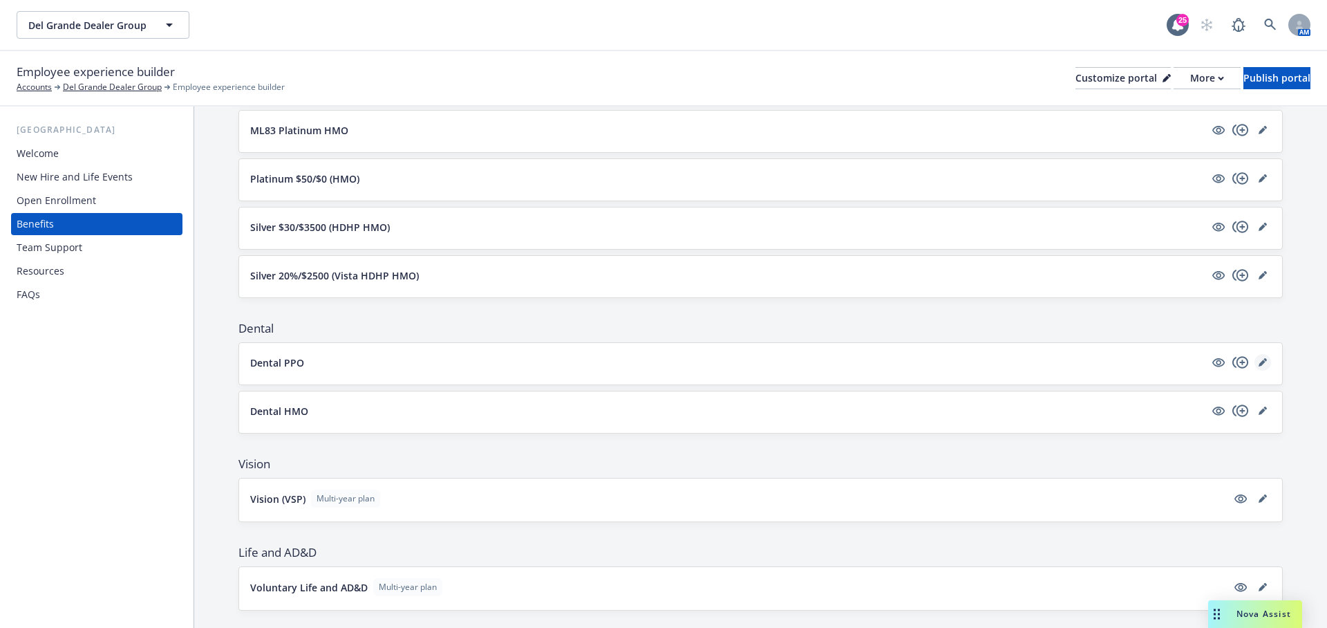
click at [1259, 358] on icon "editPencil" at bounding box center [1263, 362] width 8 height 8
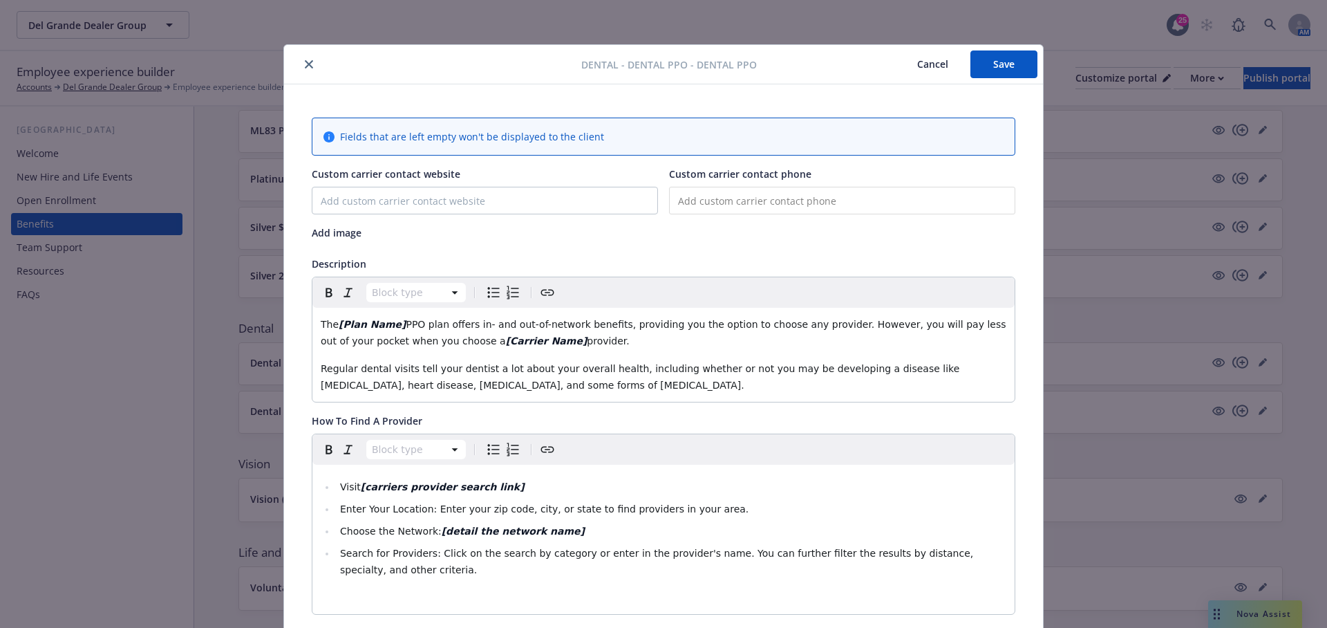
scroll to position [41, 0]
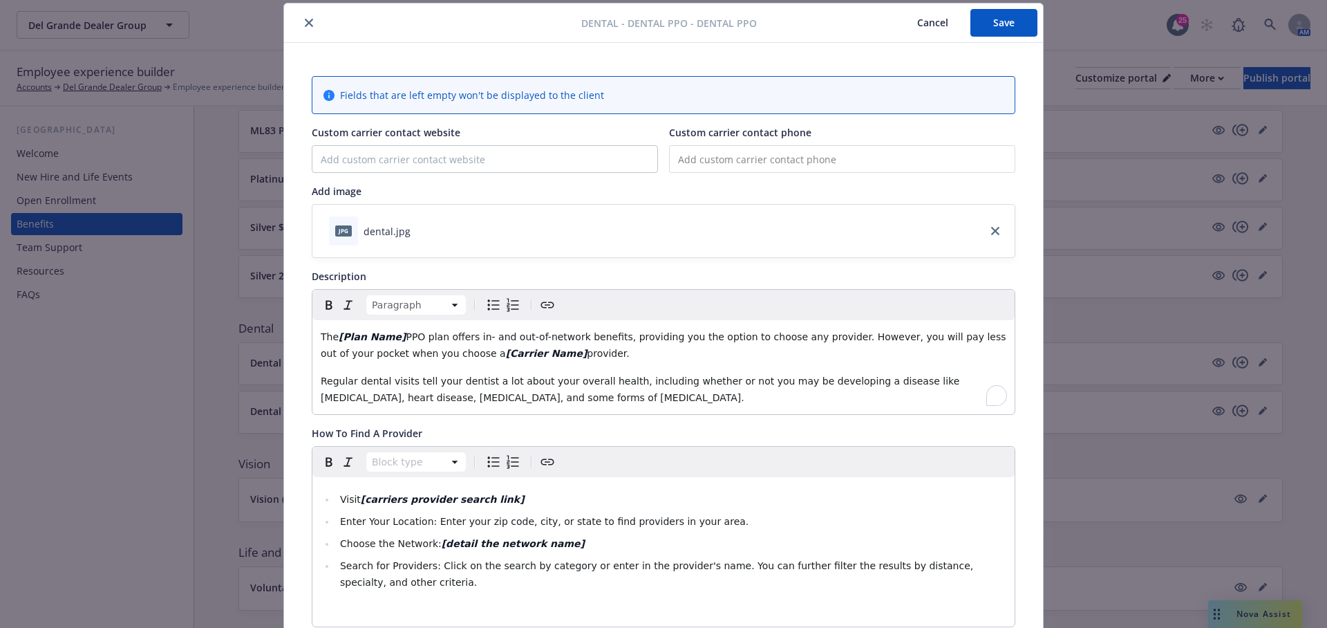
click at [573, 402] on p "Regular dental visits tell your dentist a lot about your overall health, includ…" at bounding box center [664, 389] width 686 height 33
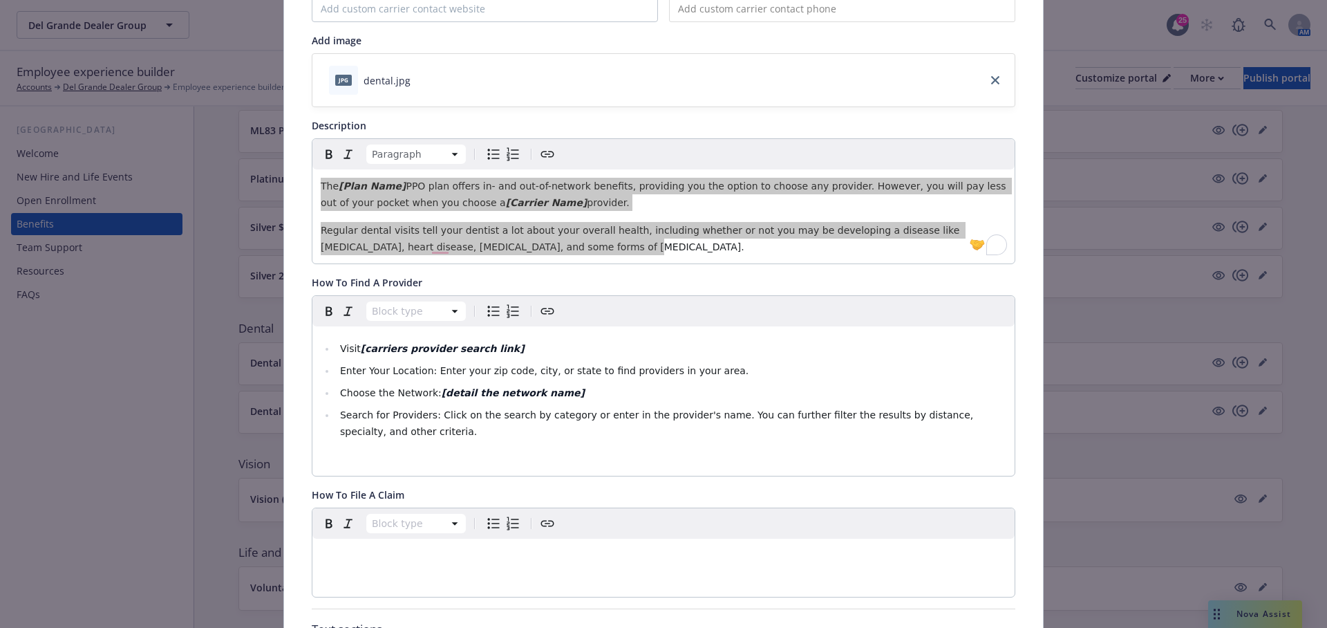
scroll to position [216, 0]
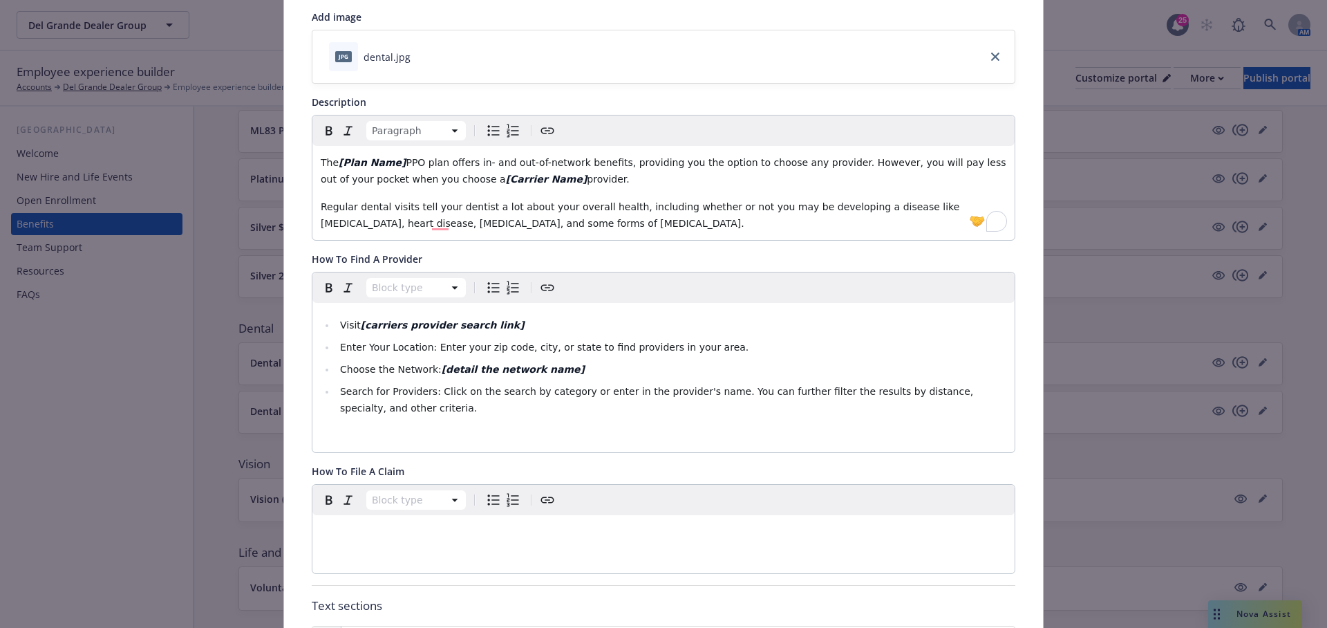
click at [494, 417] on div "Visit [carriers provider search link] Enter Your Location: Enter your zip code,…" at bounding box center [663, 377] width 702 height 149
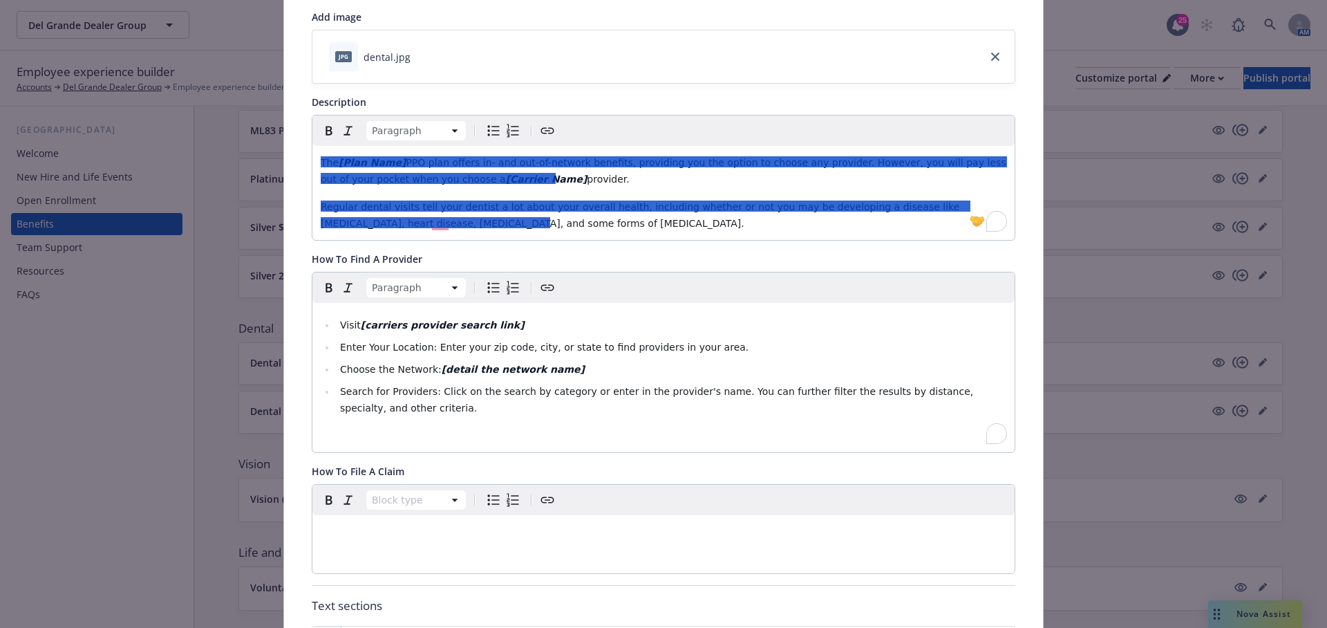
click at [537, 157] on div at bounding box center [701, 161] width 605 height 11
click at [537, 173] on div at bounding box center [534, 178] width 41 height 11
click at [537, 180] on div at bounding box center [534, 178] width 41 height 11
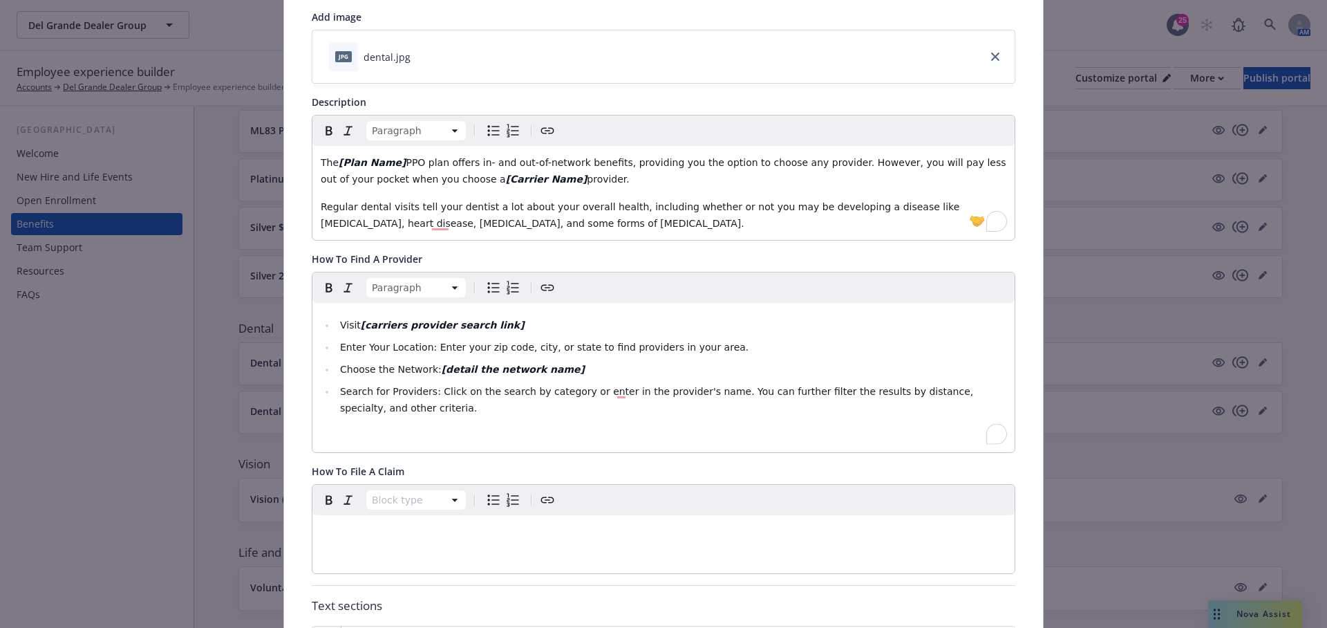
click at [852, 180] on p "The [Plan Name] PPO plan offers in- and out-of-network benefits, providing you …" at bounding box center [664, 170] width 686 height 33
click at [558, 414] on div "Visit [carriers provider search link] Enter Your Location: Enter your zip code,…" at bounding box center [663, 377] width 702 height 149
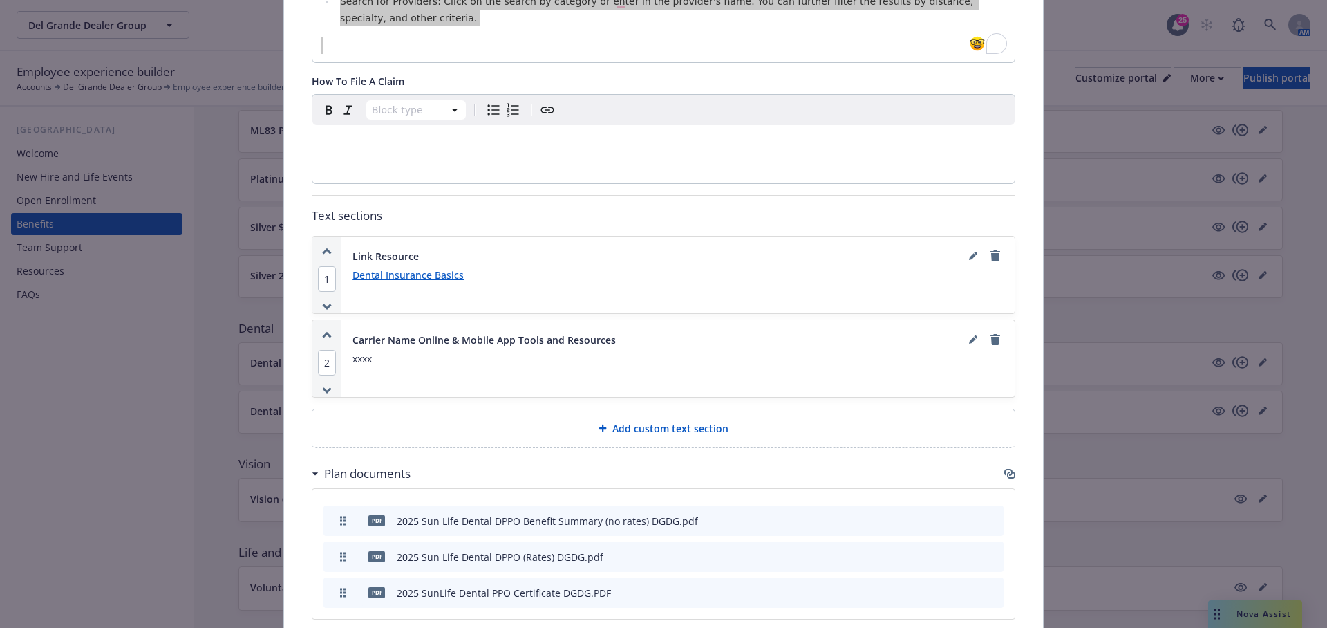
scroll to position [608, 0]
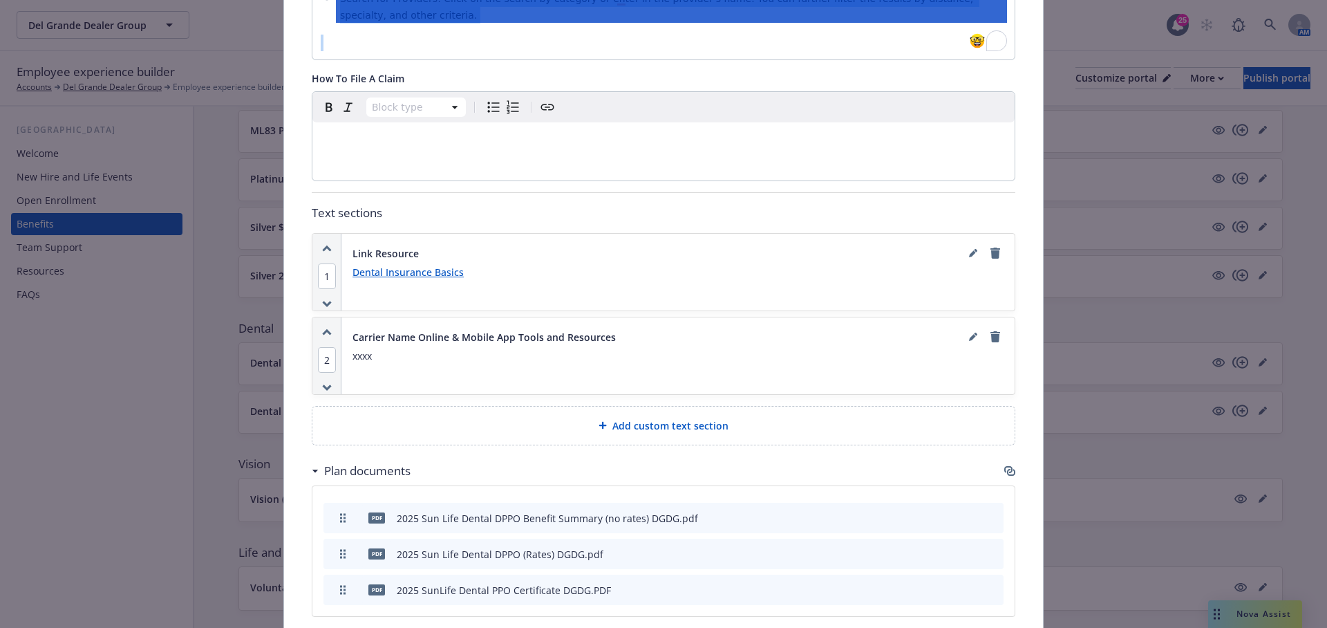
drag, startPoint x: 646, startPoint y: 334, endPoint x: 345, endPoint y: 329, distance: 301.4
click at [345, 329] on div "Carrier Name Online & Mobile App Tools and Resources xxxx" at bounding box center [677, 355] width 673 height 77
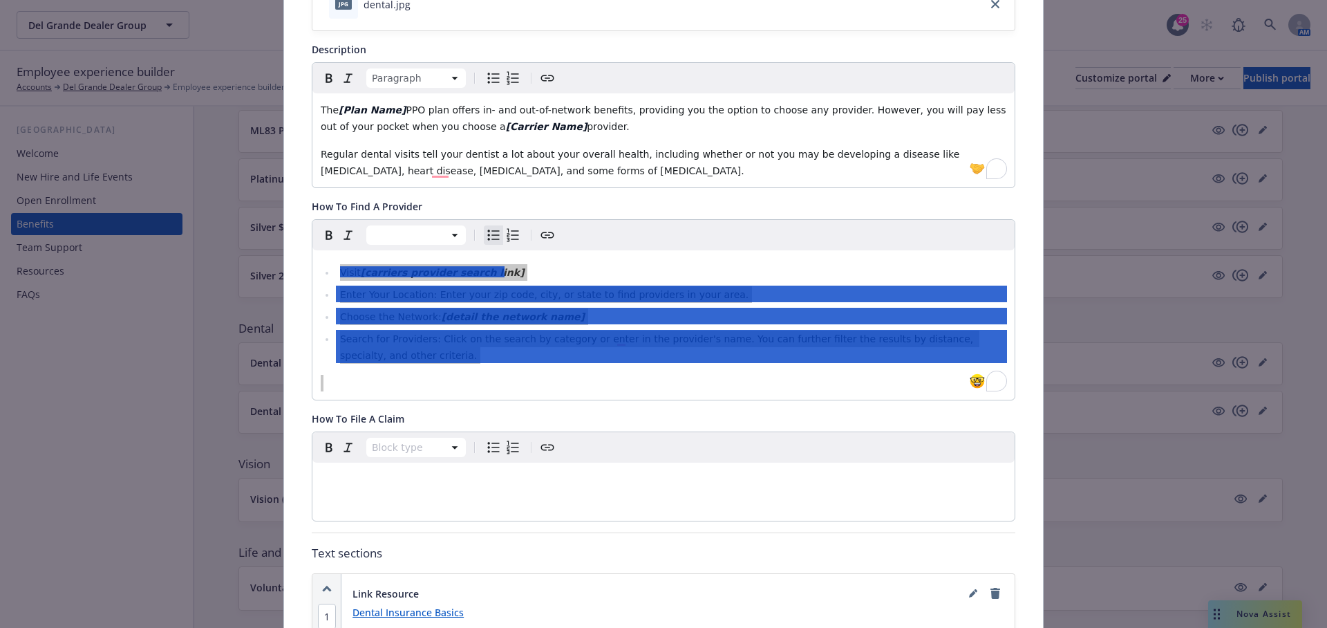
scroll to position [0, 0]
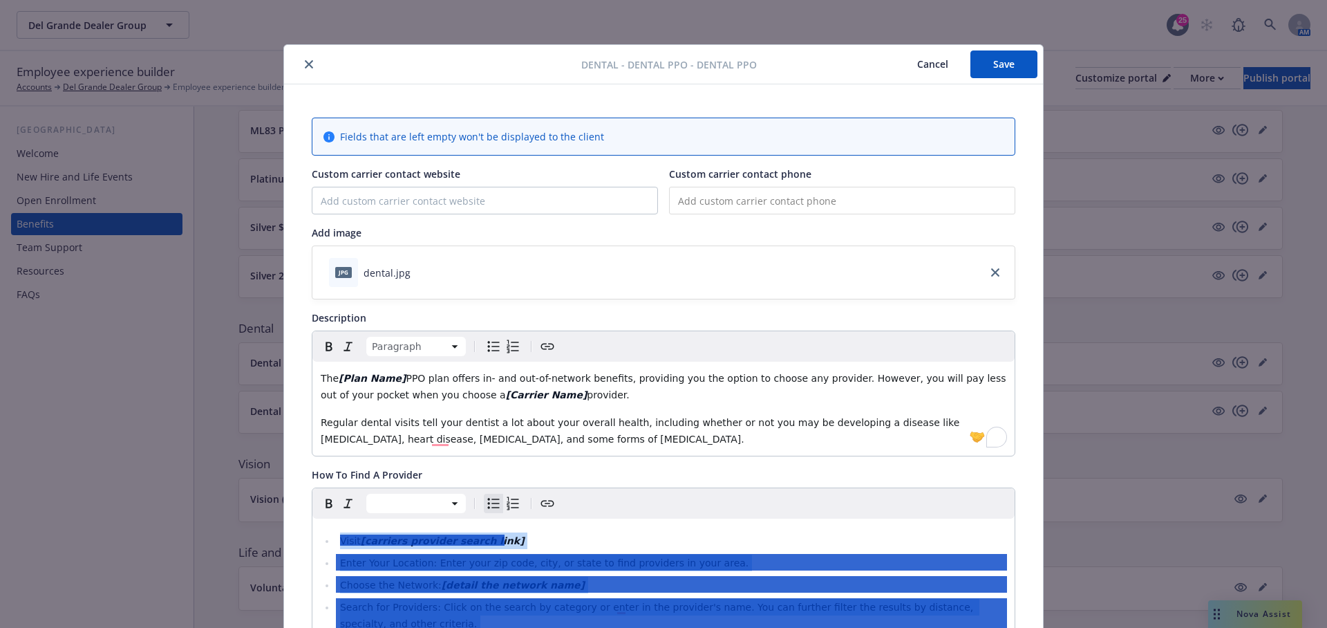
click at [926, 69] on button "Cancel" at bounding box center [932, 64] width 75 height 28
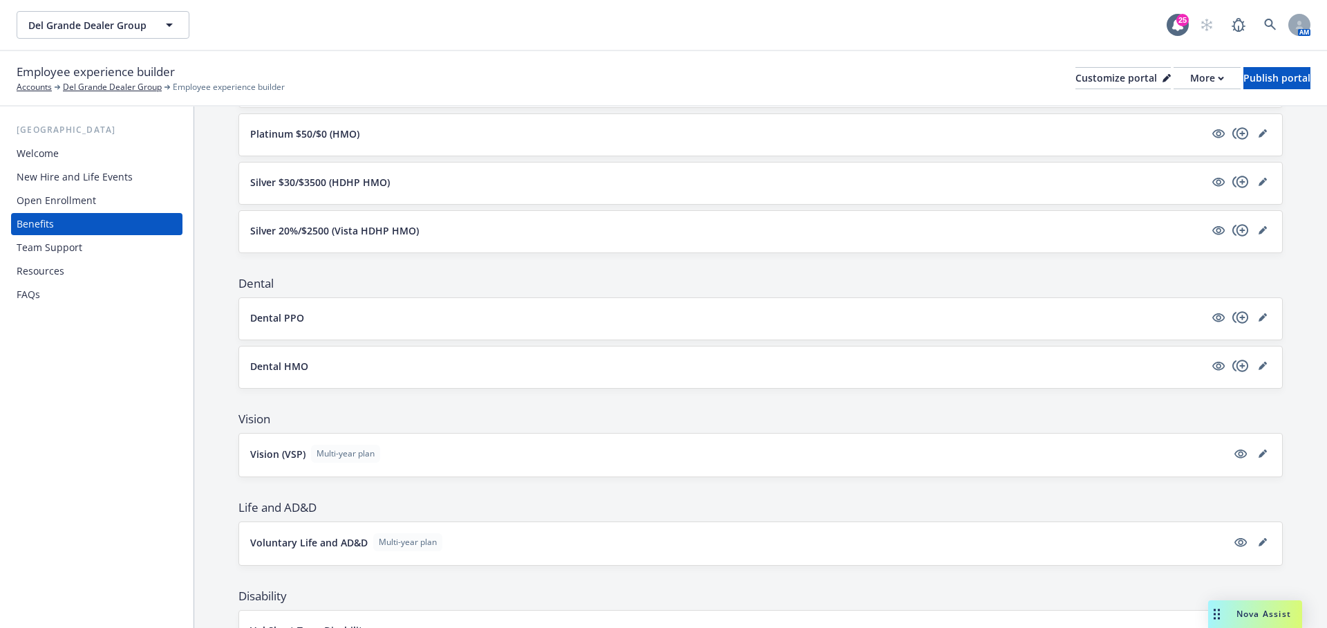
scroll to position [534, 0]
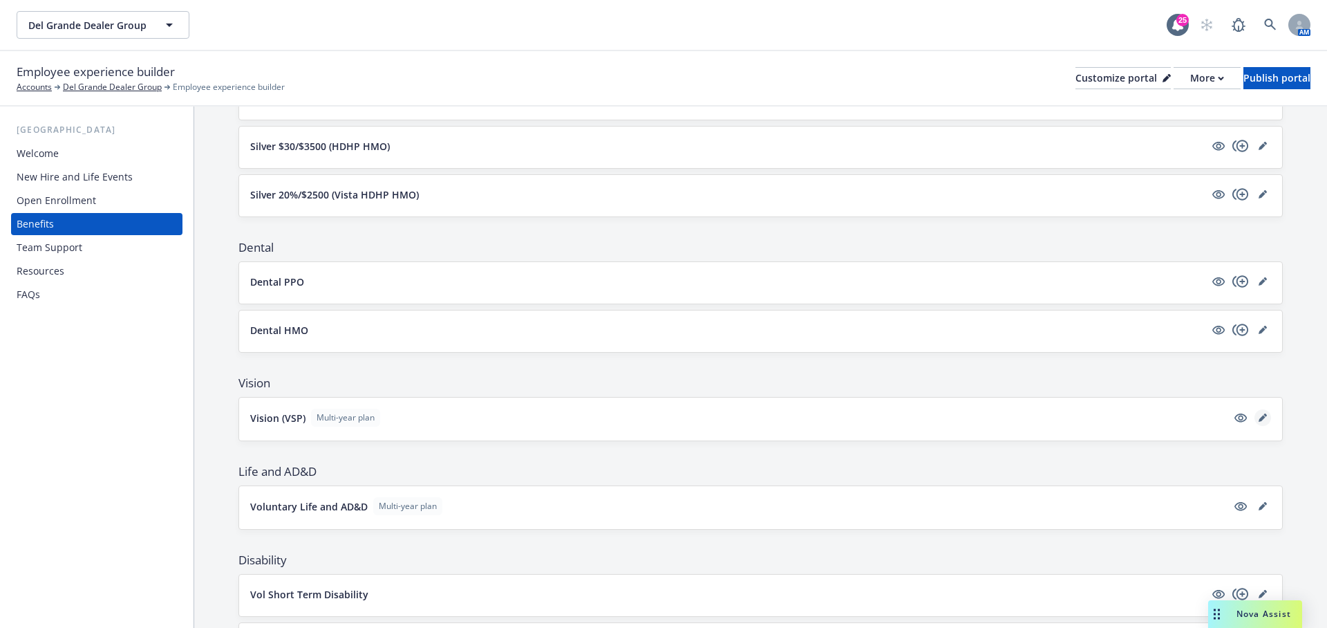
click at [1264, 413] on icon "editPencil" at bounding box center [1263, 417] width 8 height 8
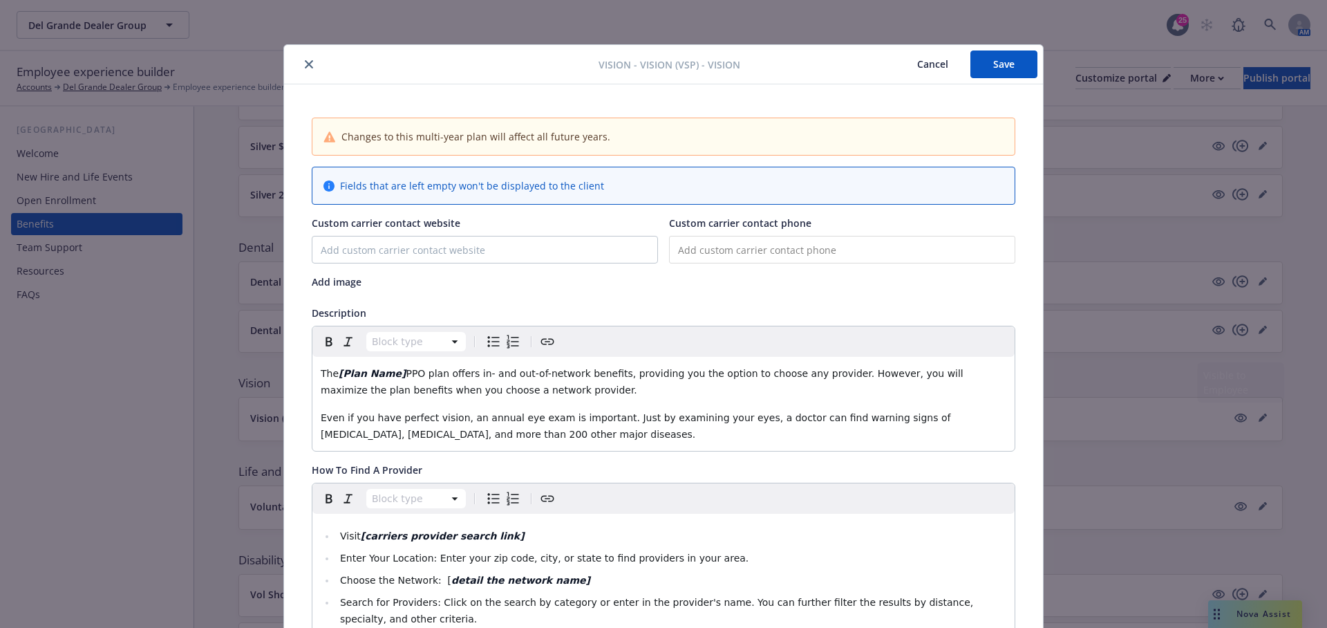
scroll to position [41, 0]
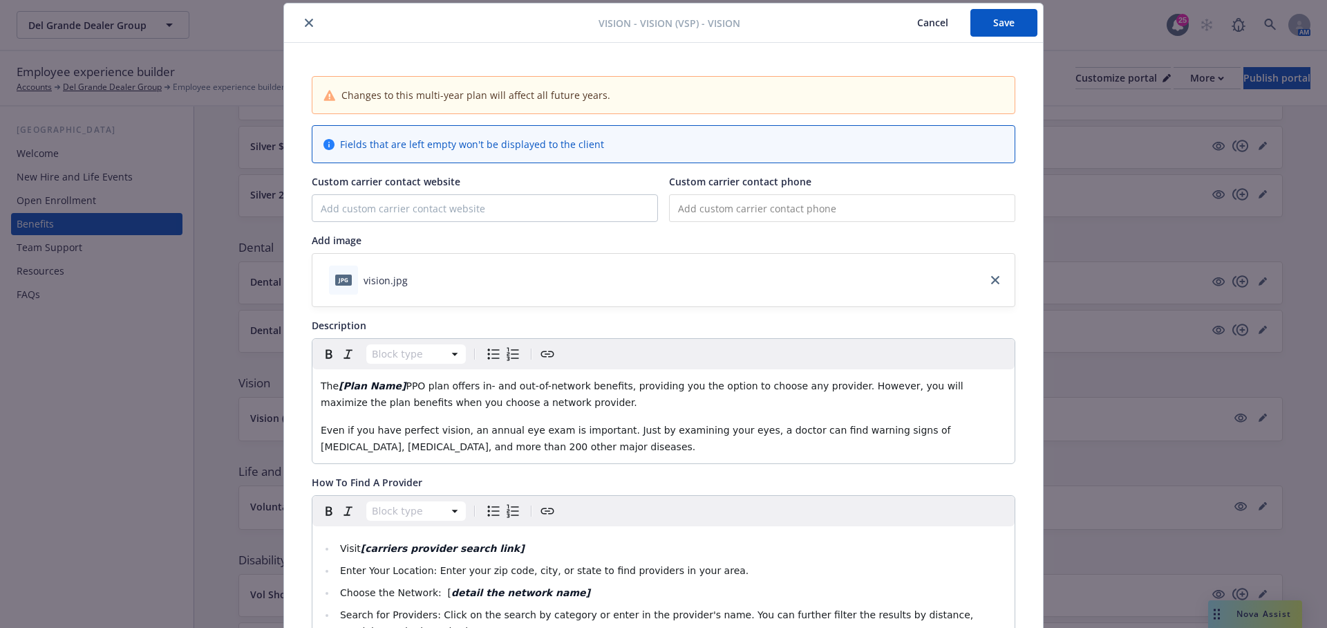
click at [518, 409] on div "The [Plan Name] PPO plan offers in- and out-of-network benefits, providing you …" at bounding box center [663, 416] width 702 height 94
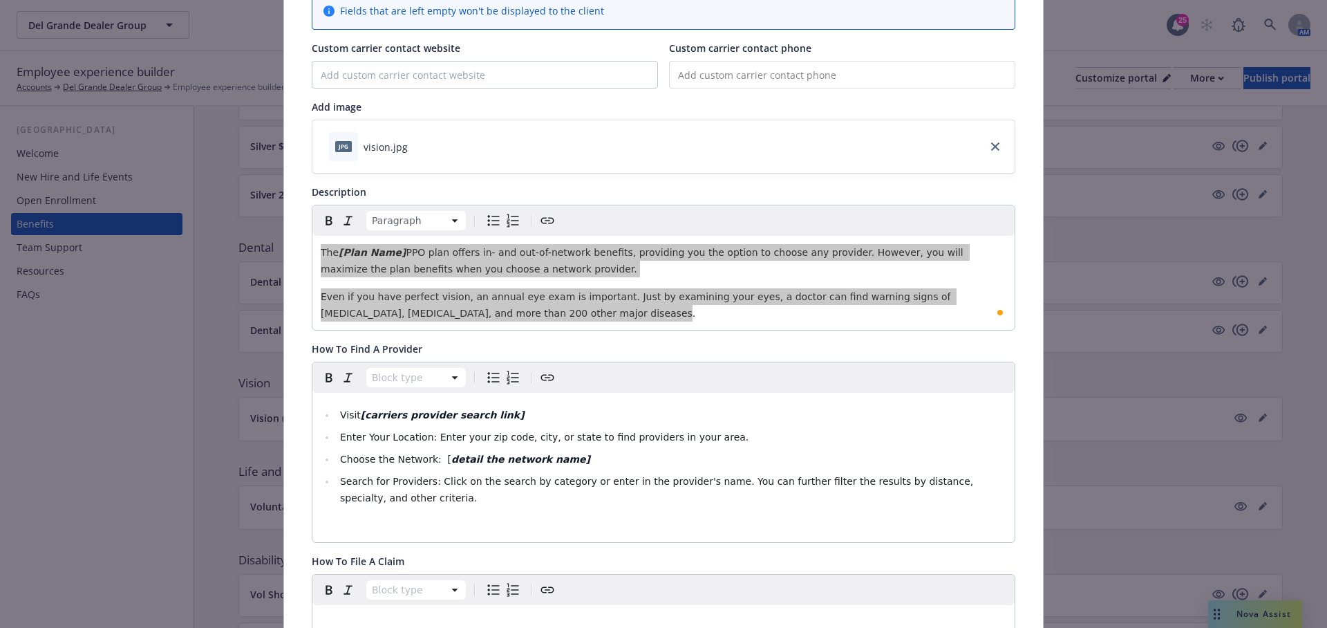
scroll to position [313, 0]
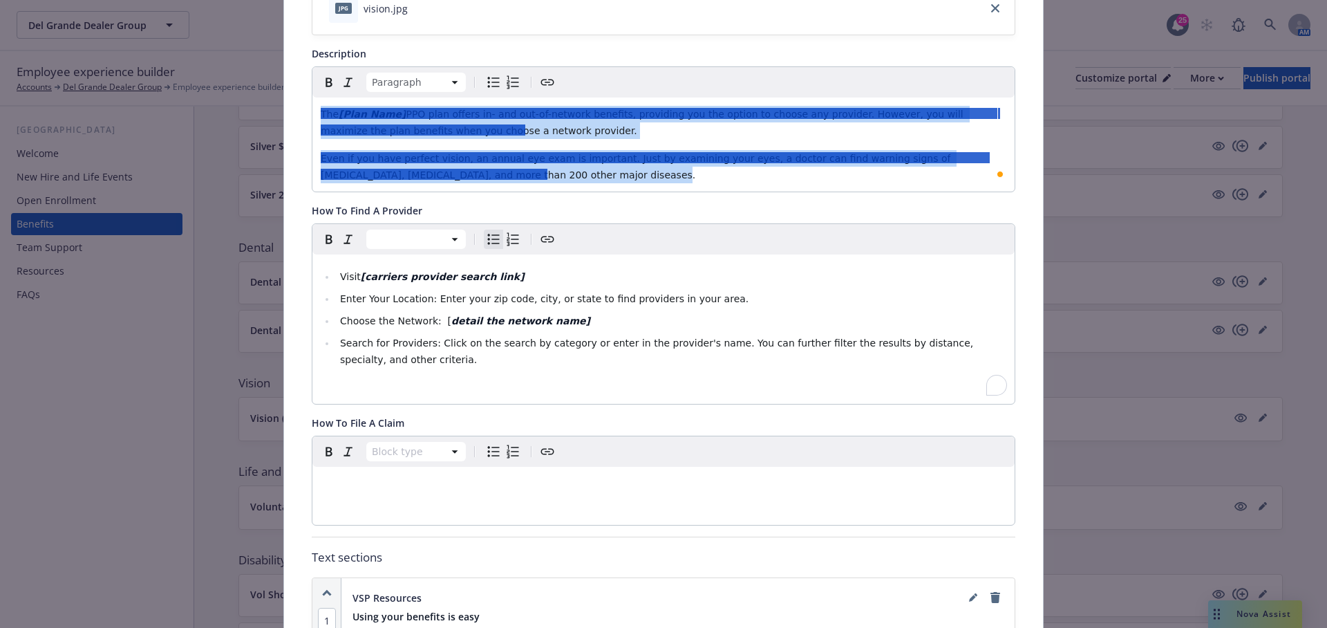
click at [406, 338] on span "Search for Providers: Click on the search by category or enter in the provider'…" at bounding box center [658, 351] width 637 height 28
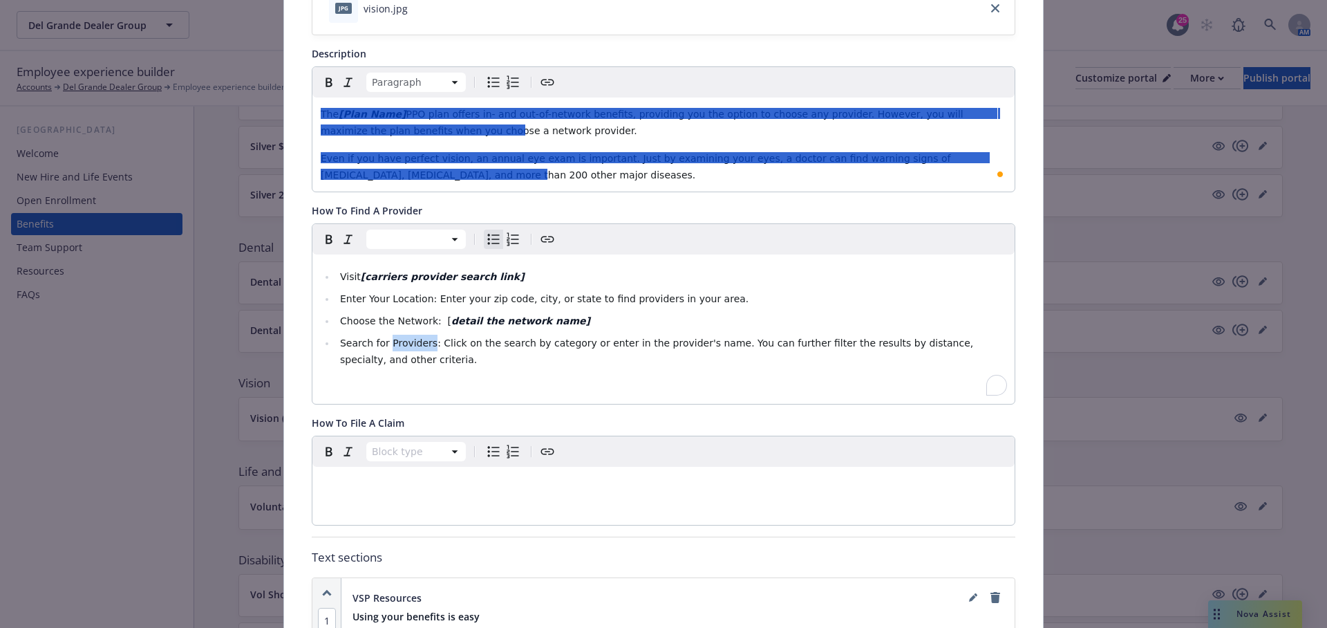
click at [406, 338] on span "Search for Providers: Click on the search by category or enter in the provider'…" at bounding box center [658, 351] width 637 height 28
click at [543, 152] on div at bounding box center [654, 157] width 666 height 11
click at [542, 152] on div at bounding box center [654, 157] width 666 height 11
click at [542, 162] on p "Even if you have perfect vision, an annual eye exam is important. Just by exami…" at bounding box center [664, 166] width 686 height 33
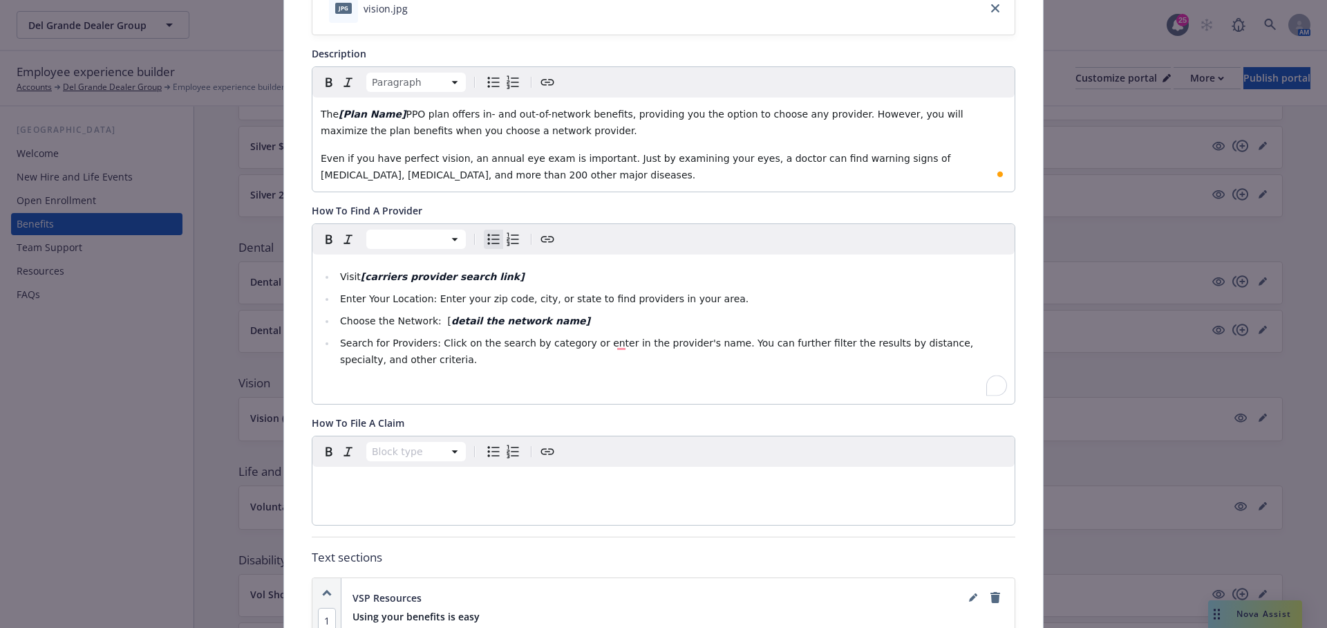
click at [467, 328] on ul "Visit [carriers provider search link] Enter Your Location: Enter your zip code,…" at bounding box center [664, 318] width 686 height 100
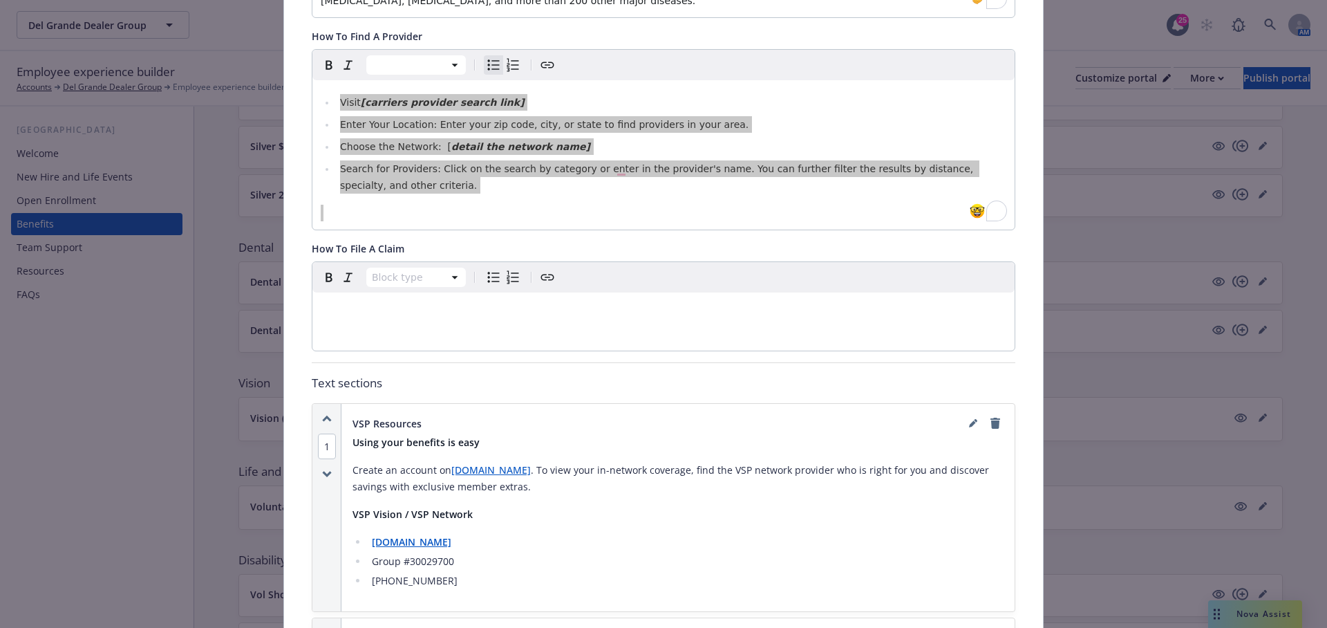
scroll to position [0, 0]
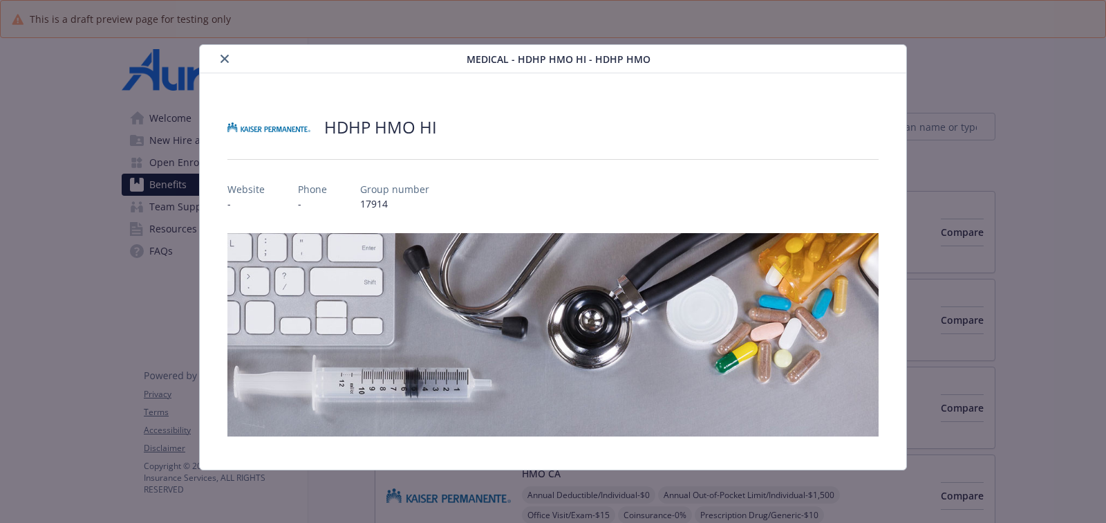
click at [225, 59] on icon "close" at bounding box center [224, 59] width 8 height 8
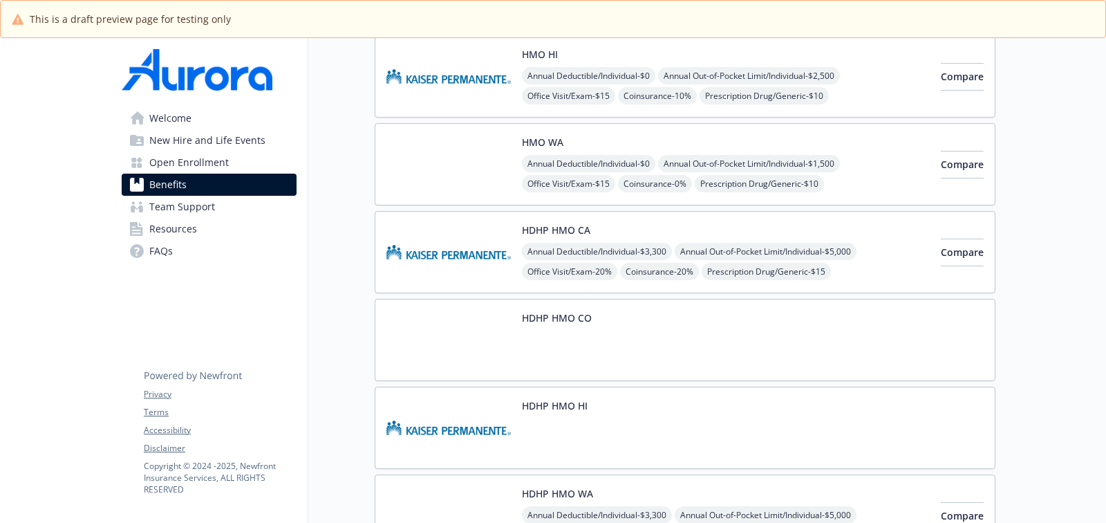
scroll to position [586, 0]
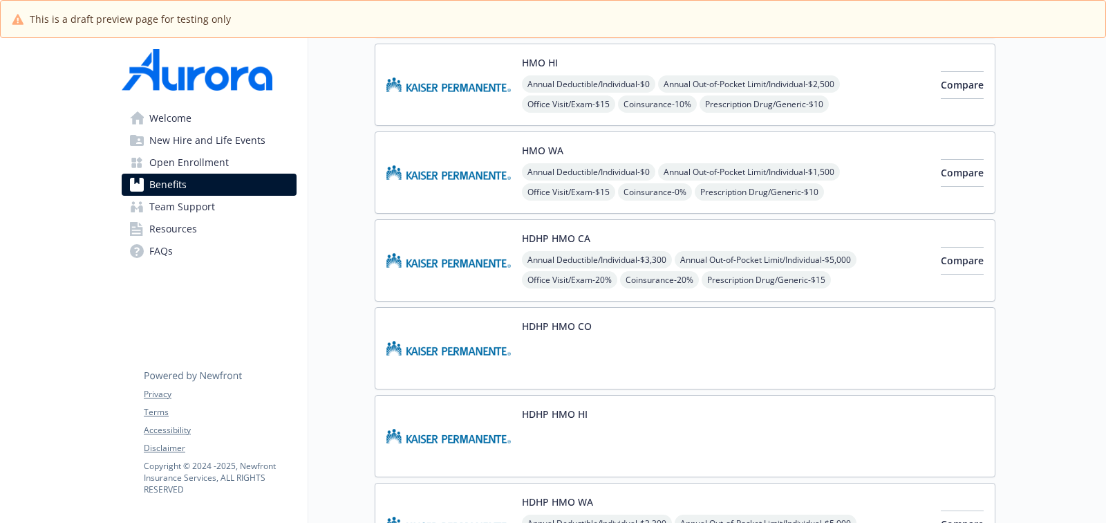
click at [846, 231] on div "HDHP HMO CA Annual Deductible/Individual - $3,300 Annual Out-of-Pocket Limit/In…" at bounding box center [726, 260] width 408 height 59
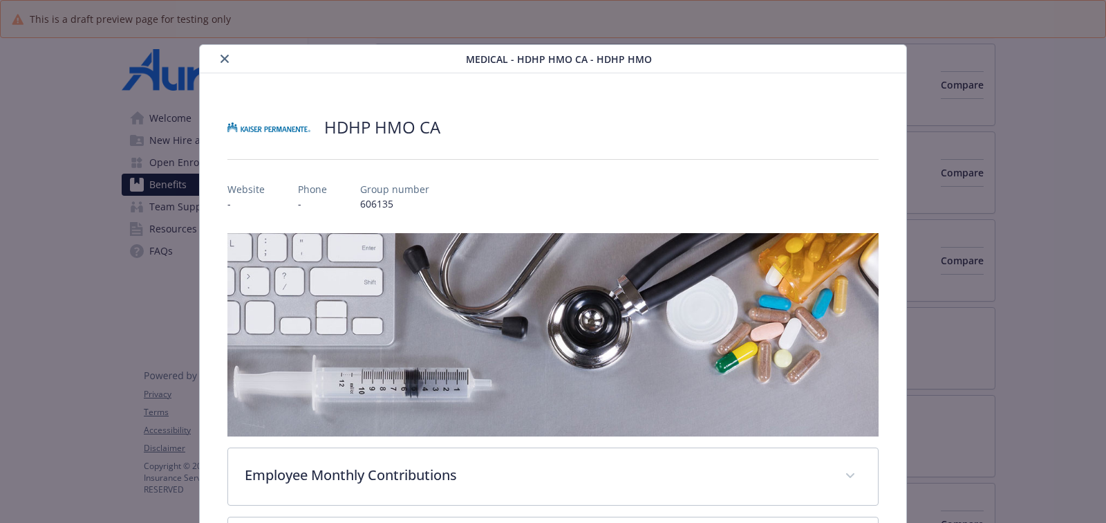
scroll to position [41, 0]
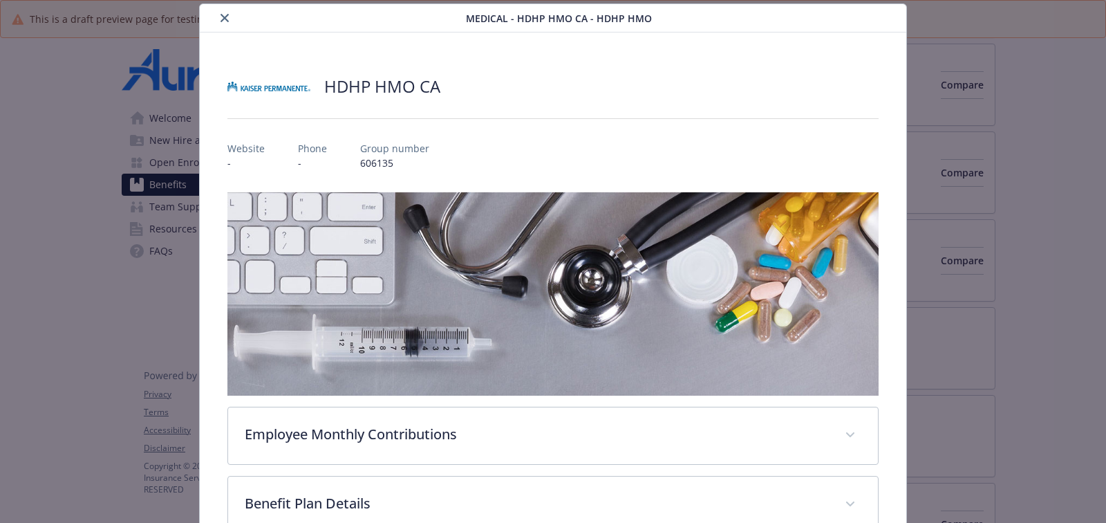
click at [222, 15] on icon "close" at bounding box center [224, 18] width 8 height 8
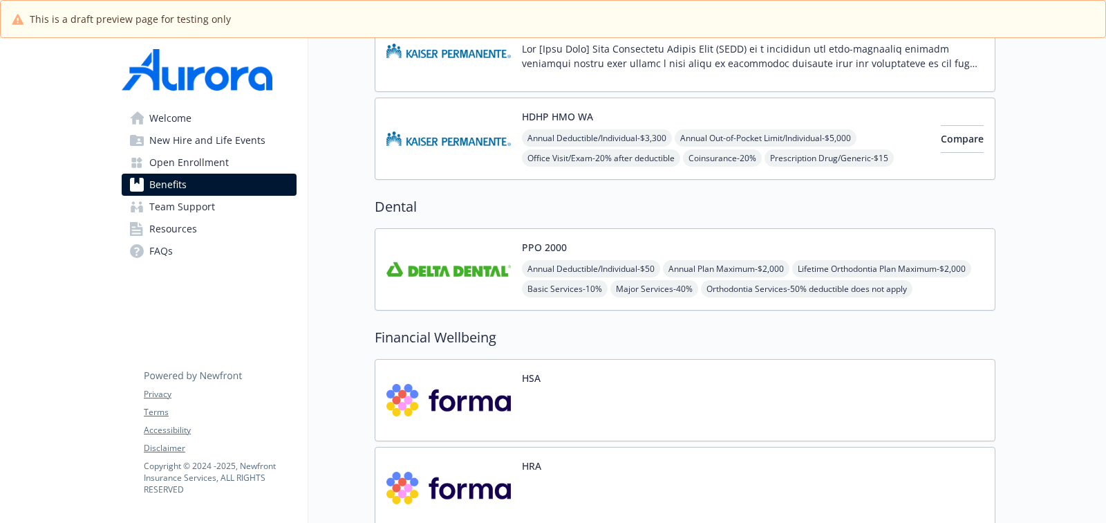
scroll to position [985, 0]
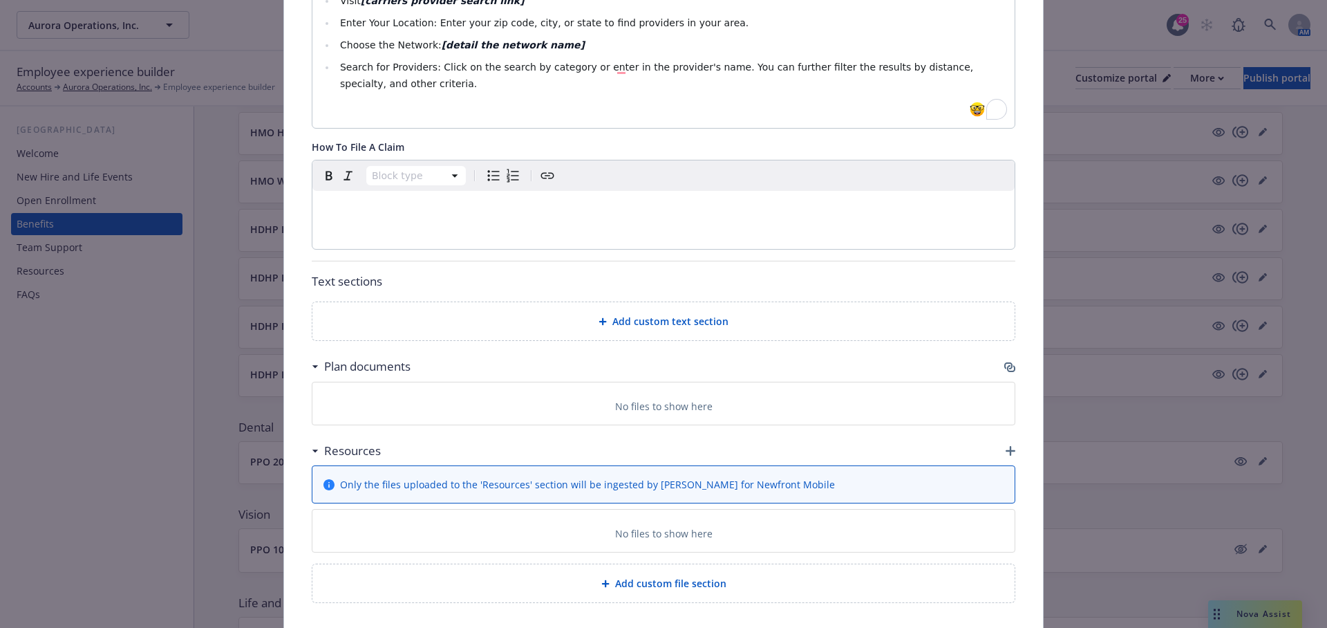
scroll to position [588, 0]
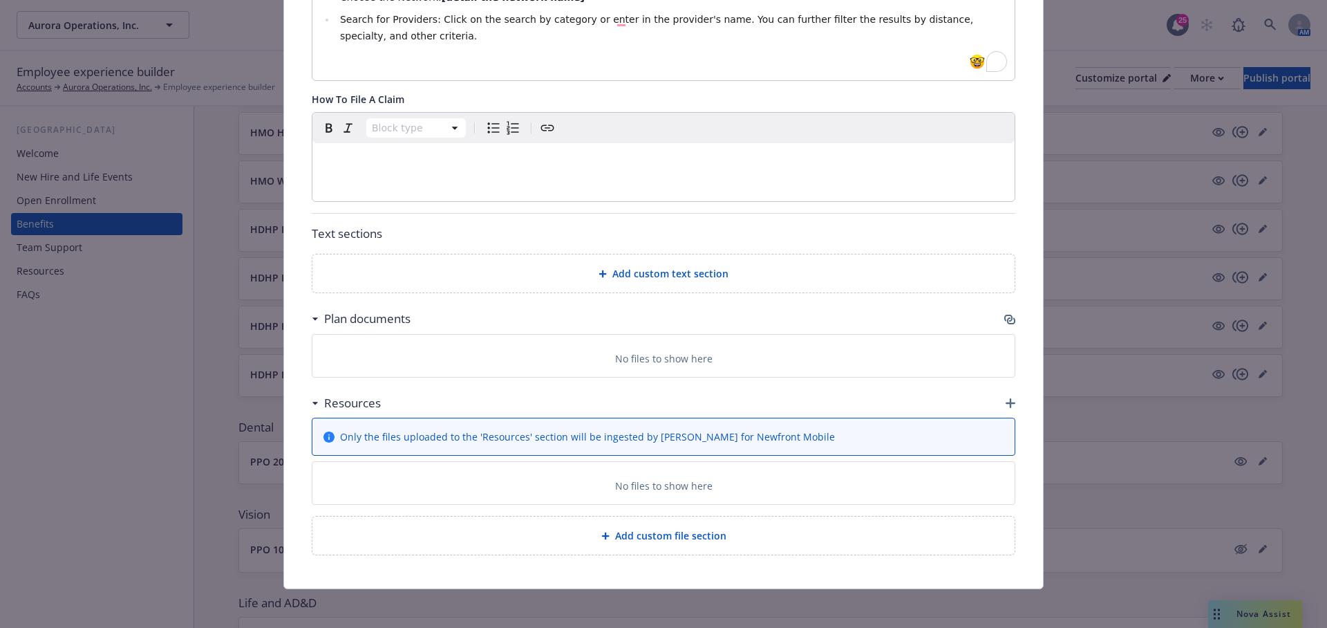
click at [664, 268] on span "Add custom text section" at bounding box center [670, 273] width 116 height 15
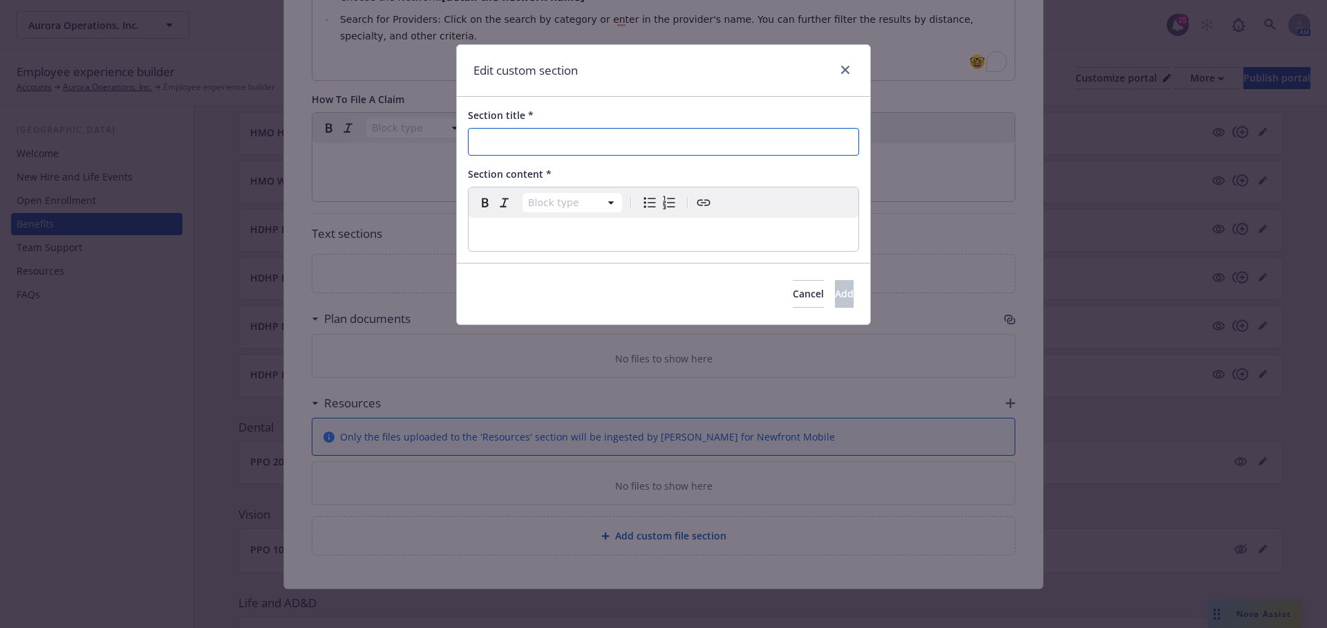
click at [565, 131] on input "Section title *" at bounding box center [663, 142] width 391 height 28
paste input "Carrier Name Online & Mobile App Tools and Resources"
type input "Carrier Name Online & Mobile App Tools and Resources"
click at [608, 226] on p "To enrich screen reader interactions, please activate Accessibility in Grammarl…" at bounding box center [663, 234] width 373 height 17
click at [835, 280] on button "Add" at bounding box center [844, 294] width 19 height 28
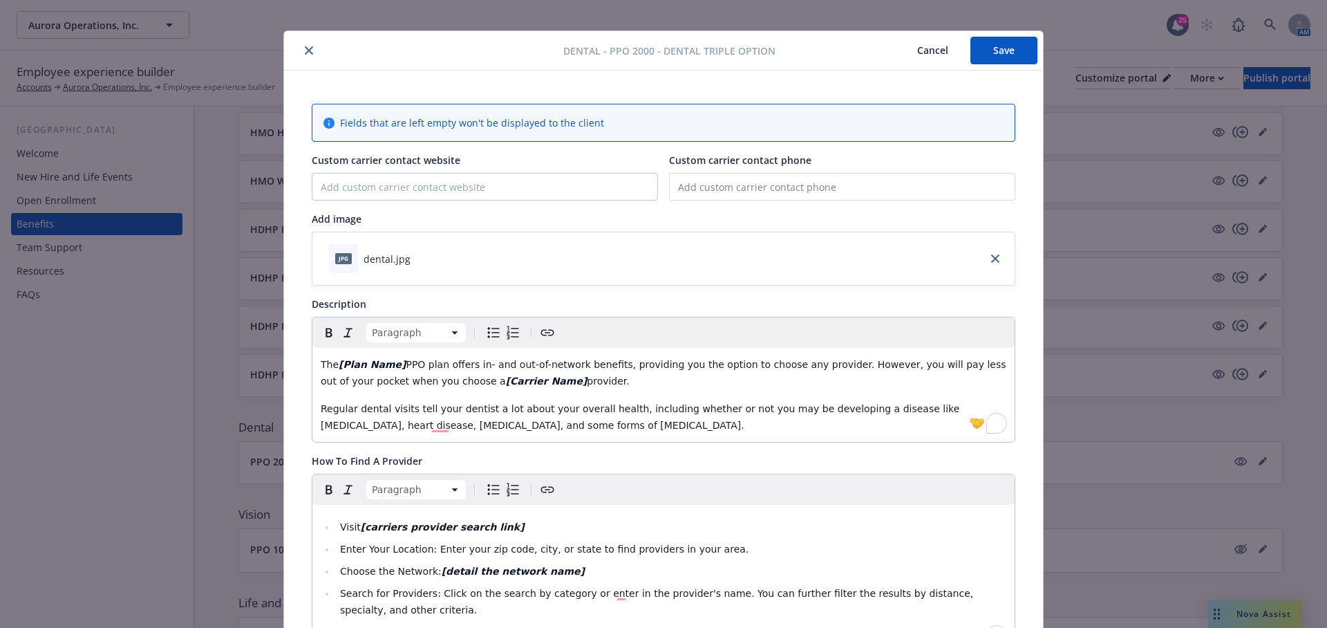
scroll to position [0, 0]
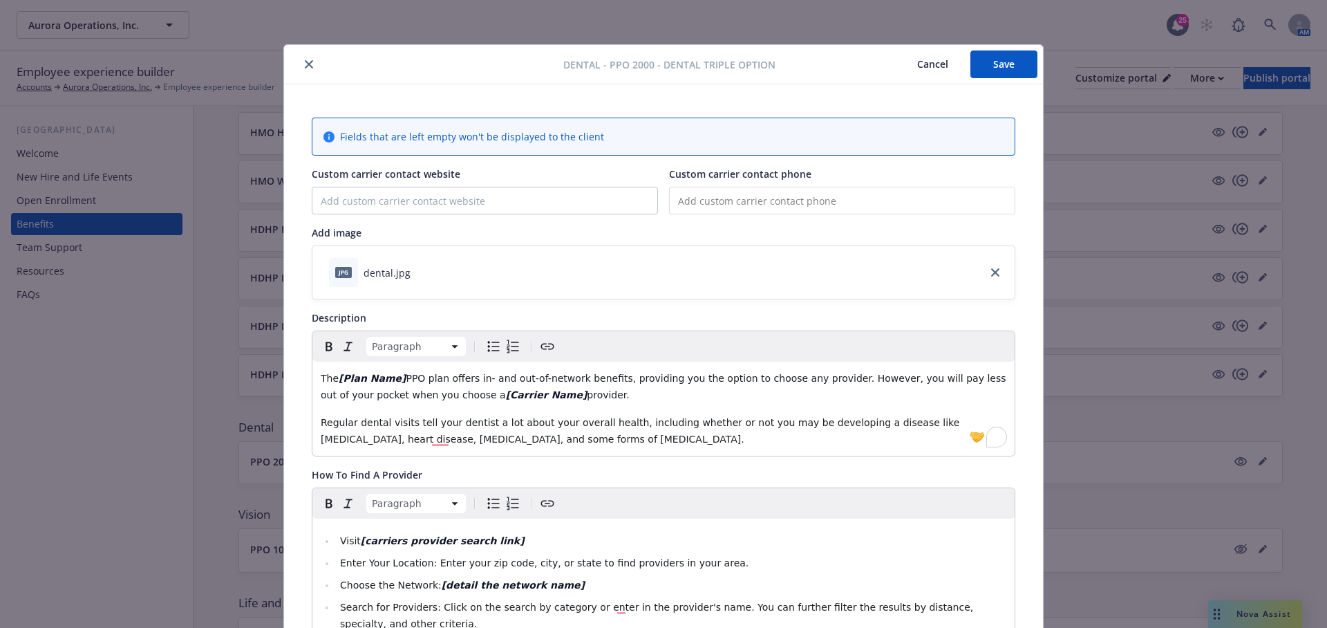
click at [978, 47] on div "Dental - PPO 2000 - Dental Triple Option Cancel Save" at bounding box center [663, 64] width 759 height 39
click at [988, 53] on button "Save" at bounding box center [1003, 64] width 67 height 28
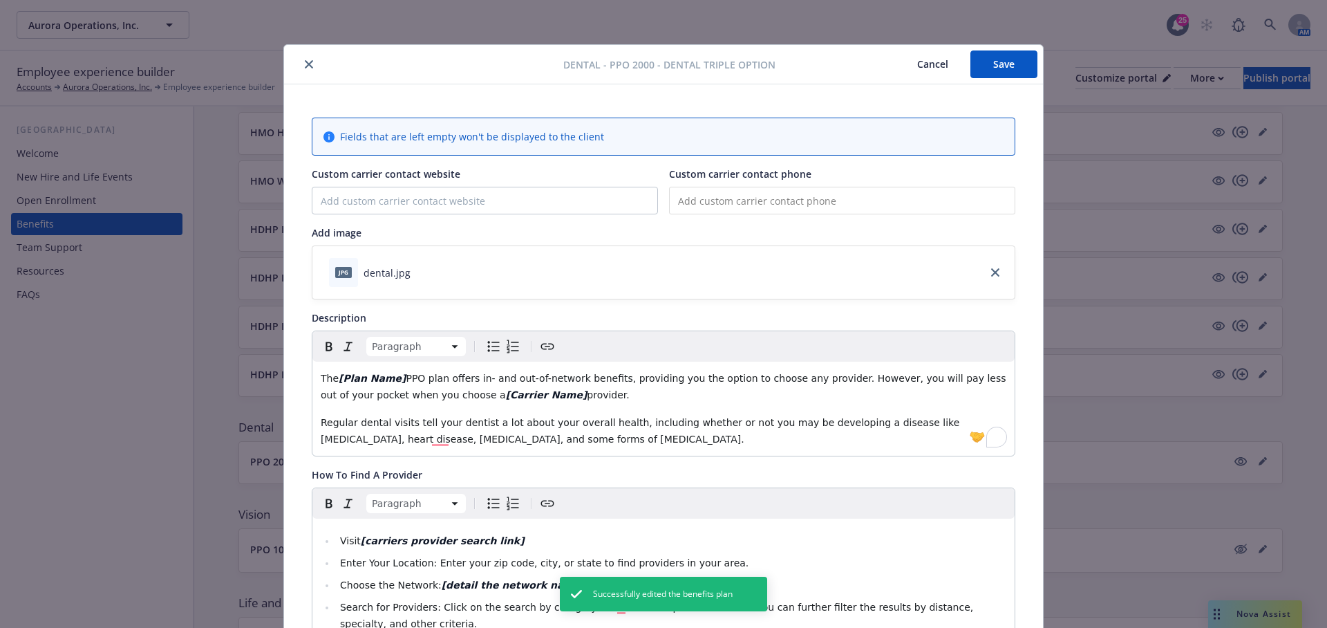
click at [950, 59] on button "Cancel" at bounding box center [932, 64] width 75 height 28
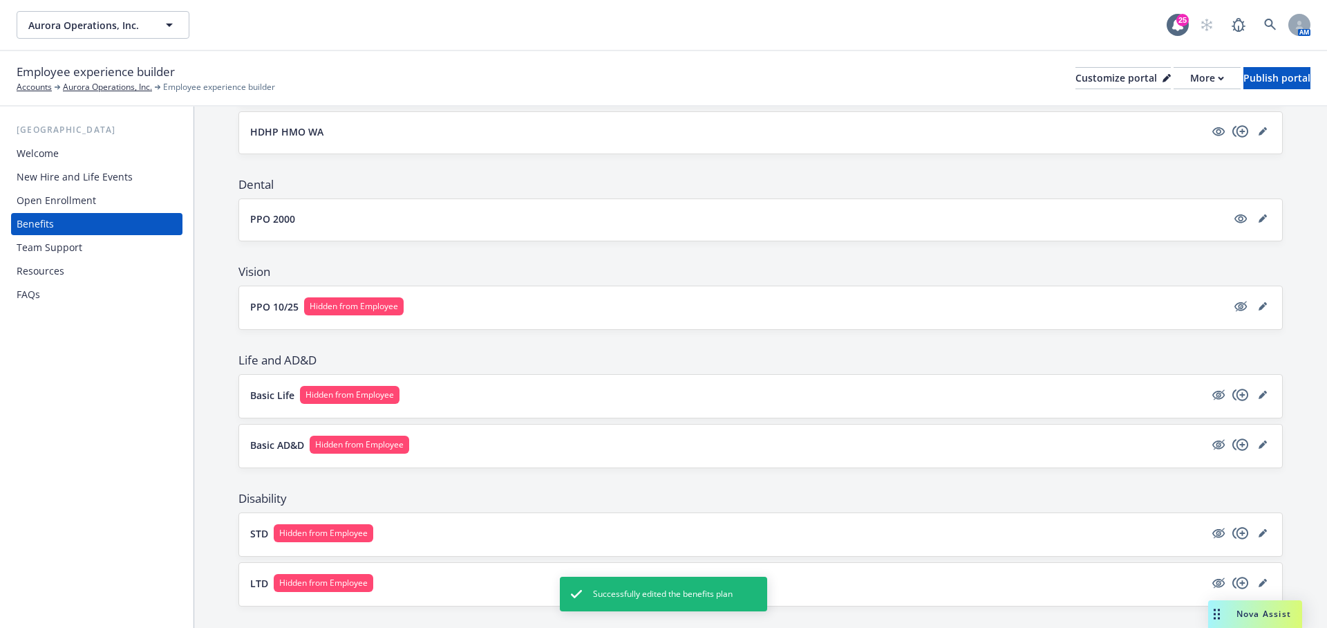
scroll to position [639, 0]
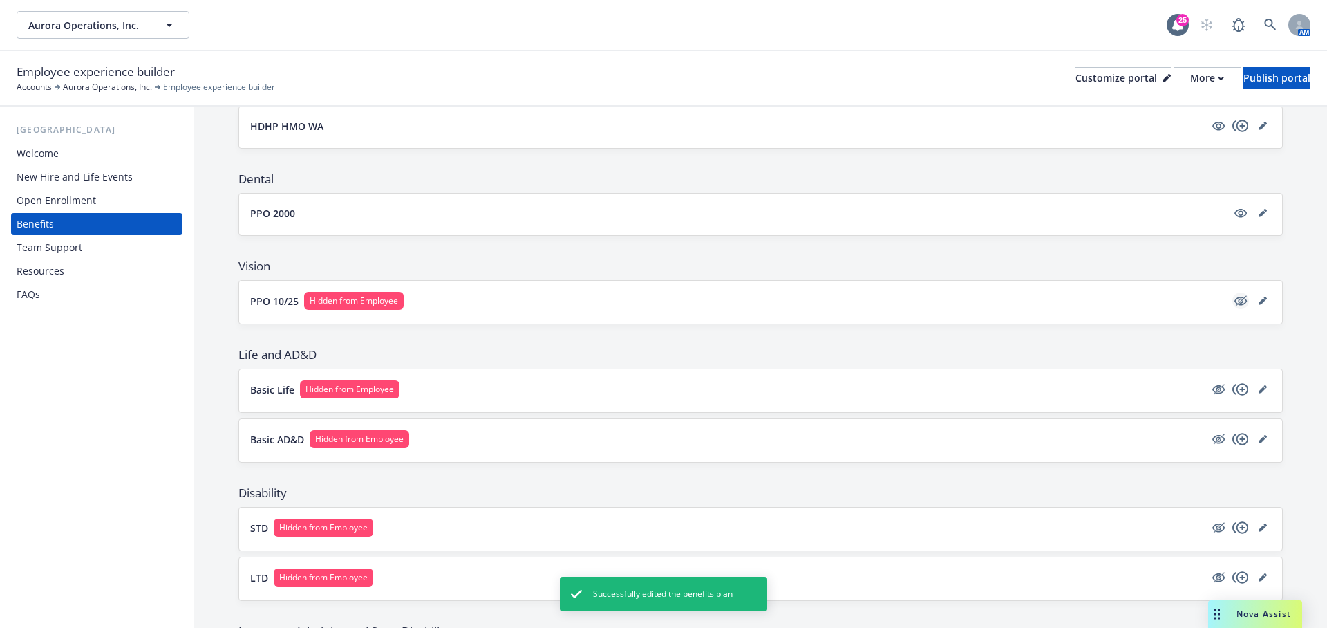
click at [1236, 299] on icon "hidden" at bounding box center [1241, 300] width 11 height 10
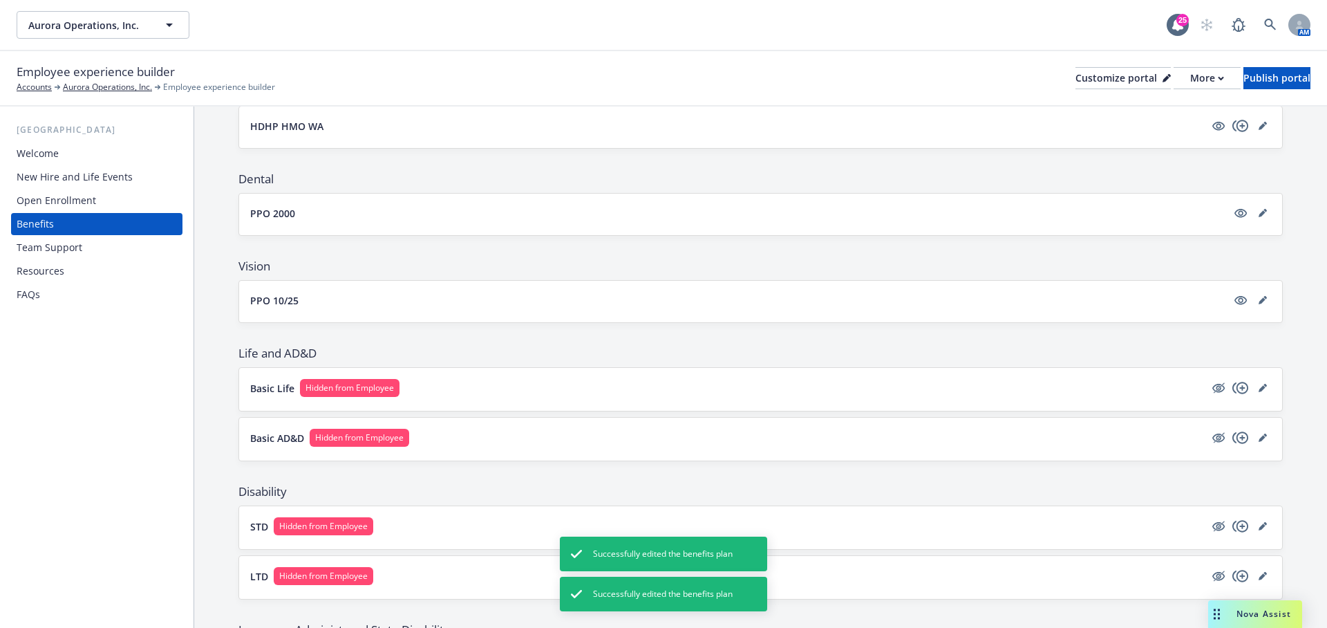
click at [1271, 289] on div "PPO 10/25" at bounding box center [760, 301] width 1043 height 41
click at [1279, 296] on div "PPO 10/25" at bounding box center [760, 301] width 1043 height 41
click at [1264, 296] on icon "editPencil" at bounding box center [1263, 300] width 8 height 8
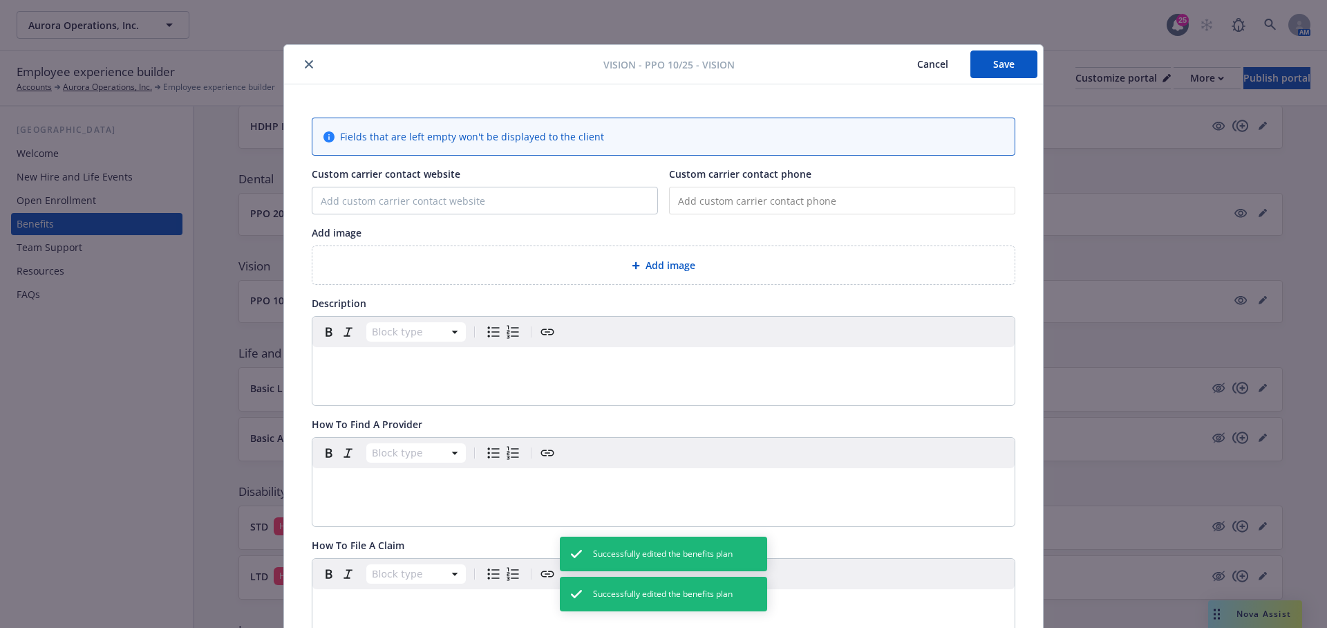
scroll to position [41, 0]
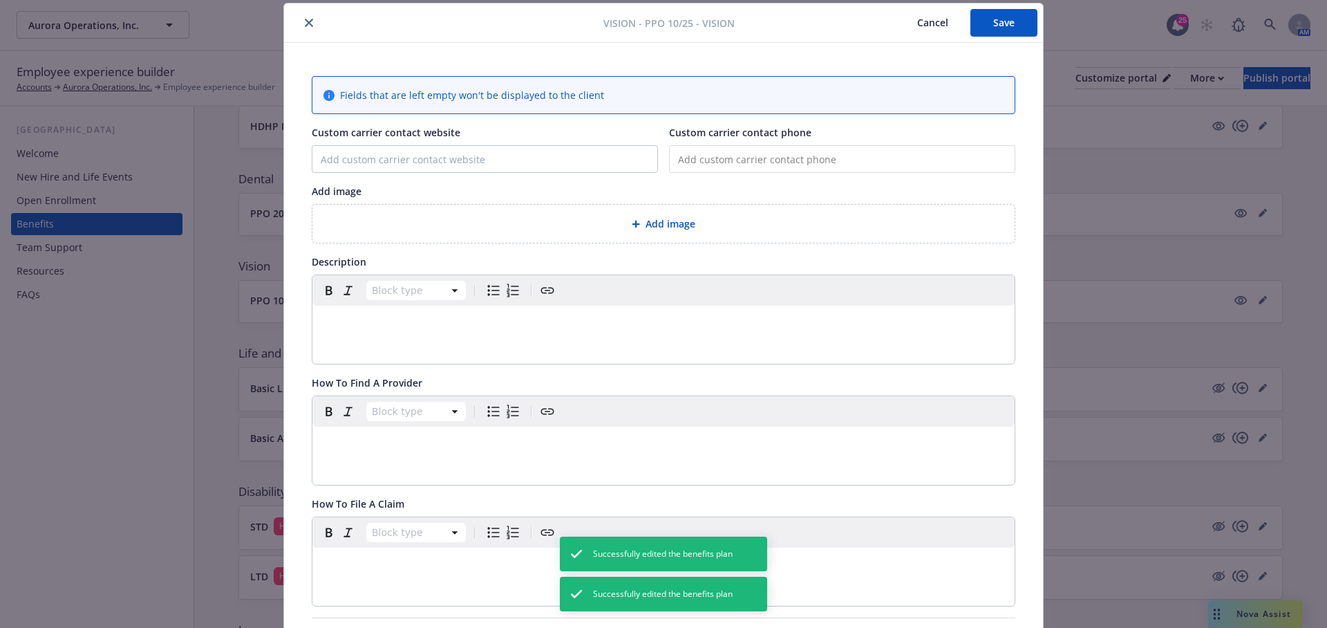
click at [449, 207] on div "Add image" at bounding box center [663, 224] width 702 height 38
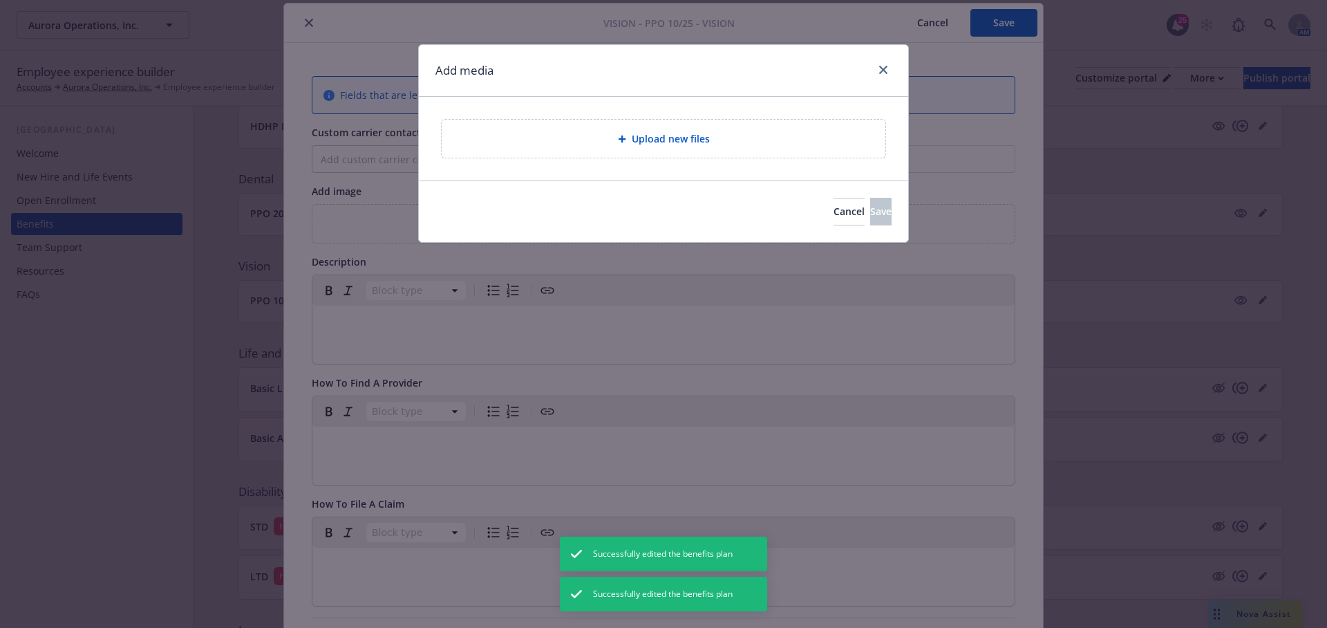
click at [521, 156] on div "Upload new files" at bounding box center [664, 139] width 444 height 38
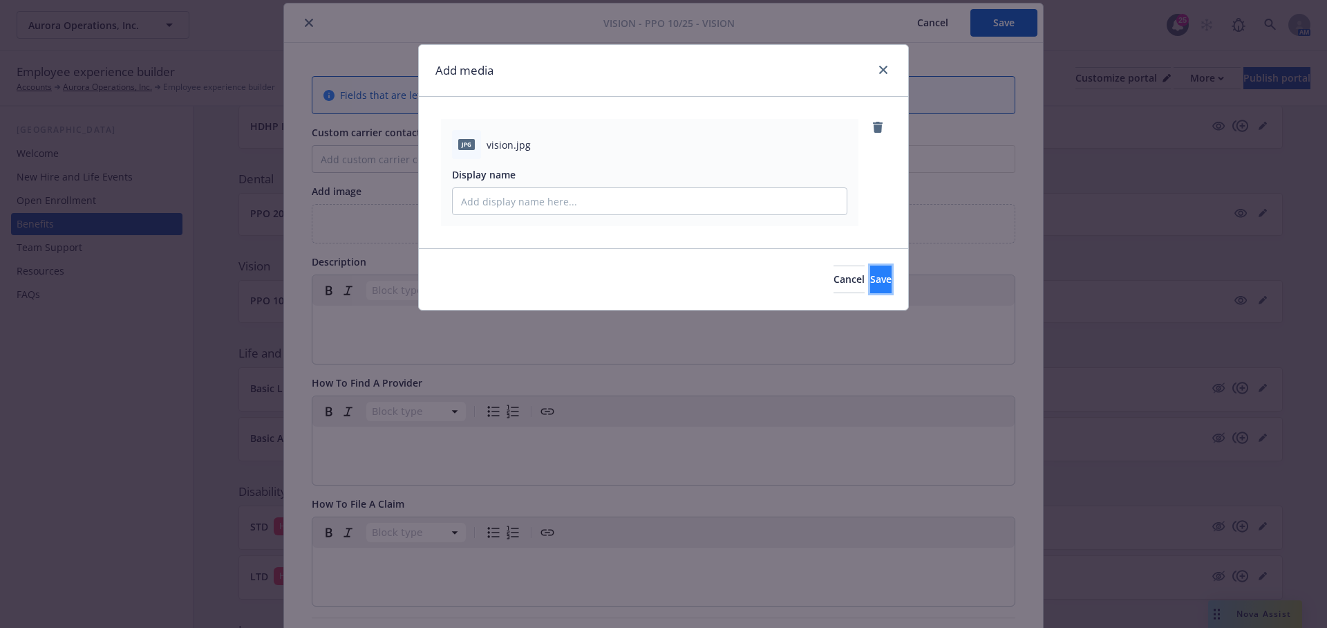
click at [870, 288] on button "Save" at bounding box center [880, 279] width 21 height 28
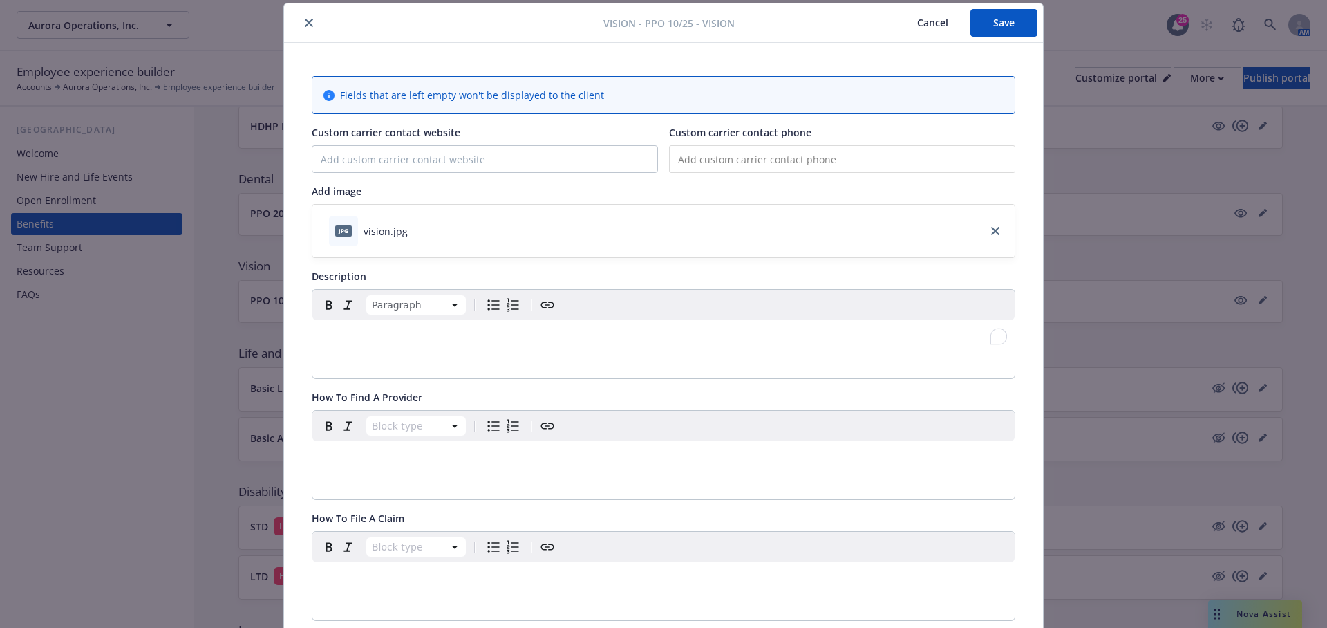
click at [394, 336] on p "To enrich screen reader interactions, please activate Accessibility in Grammarl…" at bounding box center [664, 336] width 686 height 17
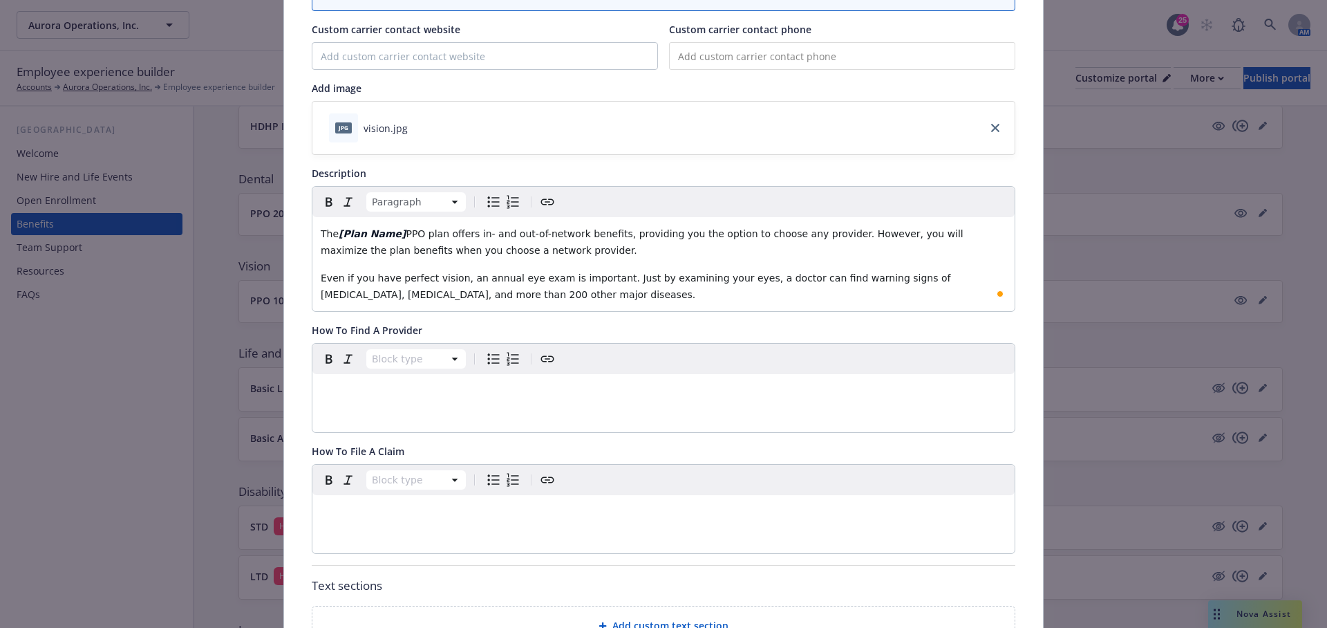
scroll to position [271, 0]
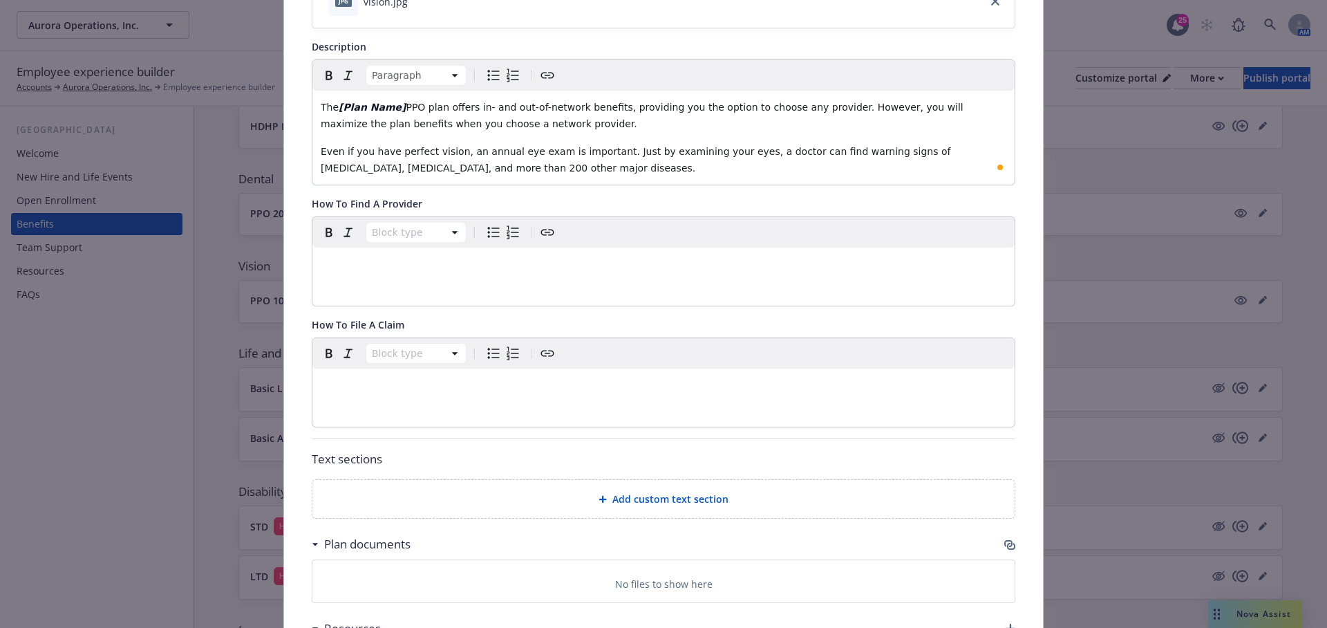
click at [440, 283] on div "Block type" at bounding box center [663, 261] width 702 height 88
click at [440, 274] on div "editable markdown" at bounding box center [663, 263] width 702 height 33
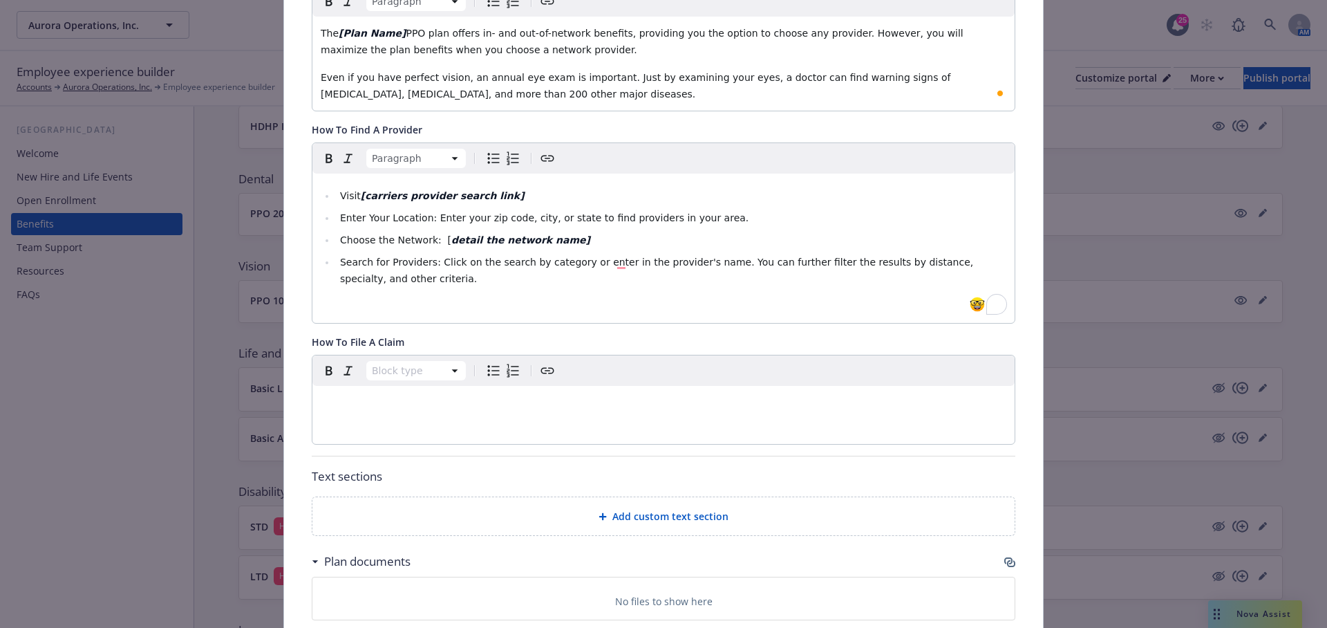
scroll to position [0, 0]
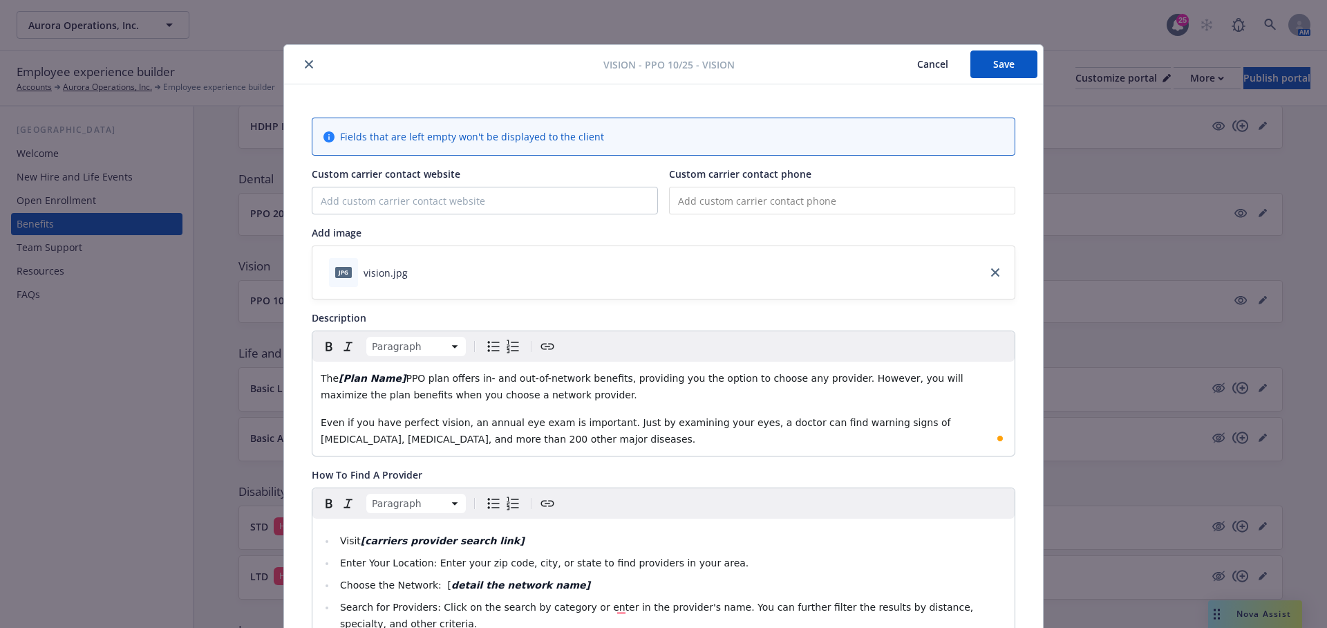
click at [1004, 68] on button "Save" at bounding box center [1003, 64] width 67 height 28
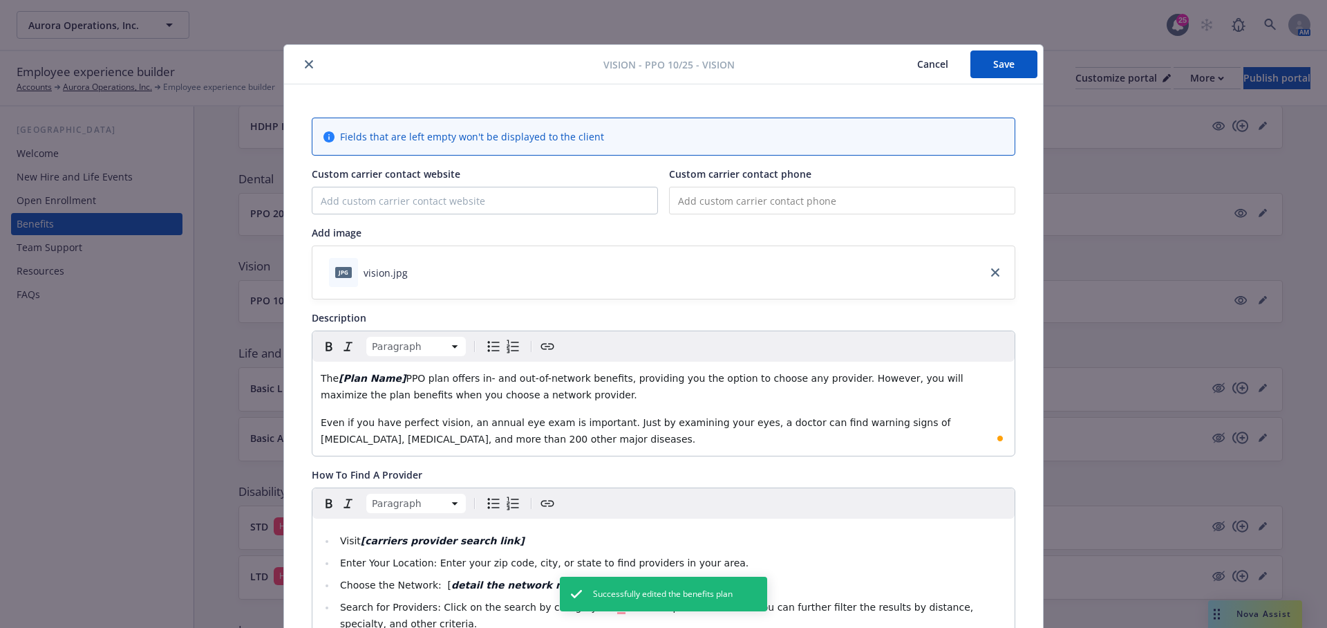
click at [920, 71] on button "Cancel" at bounding box center [932, 64] width 75 height 28
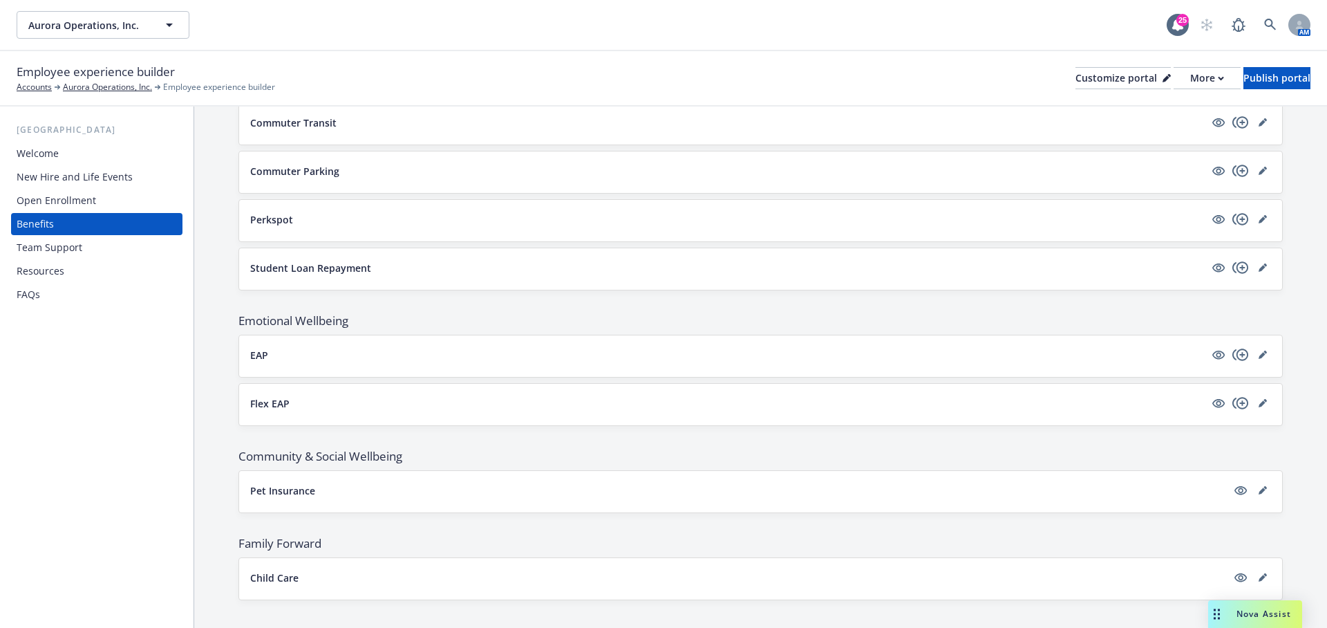
scroll to position [798, 0]
